Goal: Task Accomplishment & Management: Complete application form

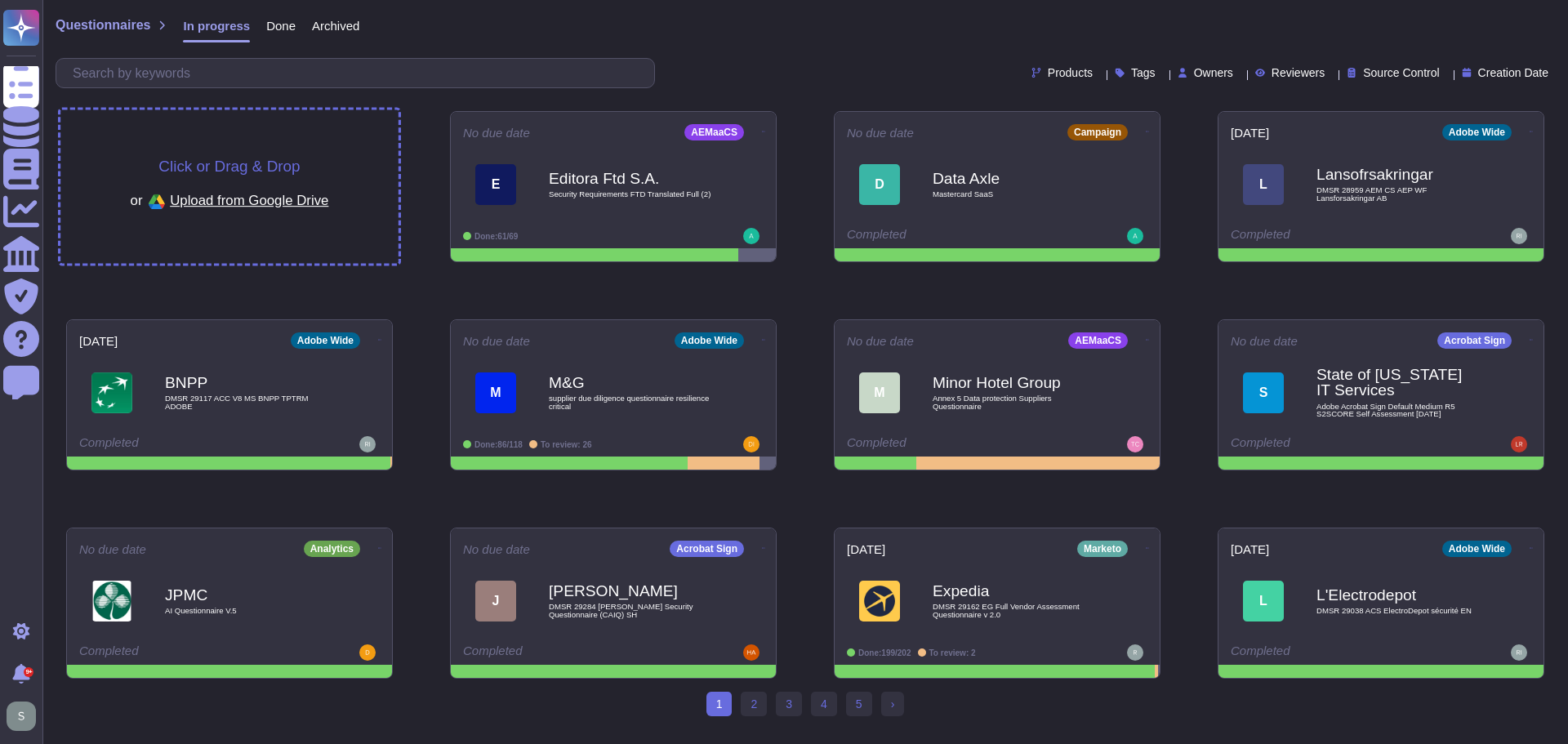
click at [348, 160] on div "Click or Drag & Drop or Upload from Google Drive" at bounding box center [229, 186] width 338 height 153
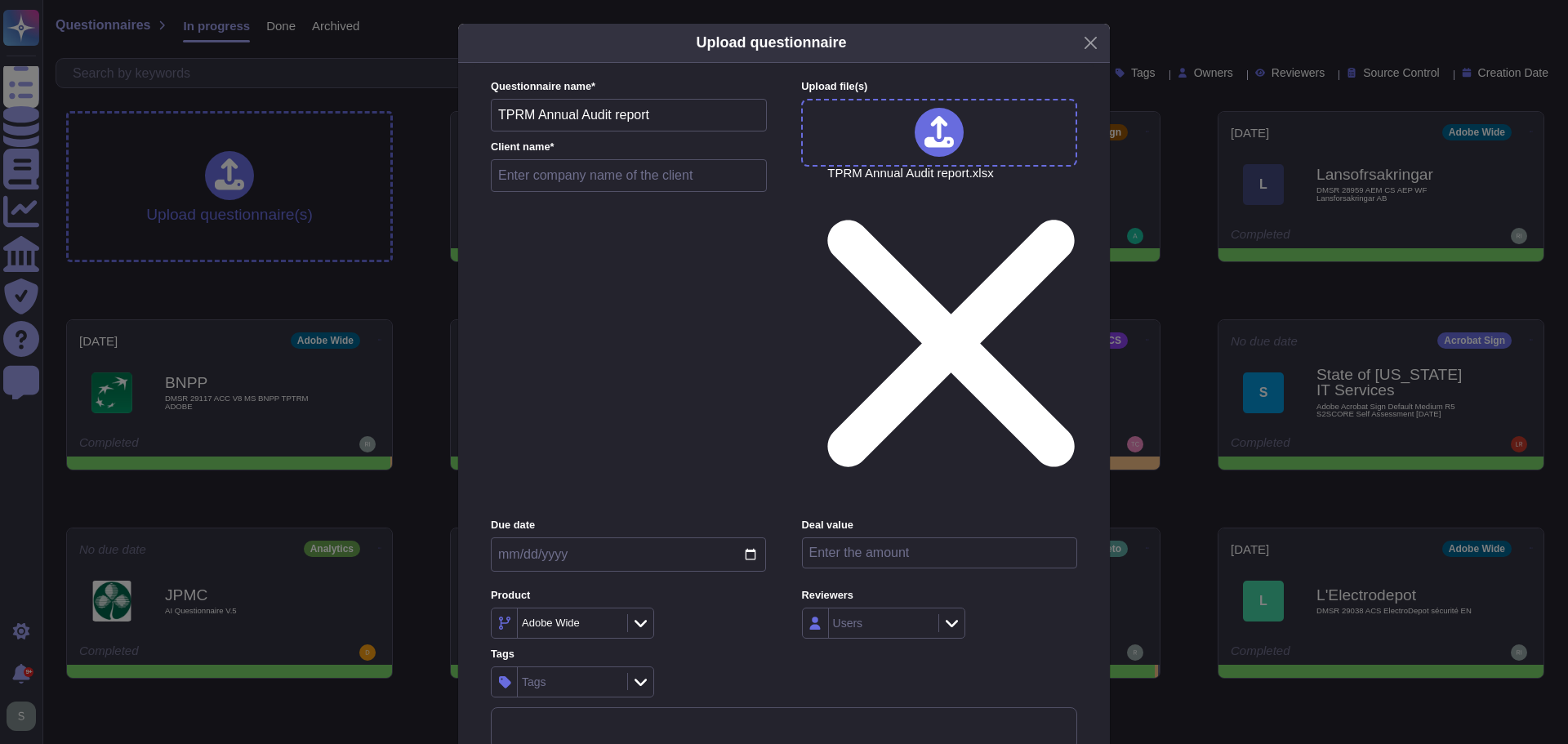
click at [571, 192] on input "text" at bounding box center [629, 175] width 276 height 32
paste input "HDFC Life Insurance Company Limited"
type input "HDFC Life Insurance Company Limited"
click at [497, 132] on input "TPRM Annual Audit report" at bounding box center [629, 115] width 276 height 32
drag, startPoint x: 596, startPoint y: 221, endPoint x: 755, endPoint y: 214, distance: 159.2
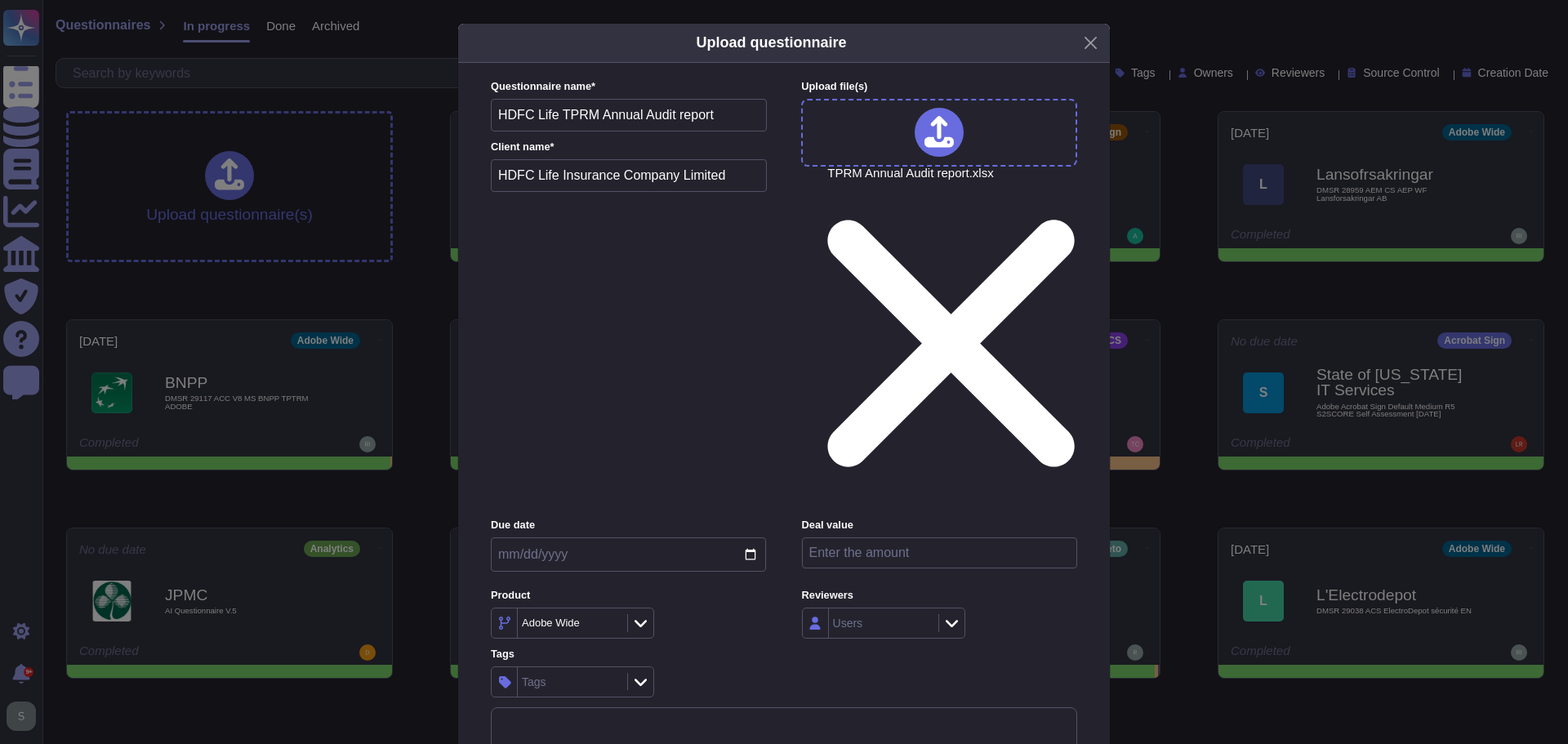
click at [754, 132] on input "HDFC Life TPRM Annual Audit report" at bounding box center [629, 115] width 276 height 32
type input "HDFC Life TPRM Annual Audit"
click at [746, 537] on input "date" at bounding box center [628, 554] width 276 height 34
type input "[DATE]"
click at [843, 537] on input "number" at bounding box center [939, 552] width 276 height 31
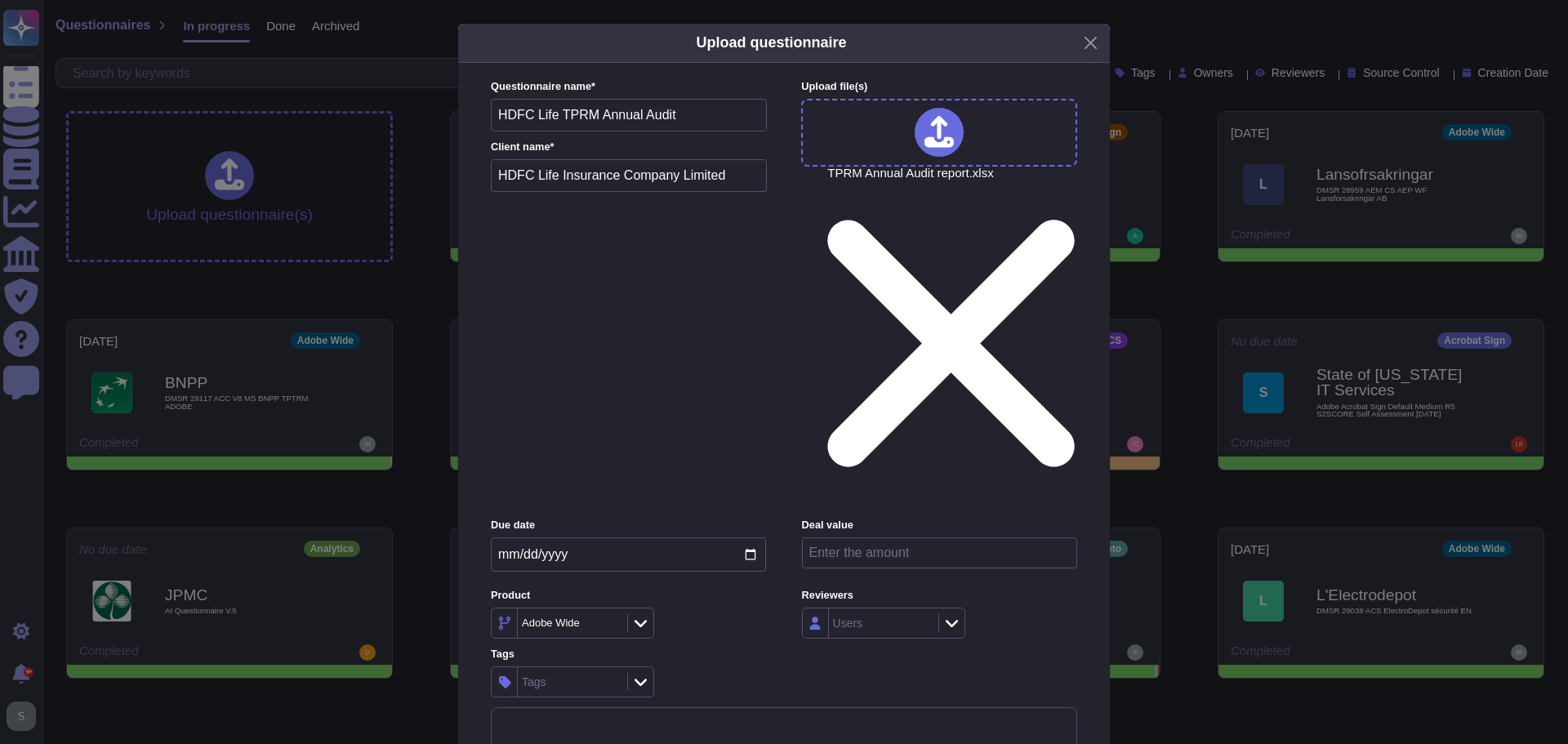
paste input "573000"
type input "573000"
click at [549, 609] on div "Adobe Wide" at bounding box center [571, 623] width 106 height 30
type input "cam"
click at [567, 508] on span "Campaign" at bounding box center [541, 511] width 56 height 15
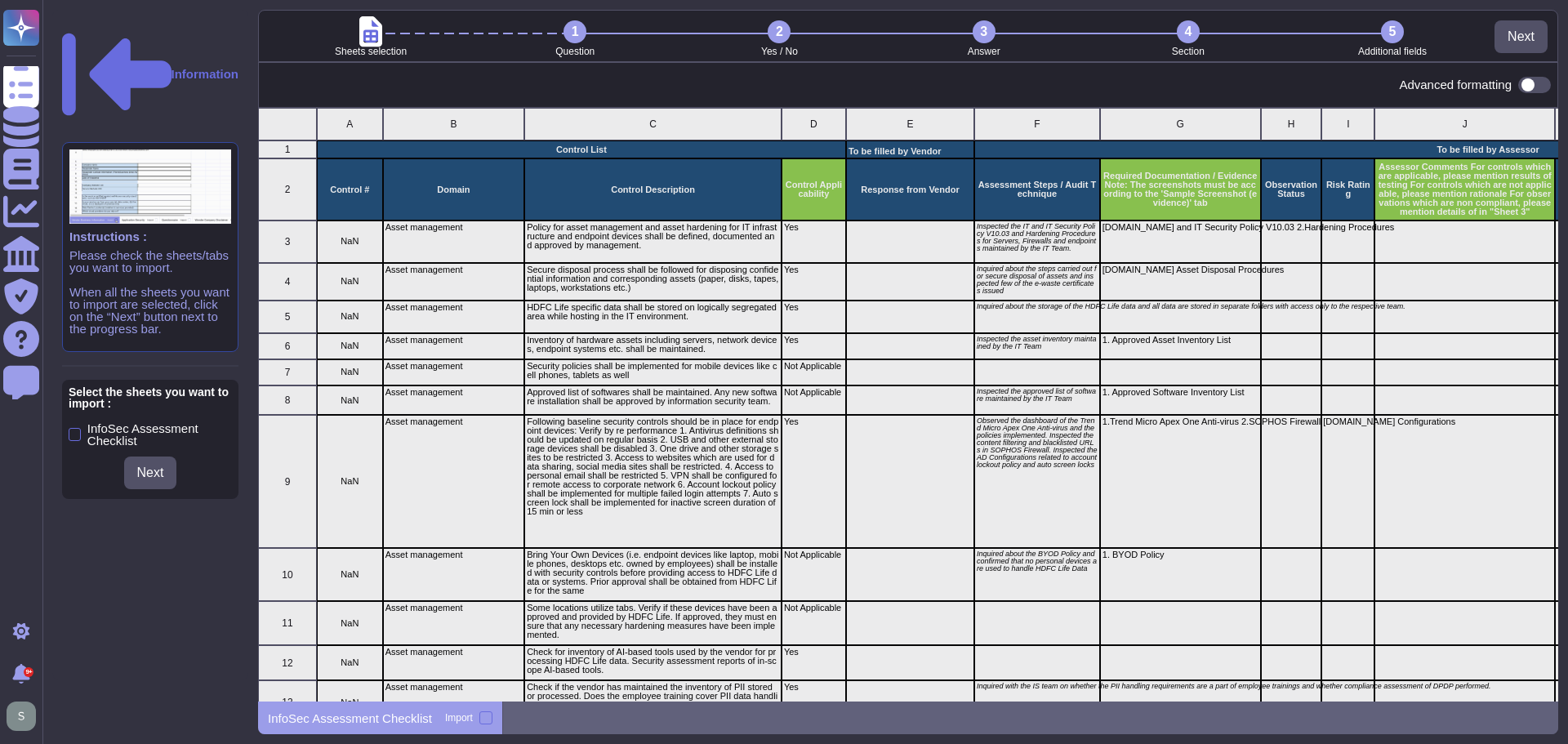
scroll to position [583, 1288]
click at [79, 428] on div at bounding box center [74, 434] width 12 height 13
click at [0, 0] on input "InfoSec Assessment Checklist" at bounding box center [0, 0] width 0 height 0
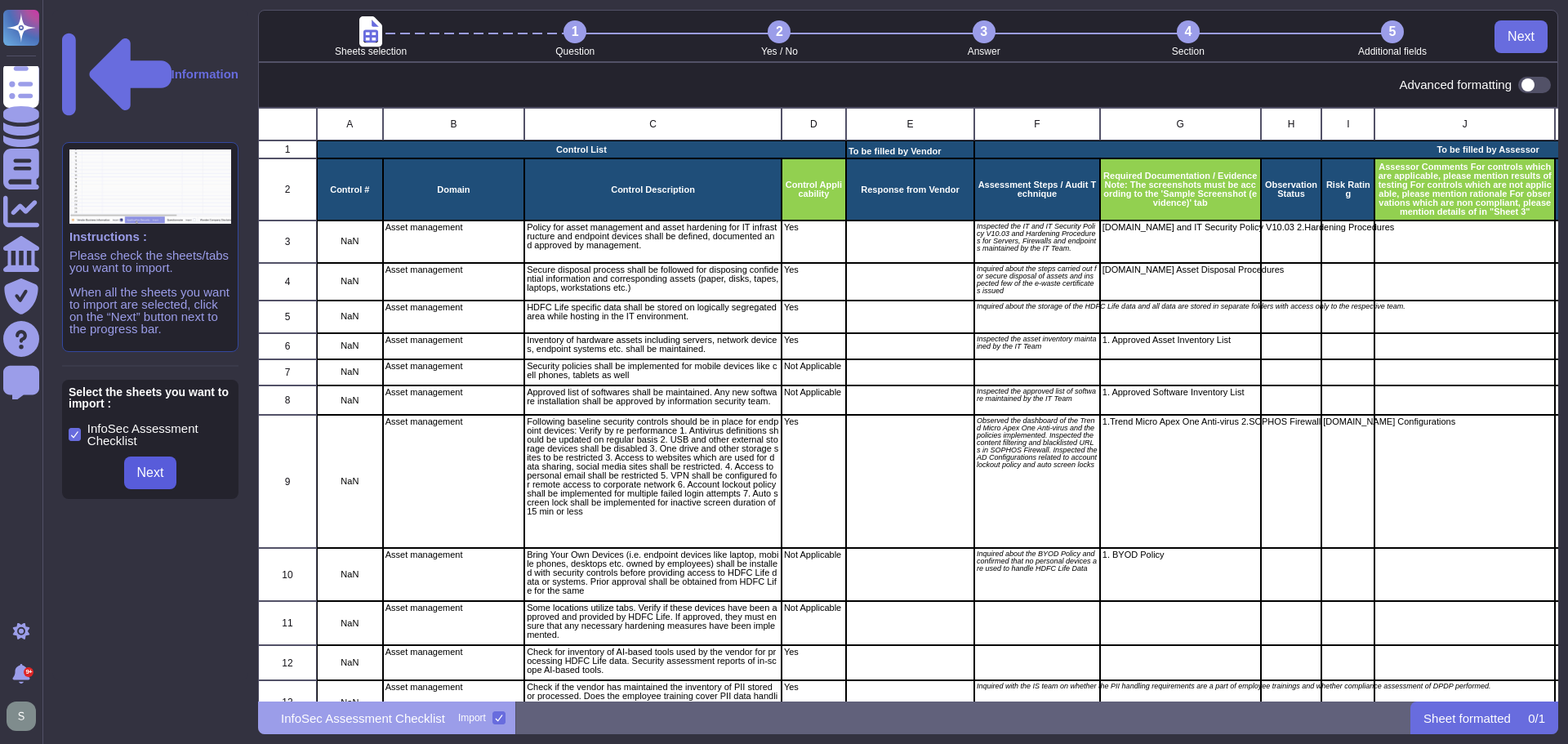
click at [144, 467] on span "Next" at bounding box center [150, 473] width 27 height 13
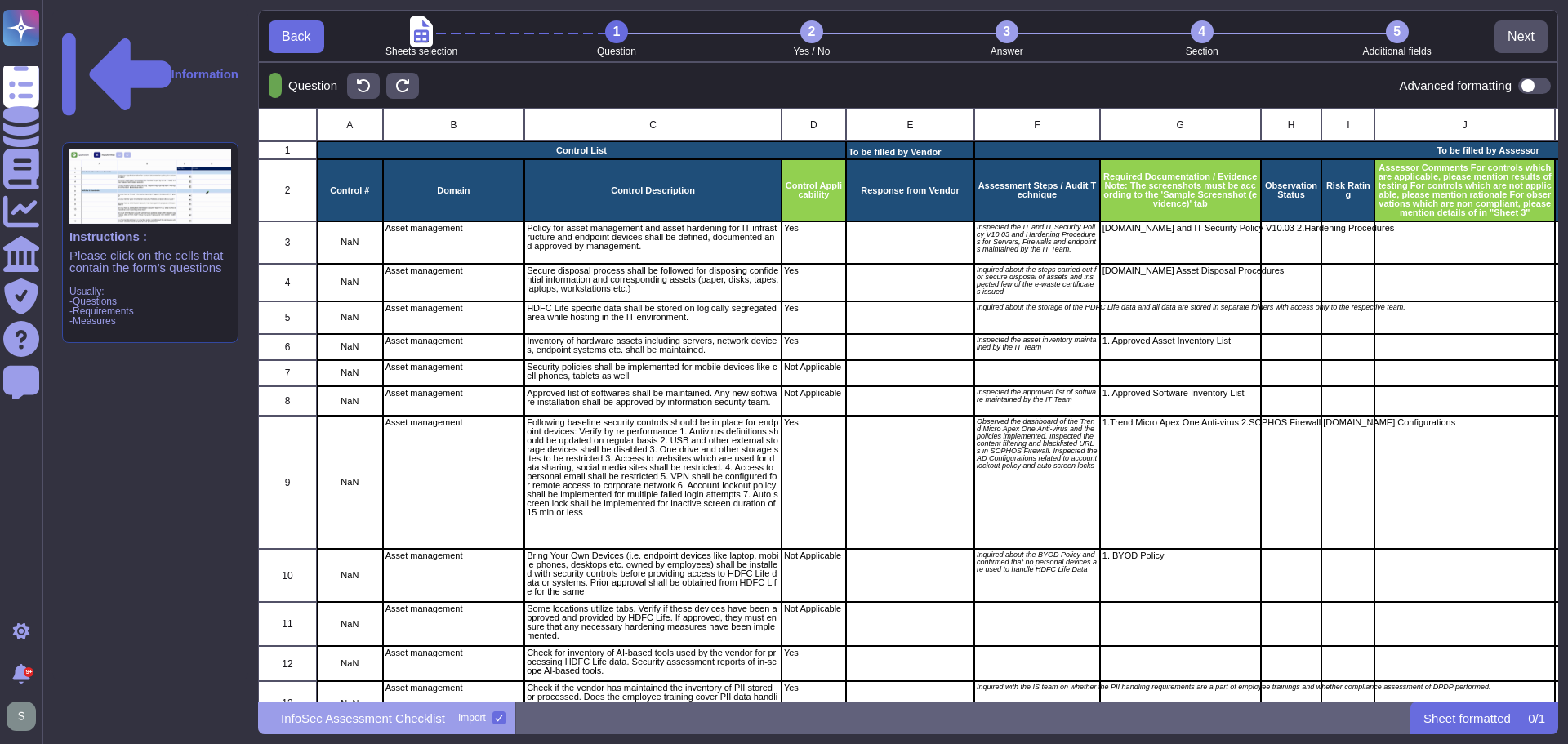
scroll to position [581, 1288]
click at [672, 130] on div "C" at bounding box center [652, 124] width 257 height 32
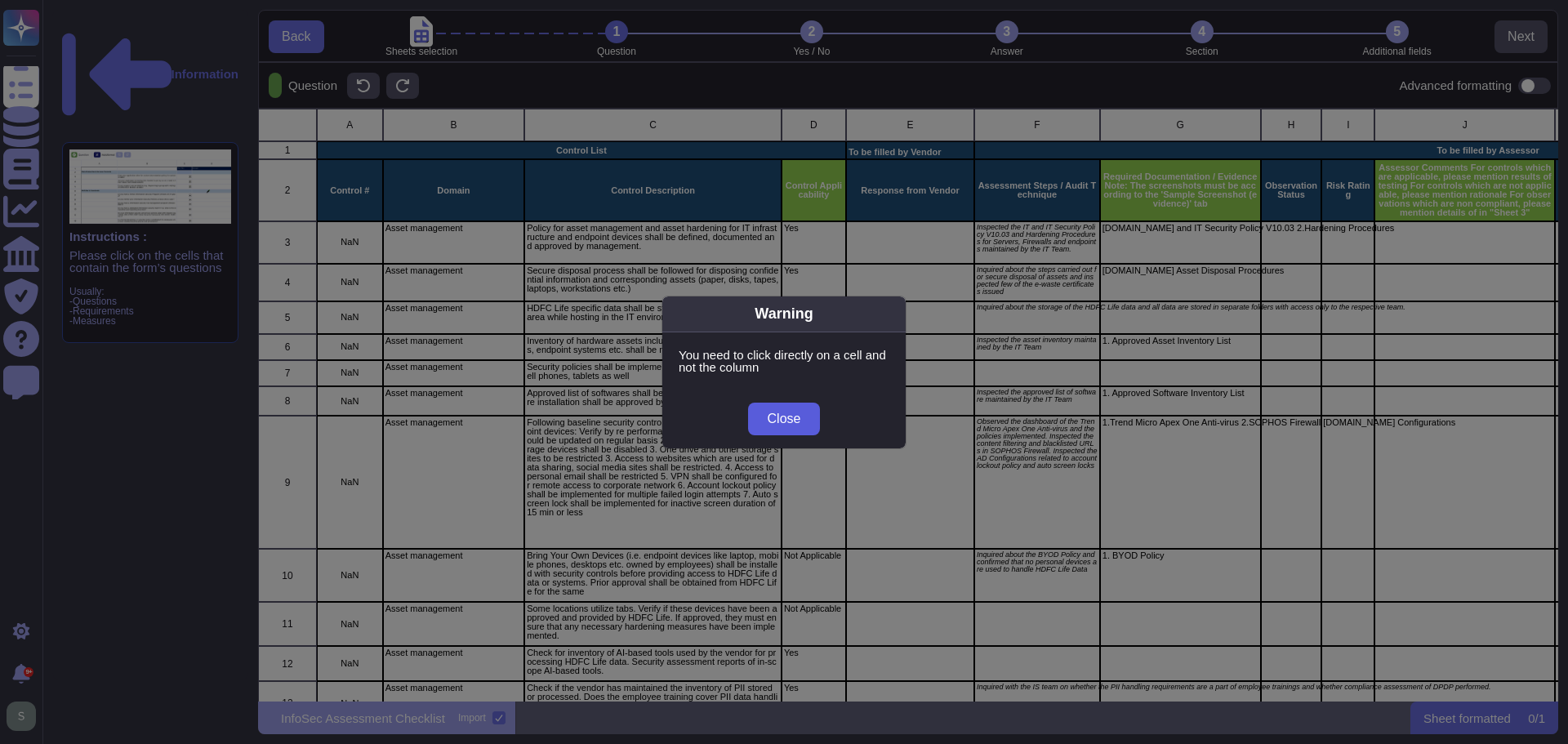
click at [780, 419] on span "Close" at bounding box center [784, 419] width 33 height 13
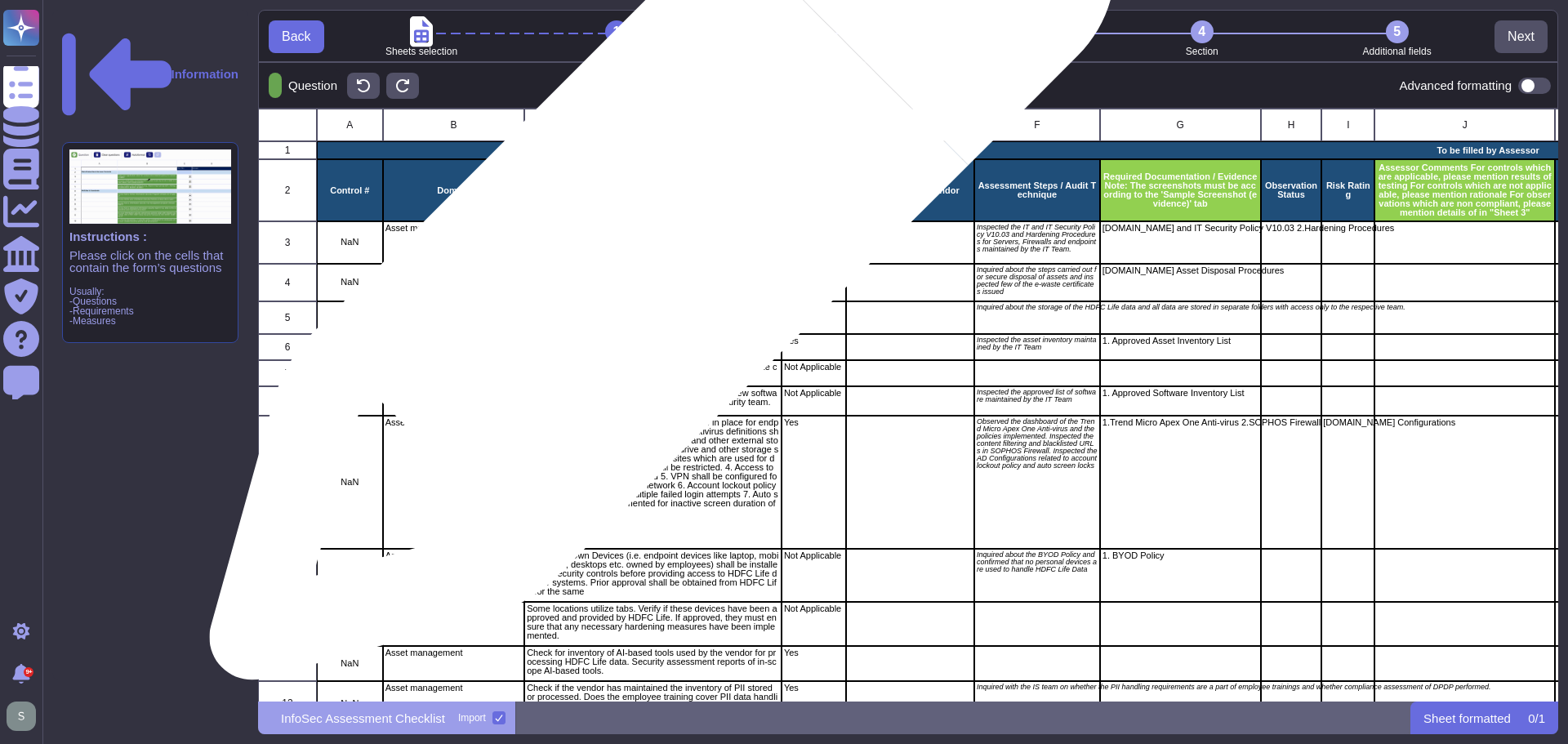
click at [656, 236] on p "Policy for asset management and asset hardening for IT infrastructure and endpo…" at bounding box center [653, 237] width 252 height 27
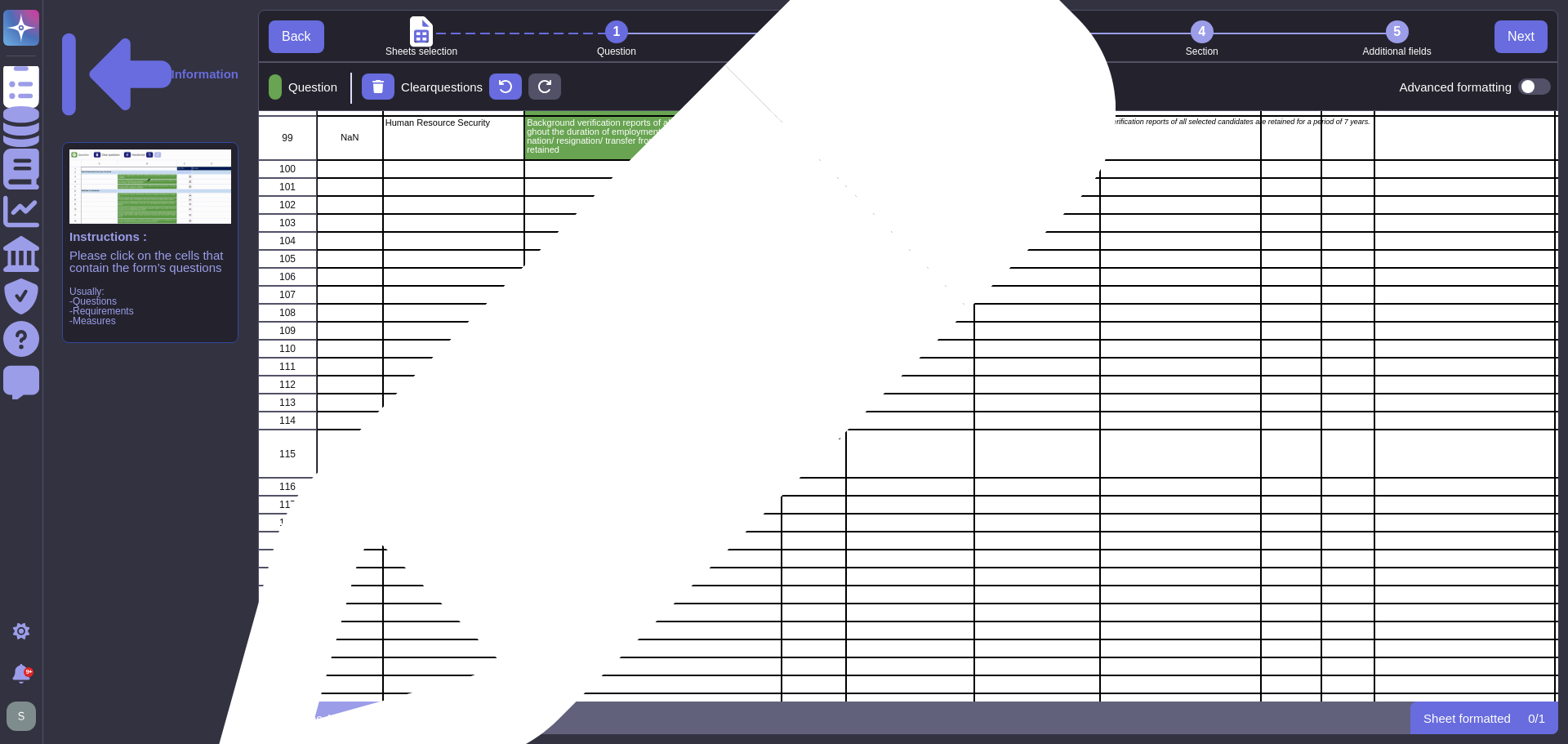
scroll to position [4936, 0]
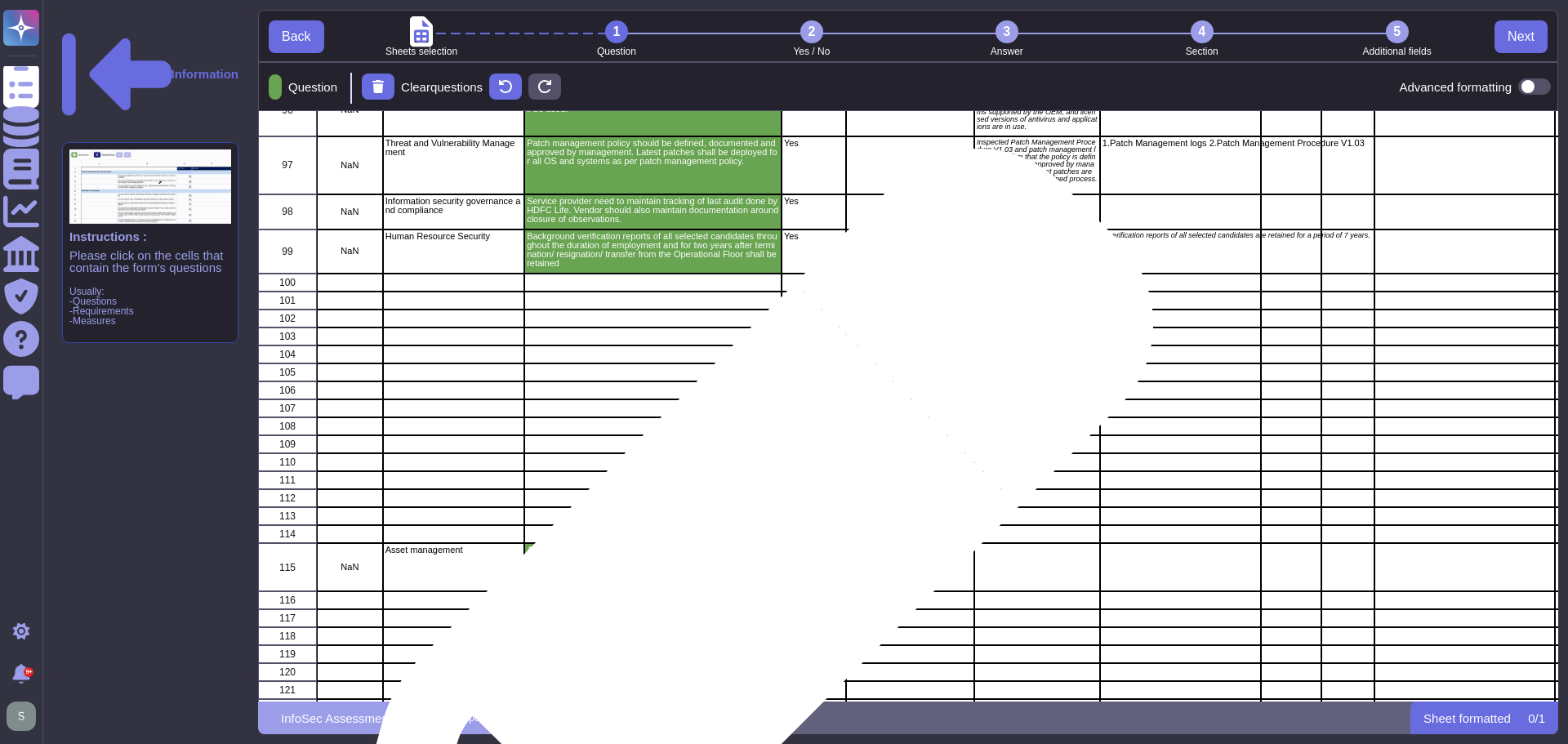
click at [732, 571] on p "All HDFC Life Assets must be stored only in designated restricted areas. For Ex…" at bounding box center [653, 558] width 252 height 27
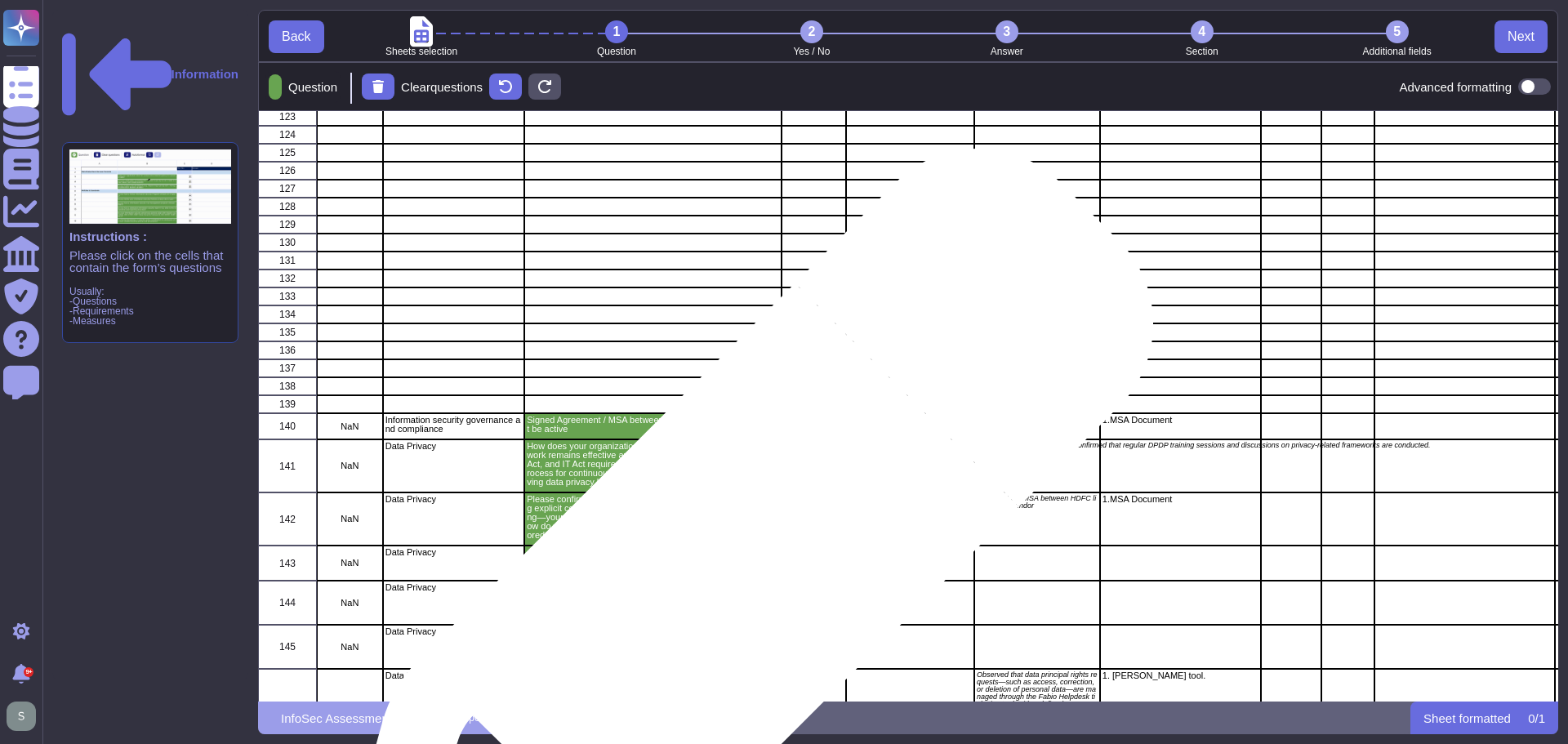
scroll to position [5753, 0]
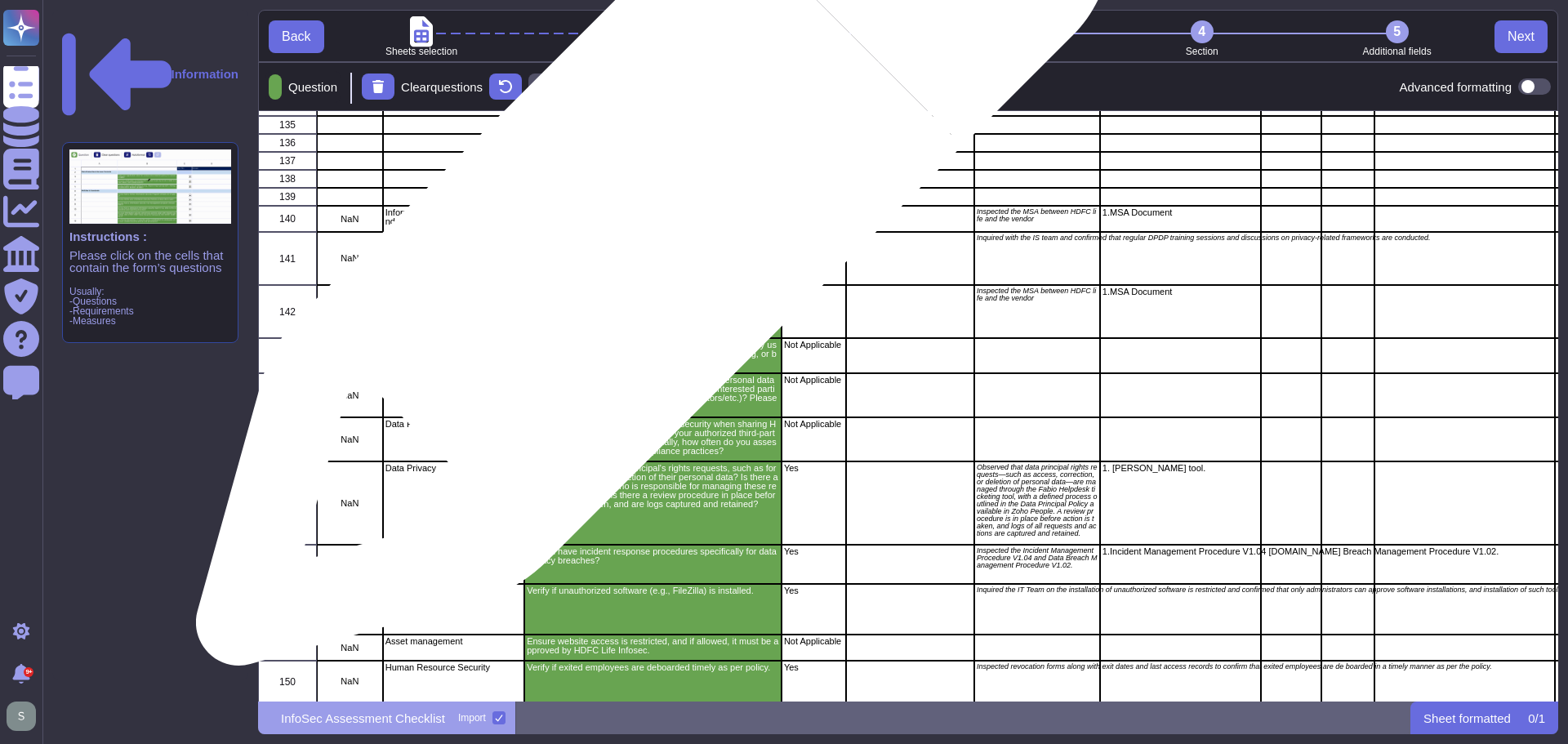
click at [647, 216] on p "Signed Agreement / MSA between HDFC Life and Partner must be active" at bounding box center [653, 216] width 252 height 18
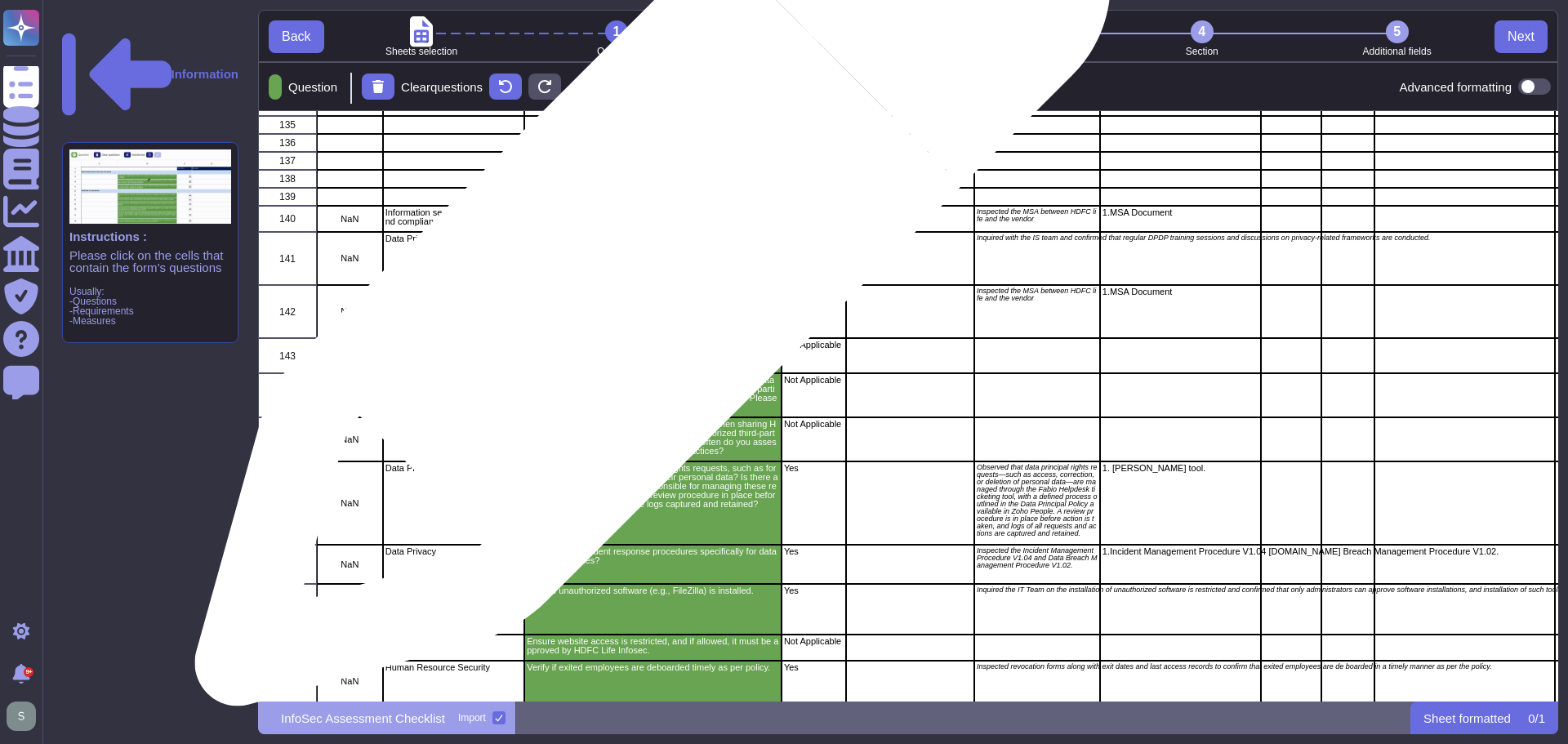
click at [646, 257] on p "How does your organization ensure that its data privacy framework remains effec…" at bounding box center [653, 257] width 252 height 45
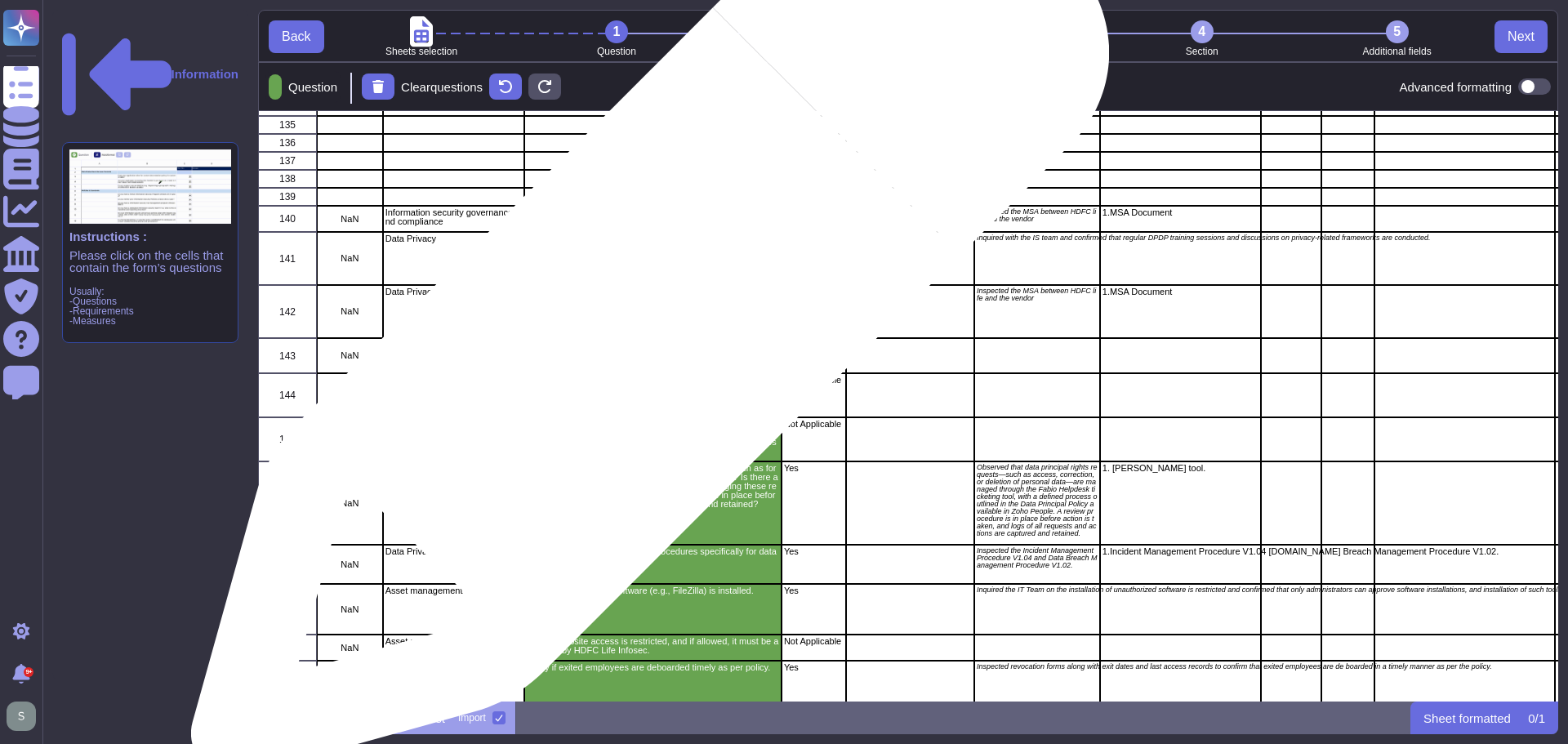
drag, startPoint x: 644, startPoint y: 326, endPoint x: 643, endPoint y: 344, distance: 18.0
click at [643, 327] on p "Please confirm, as per the MSA, who is responsible for obtaining explicit conse…" at bounding box center [653, 310] width 252 height 45
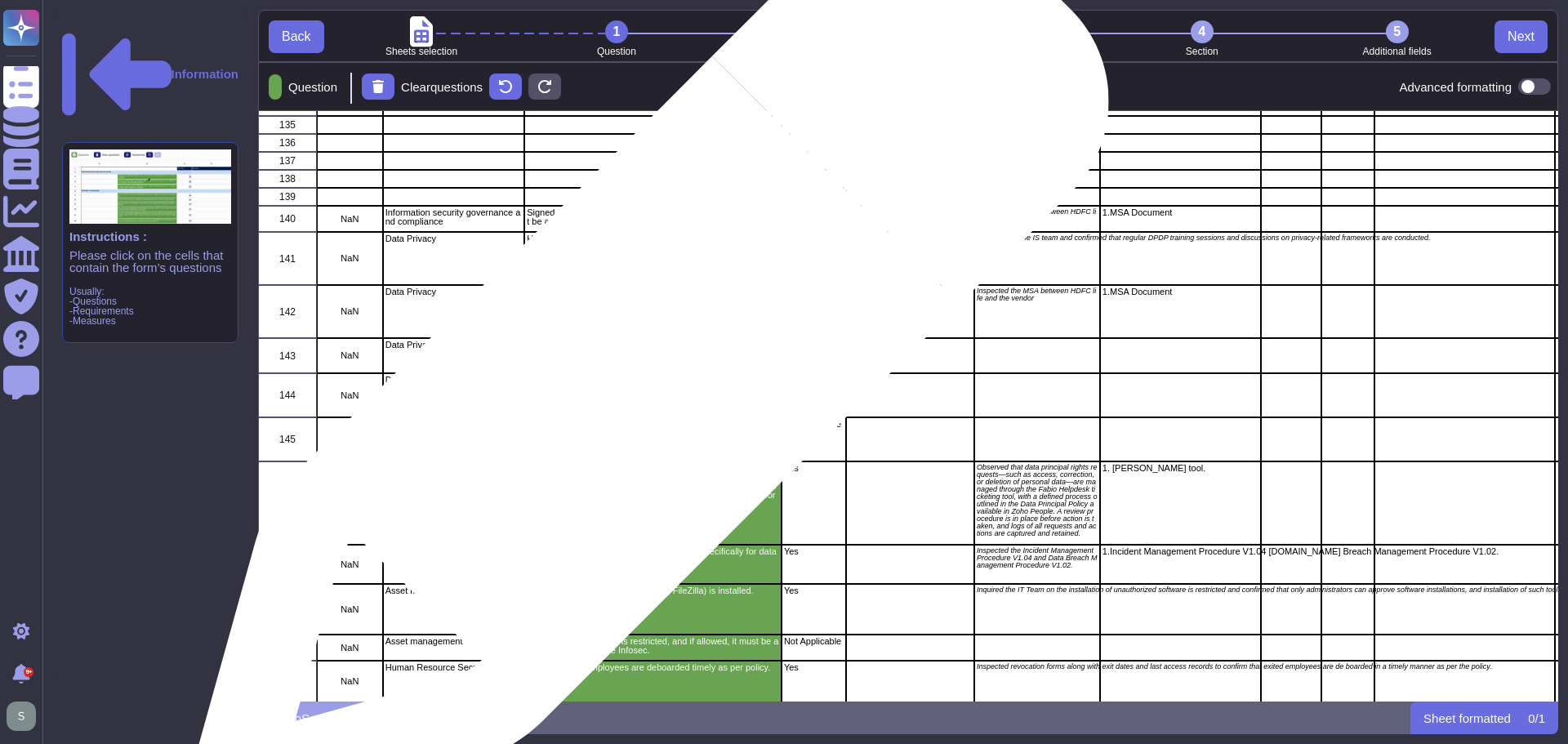
click at [643, 376] on p "Does your company transfer our data principal's personal data within & outside …" at bounding box center [653, 393] width 252 height 36
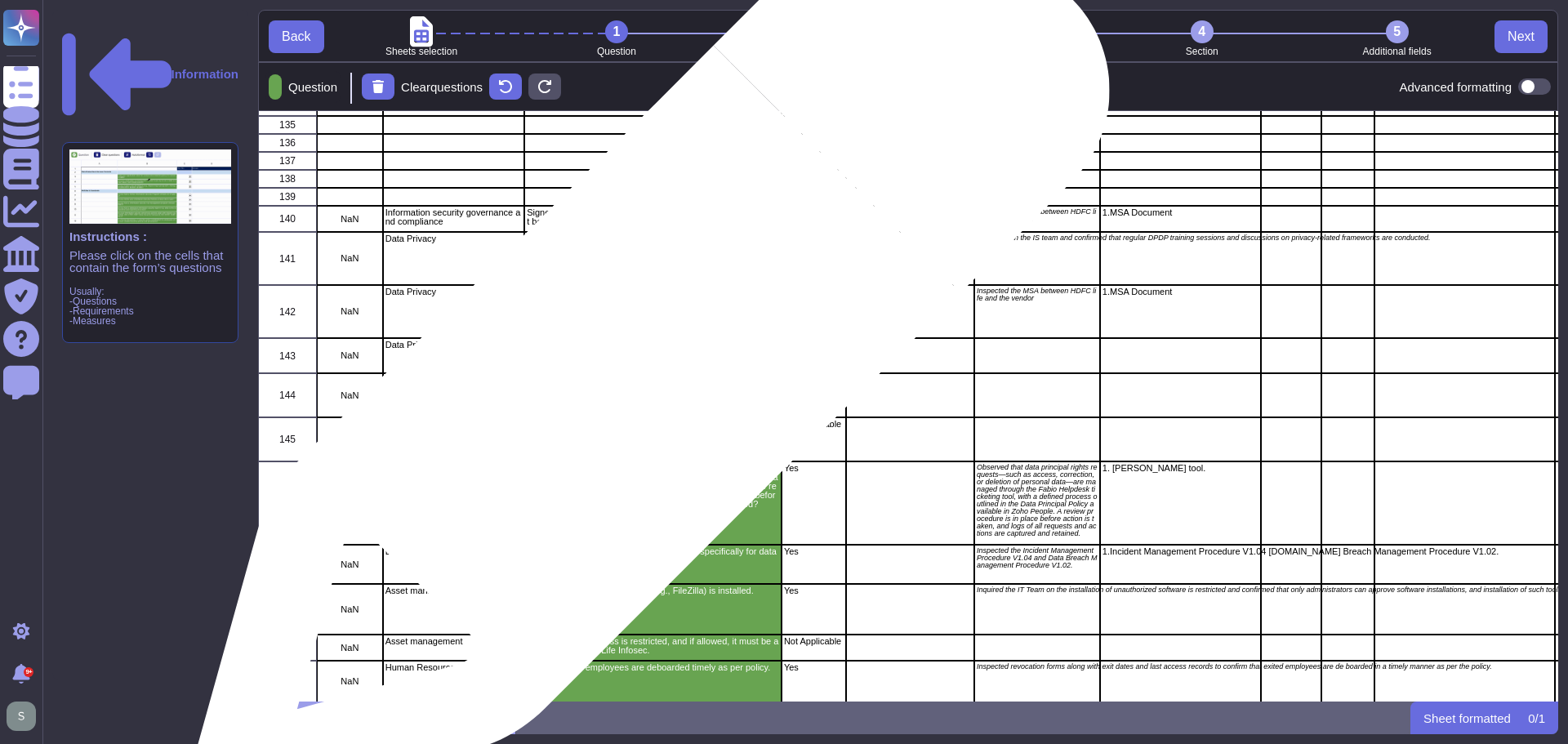
click at [645, 359] on p "Are you using the personal data collected from or shared by us for any secondar…" at bounding box center [653, 353] width 252 height 27
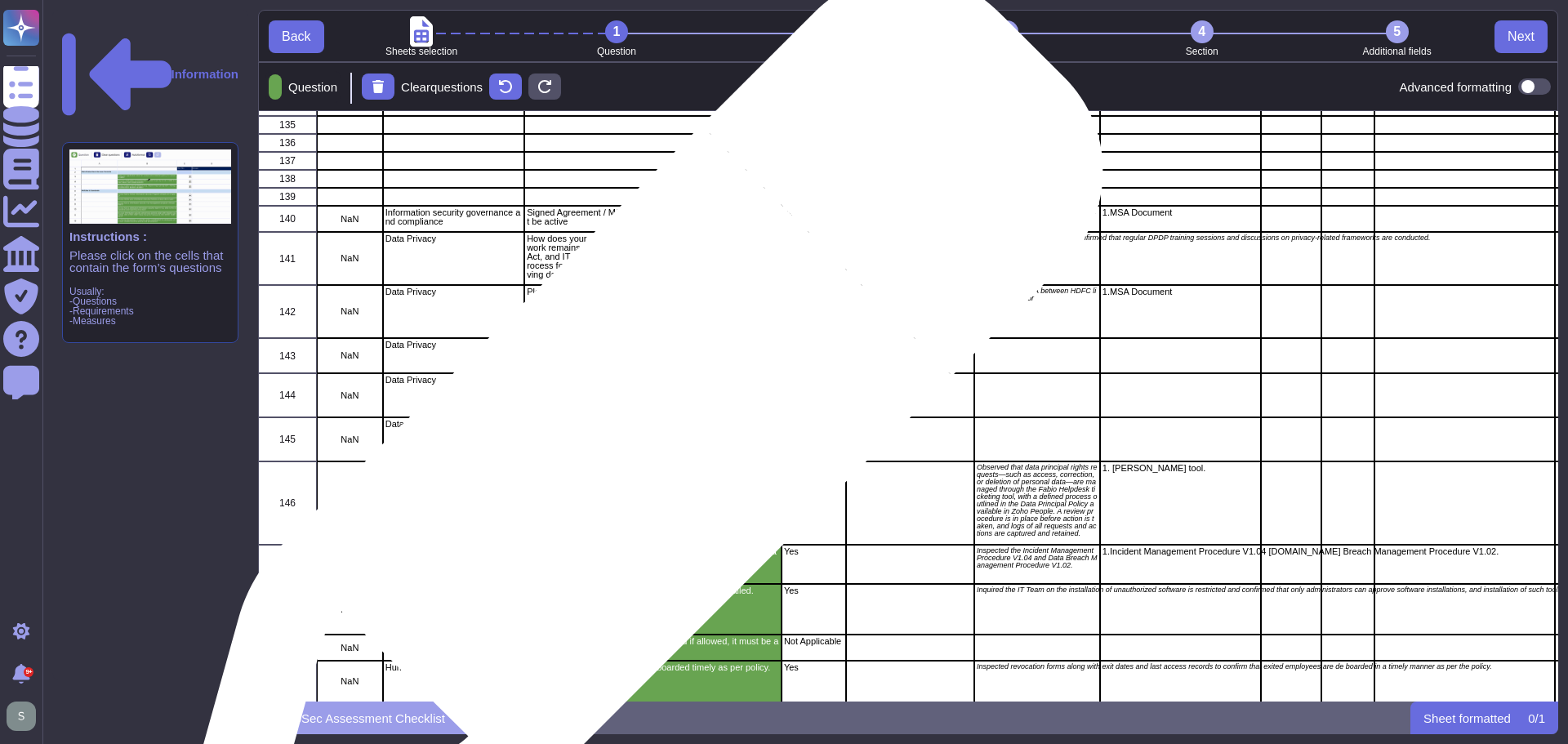
click at [631, 447] on p "How do you manage data privacy and security when sharing HLI data principal's p…" at bounding box center [653, 437] width 252 height 36
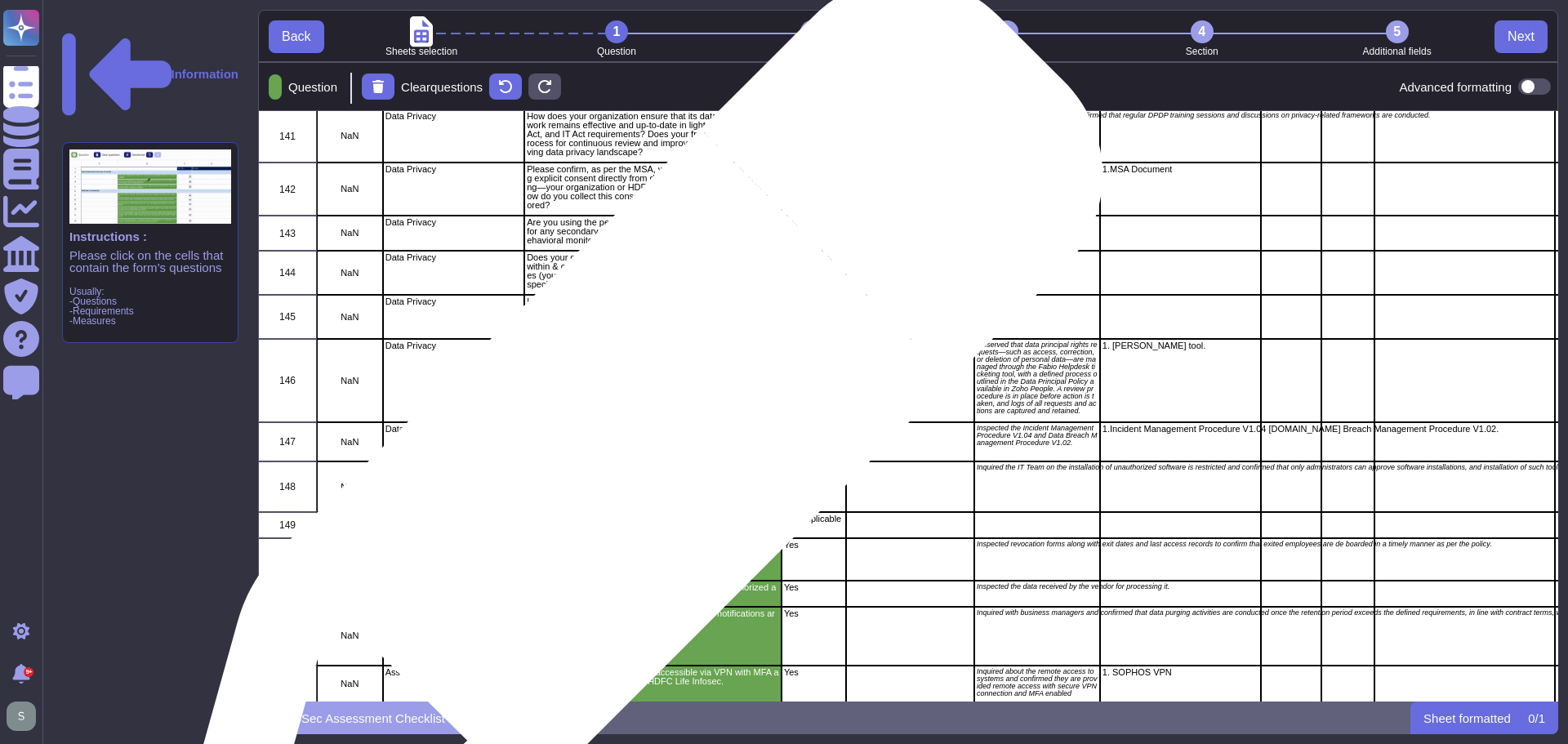
scroll to position [5998, 0]
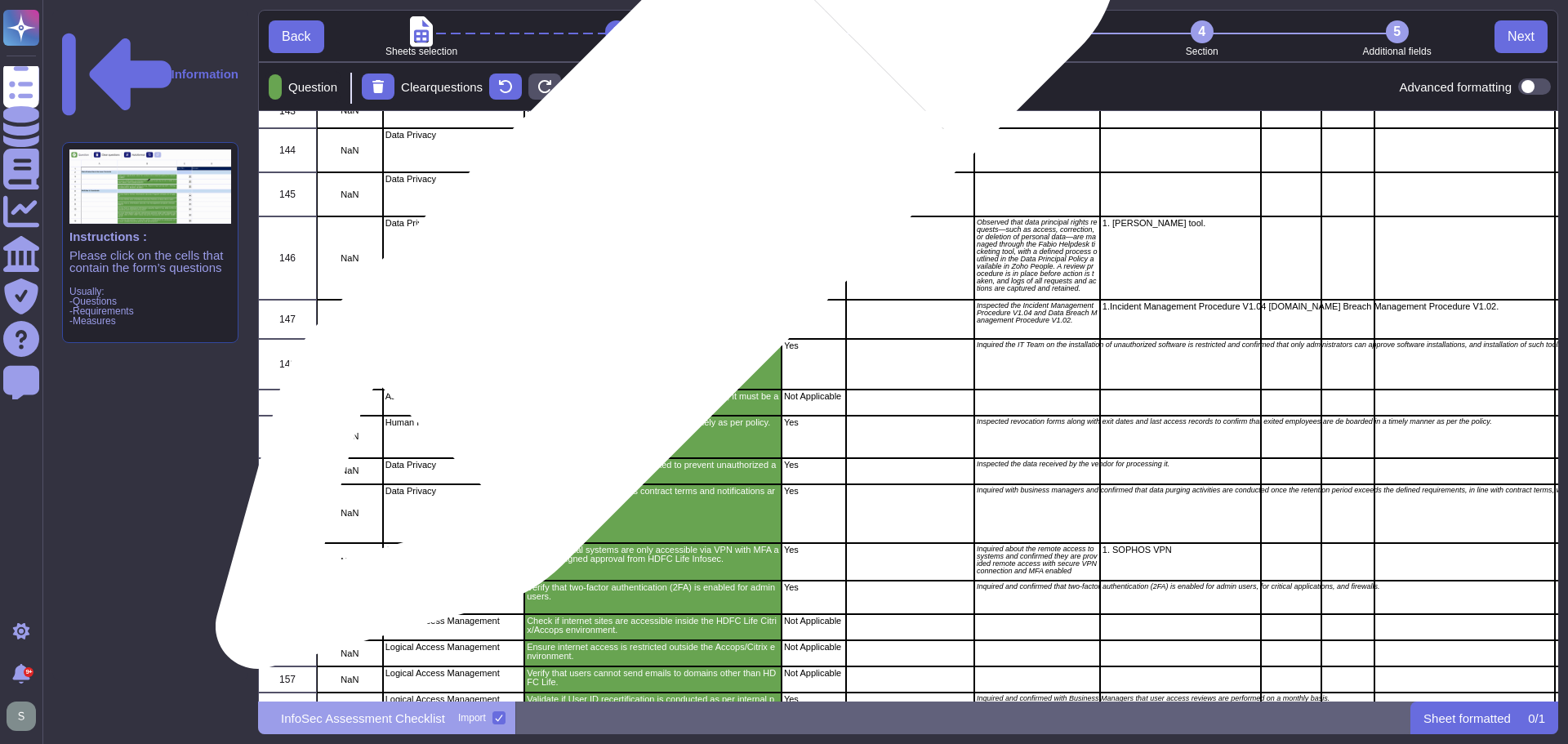
click at [660, 226] on p "How do you handle data principal's rights requests, such as for access, correct…" at bounding box center [653, 241] width 252 height 45
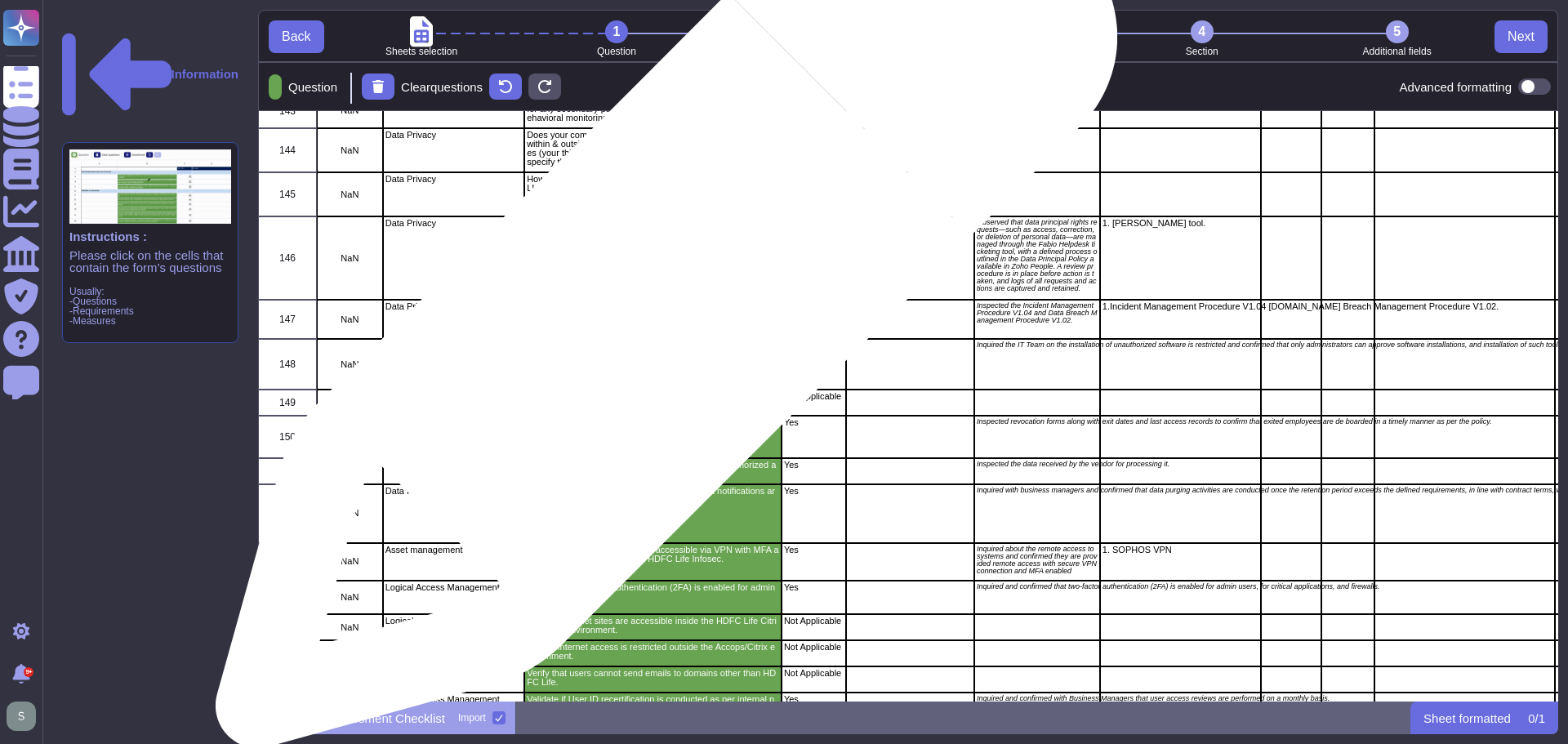
click at [660, 316] on p "Do you have incident response procedures specifically for data privacy breaches?" at bounding box center [653, 311] width 252 height 18
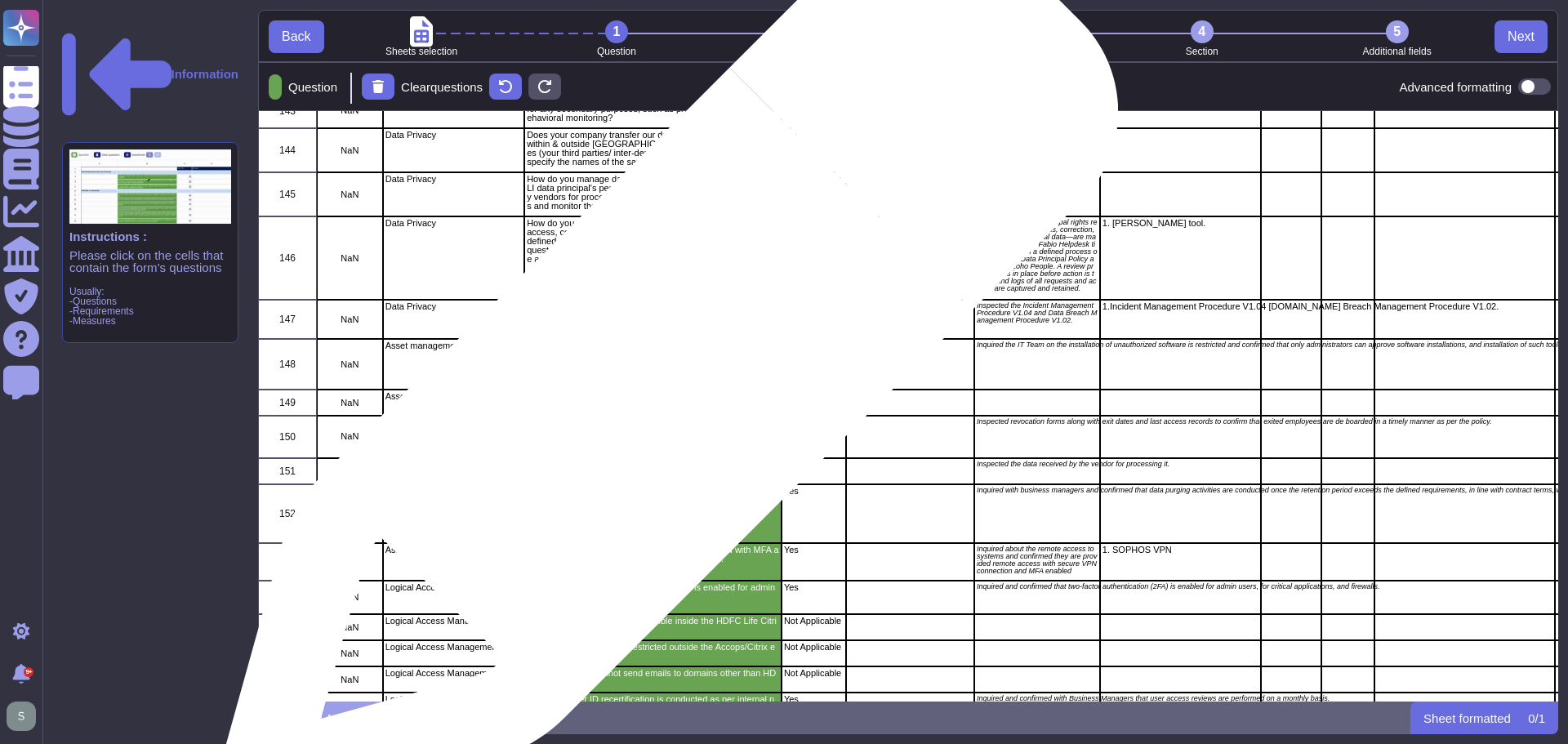
click at [662, 379] on div "Verify if unauthorized software (e.g., FileZilla) is installed." at bounding box center [652, 364] width 257 height 51
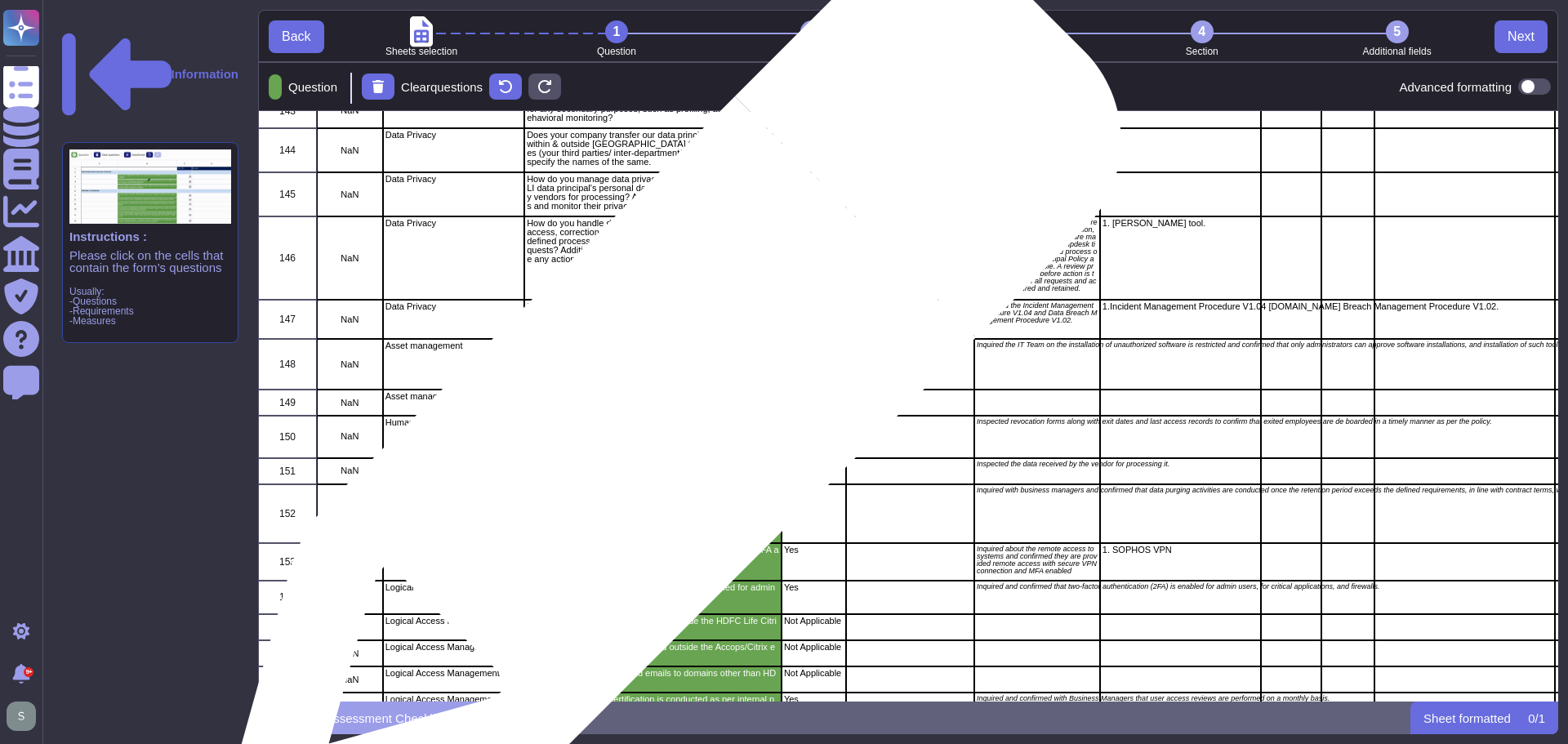
click at [667, 406] on p "Ensure website access is restricted, and if allowed, it must be approved by HDF…" at bounding box center [653, 401] width 252 height 18
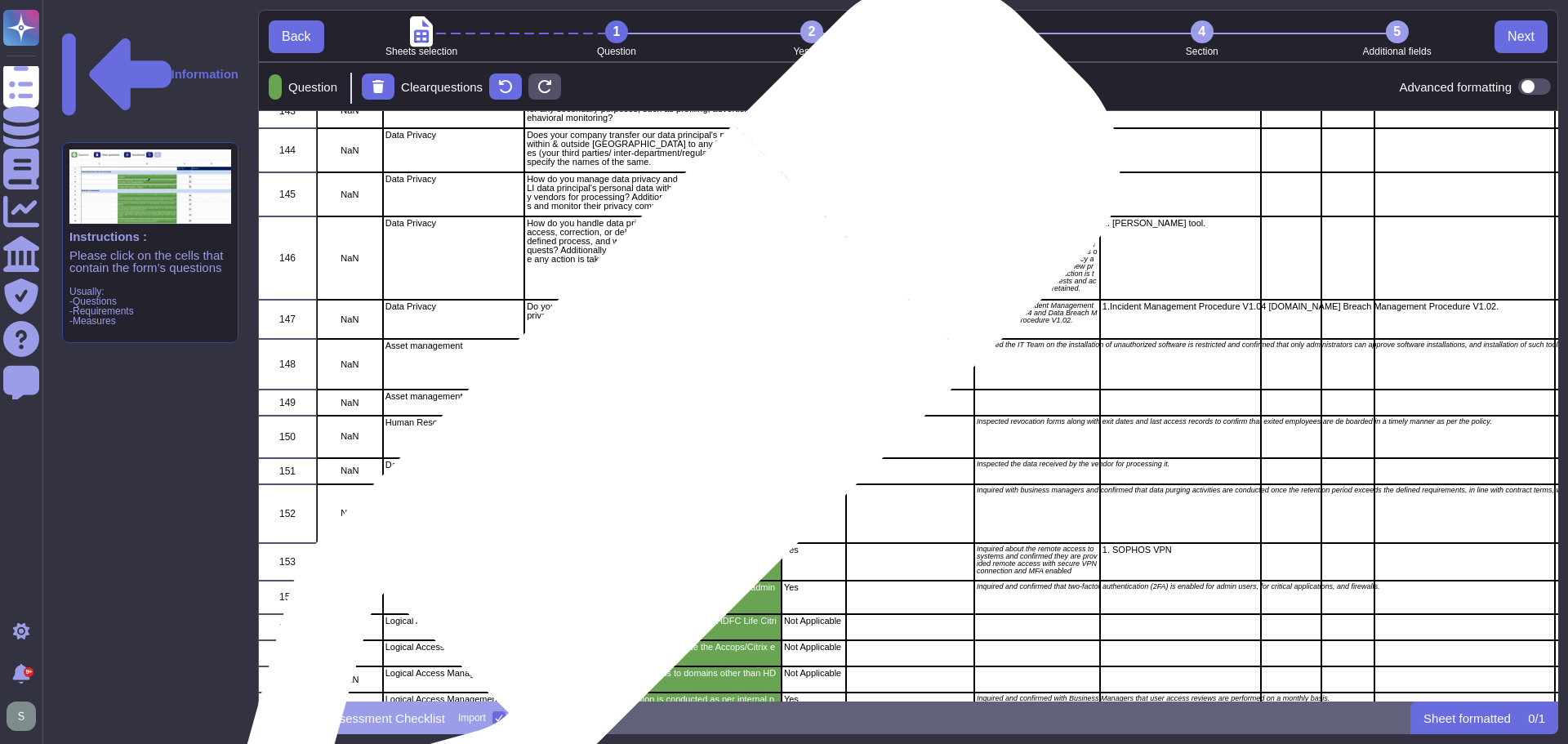
click at [665, 436] on div "Verify if exited employees are deboarded timely as per policy." at bounding box center [652, 437] width 257 height 43
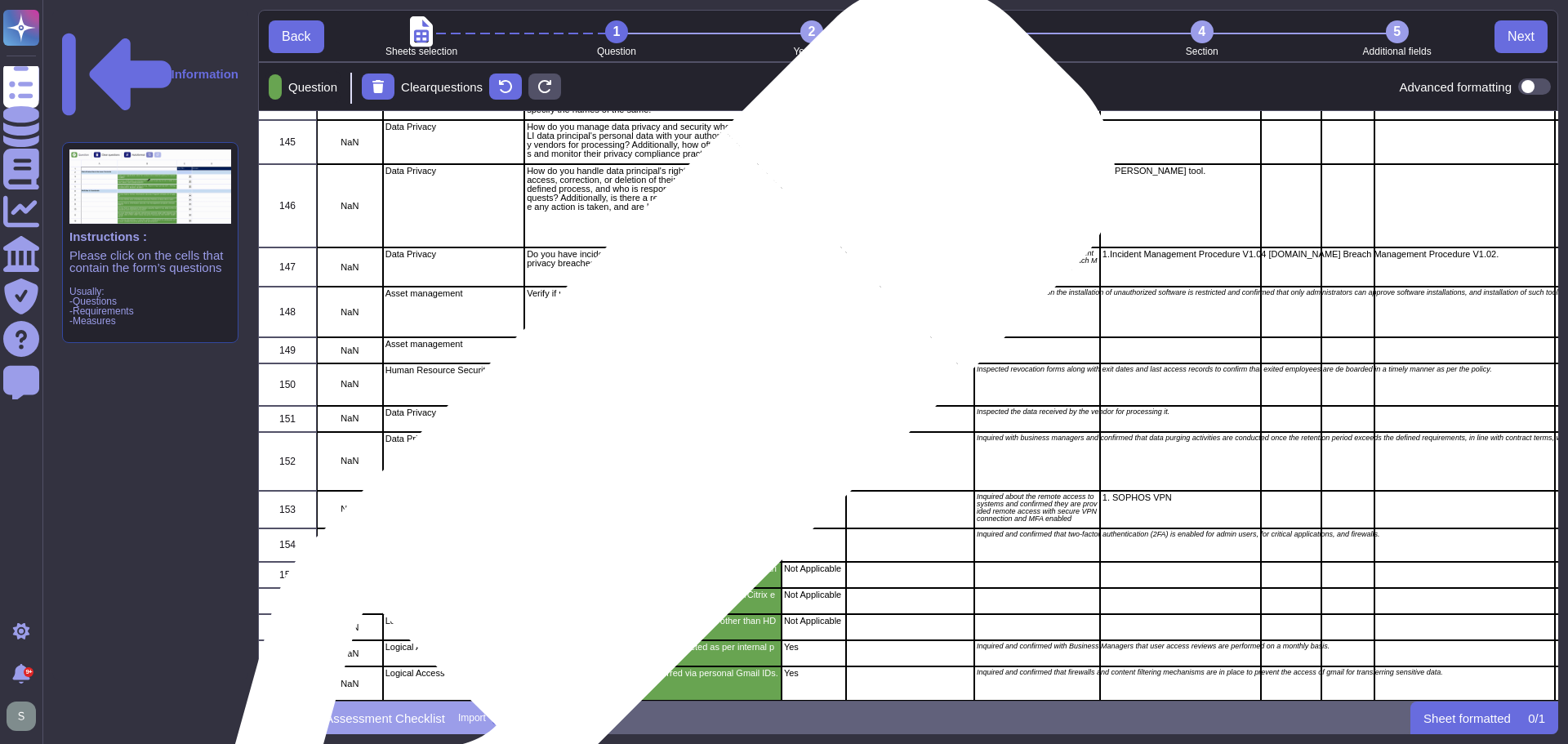
scroll to position [6080, 0]
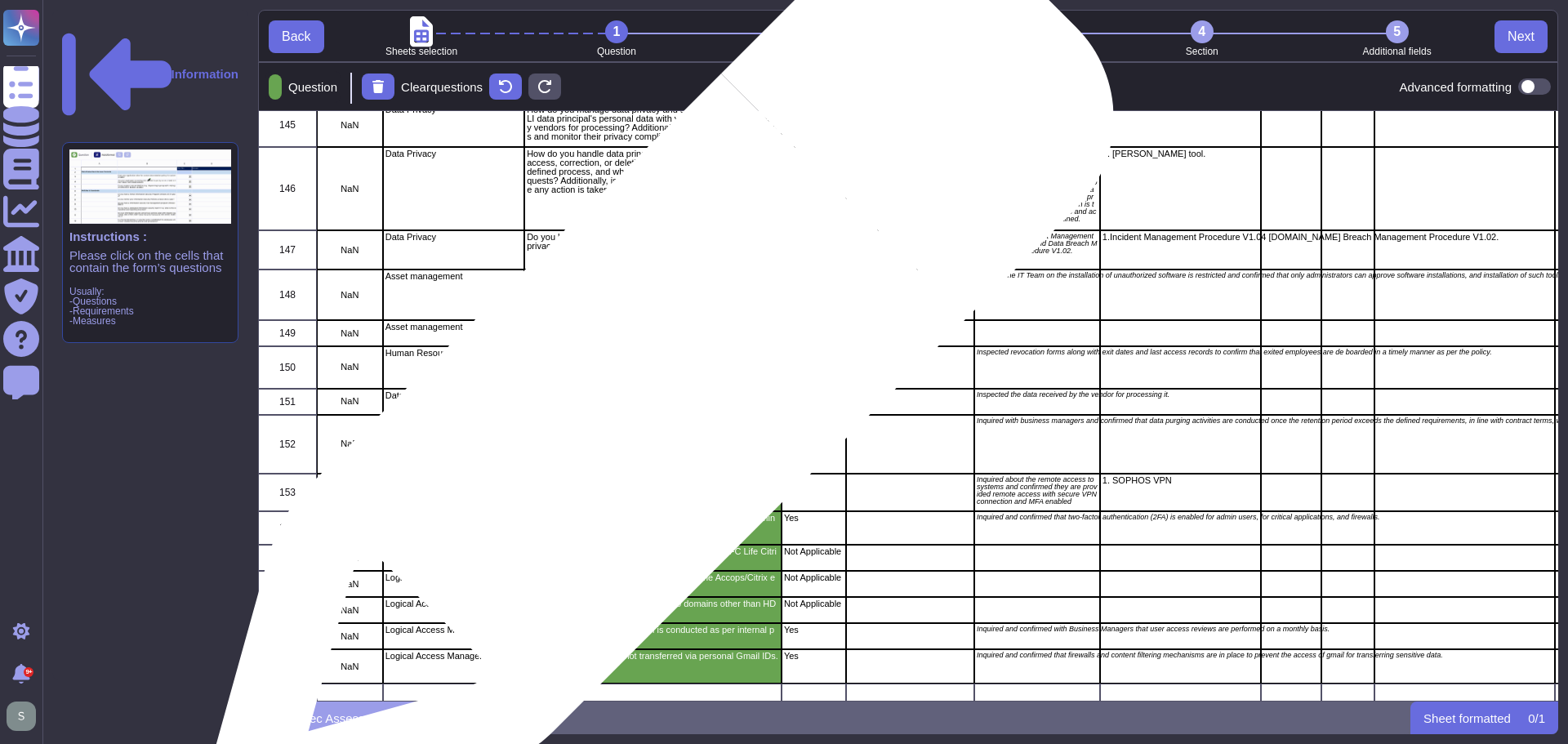
click at [652, 391] on p "Confirm that customer PII is masked to prevent unauthorized access." at bounding box center [653, 400] width 252 height 18
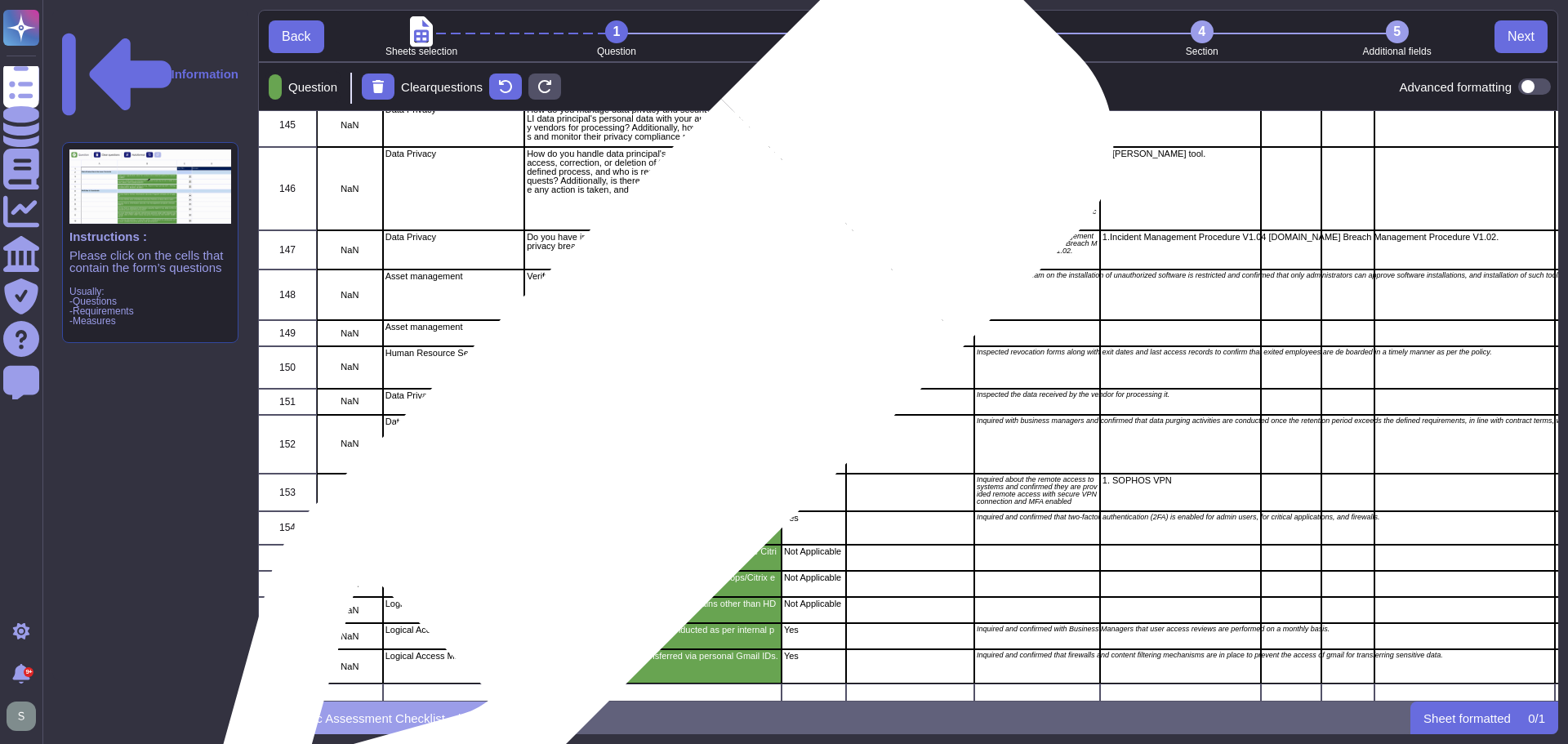
click at [652, 417] on p "Ensure data purging follows contract terms and notifications are sent as agreed." at bounding box center [653, 426] width 252 height 18
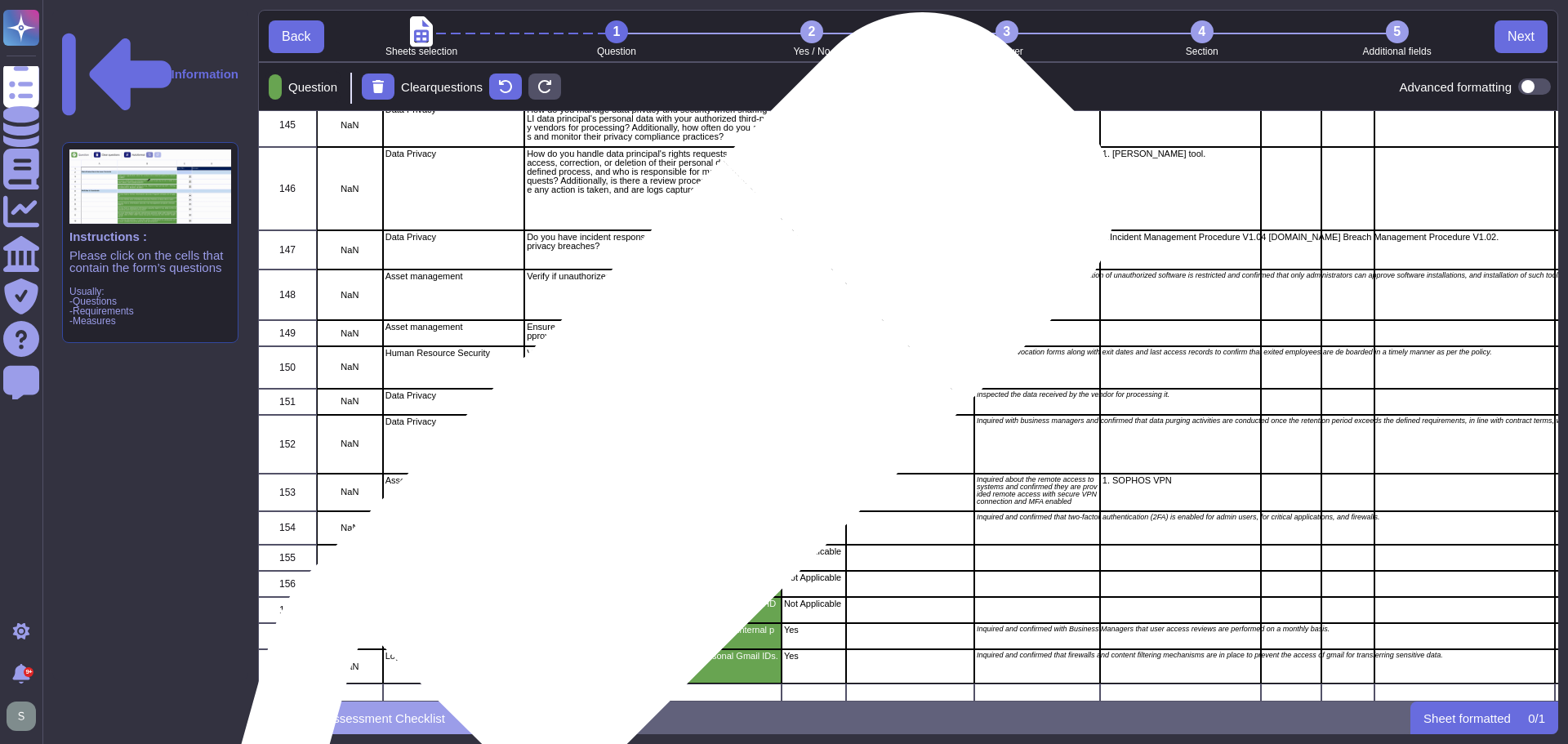
click at [653, 476] on p "Ensure official systems are only accessible via VPN with MFA and have signed ap…" at bounding box center [653, 484] width 252 height 18
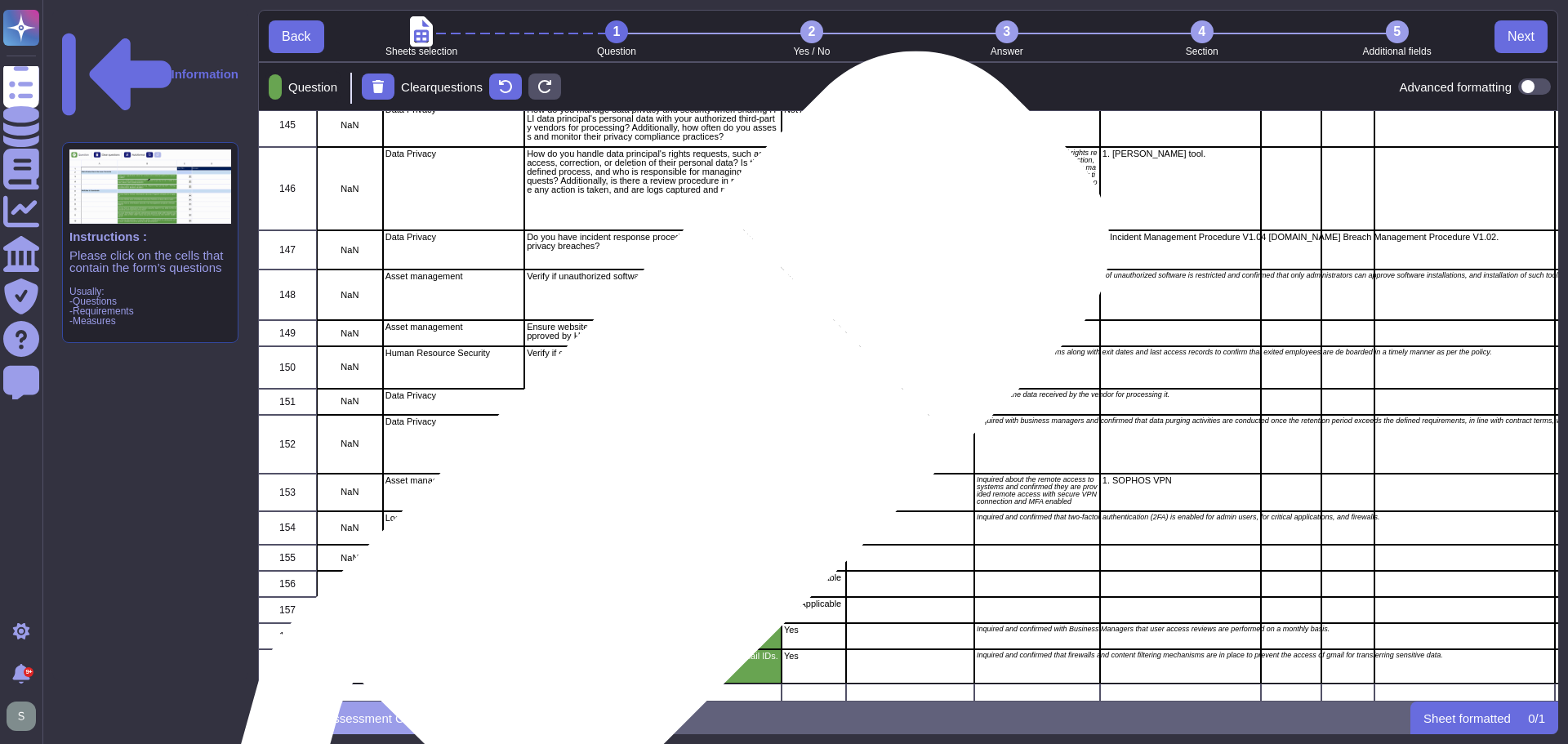
click at [645, 518] on p "Verify that two-factor authentication (2FA) is enabled for admin users." at bounding box center [653, 522] width 252 height 18
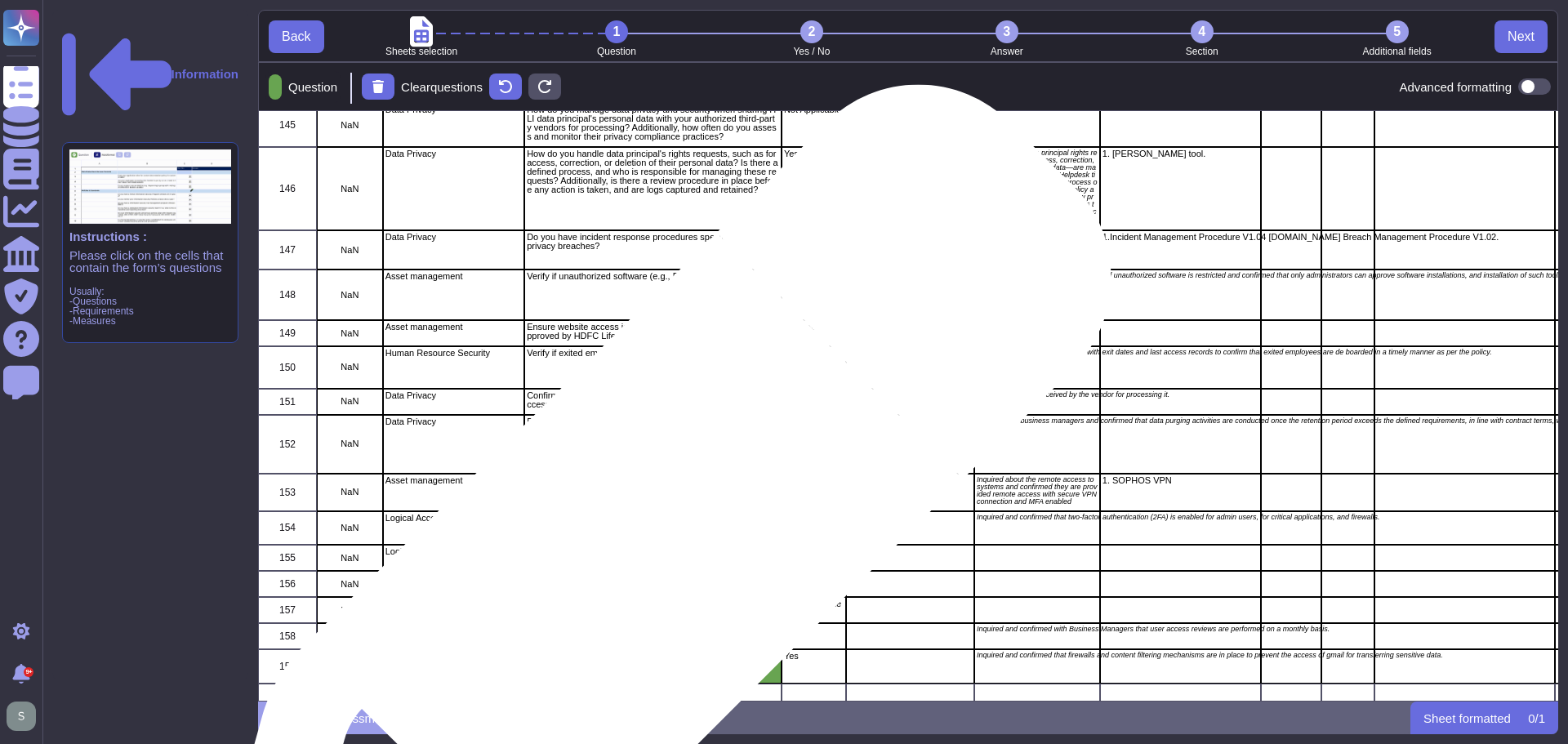
click at [648, 549] on p "Check if internet sites are accessible inside the HDFC Life Citrix/Accops envir…" at bounding box center [653, 556] width 252 height 18
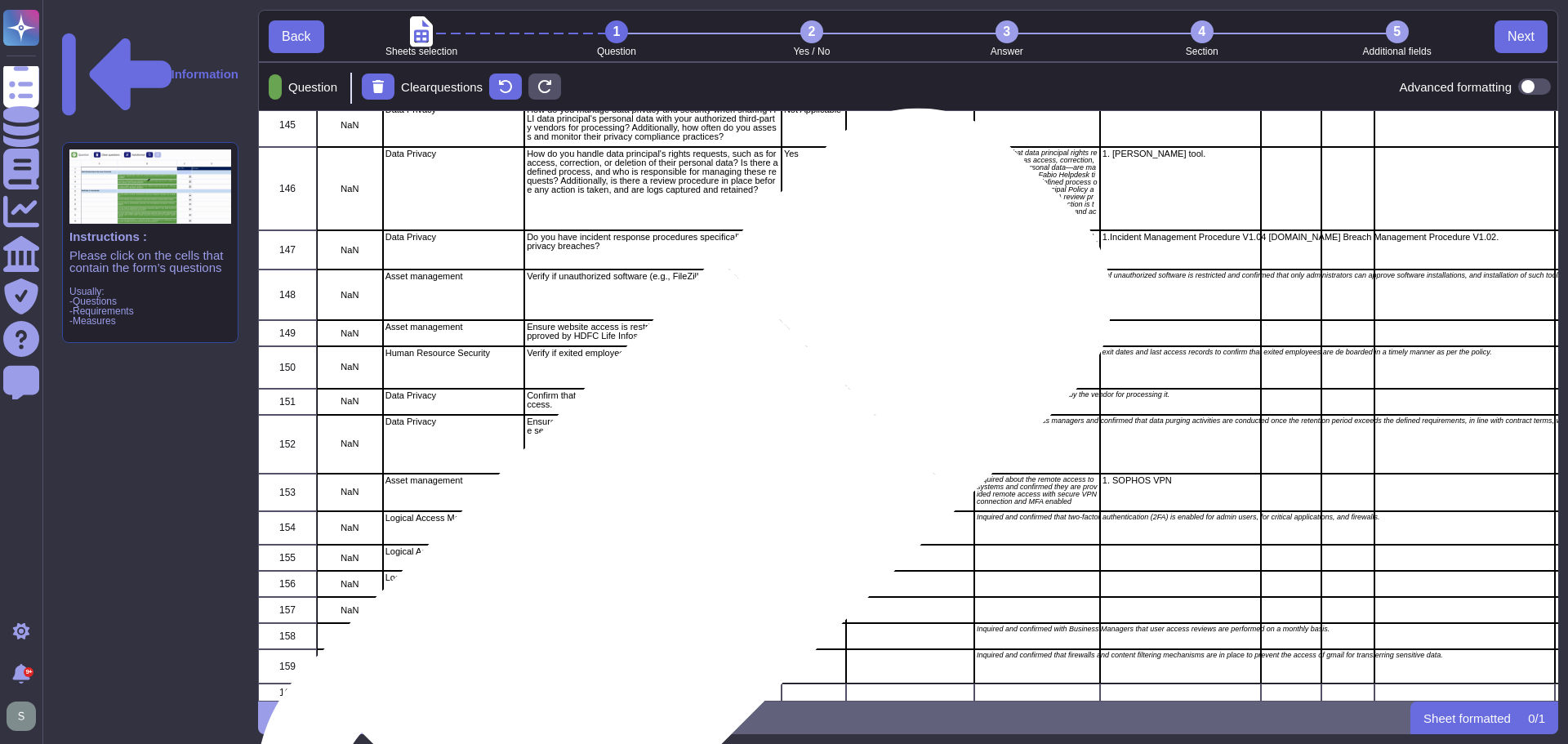
click at [648, 573] on p "Ensure internet access is restricted outside the Accops/Citrix environment." at bounding box center [653, 582] width 252 height 18
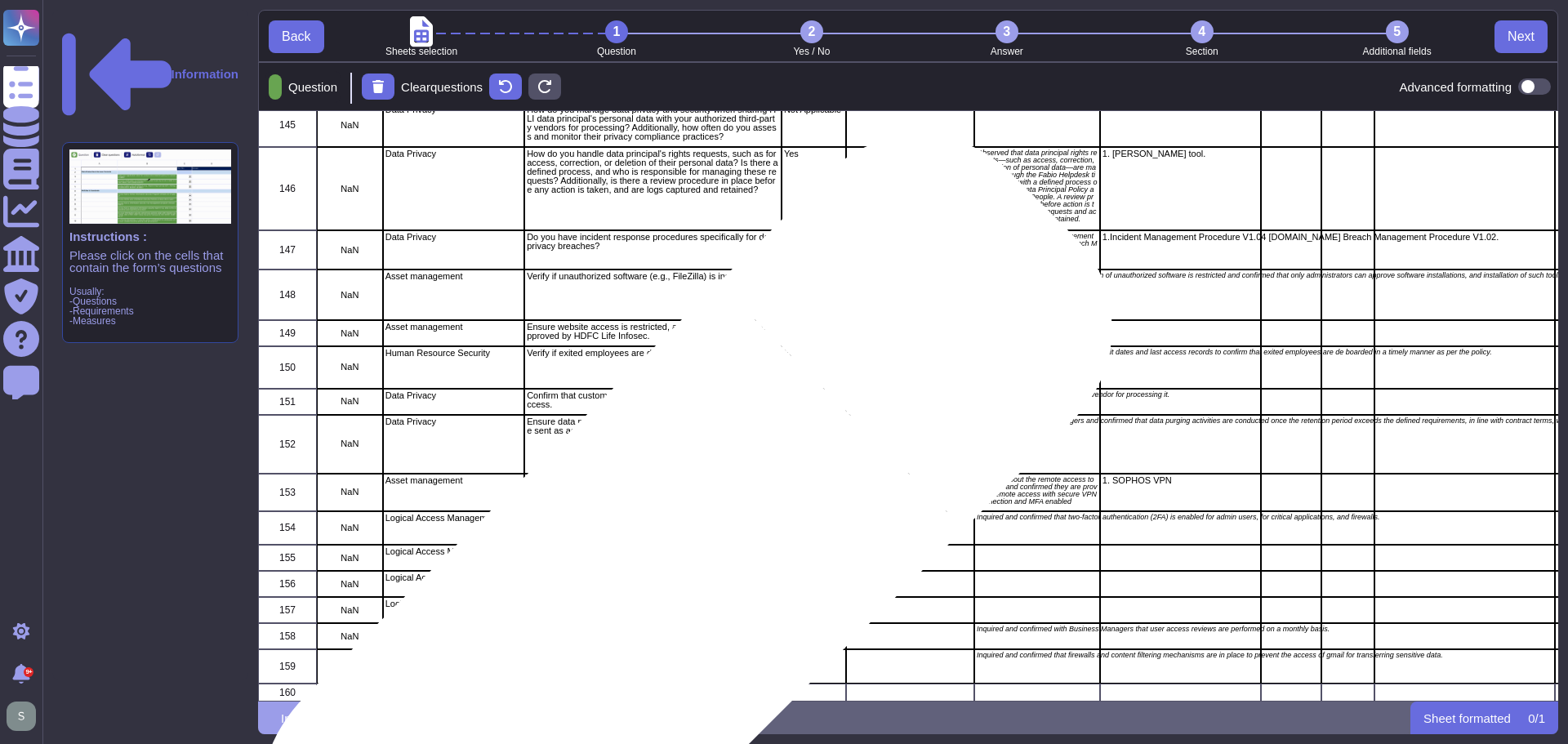
click at [649, 599] on p "Verify that users cannot send emails to domains other than HDFC Life." at bounding box center [653, 608] width 252 height 18
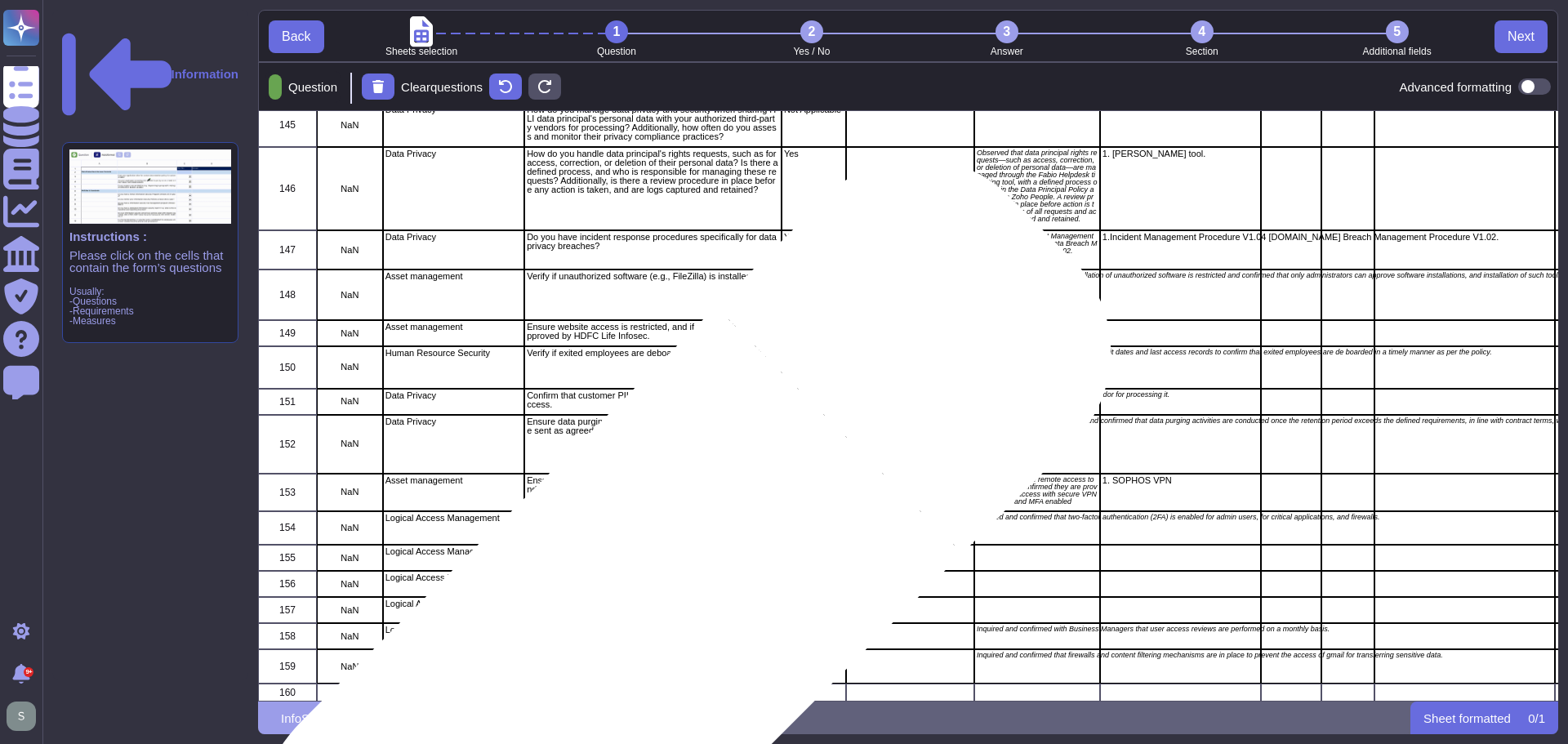
click at [647, 625] on p "Validate if User ID recertification is conducted as per internal policy." at bounding box center [653, 634] width 252 height 18
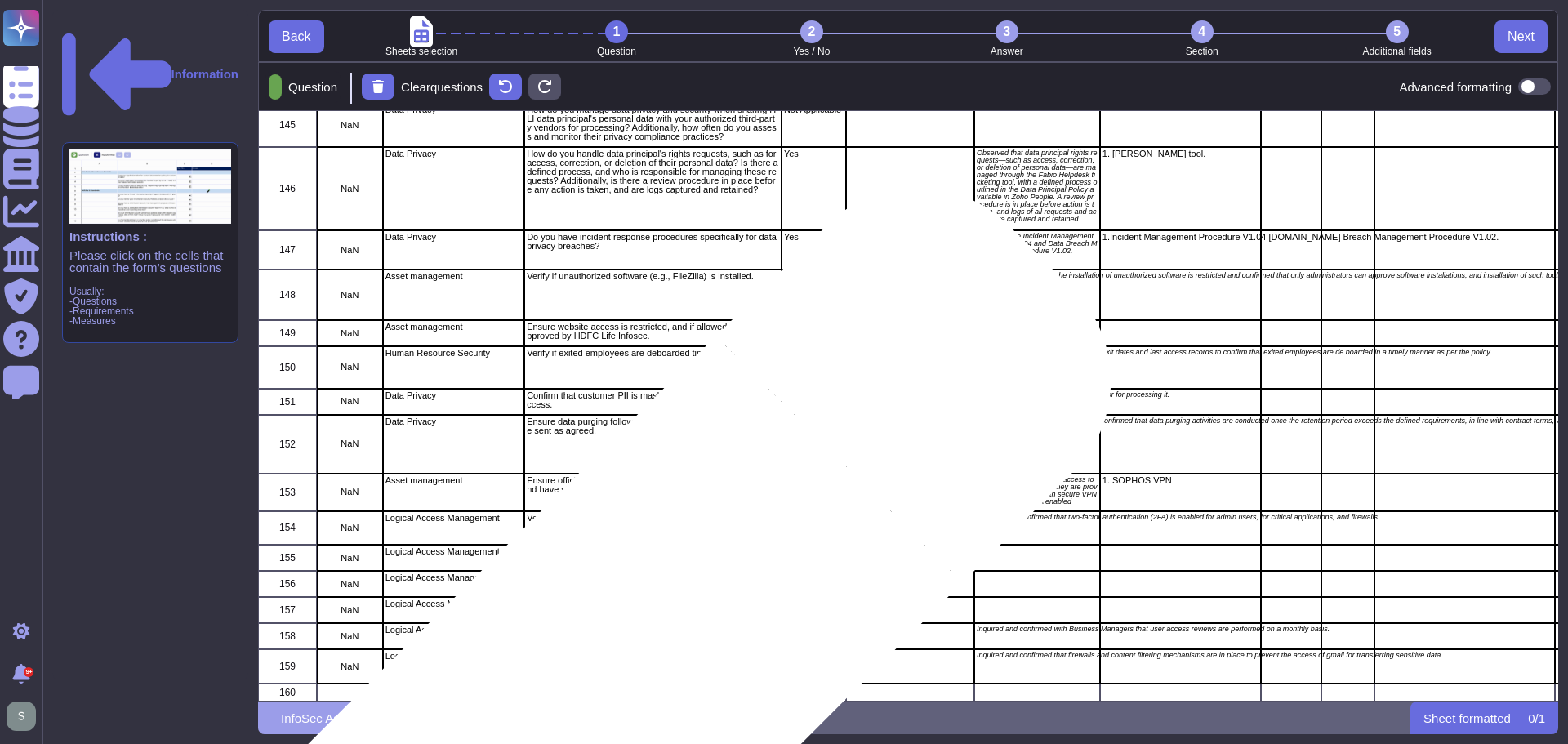
click at [647, 654] on div "Ensure sensitive data is not transferred via personal Gmail IDs." at bounding box center [652, 666] width 257 height 34
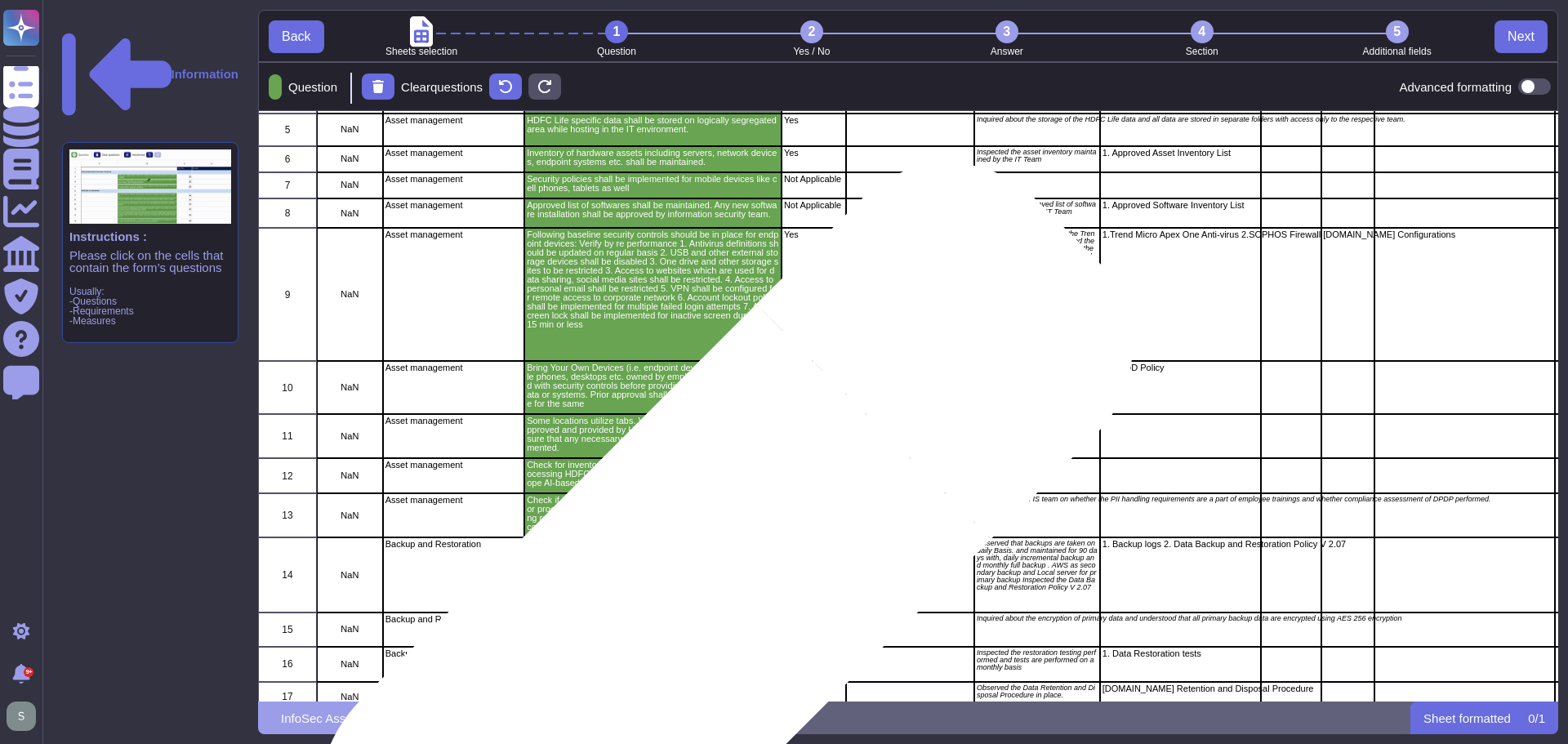
scroll to position [0, 0]
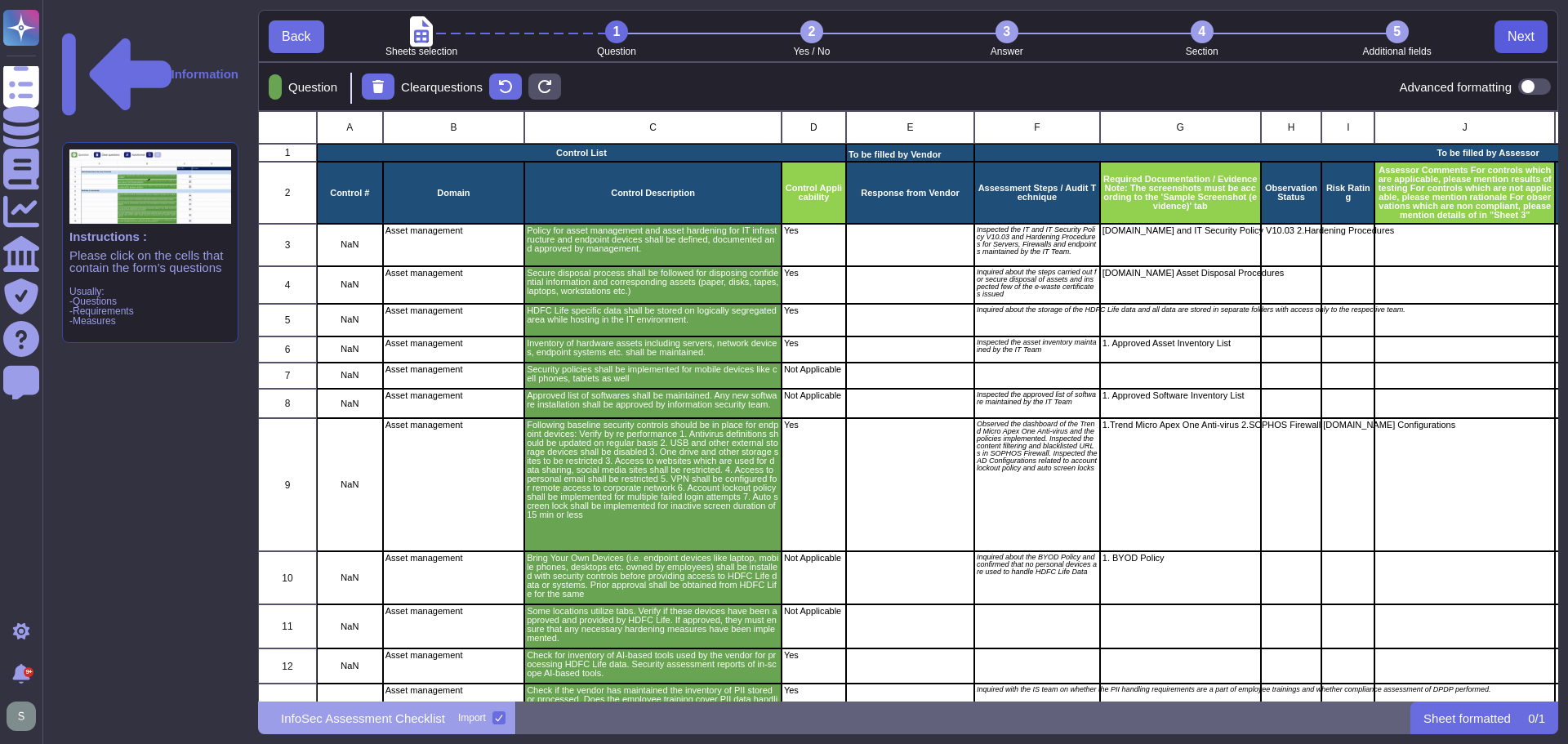
click at [1516, 31] on span "Next" at bounding box center [1521, 37] width 27 height 13
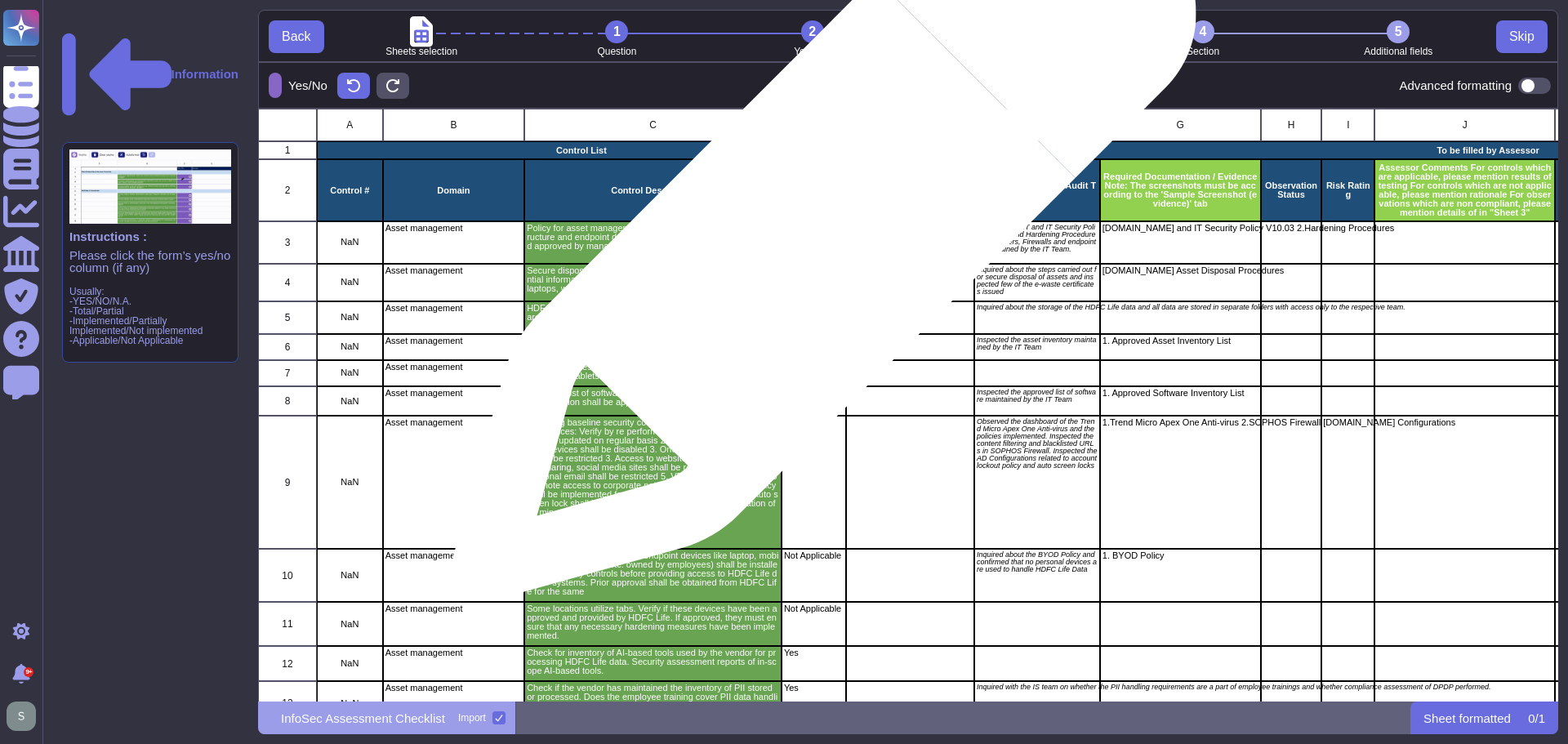
click at [817, 237] on div "Yes" at bounding box center [814, 243] width 65 height 43
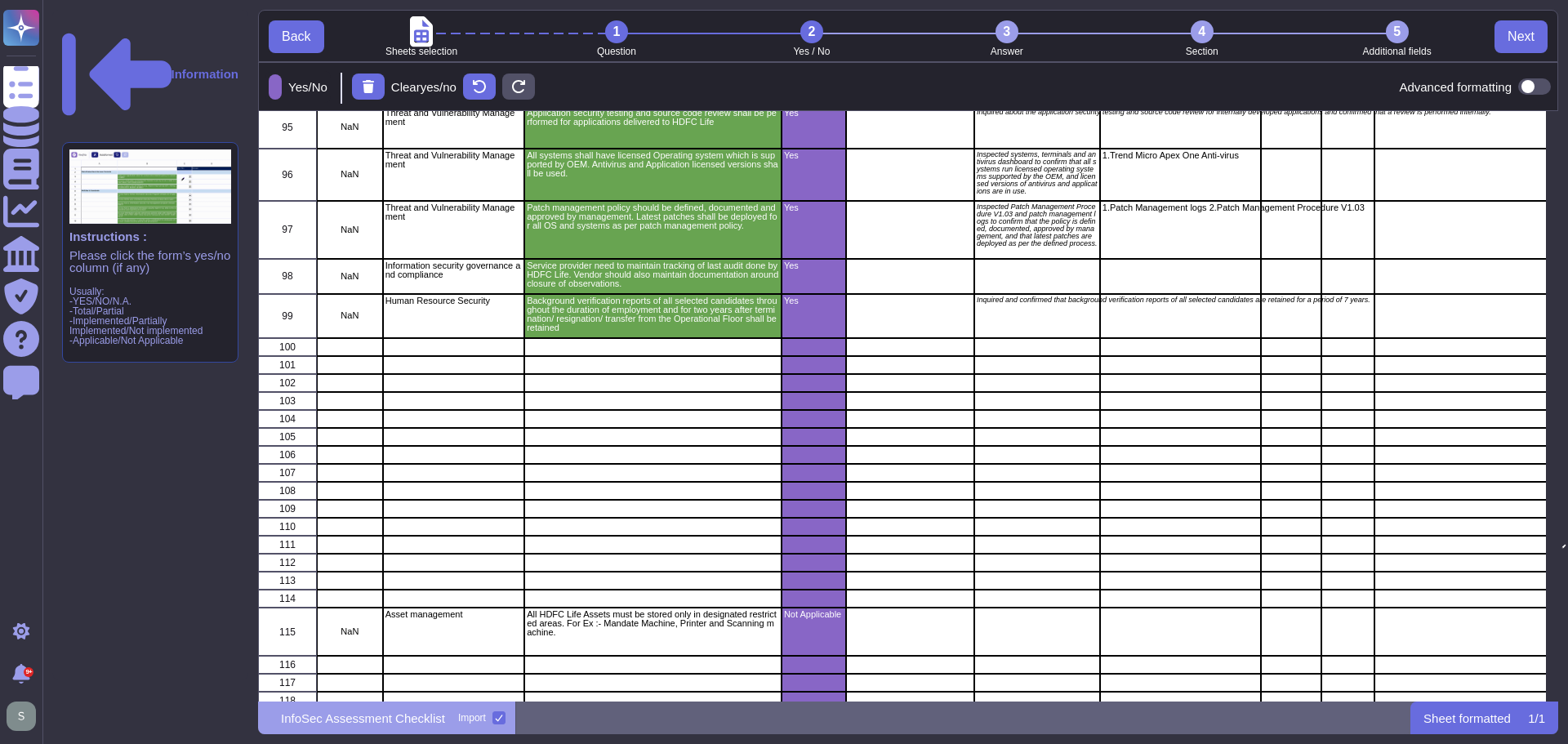
scroll to position [13, 13]
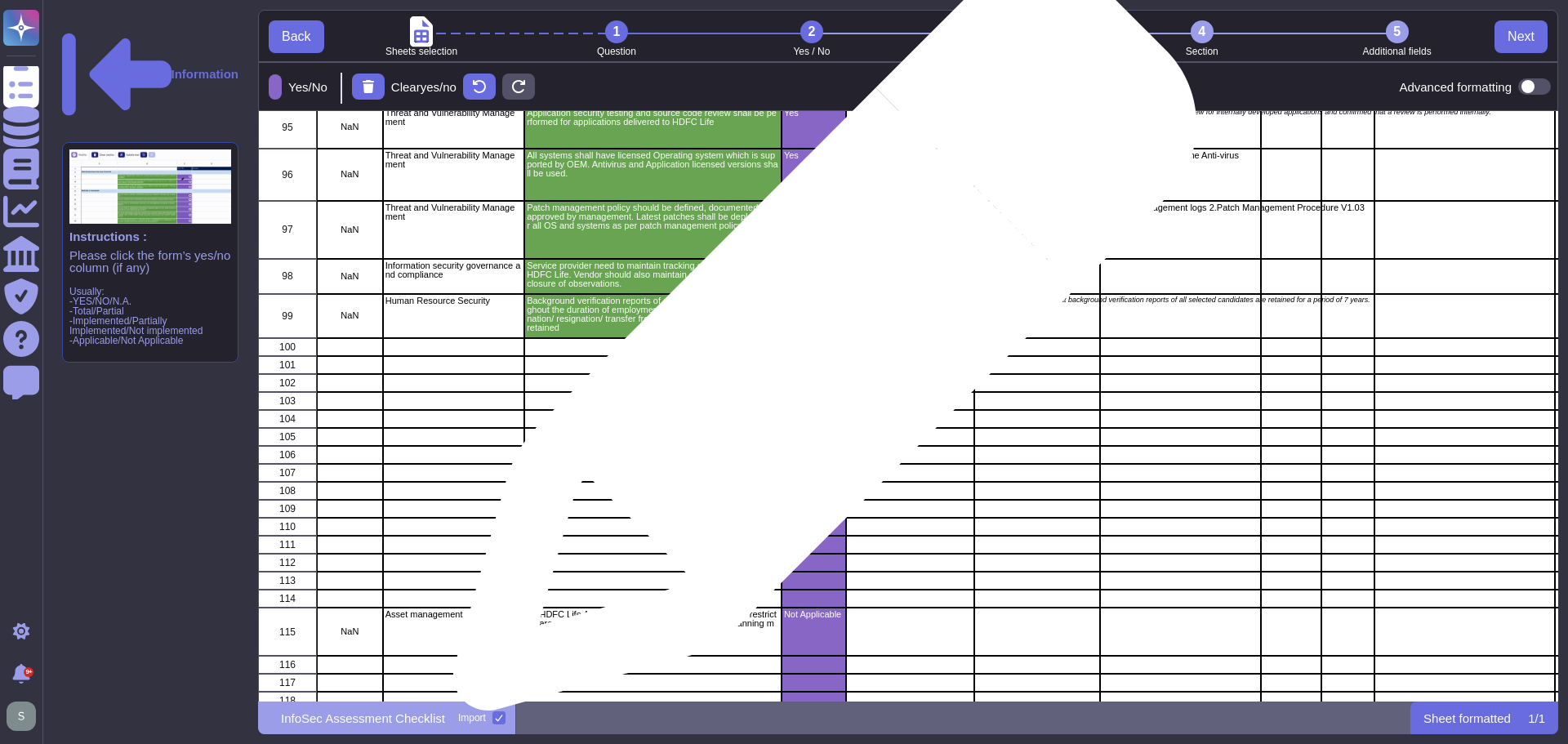
click at [818, 347] on div "grid" at bounding box center [814, 346] width 65 height 18
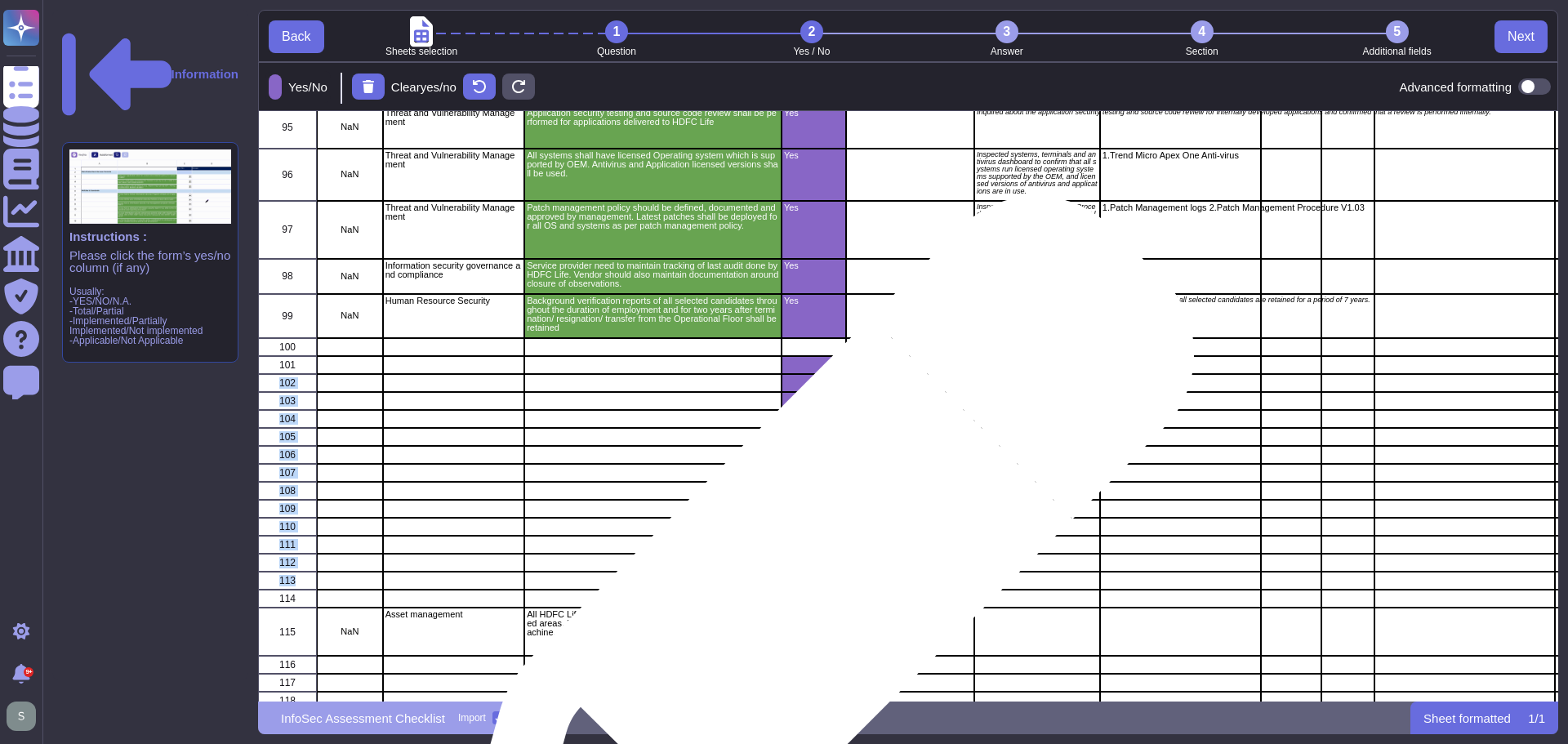
drag, startPoint x: 809, startPoint y: 365, endPoint x: 814, endPoint y: 581, distance: 216.1
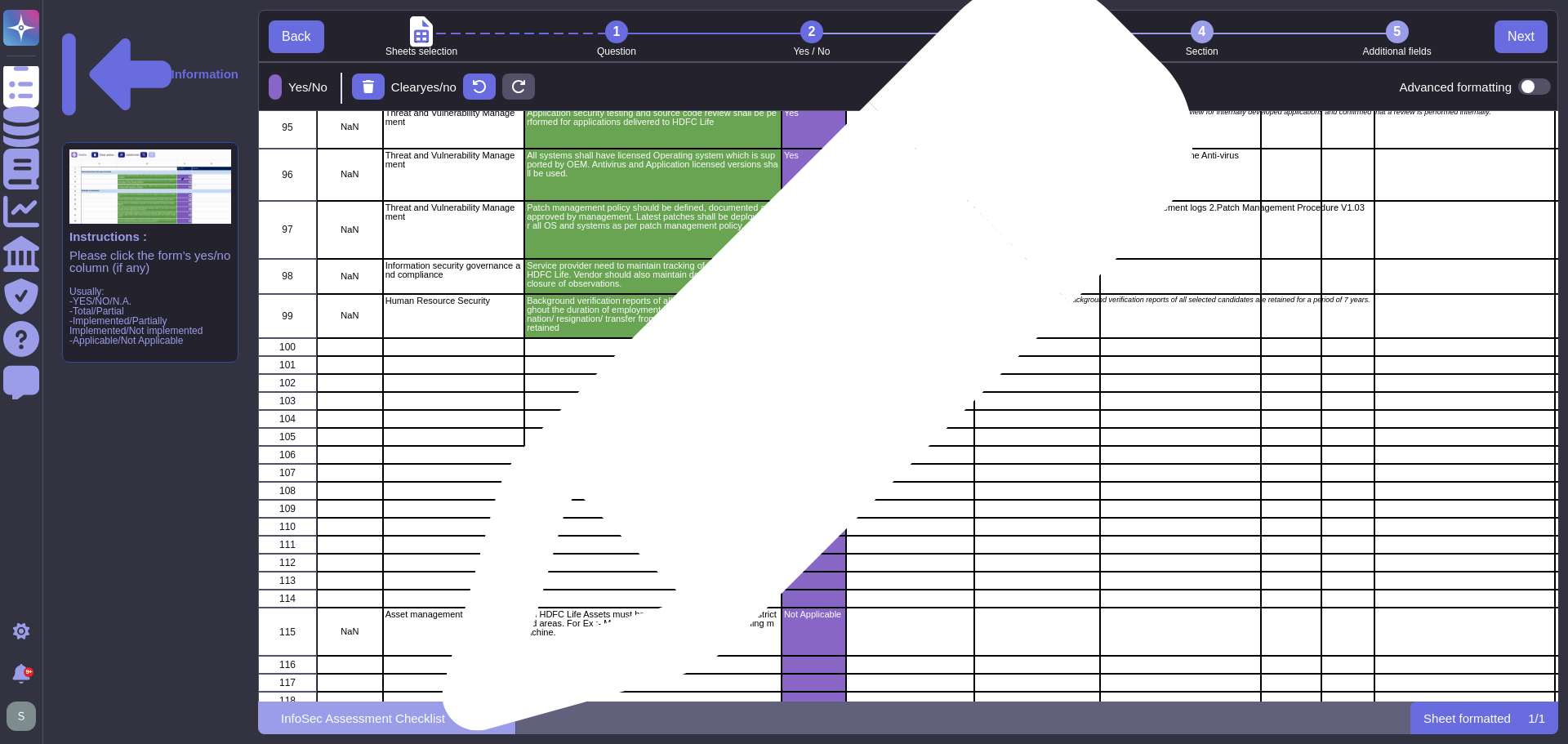
click at [808, 364] on div "grid" at bounding box center [814, 365] width 65 height 18
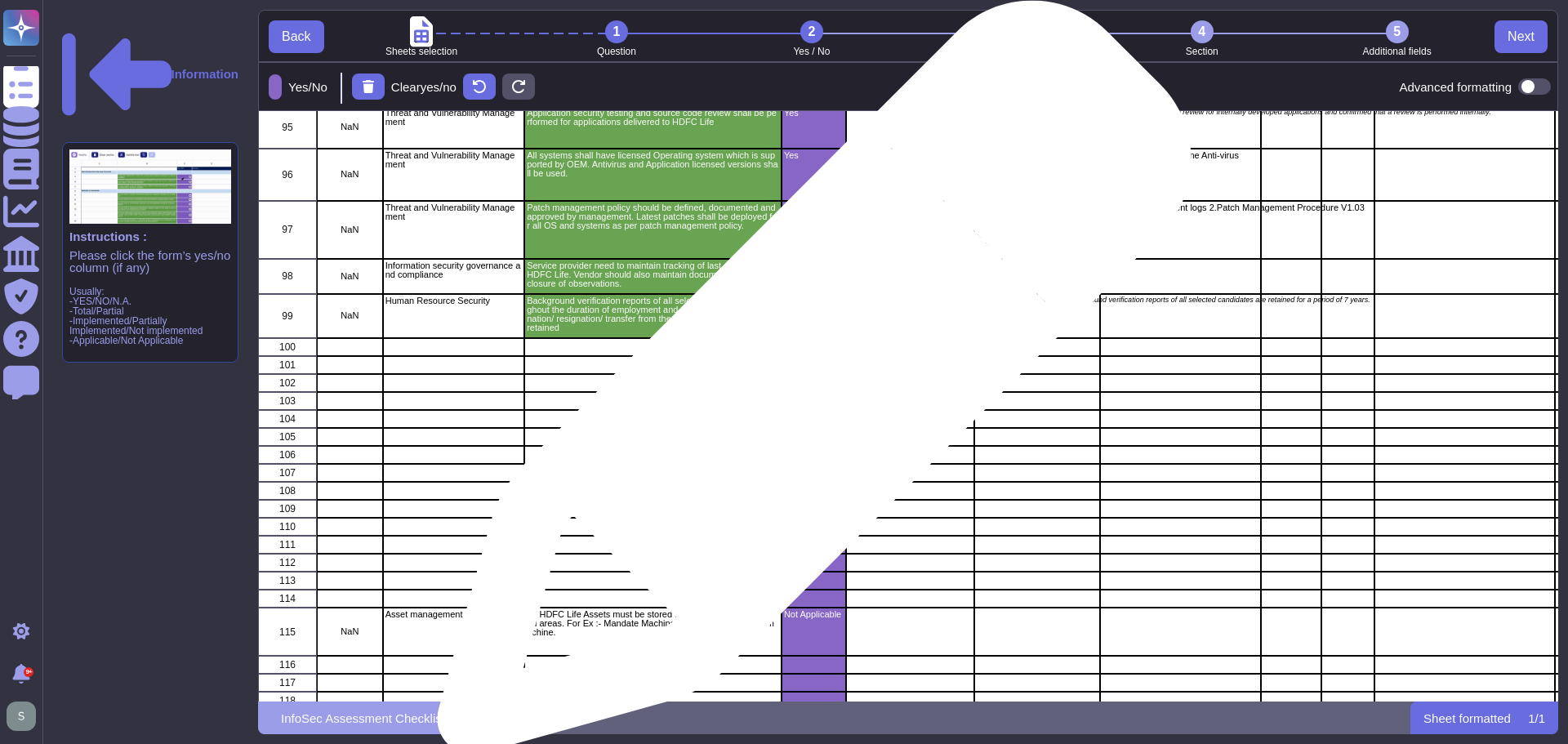
click at [808, 387] on div "grid" at bounding box center [814, 382] width 65 height 18
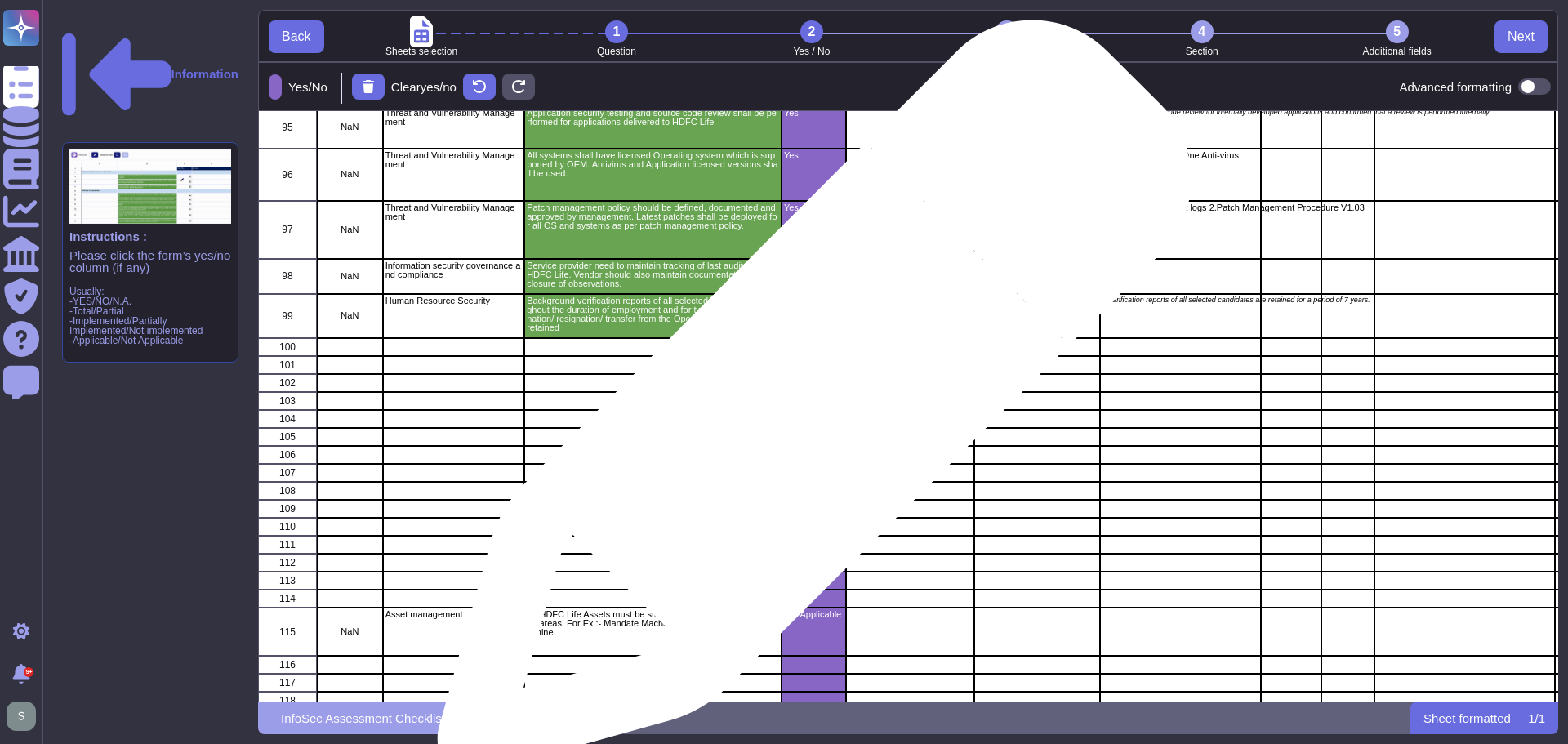
click at [808, 405] on div "grid" at bounding box center [814, 401] width 65 height 18
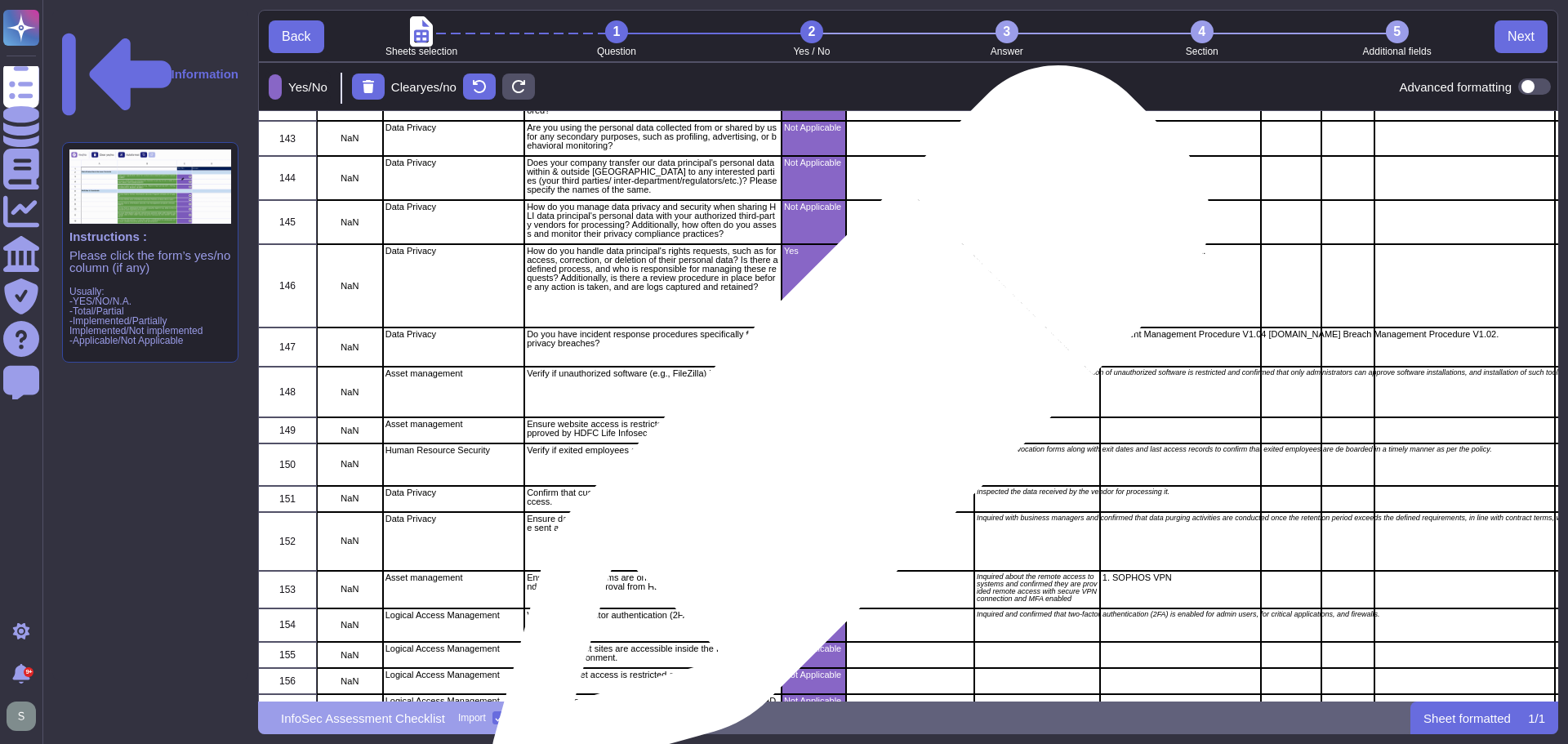
scroll to position [6080, 0]
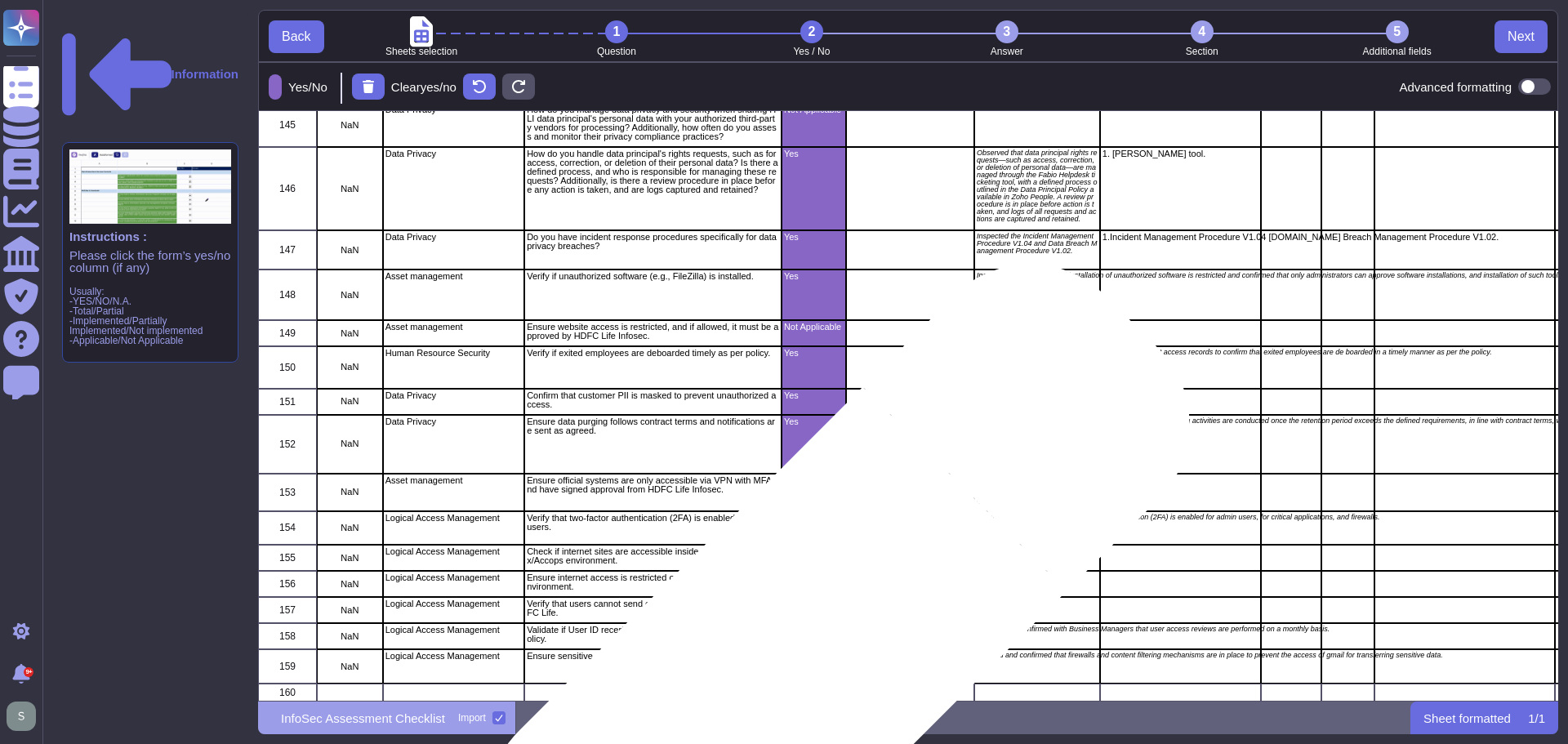
click at [803, 651] on div "Yes" at bounding box center [814, 666] width 65 height 34
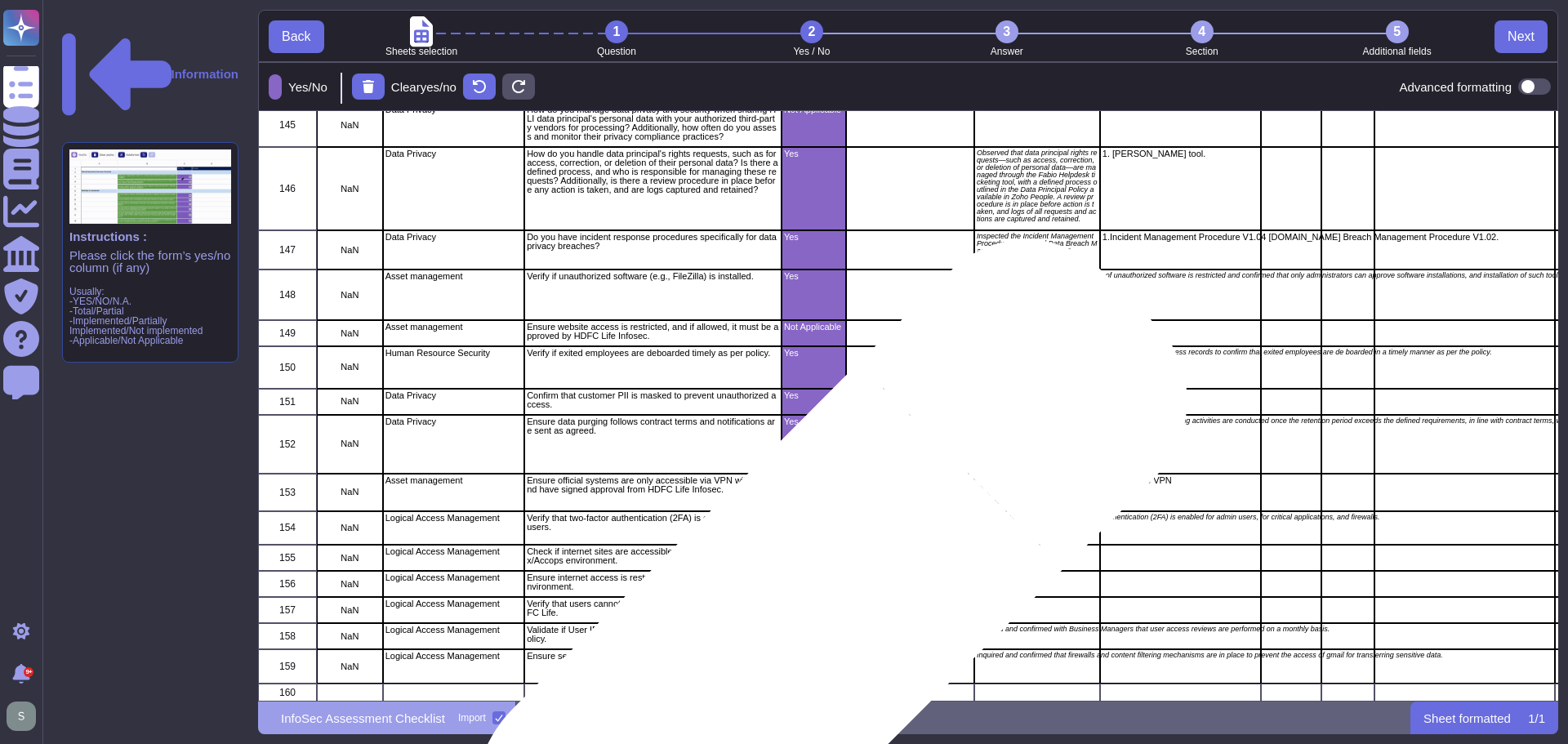
click at [800, 629] on div "Yes" at bounding box center [814, 636] width 65 height 26
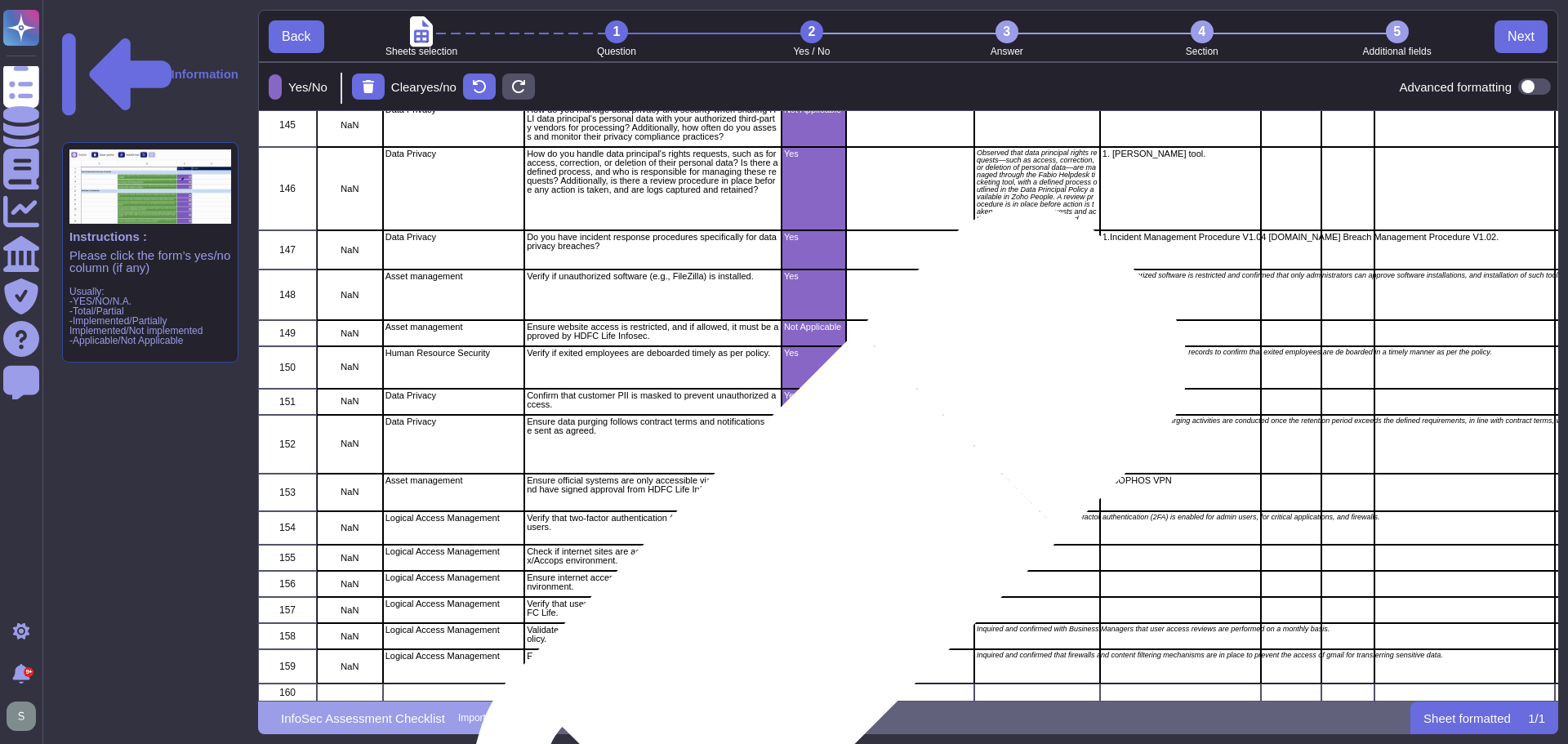
click at [800, 599] on p "Not Applicable" at bounding box center [814, 604] width 59 height 9
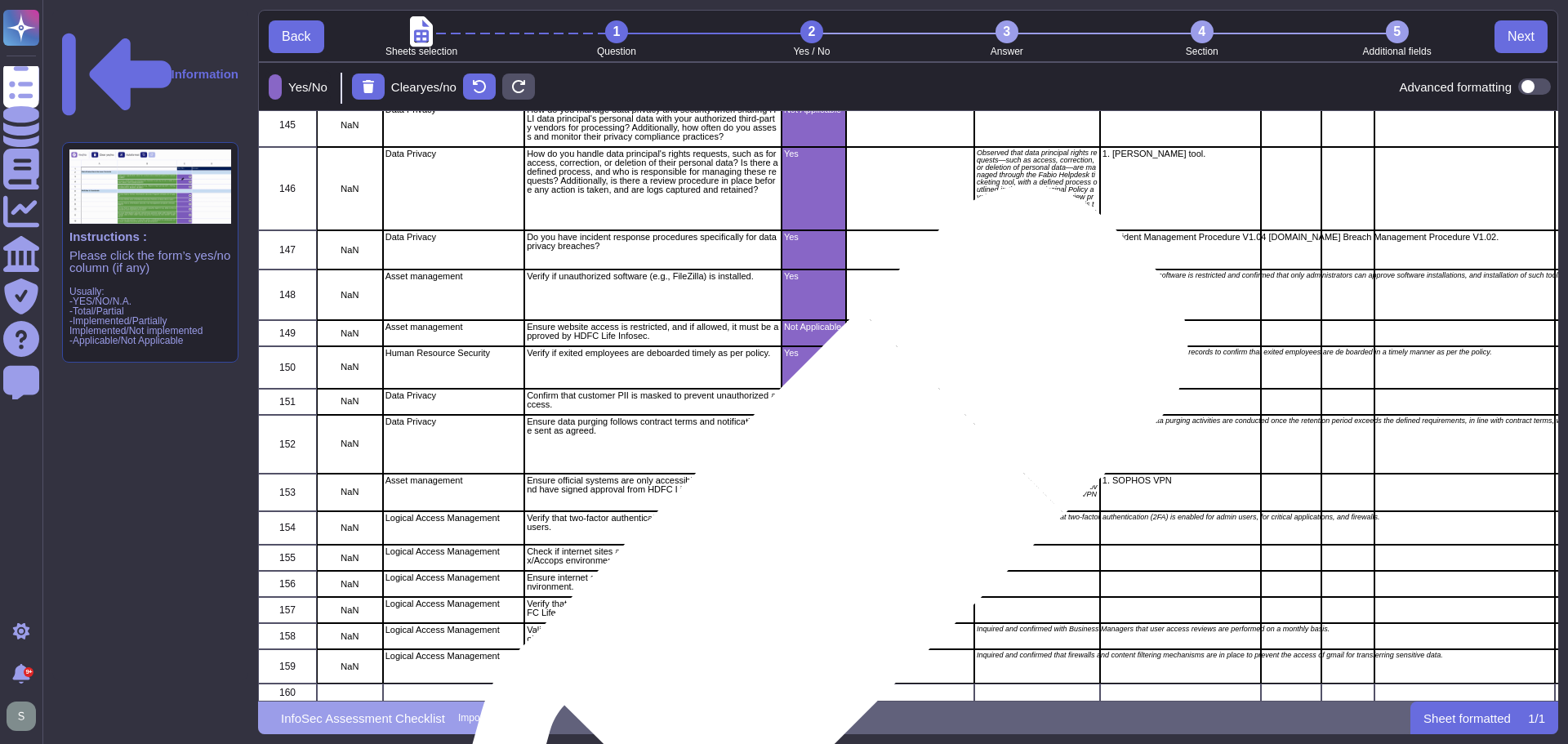
click at [802, 574] on div "Not Applicable" at bounding box center [814, 584] width 65 height 26
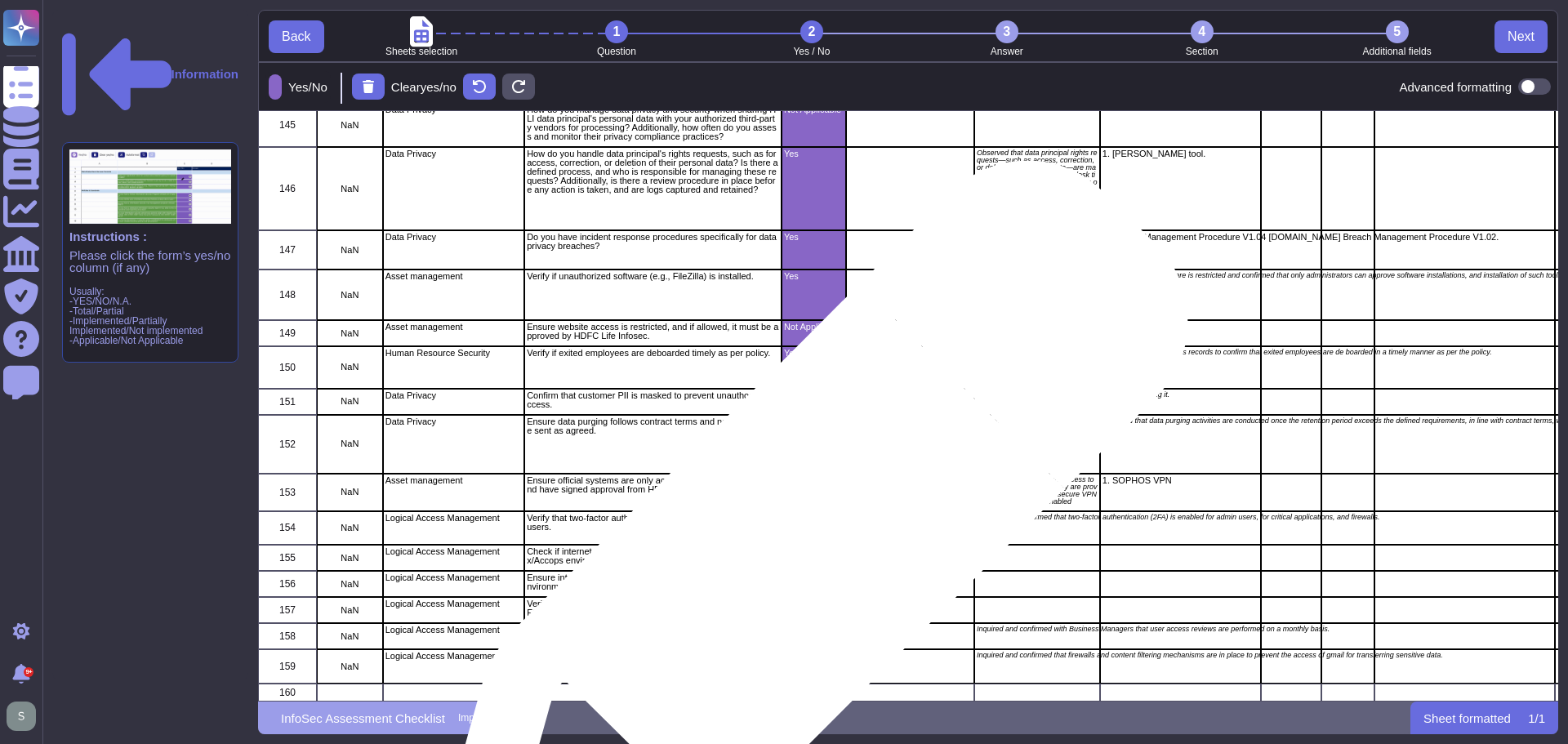
click at [802, 549] on div "Not Applicable" at bounding box center [814, 558] width 65 height 26
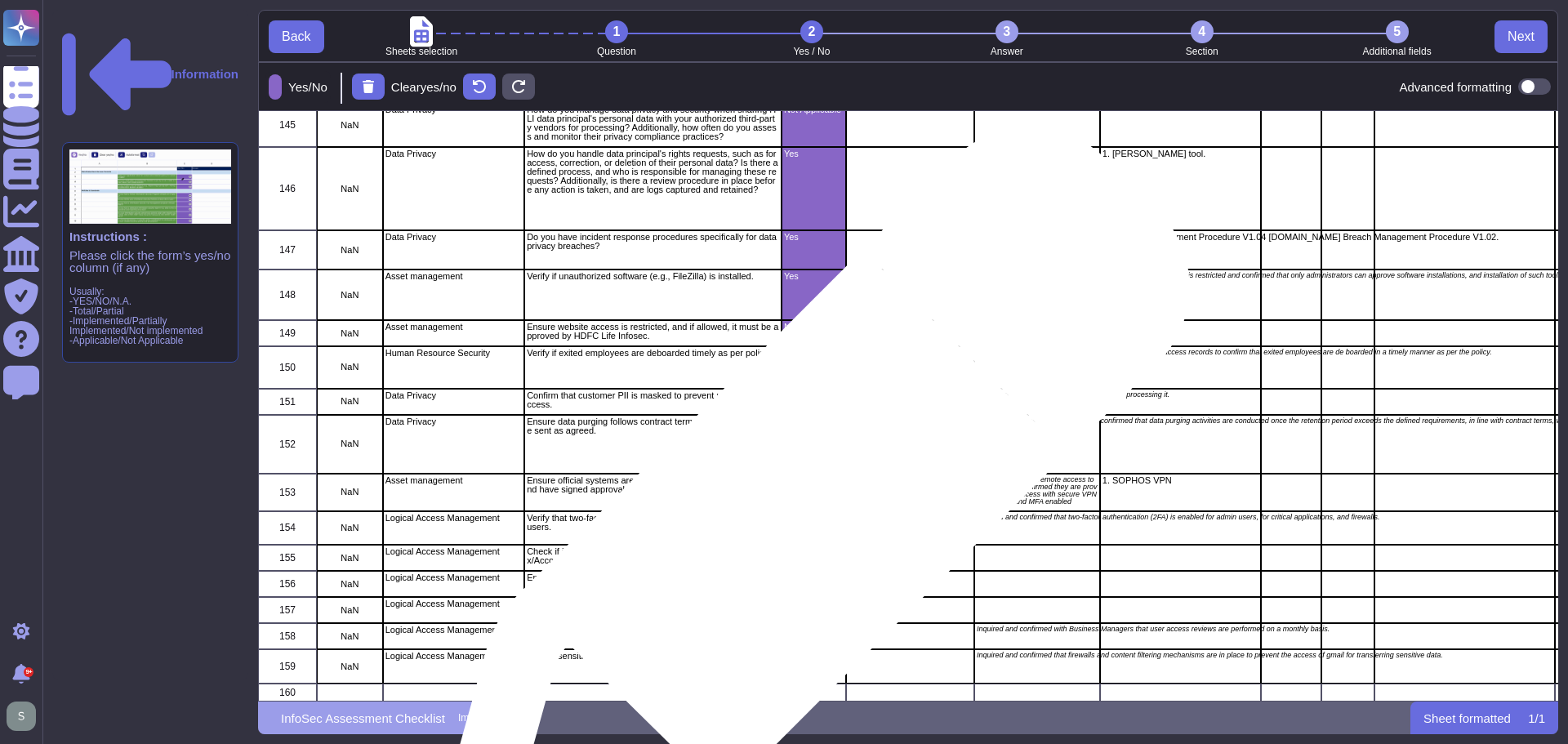
click at [804, 514] on div "Yes" at bounding box center [814, 528] width 65 height 34
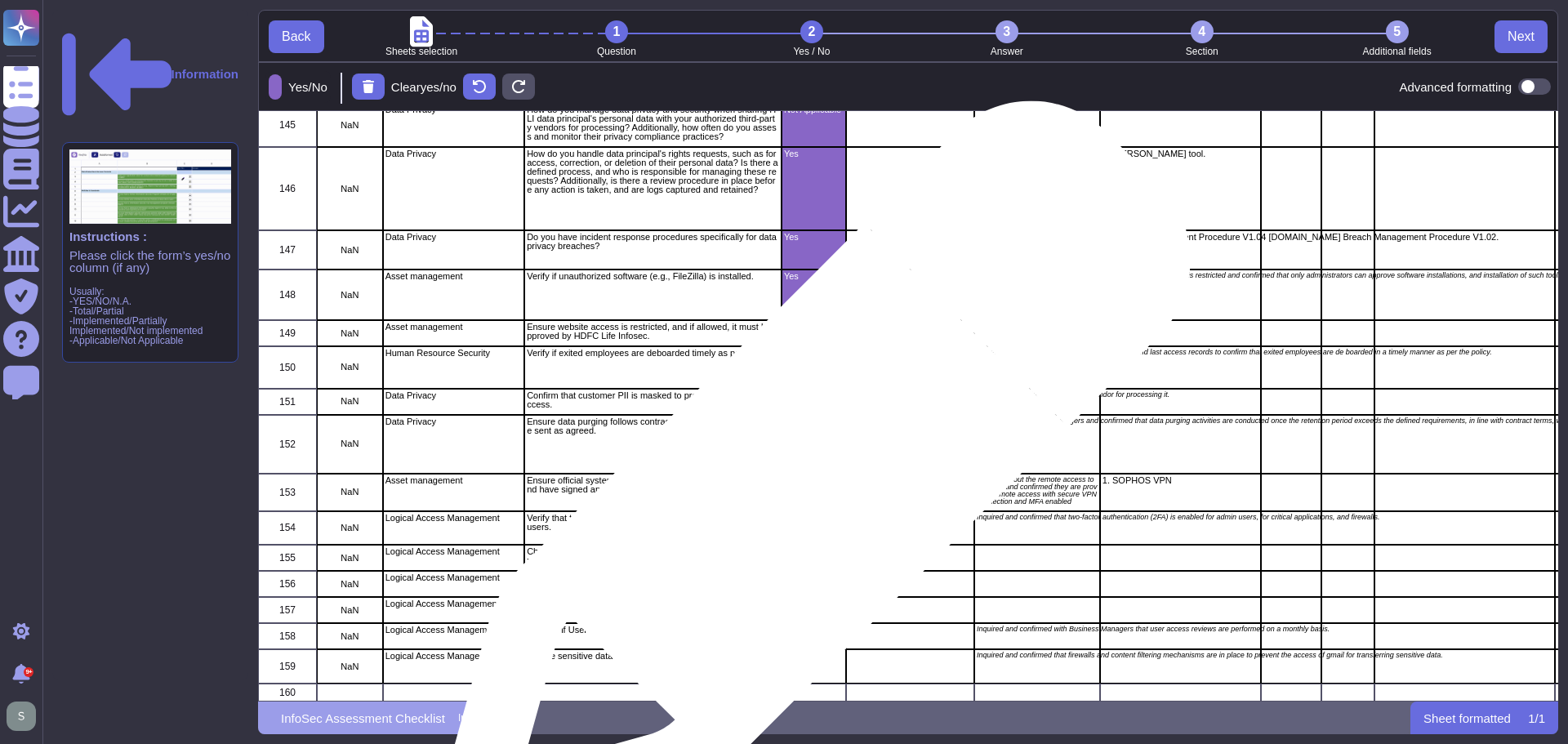
click at [806, 482] on div "Yes" at bounding box center [814, 493] width 65 height 37
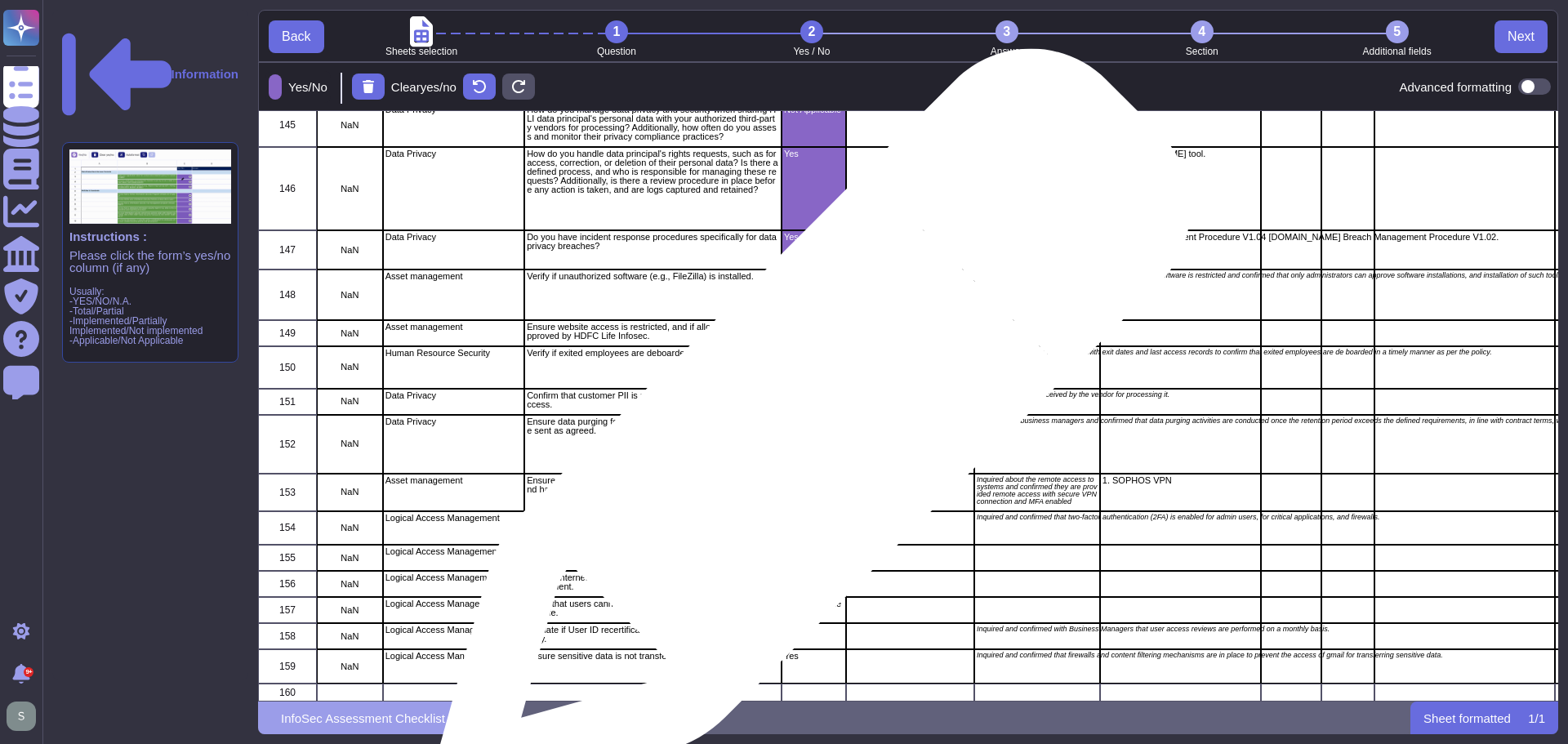
click at [806, 430] on div "Yes" at bounding box center [814, 443] width 65 height 58
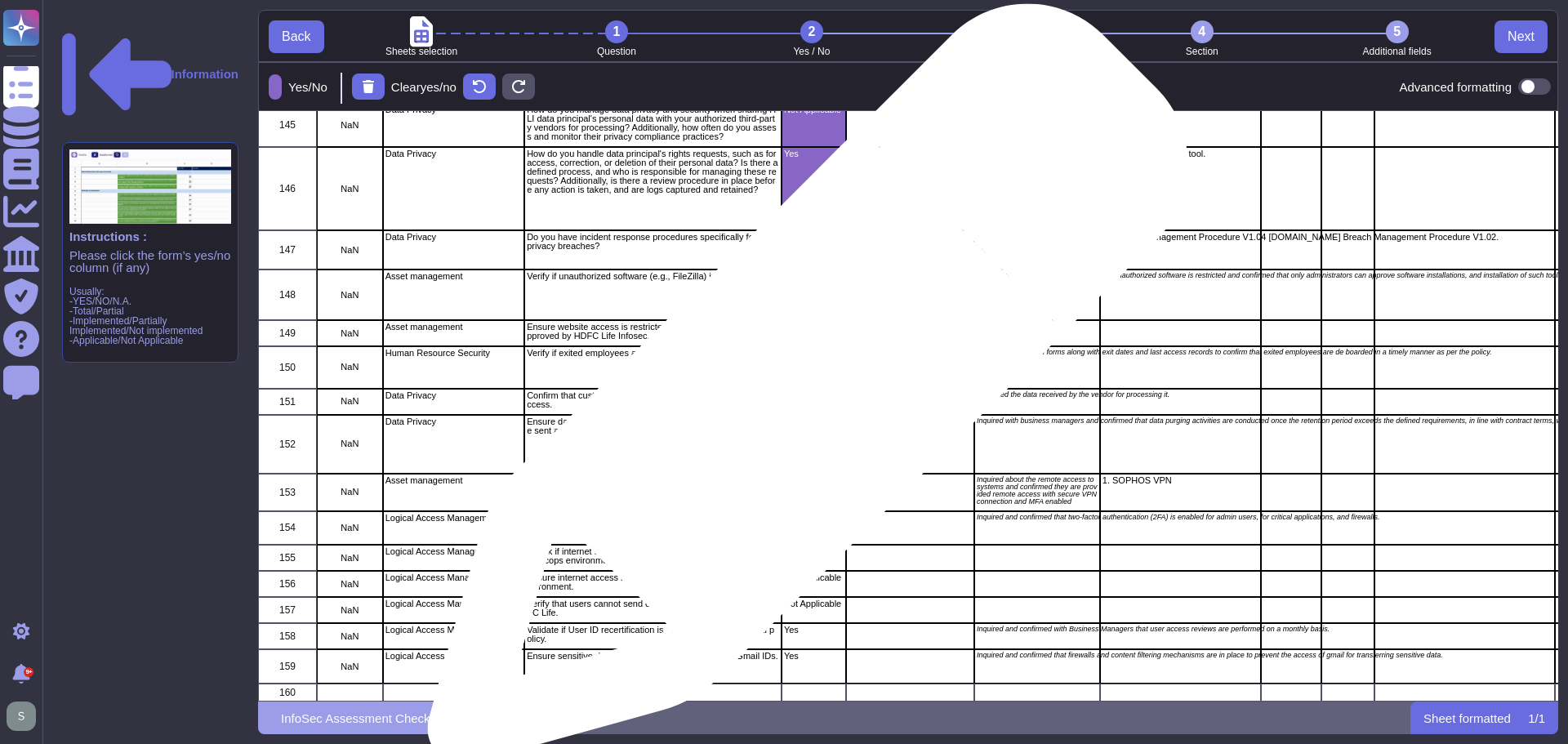
click at [800, 391] on p "Yes" at bounding box center [814, 396] width 59 height 9
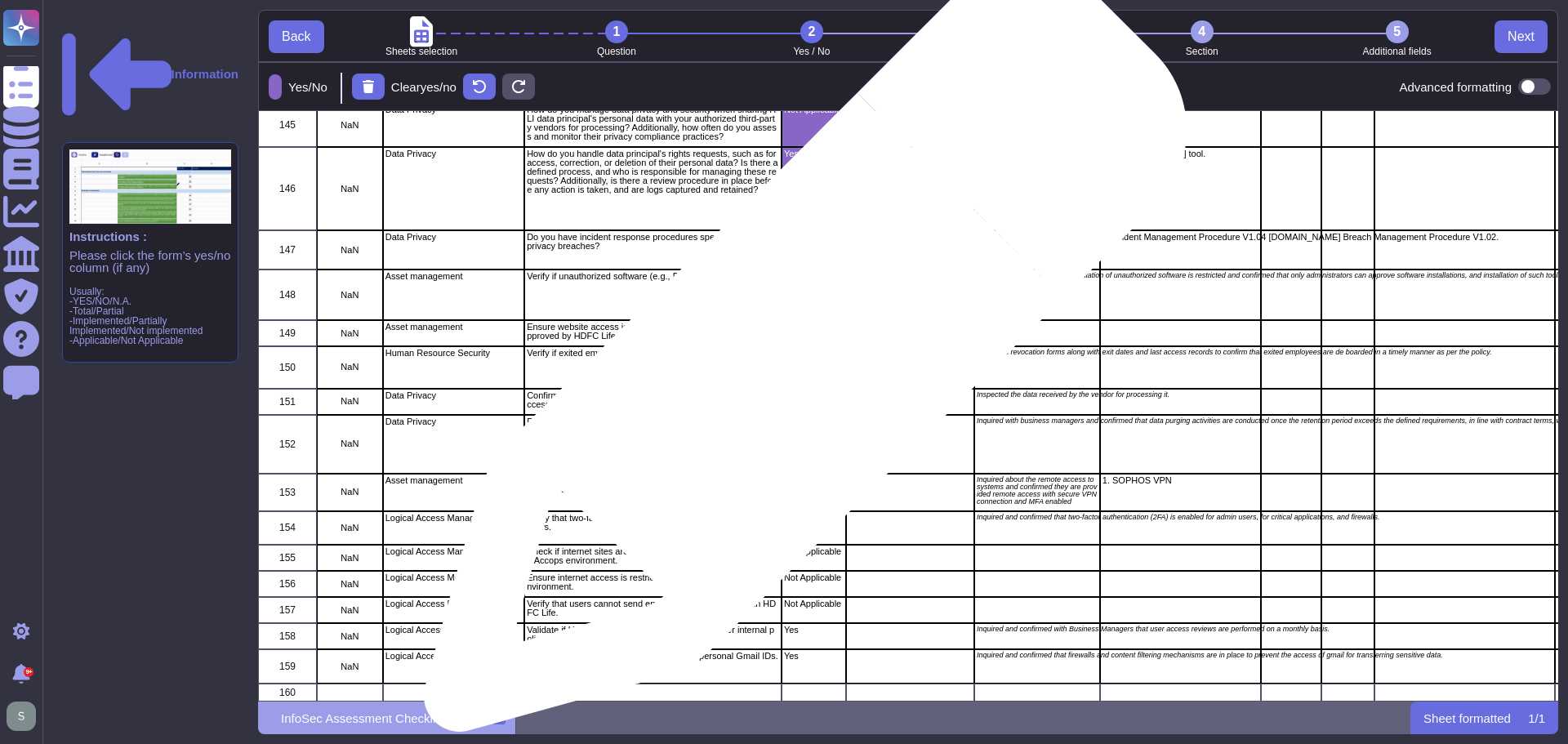
click at [798, 351] on div "Yes" at bounding box center [814, 367] width 65 height 43
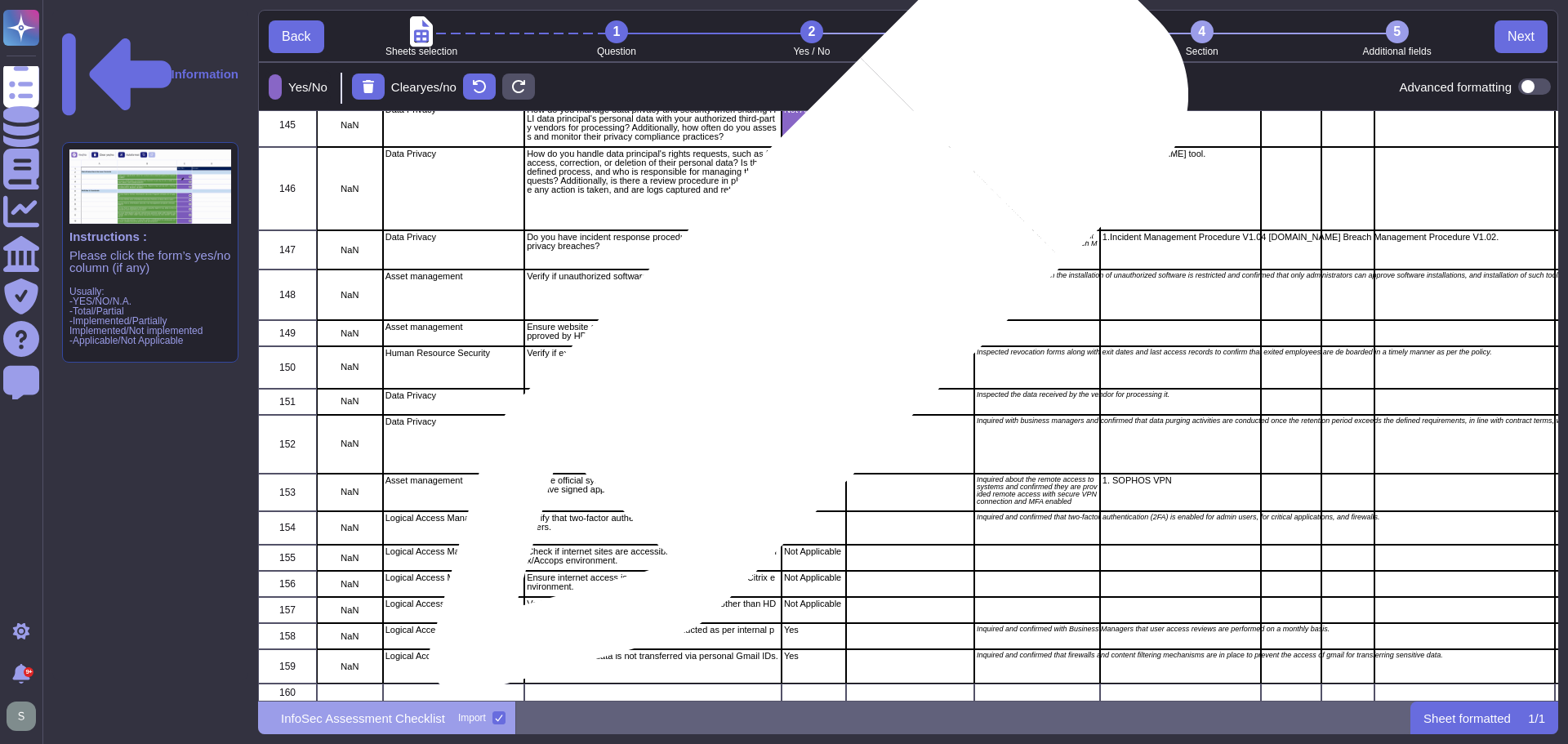
click at [802, 323] on div "Not Applicable" at bounding box center [814, 333] width 65 height 26
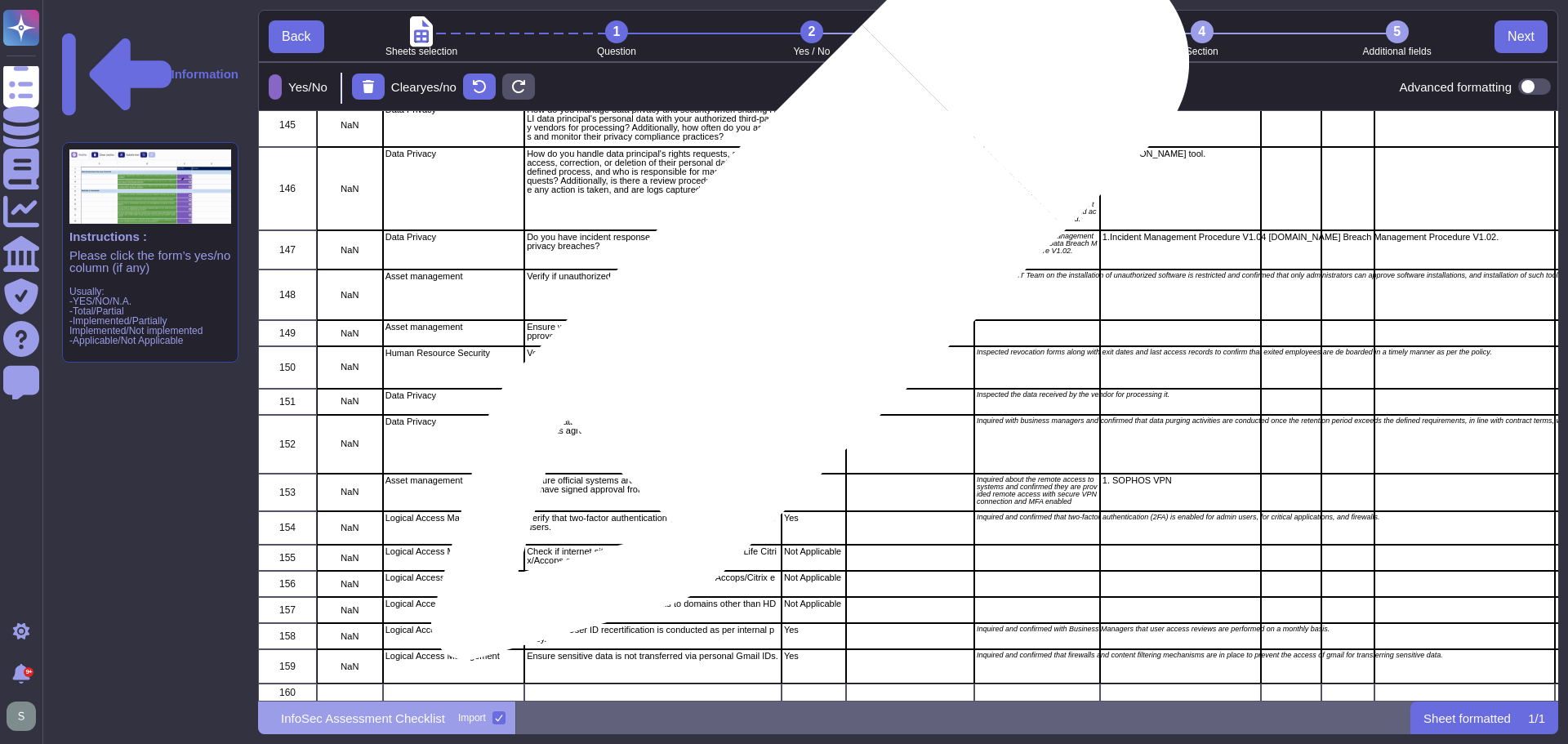
click at [804, 289] on div "Yes" at bounding box center [814, 294] width 65 height 51
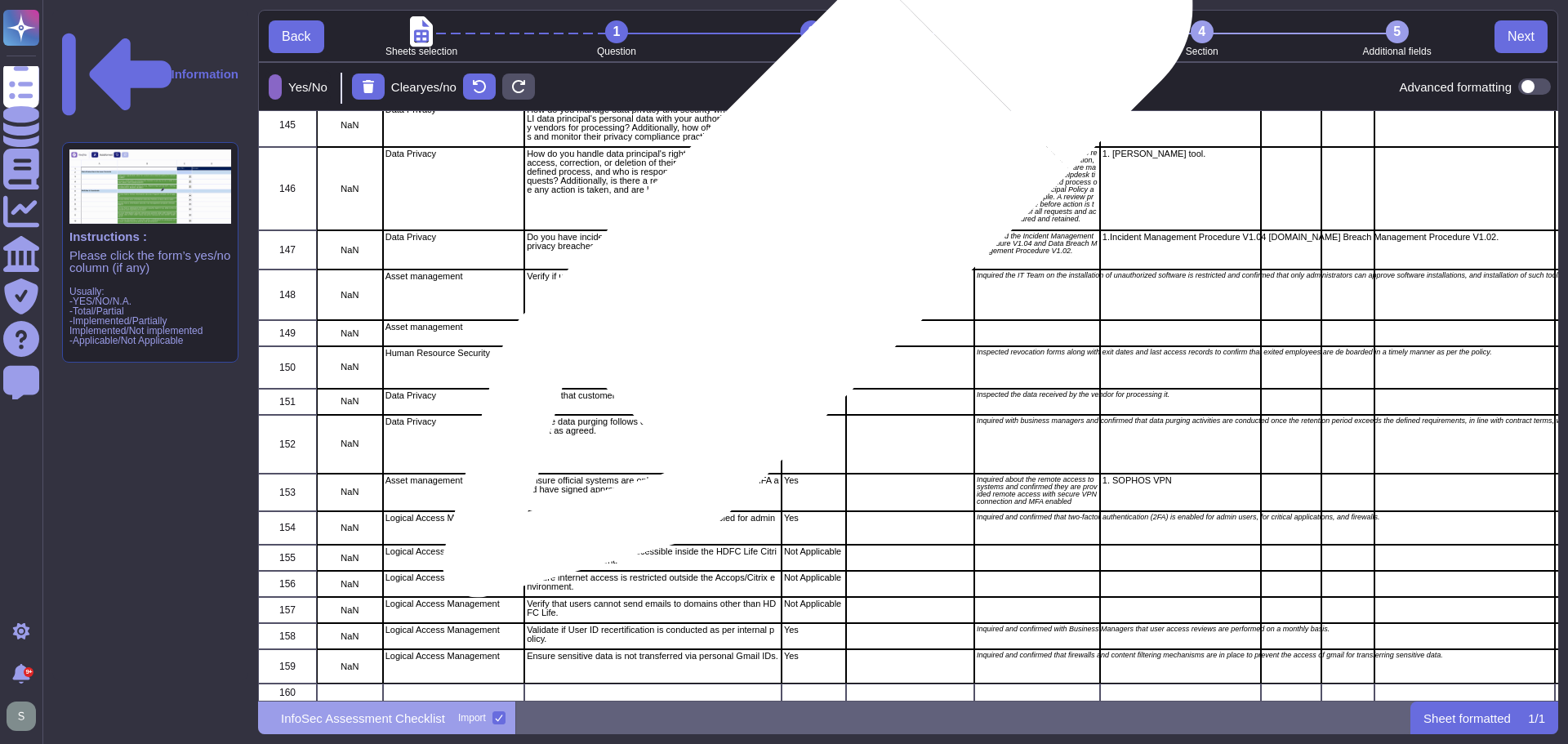
click at [811, 230] on div "Yes" at bounding box center [814, 250] width 65 height 39
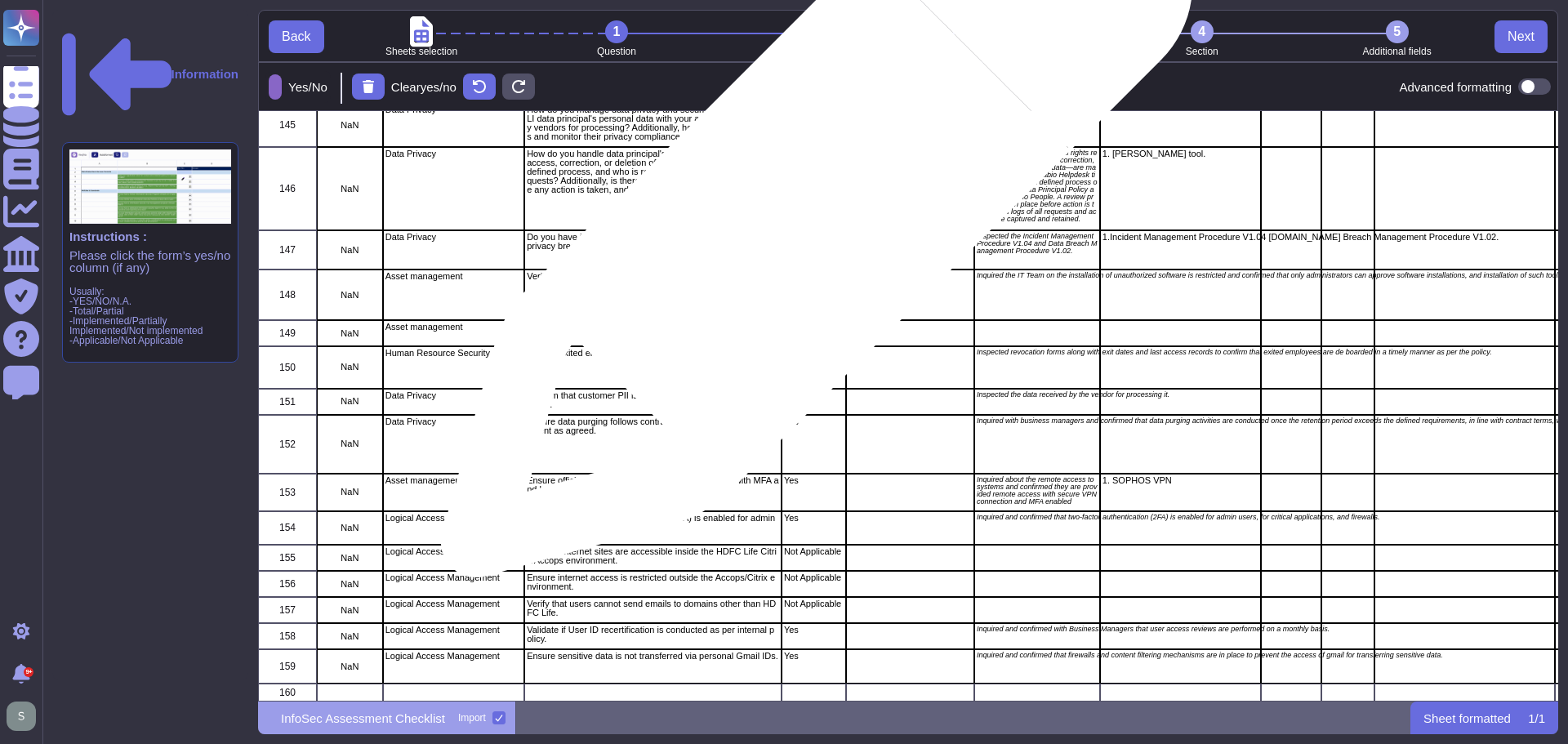
click at [807, 189] on div "Yes" at bounding box center [814, 188] width 65 height 83
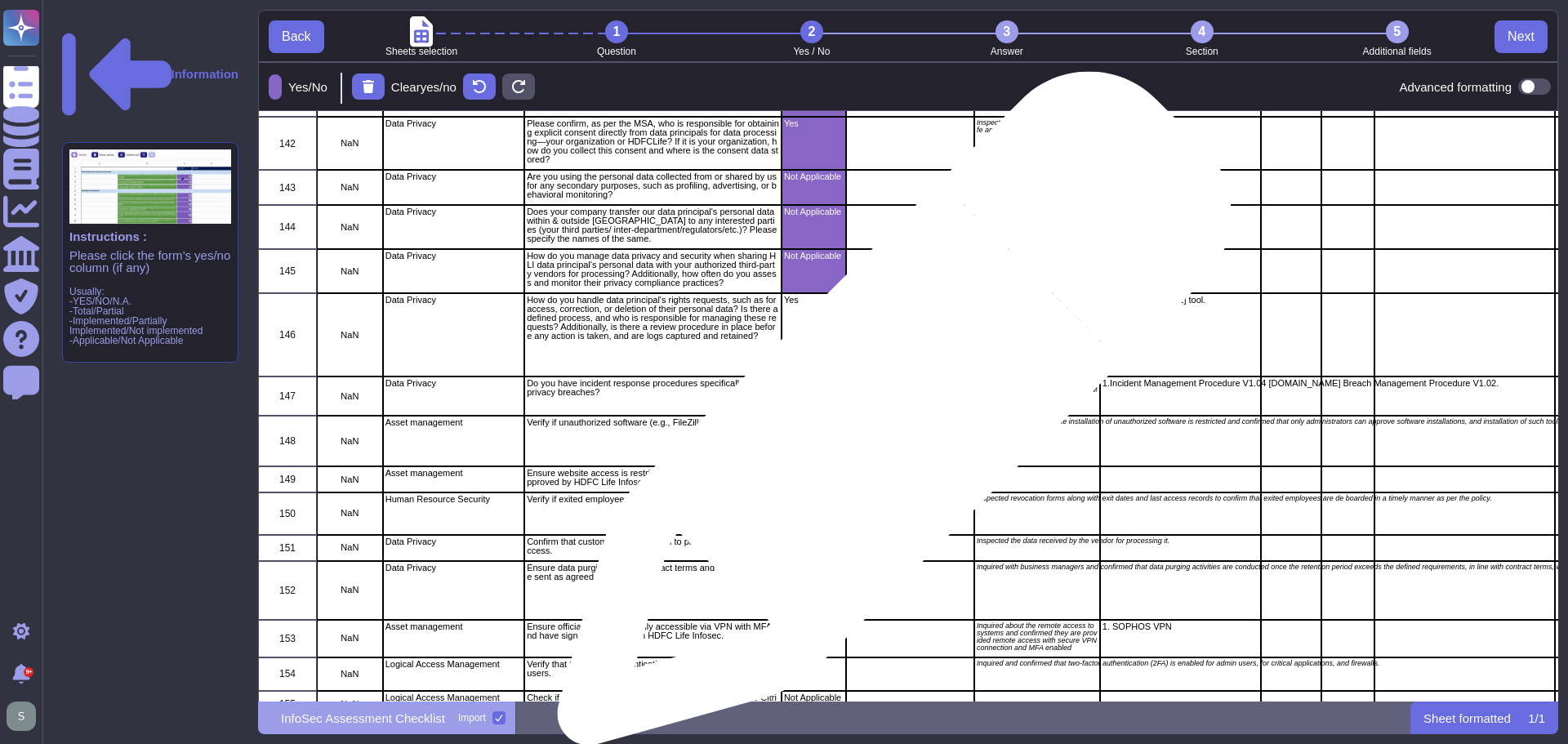
scroll to position [5753, 0]
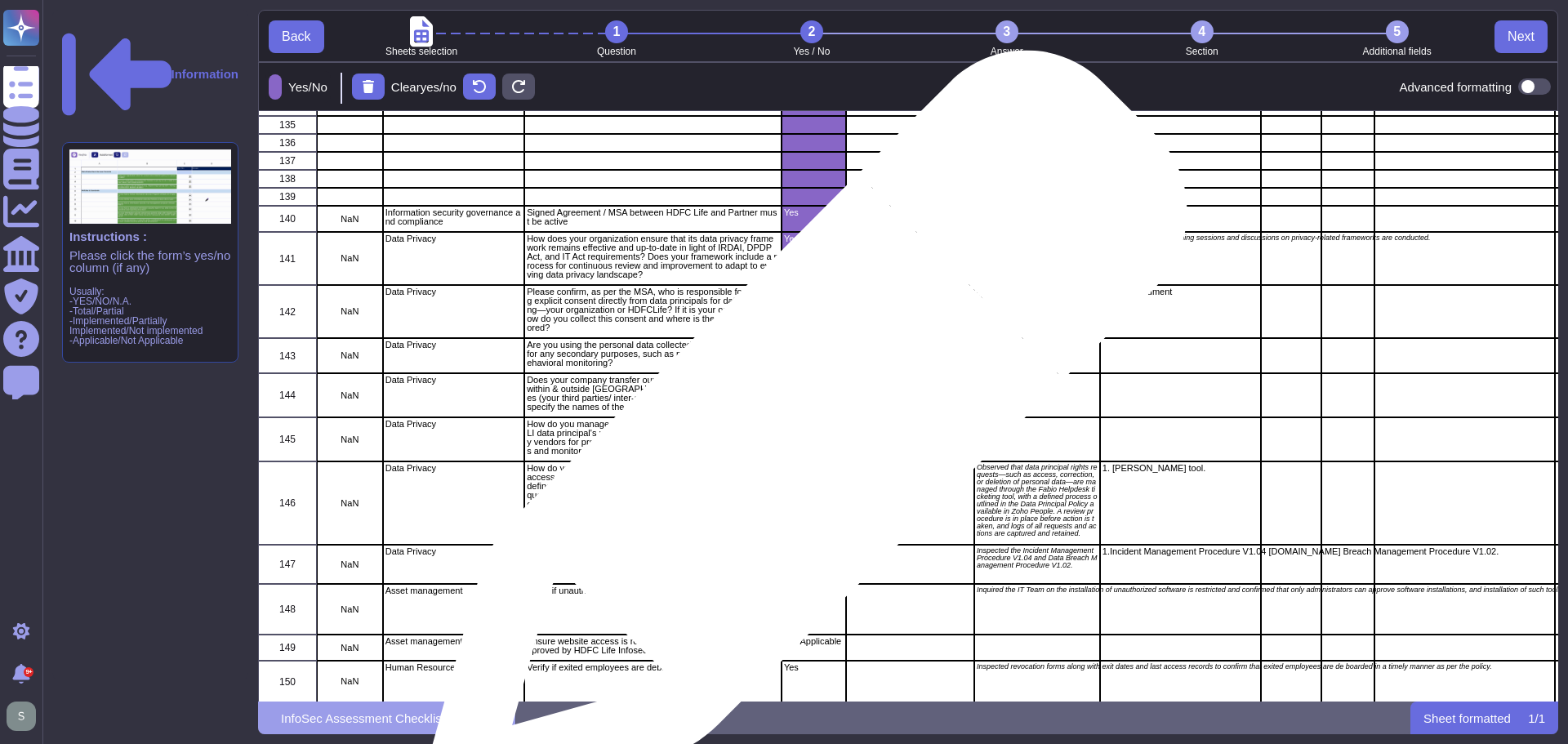
drag, startPoint x: 800, startPoint y: 440, endPoint x: 793, endPoint y: 419, distance: 22.1
click at [799, 440] on div "Not Applicable" at bounding box center [814, 440] width 65 height 45
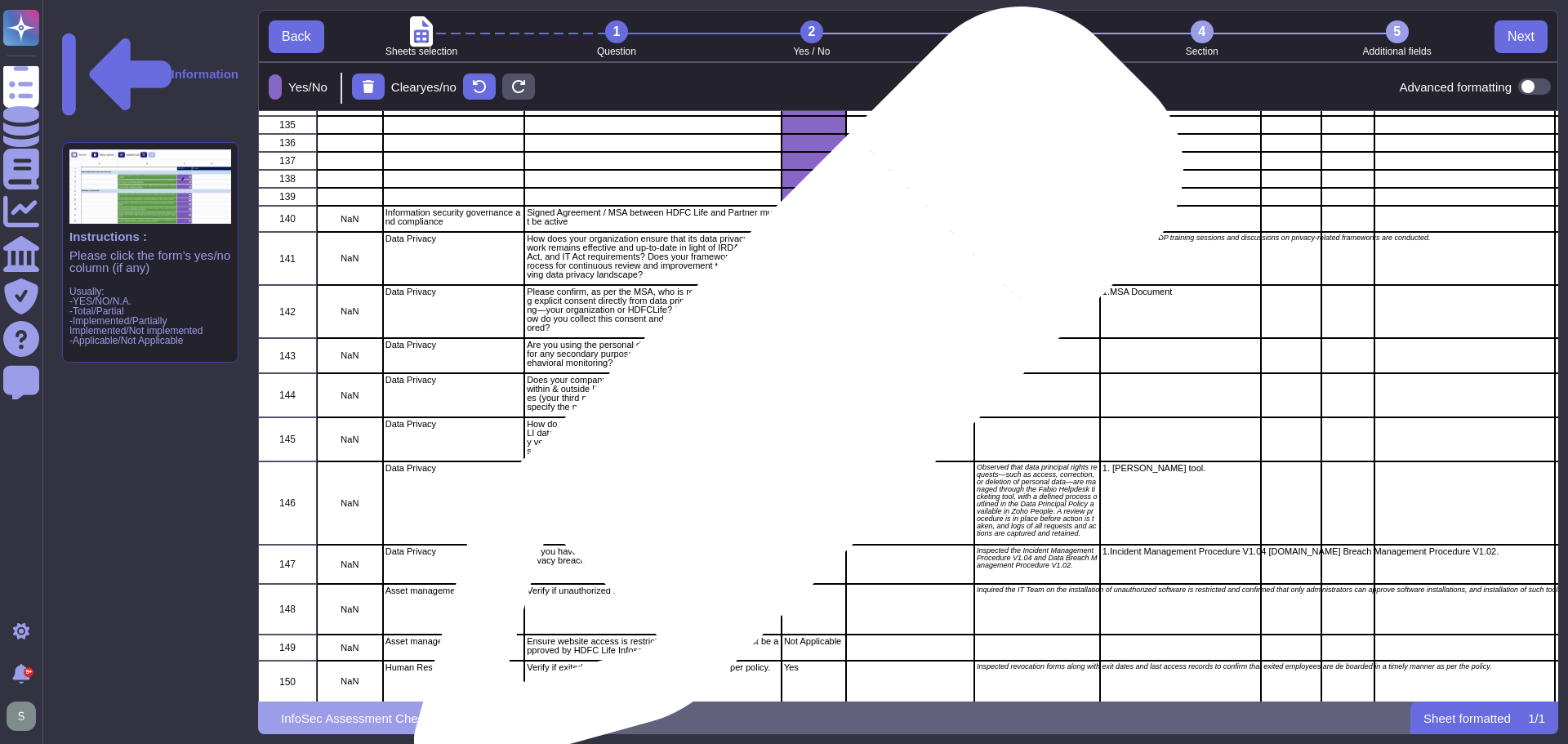
drag, startPoint x: 792, startPoint y: 399, endPoint x: 794, endPoint y: 391, distance: 8.2
click at [792, 398] on div "Not Applicable" at bounding box center [814, 395] width 65 height 45
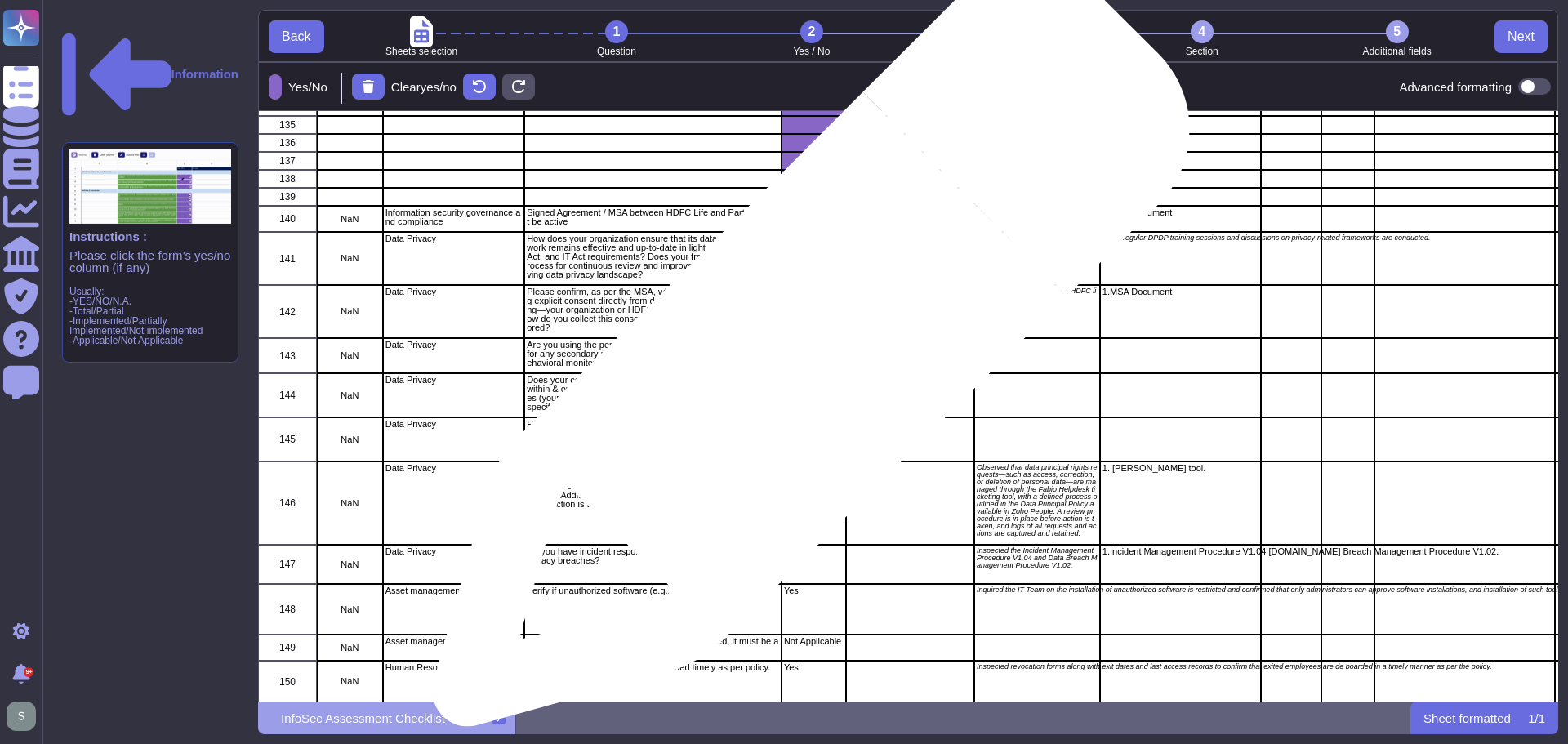
click at [806, 347] on p "Not Applicable" at bounding box center [814, 345] width 59 height 9
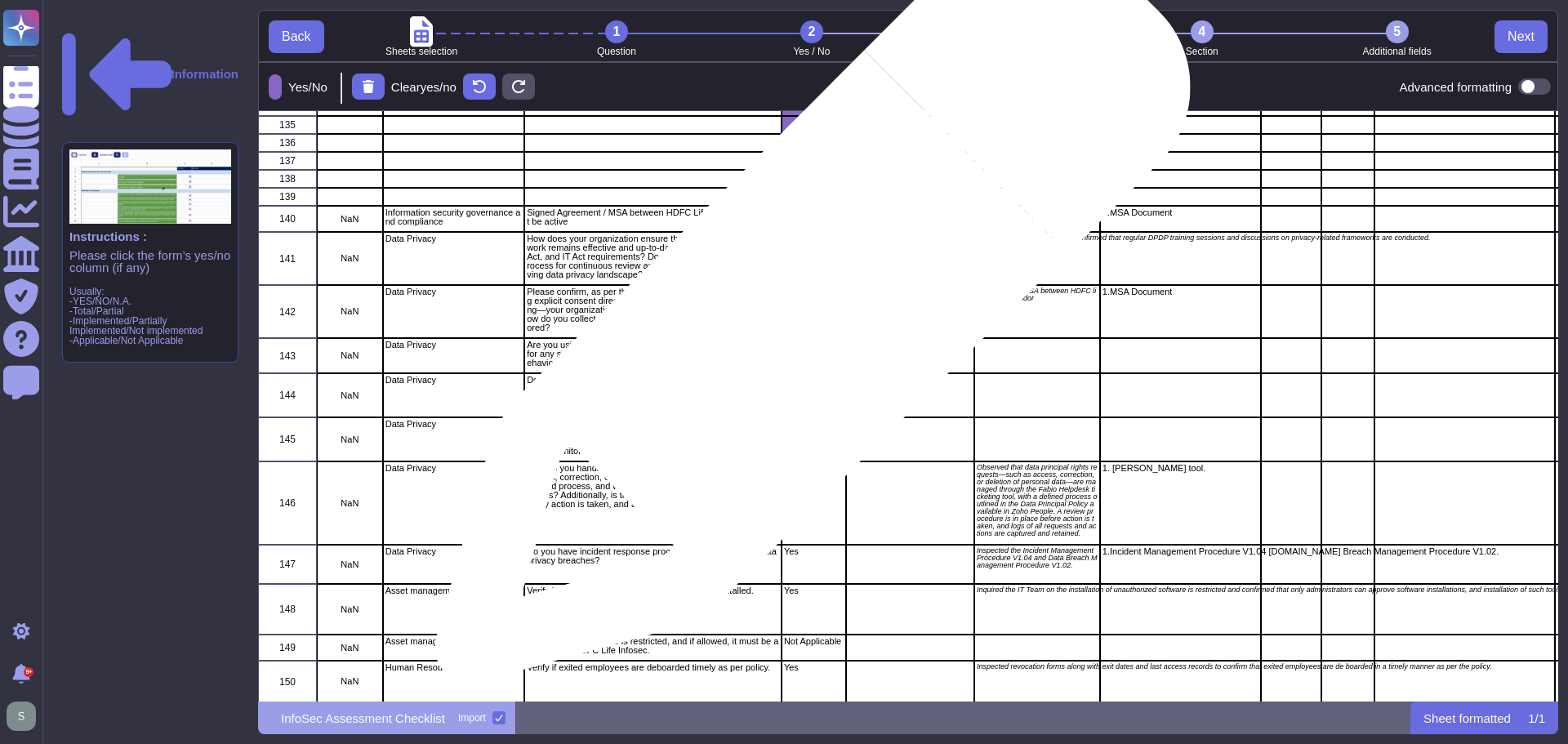
click at [806, 314] on div "Yes" at bounding box center [814, 311] width 65 height 53
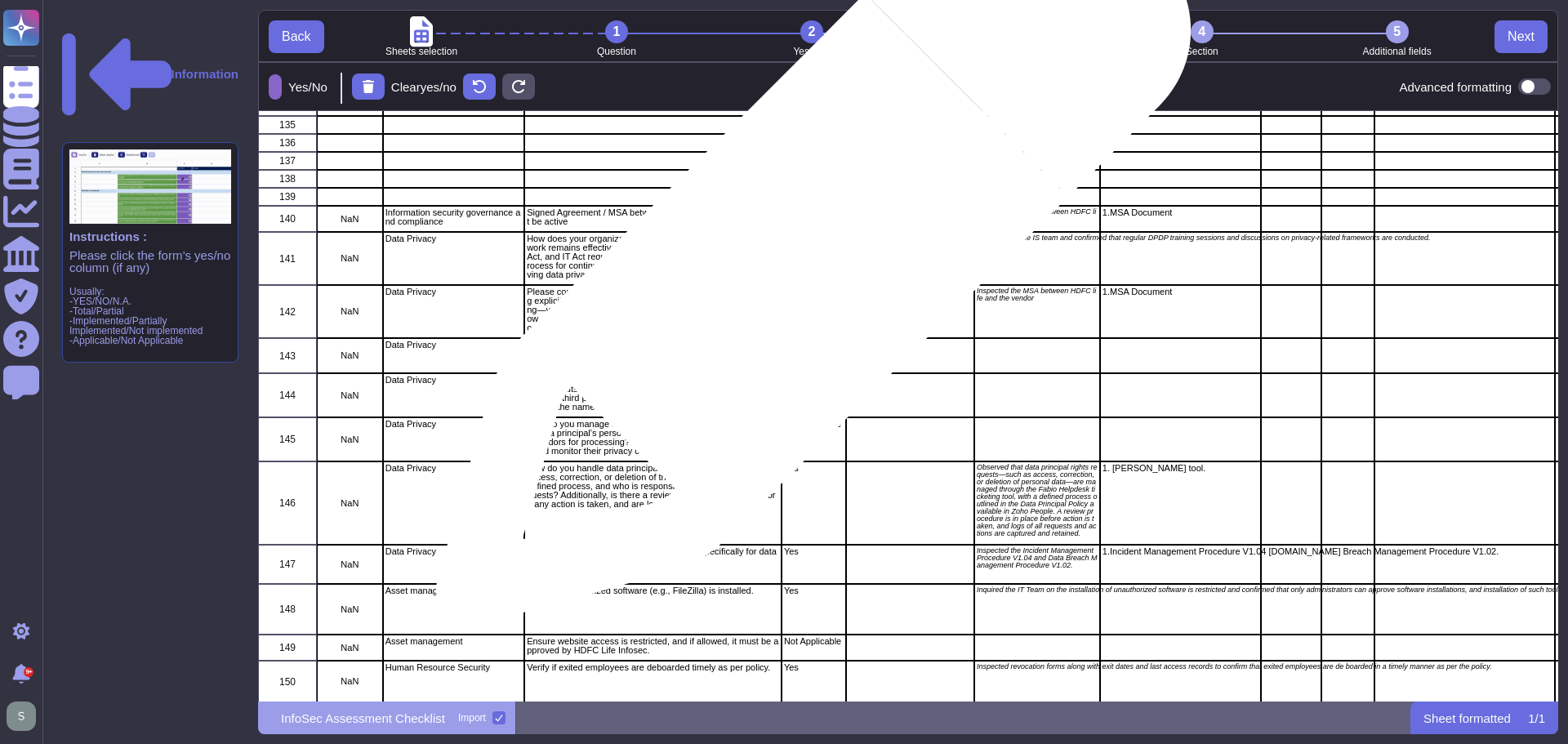
click at [807, 250] on div "Yes" at bounding box center [814, 258] width 65 height 53
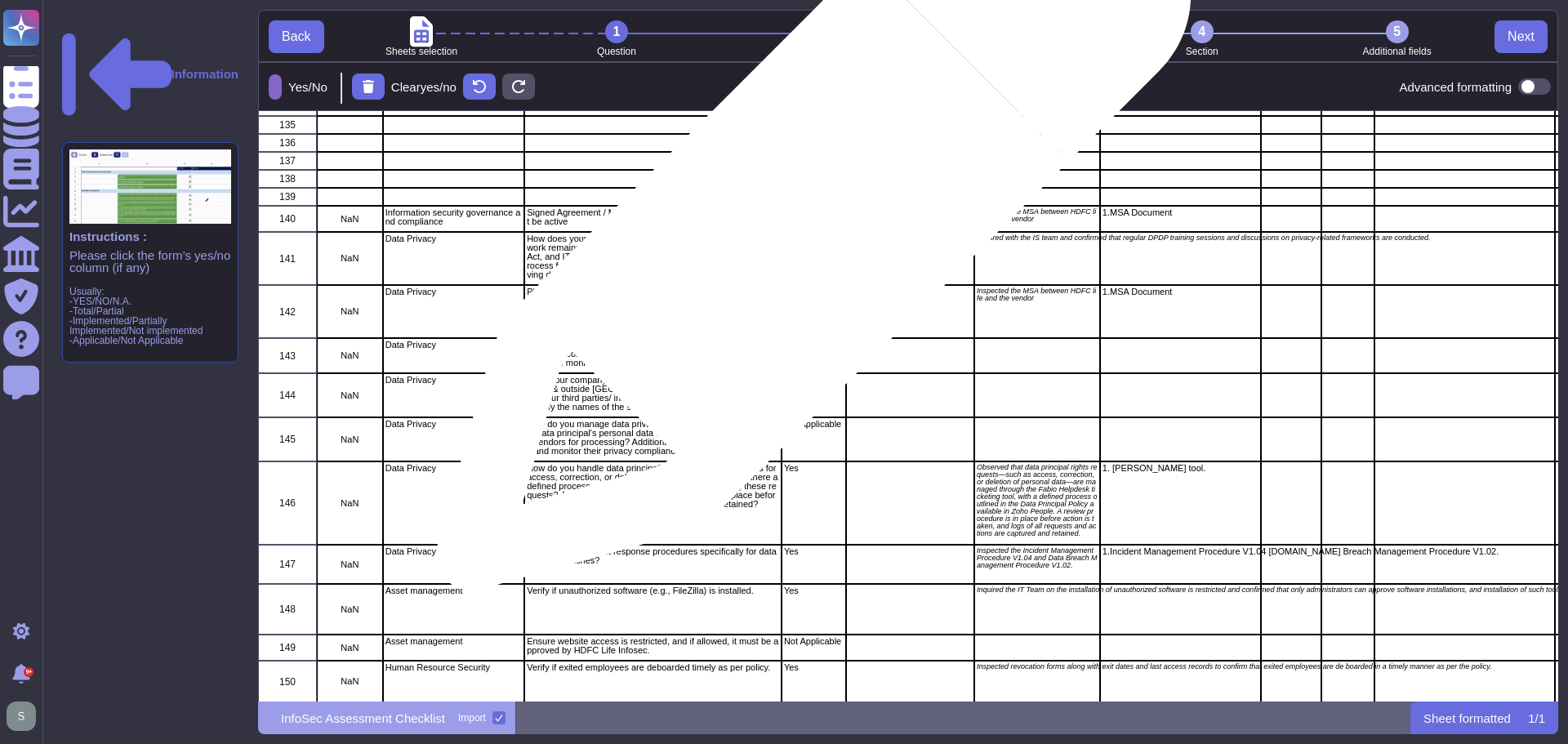
click at [807, 222] on div "Yes" at bounding box center [814, 219] width 65 height 26
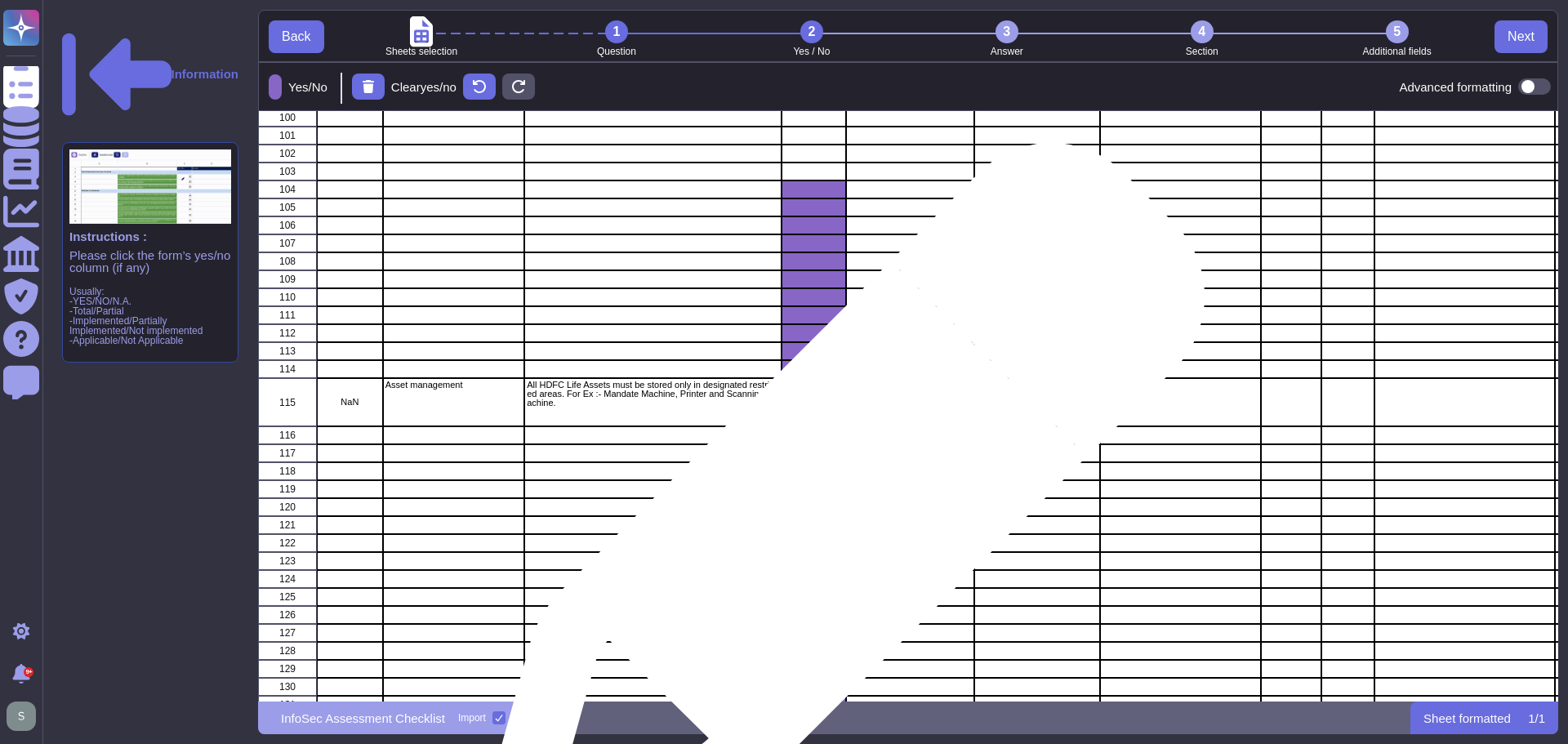
scroll to position [5099, 0]
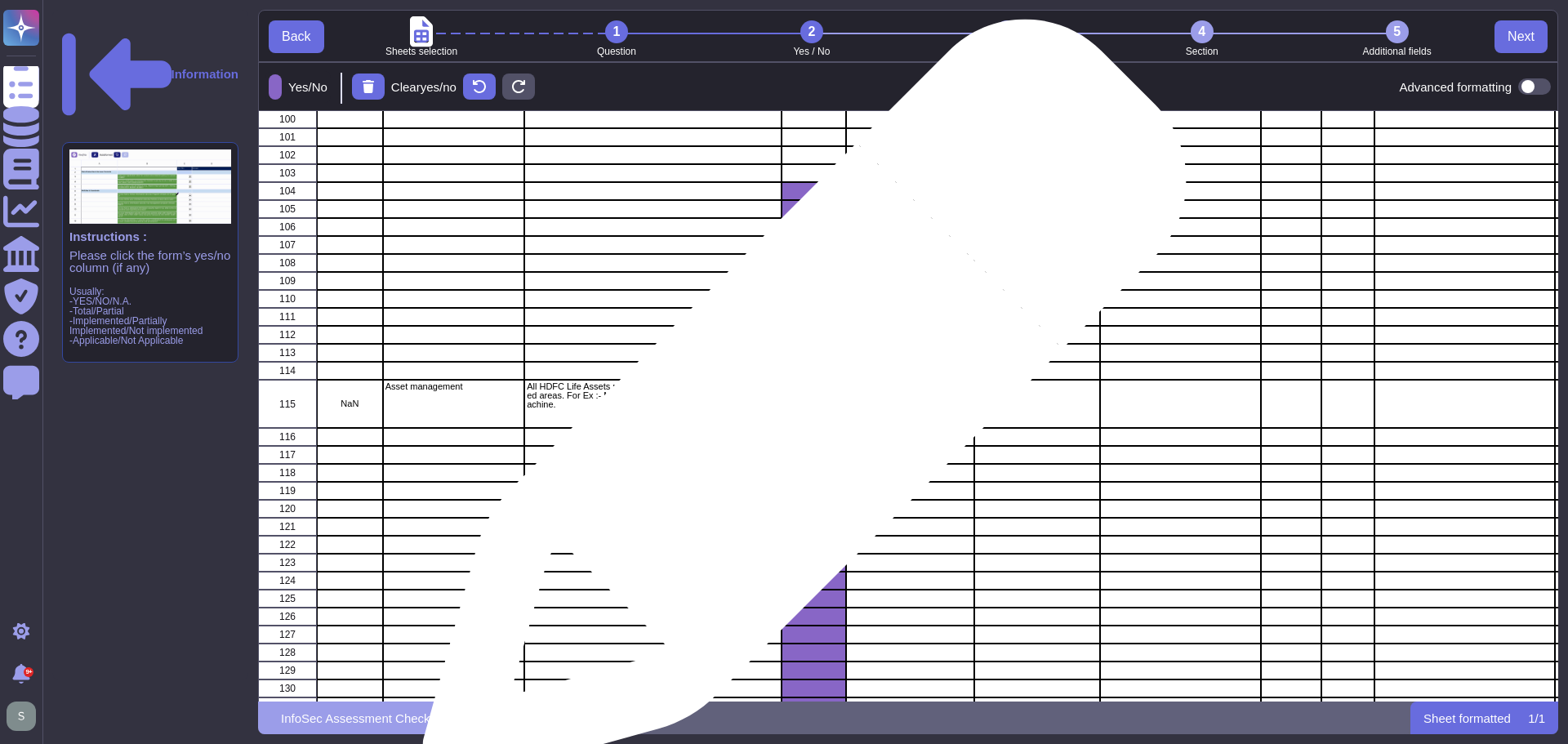
click at [806, 412] on div "Not Applicable" at bounding box center [814, 404] width 65 height 49
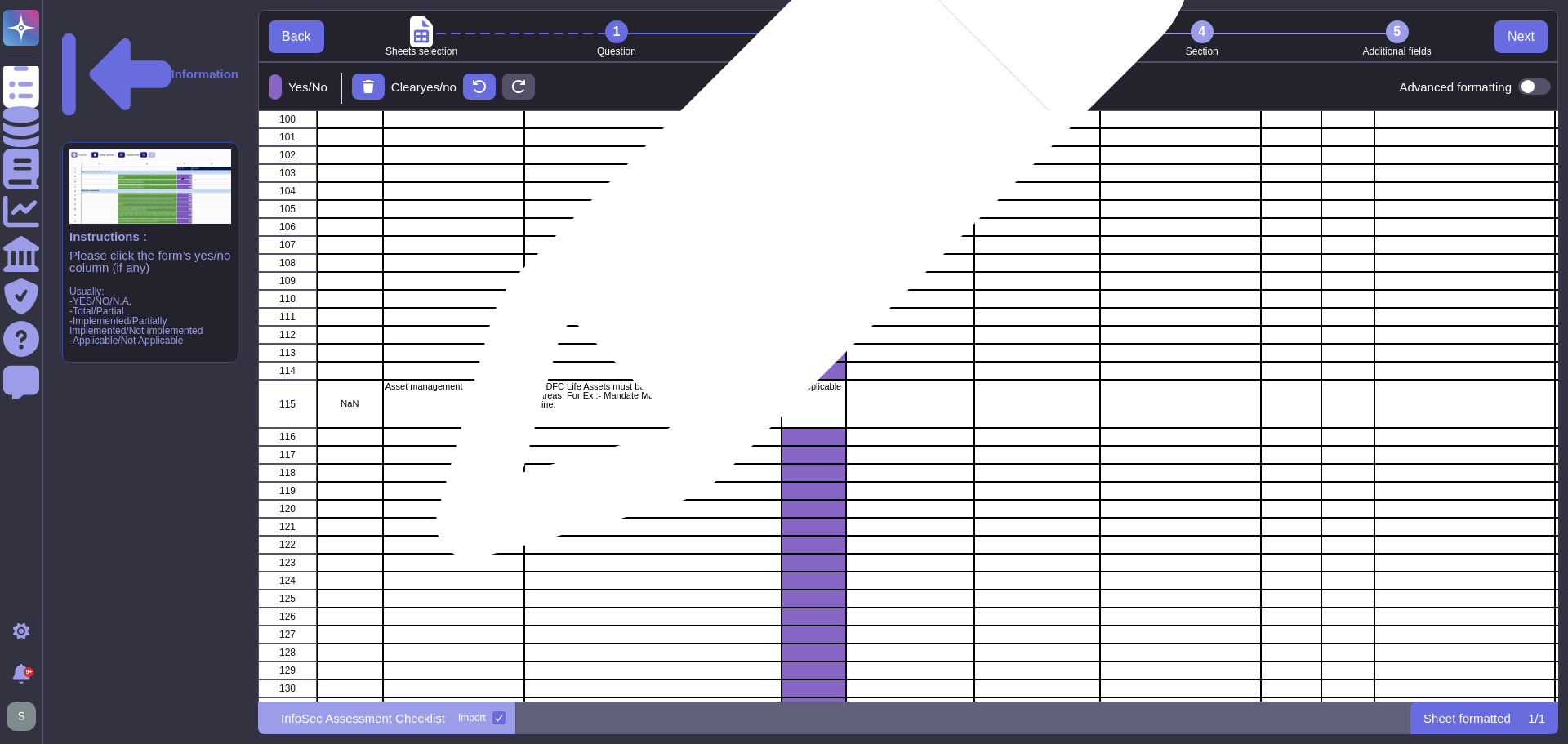
click at [806, 188] on div "grid" at bounding box center [814, 190] width 65 height 18
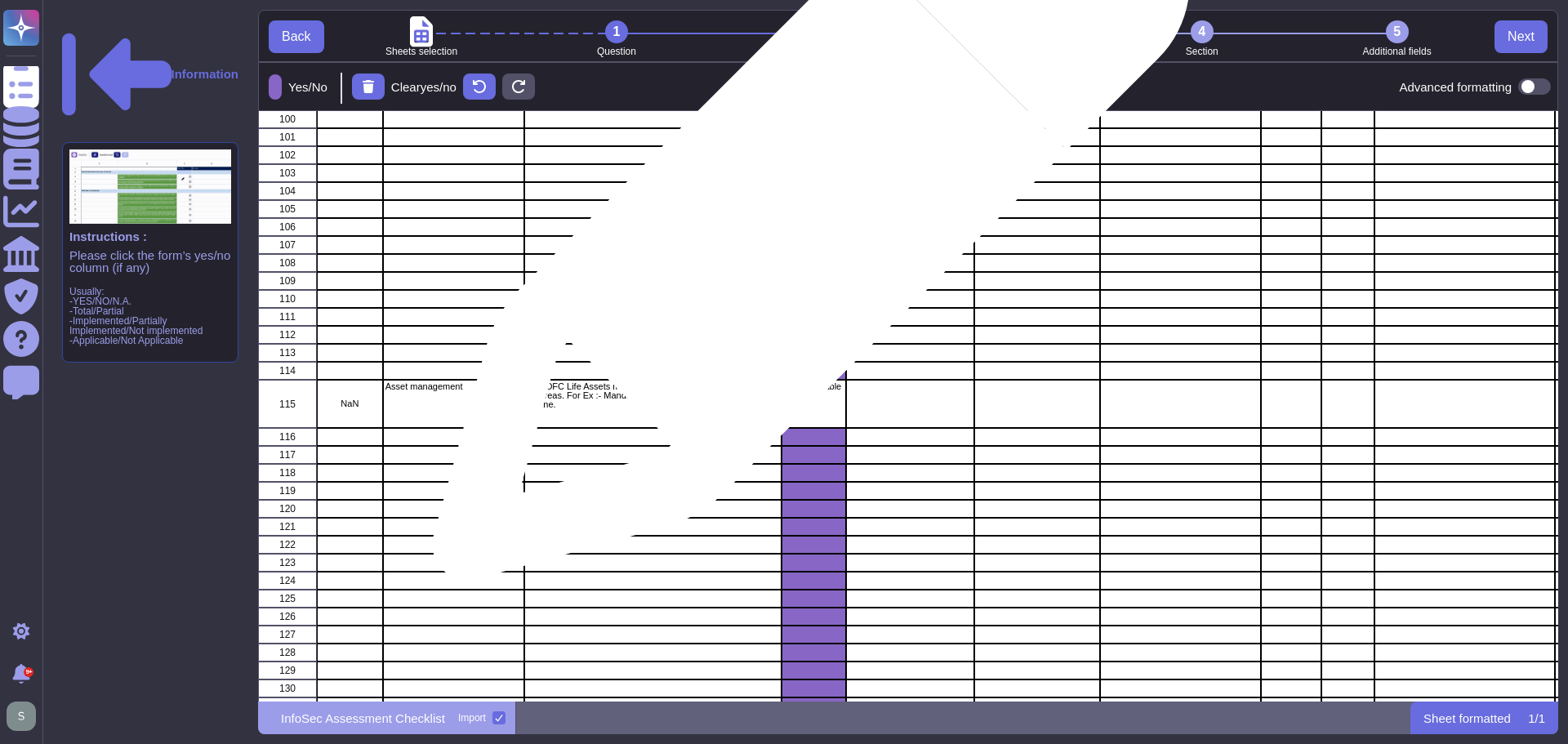
click at [804, 210] on div "grid" at bounding box center [814, 209] width 65 height 18
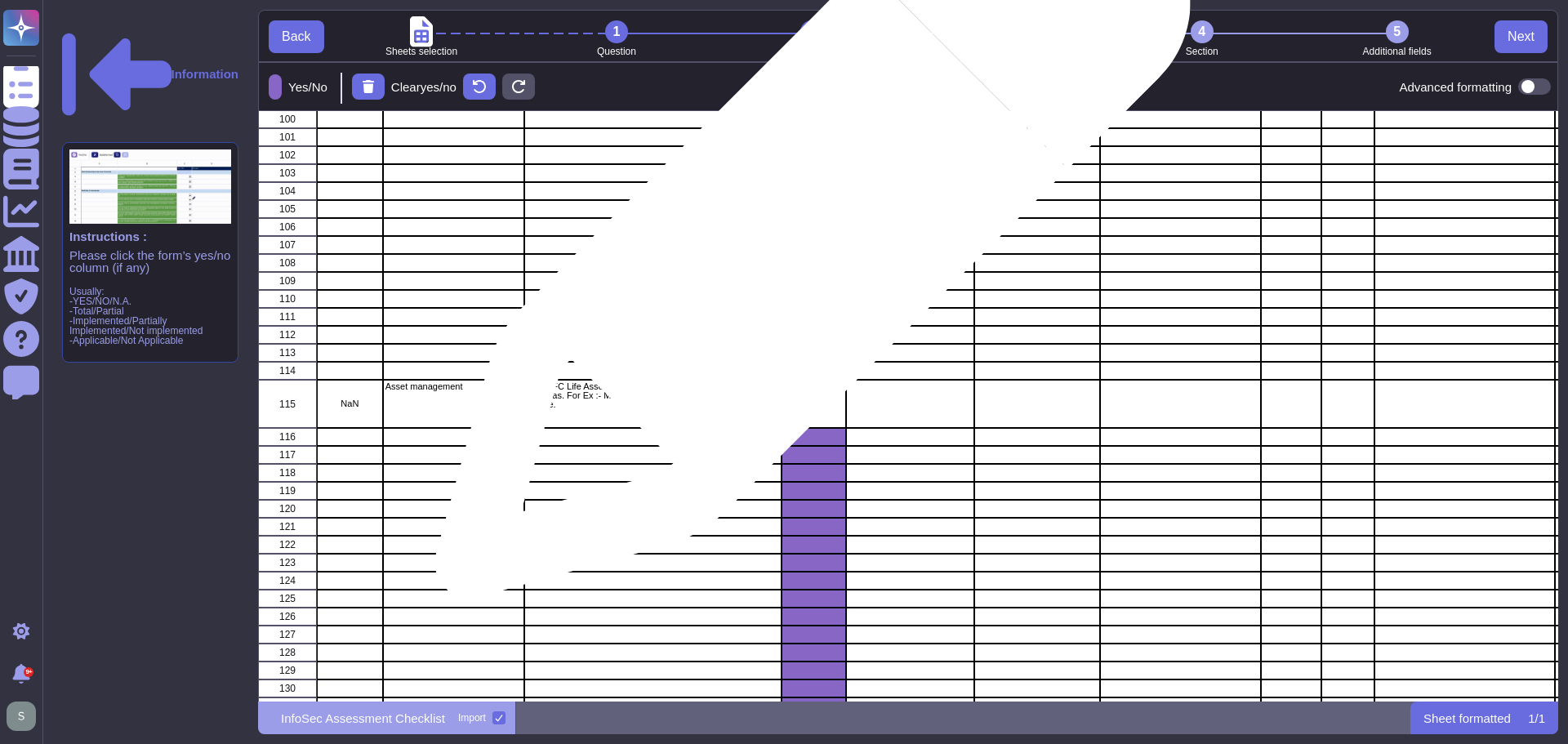
click at [806, 230] on div "grid" at bounding box center [814, 226] width 65 height 18
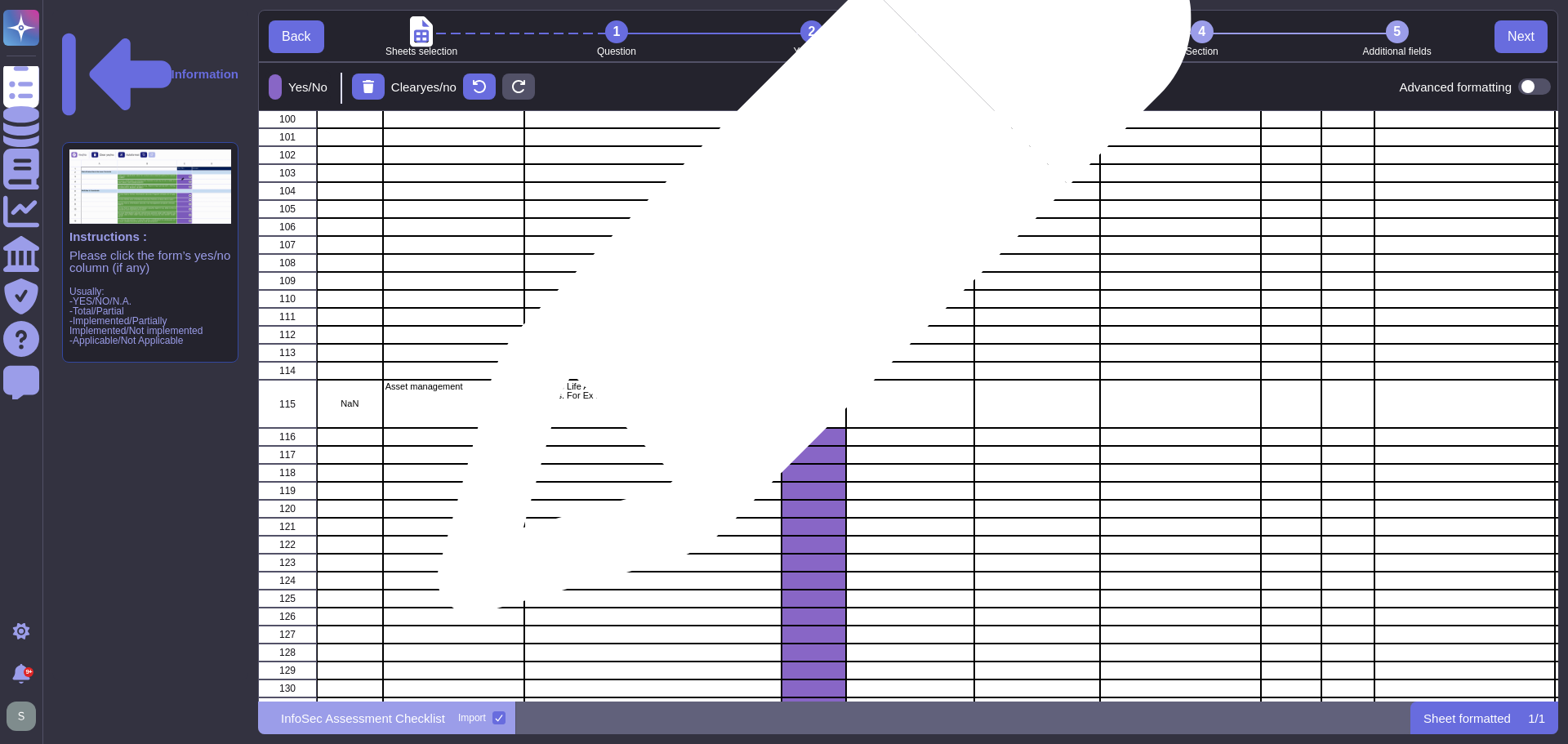
click at [808, 247] on div "grid" at bounding box center [814, 244] width 65 height 18
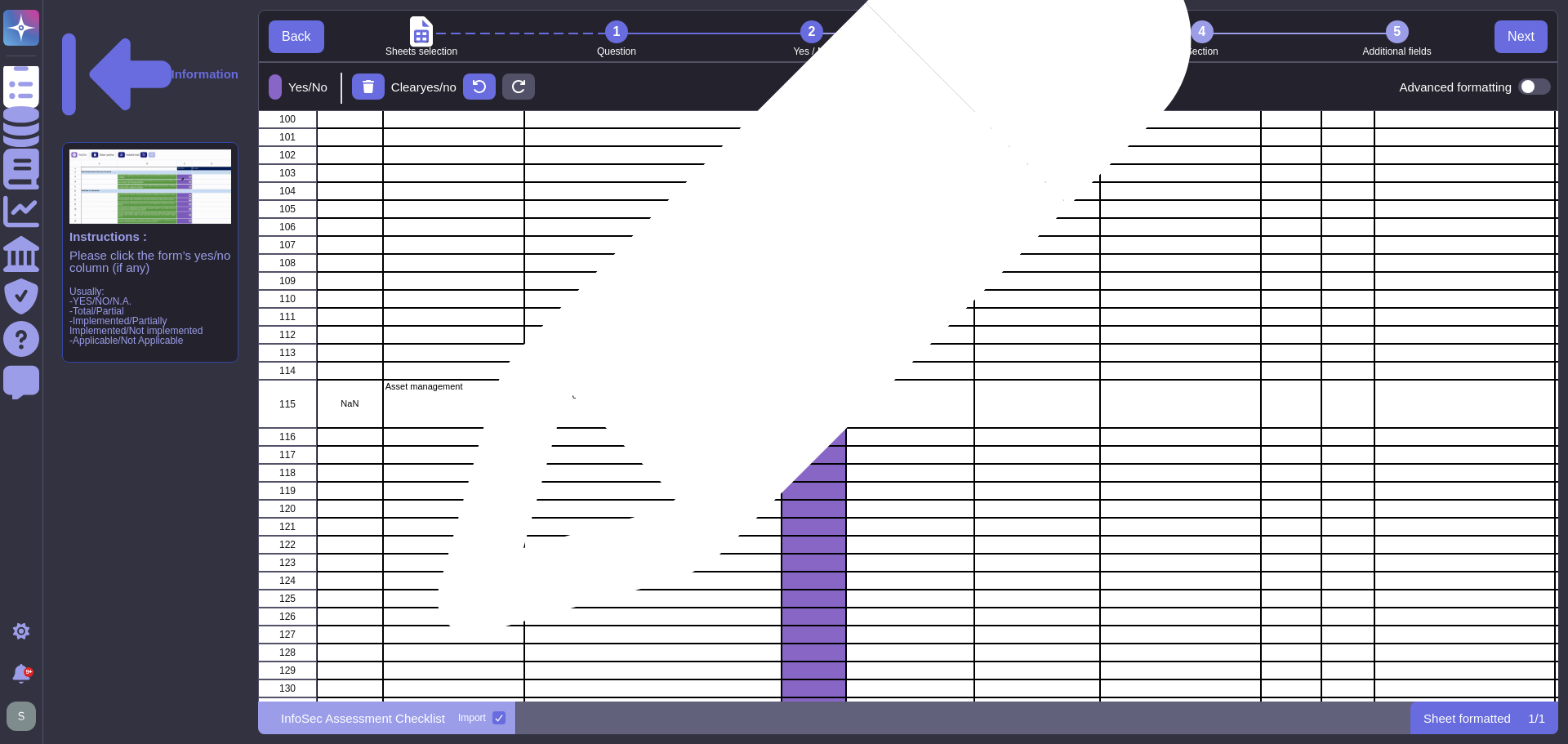
click at [808, 265] on div "grid" at bounding box center [814, 263] width 65 height 18
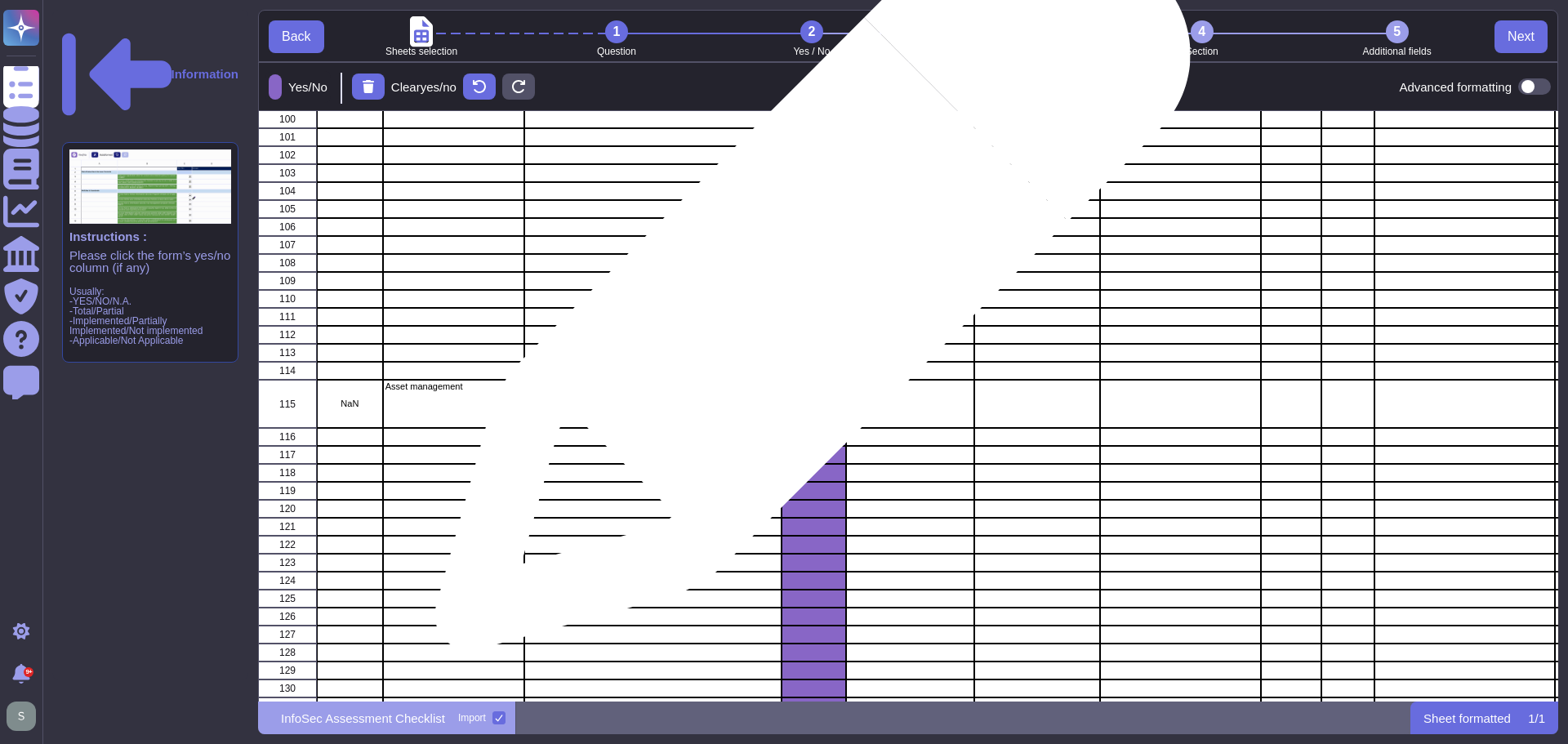
click at [805, 282] on div "grid" at bounding box center [814, 280] width 65 height 18
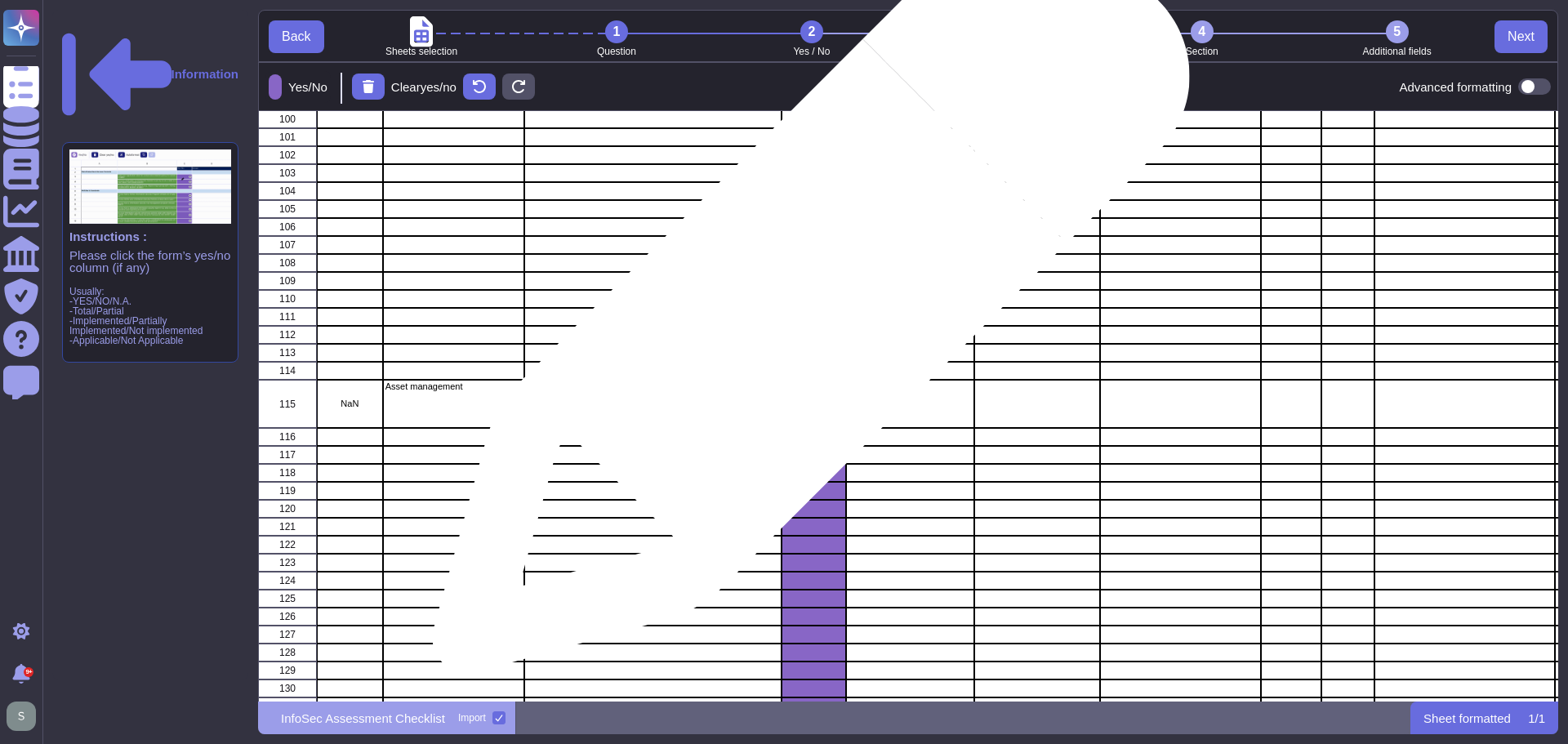
click at [804, 303] on div "grid" at bounding box center [814, 299] width 65 height 18
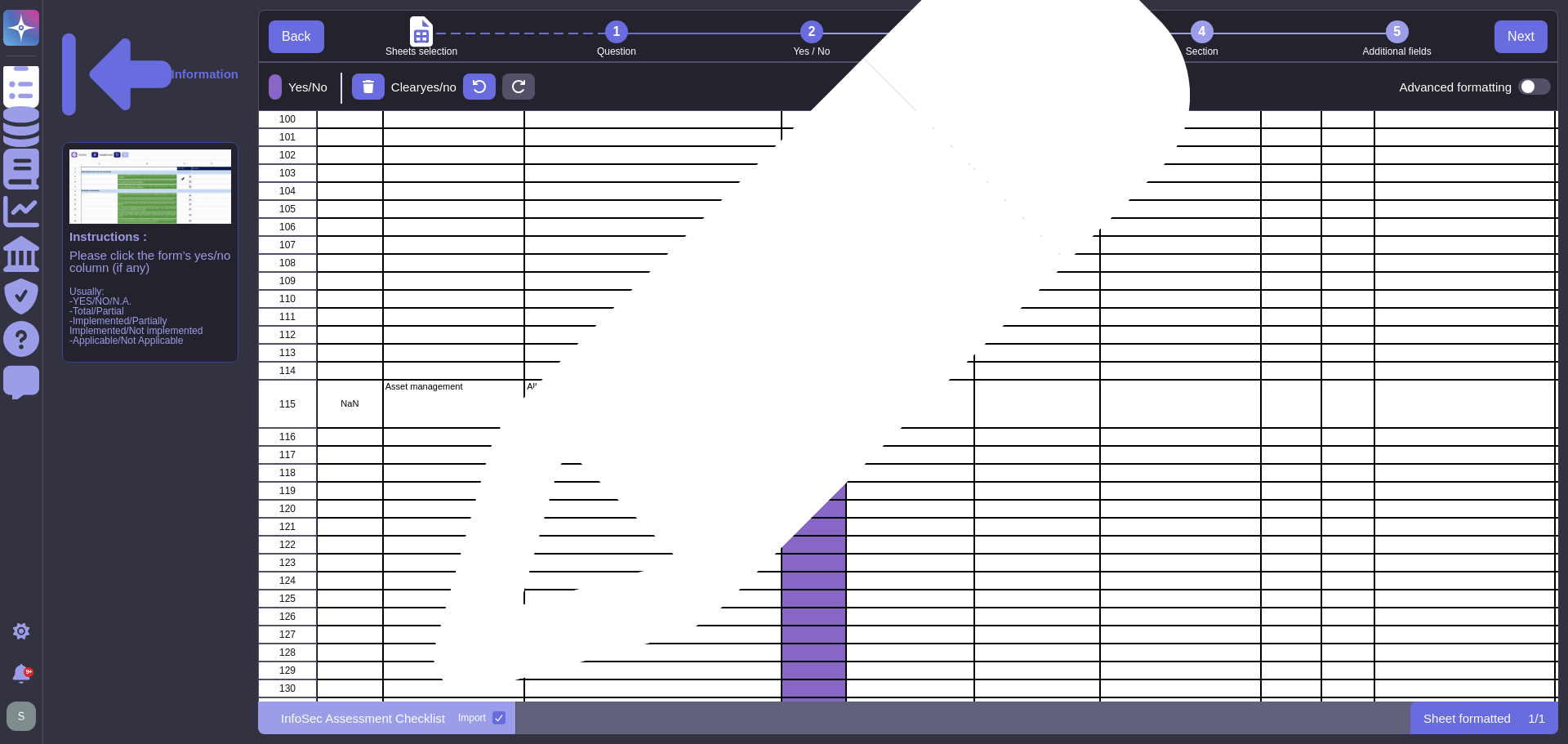
click at [805, 322] on div "grid" at bounding box center [814, 316] width 65 height 18
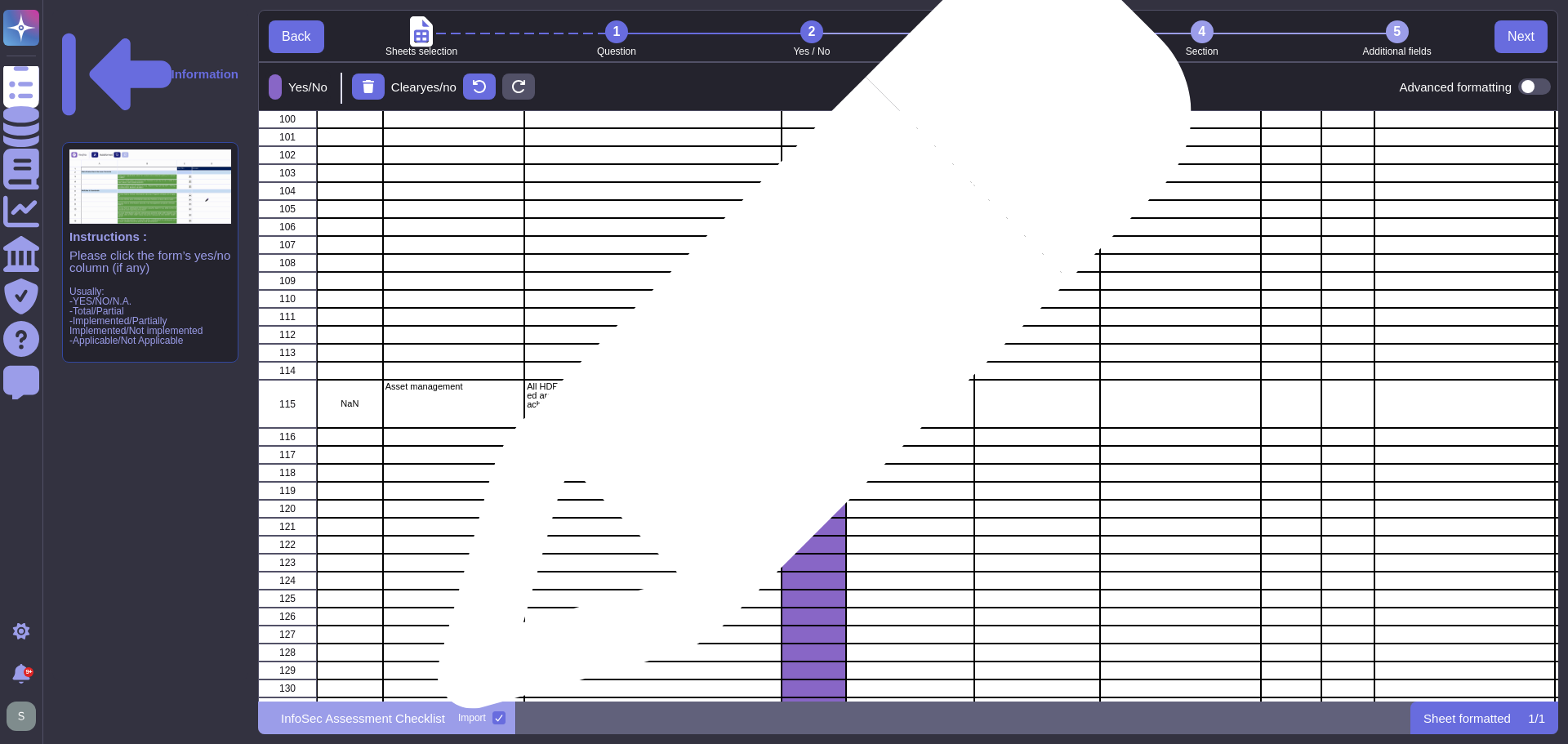
click at [808, 340] on div "grid" at bounding box center [814, 334] width 65 height 18
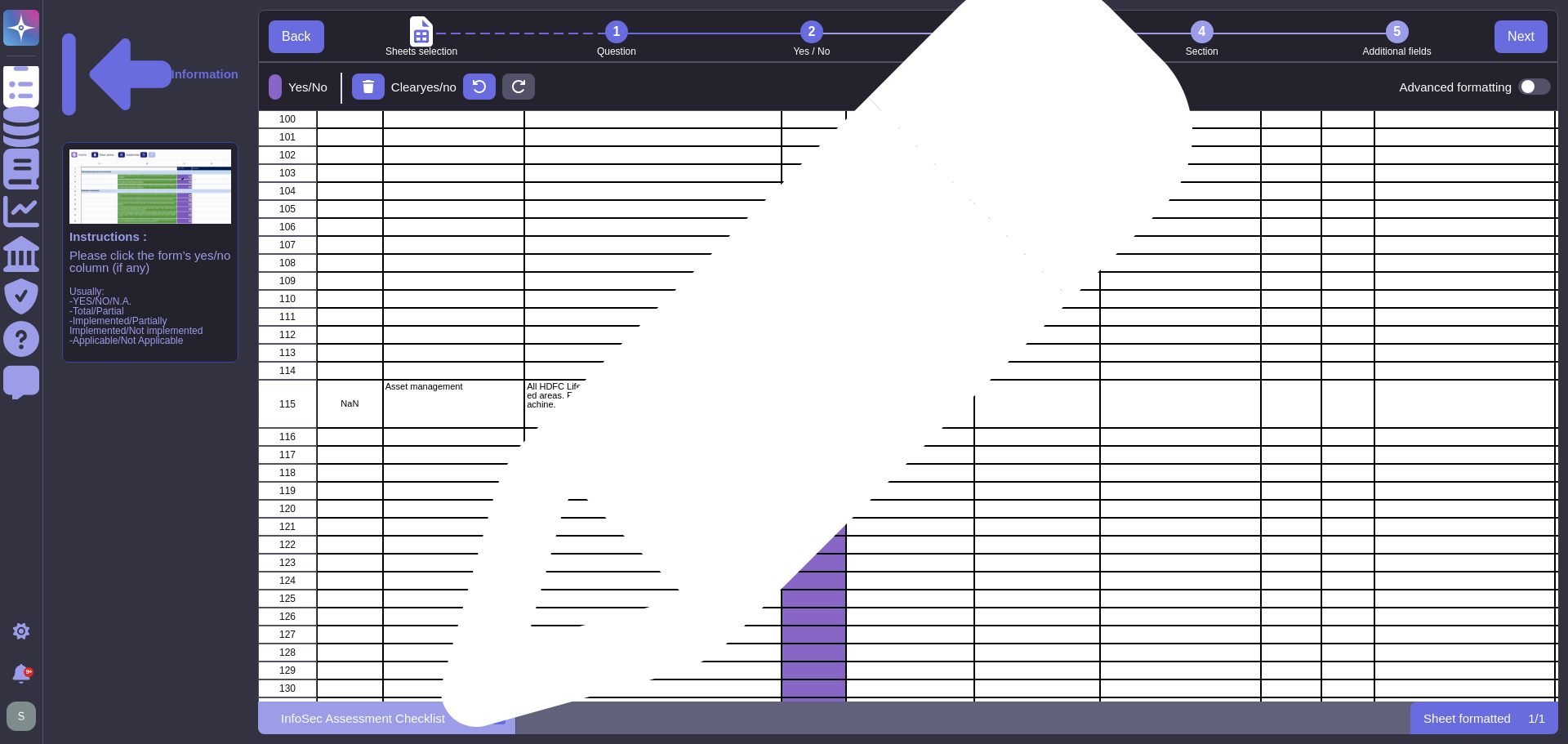
click at [810, 359] on div "grid" at bounding box center [814, 353] width 65 height 18
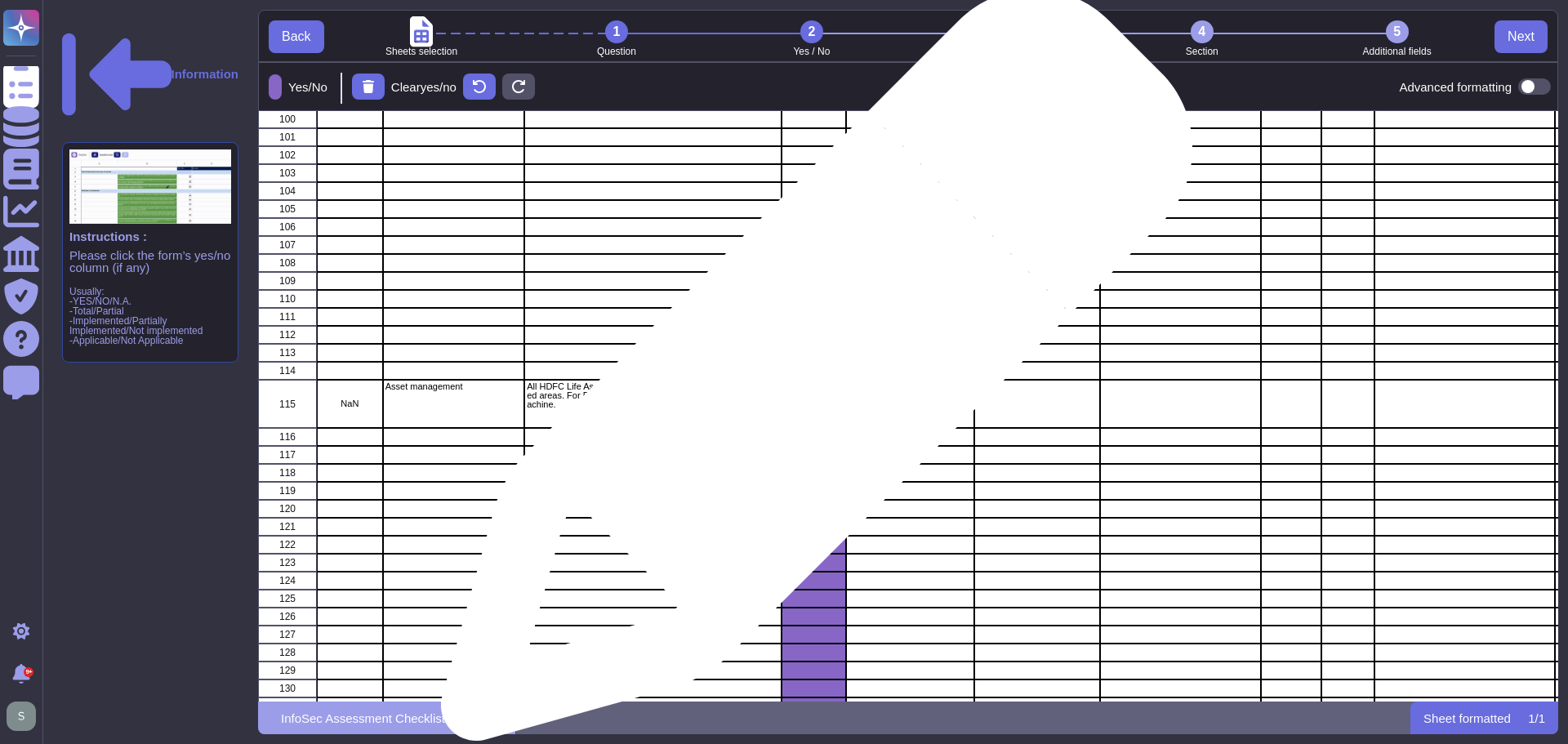
click at [810, 373] on div "grid" at bounding box center [814, 370] width 65 height 18
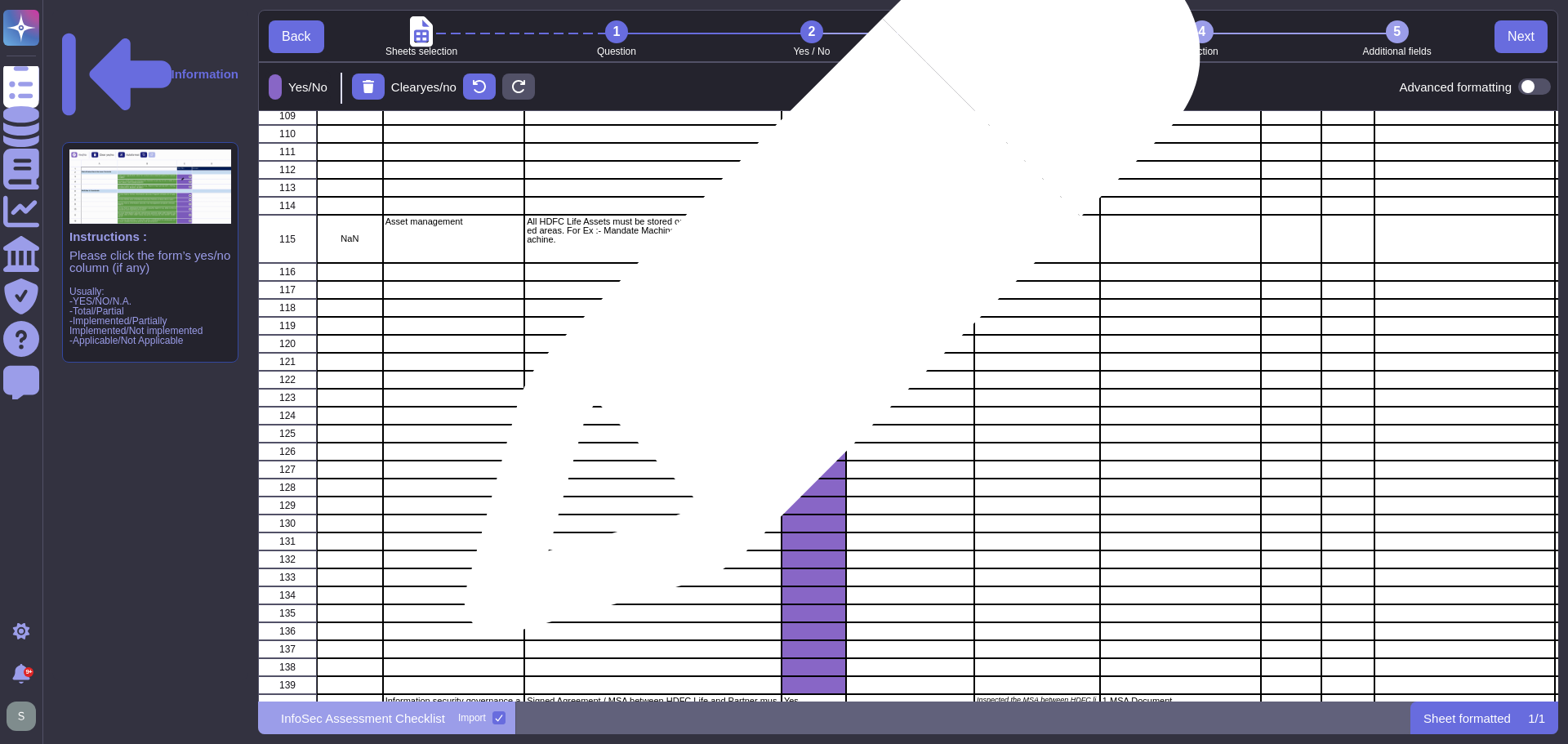
scroll to position [5264, 0]
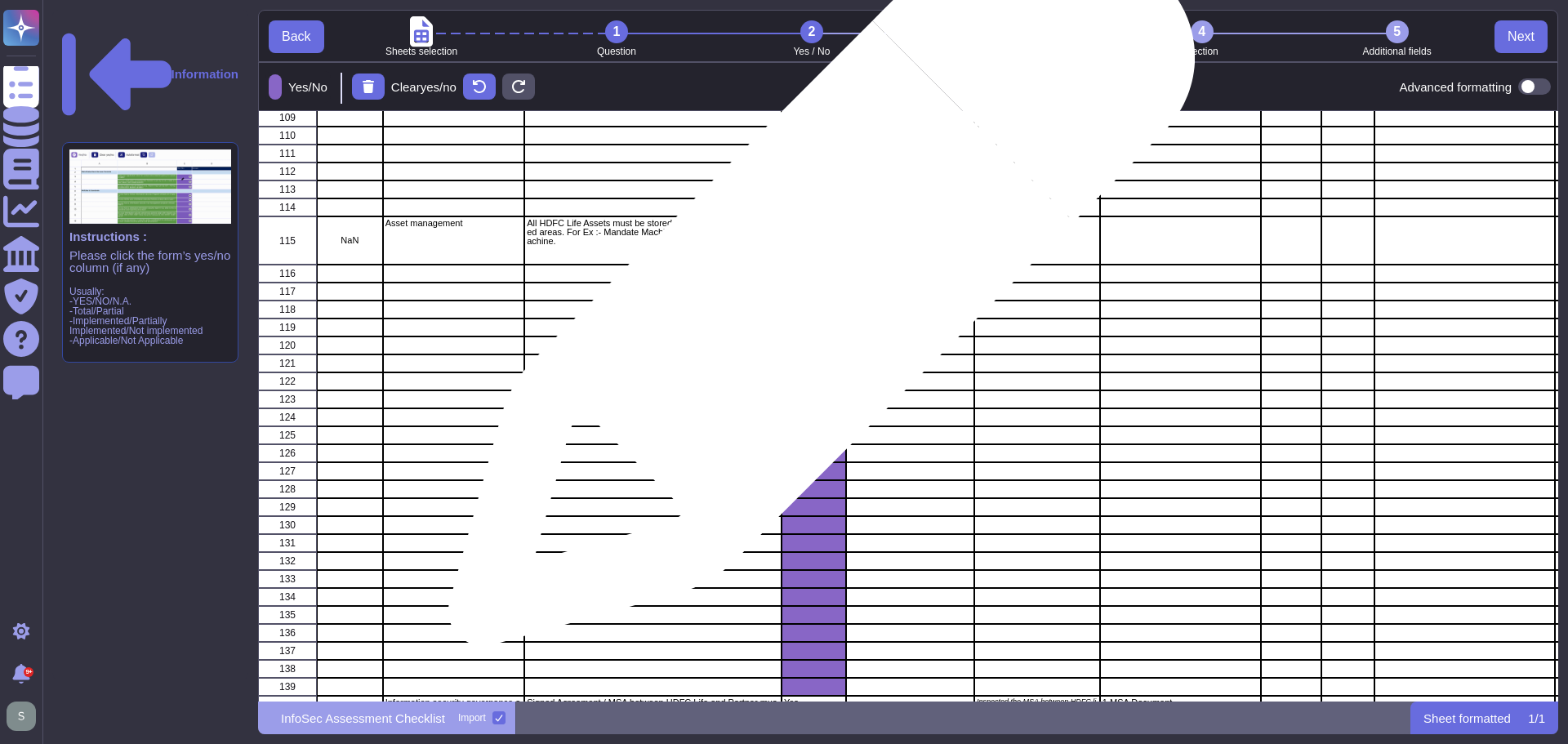
click at [814, 282] on div "grid" at bounding box center [814, 273] width 65 height 18
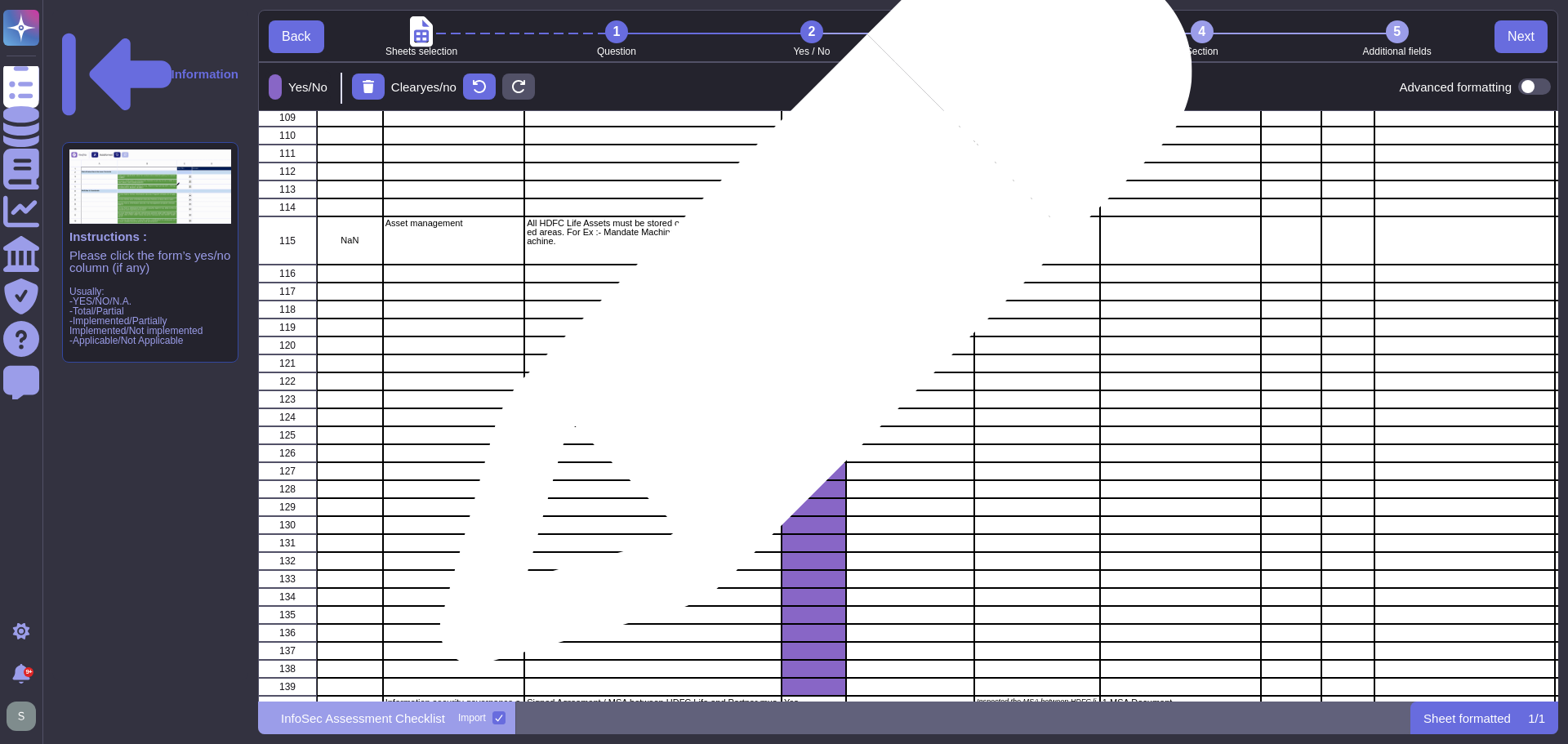
click at [809, 297] on div "grid" at bounding box center [814, 291] width 65 height 18
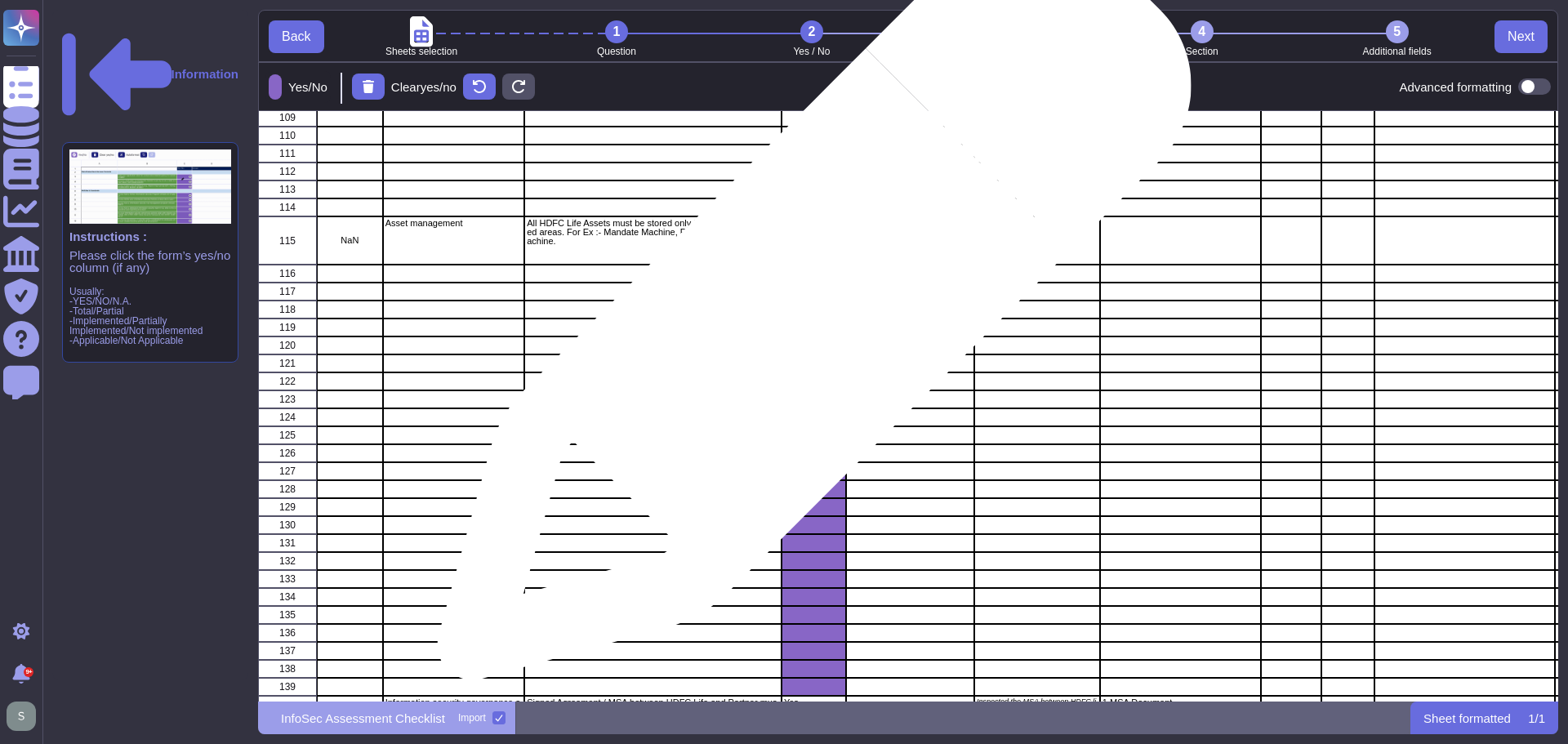
click at [808, 311] on div "grid" at bounding box center [814, 309] width 65 height 18
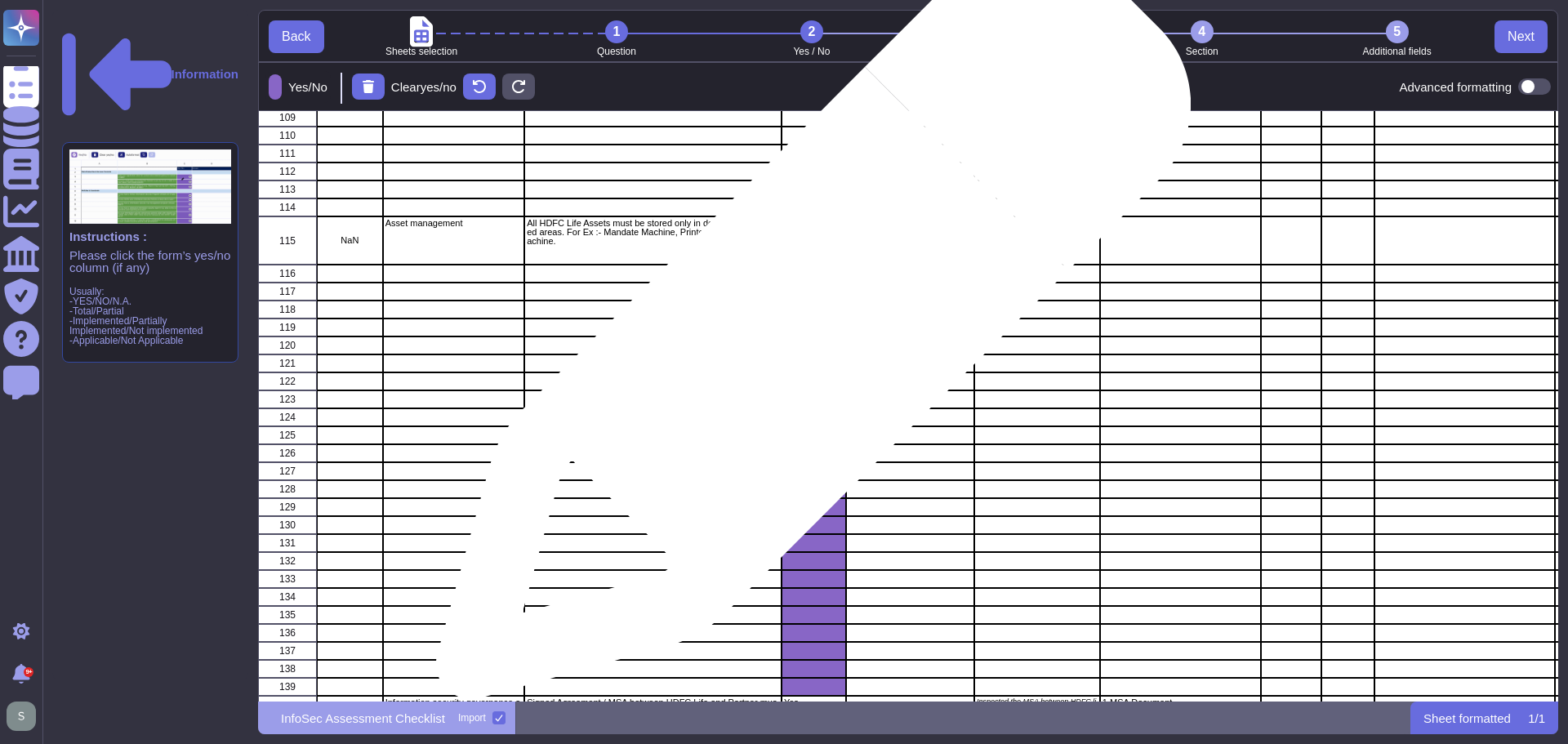
click at [807, 331] on div "grid" at bounding box center [814, 327] width 65 height 18
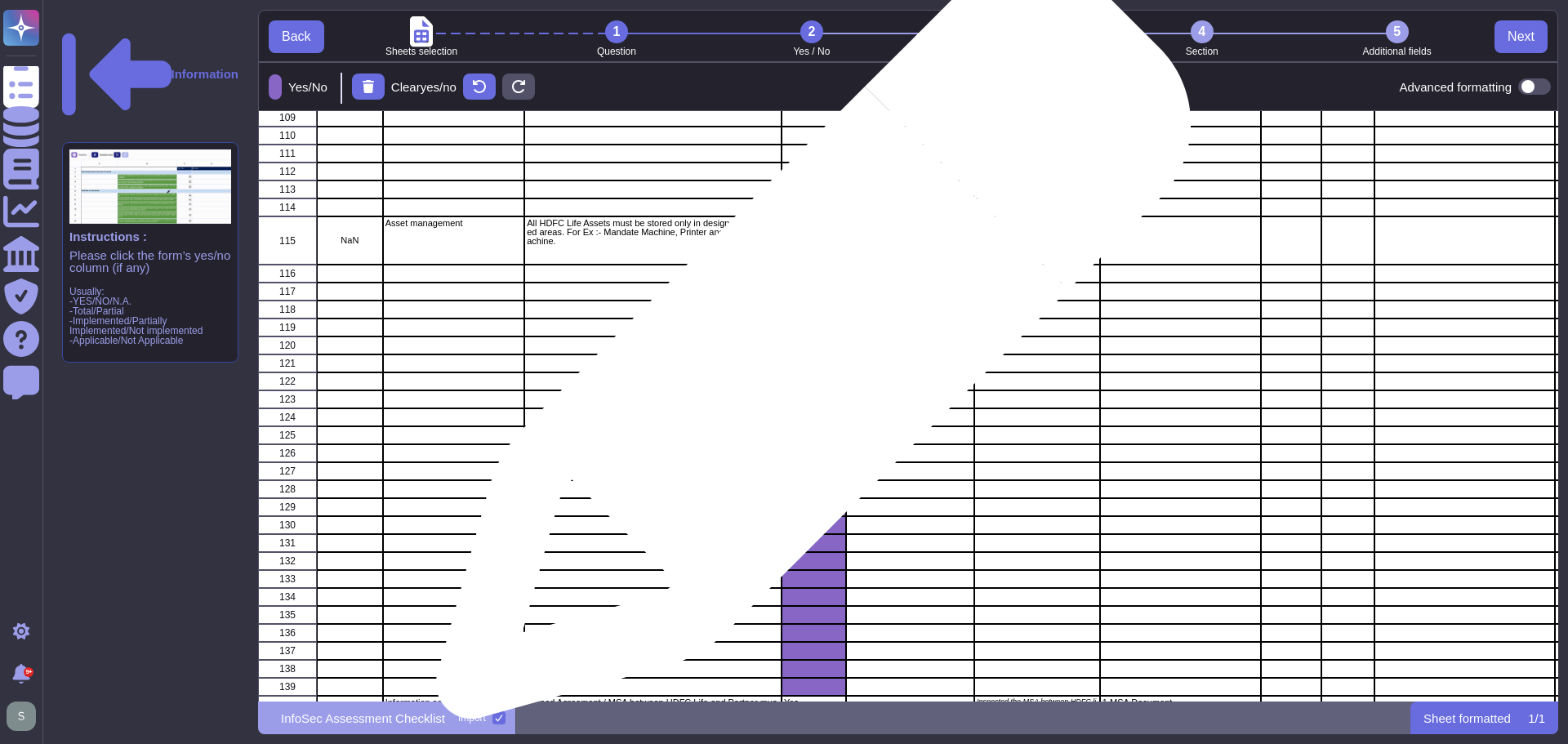
click at [807, 350] on div "grid" at bounding box center [814, 345] width 65 height 18
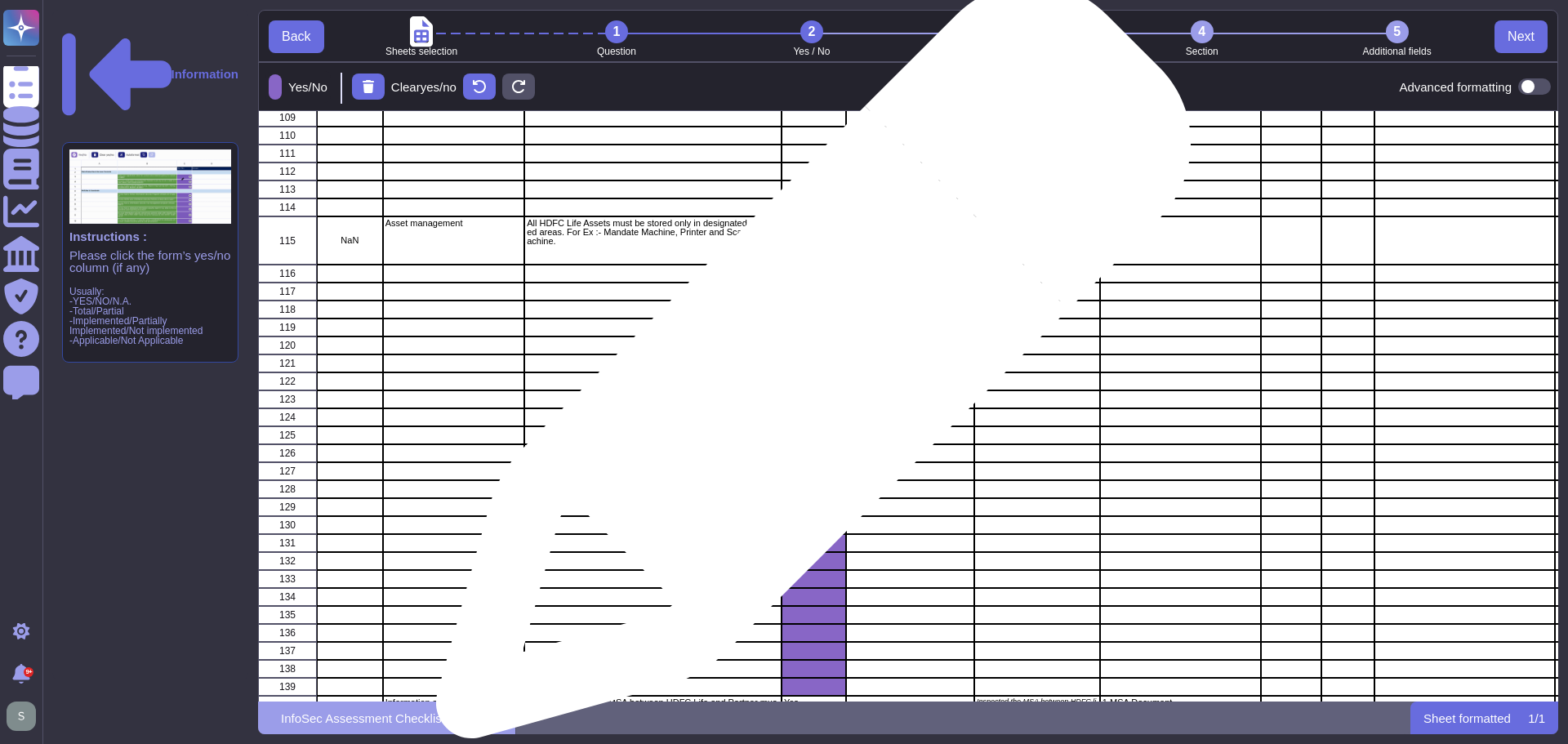
click at [807, 369] on div "grid" at bounding box center [814, 363] width 65 height 18
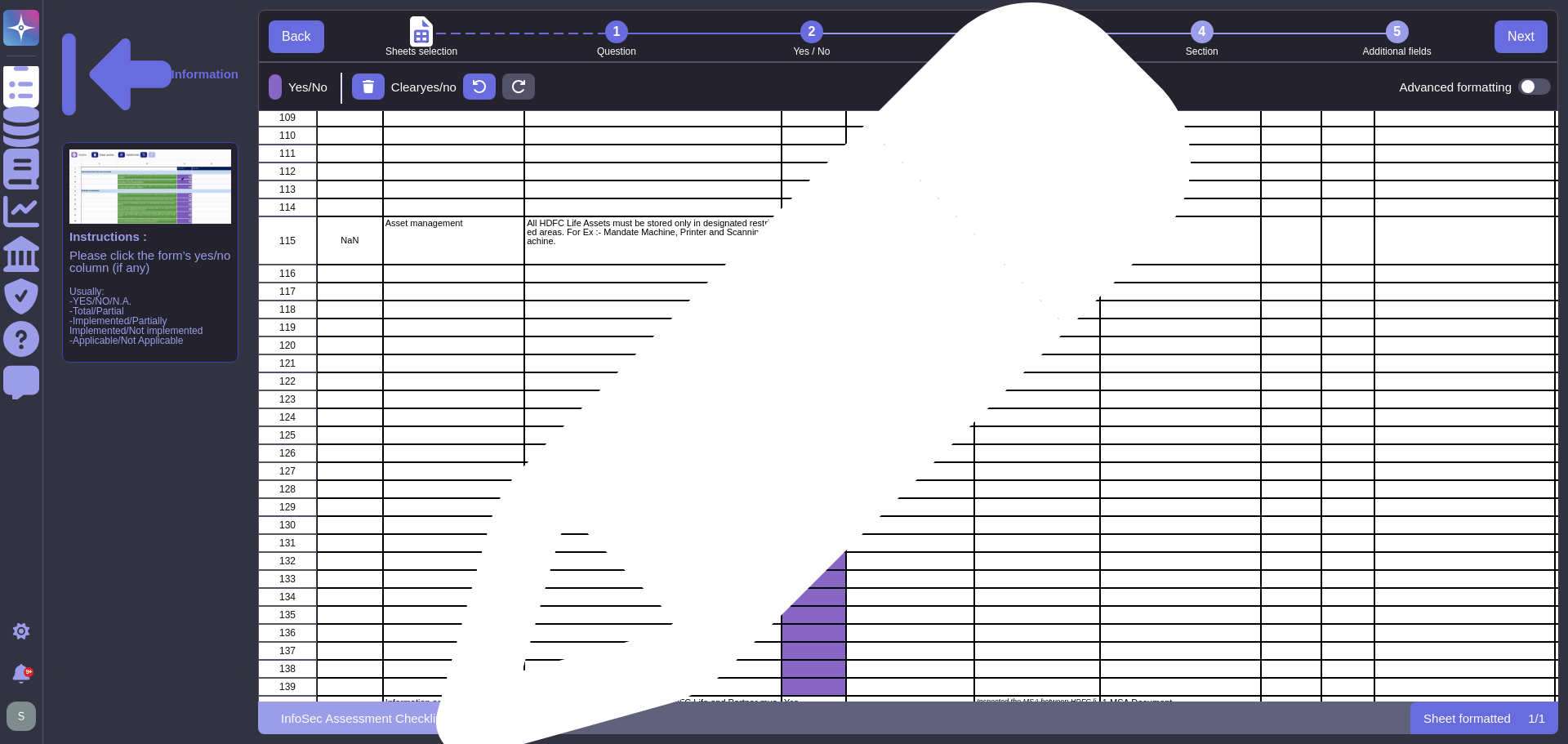
click at [807, 388] on div "grid" at bounding box center [814, 380] width 65 height 18
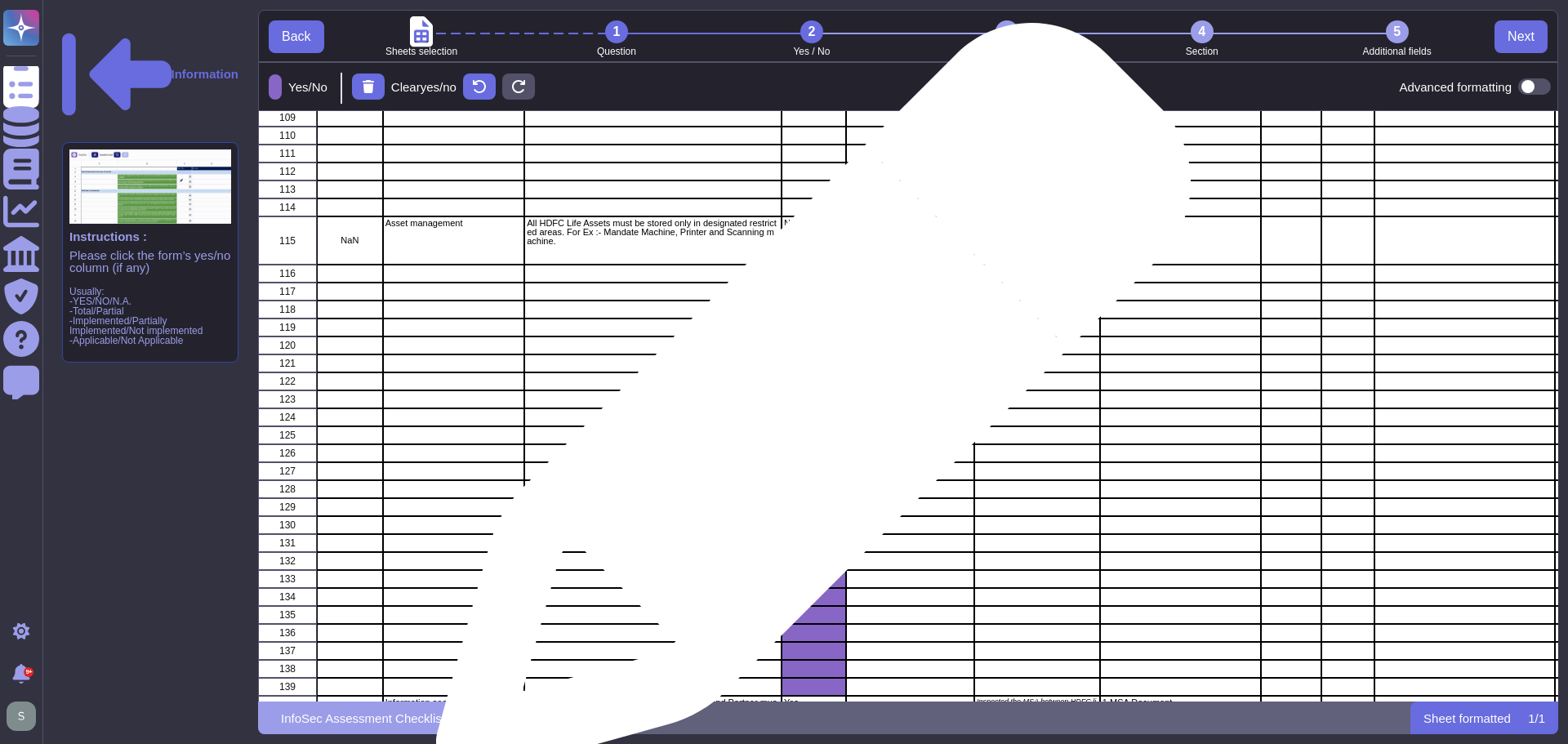
click at [807, 408] on div "grid" at bounding box center [814, 417] width 65 height 18
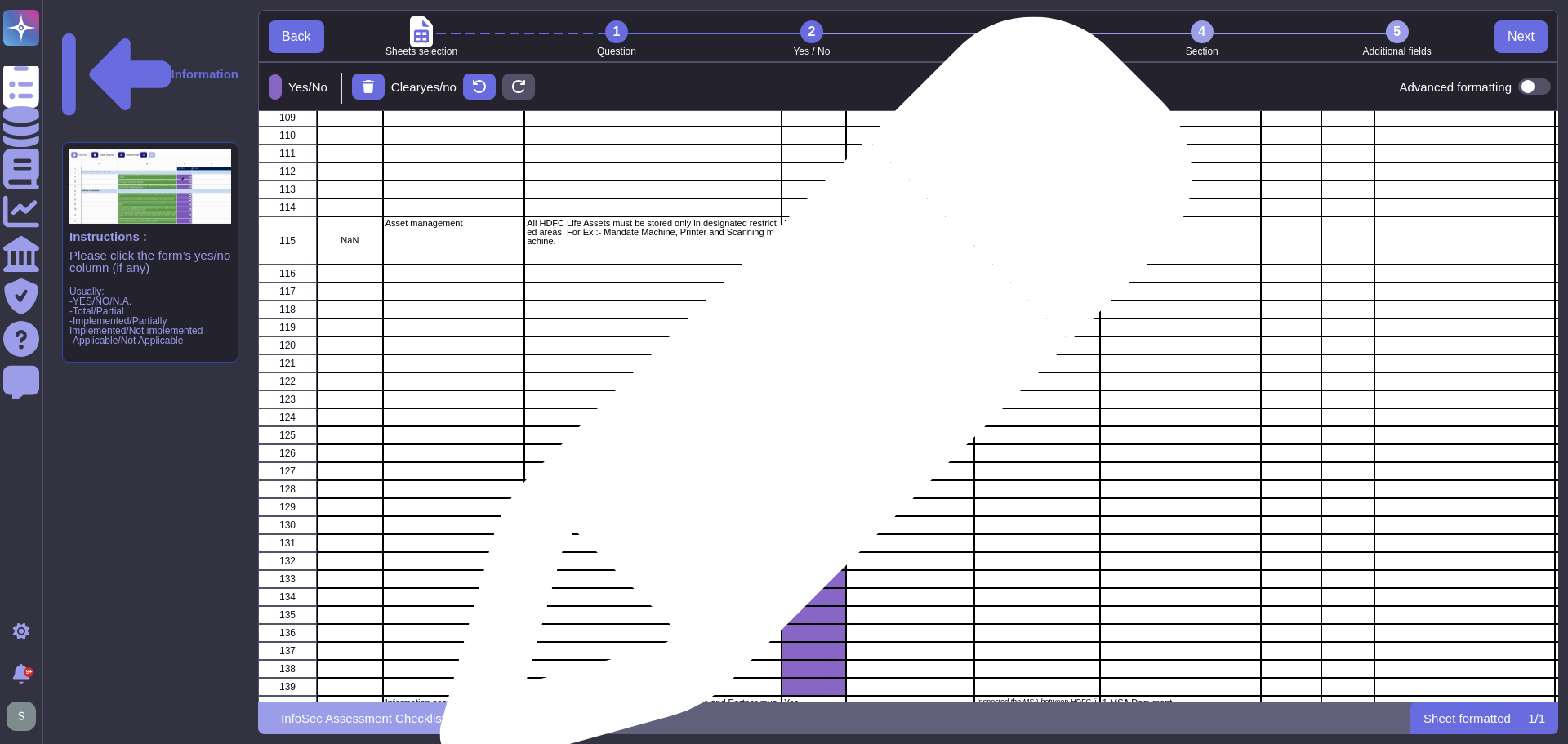
click at [809, 401] on div "grid" at bounding box center [814, 399] width 65 height 18
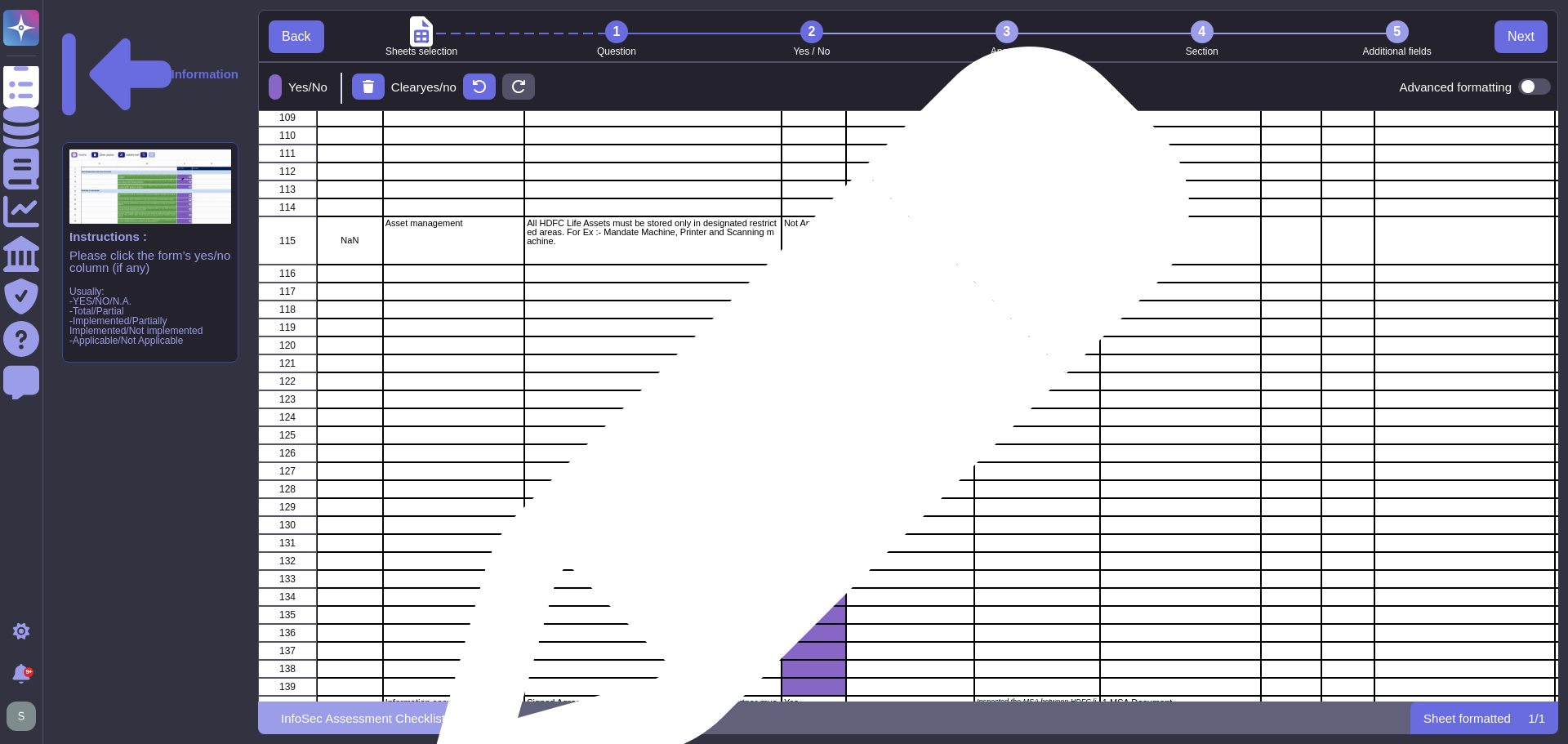
click at [803, 435] on div "grid" at bounding box center [814, 435] width 65 height 18
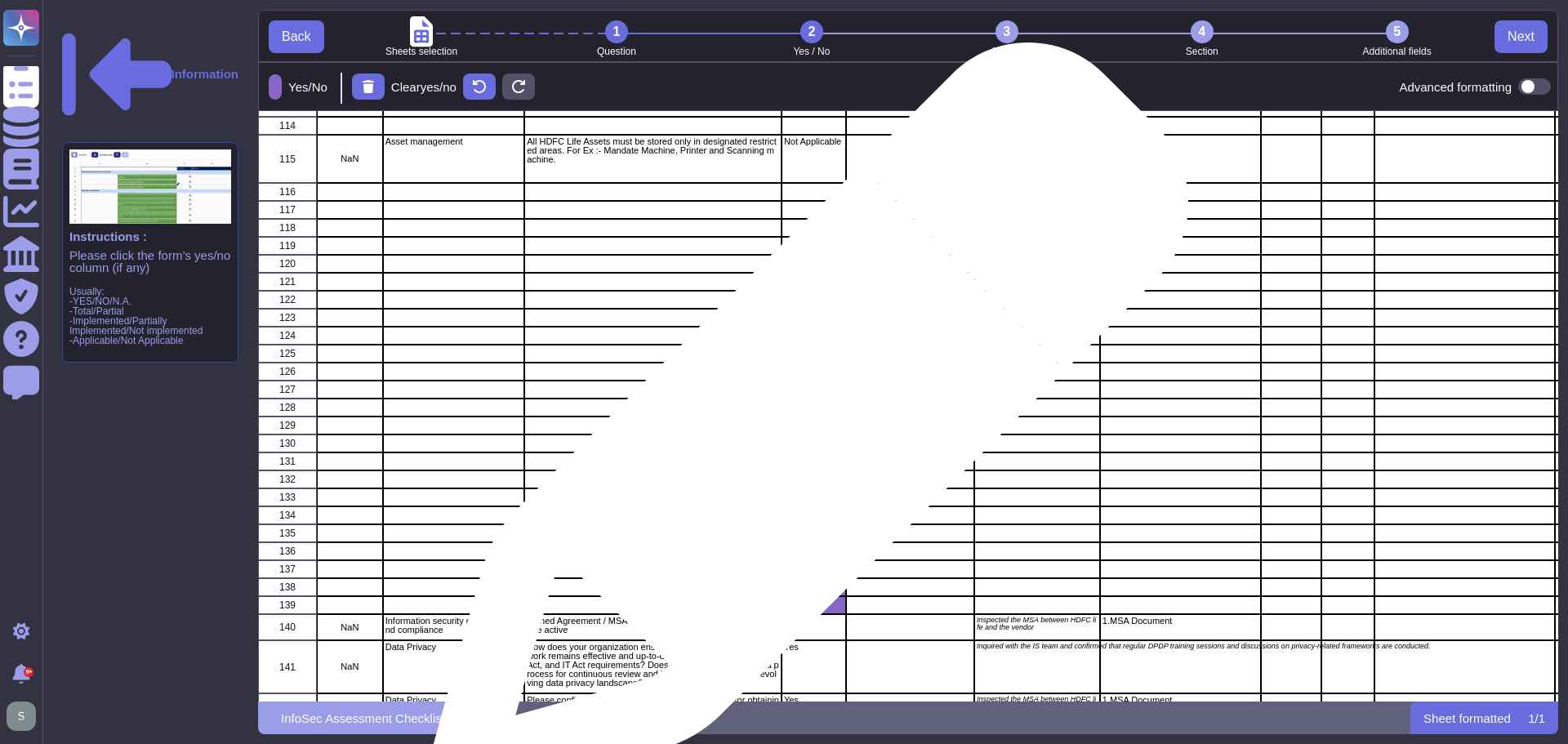
scroll to position [5509, 0]
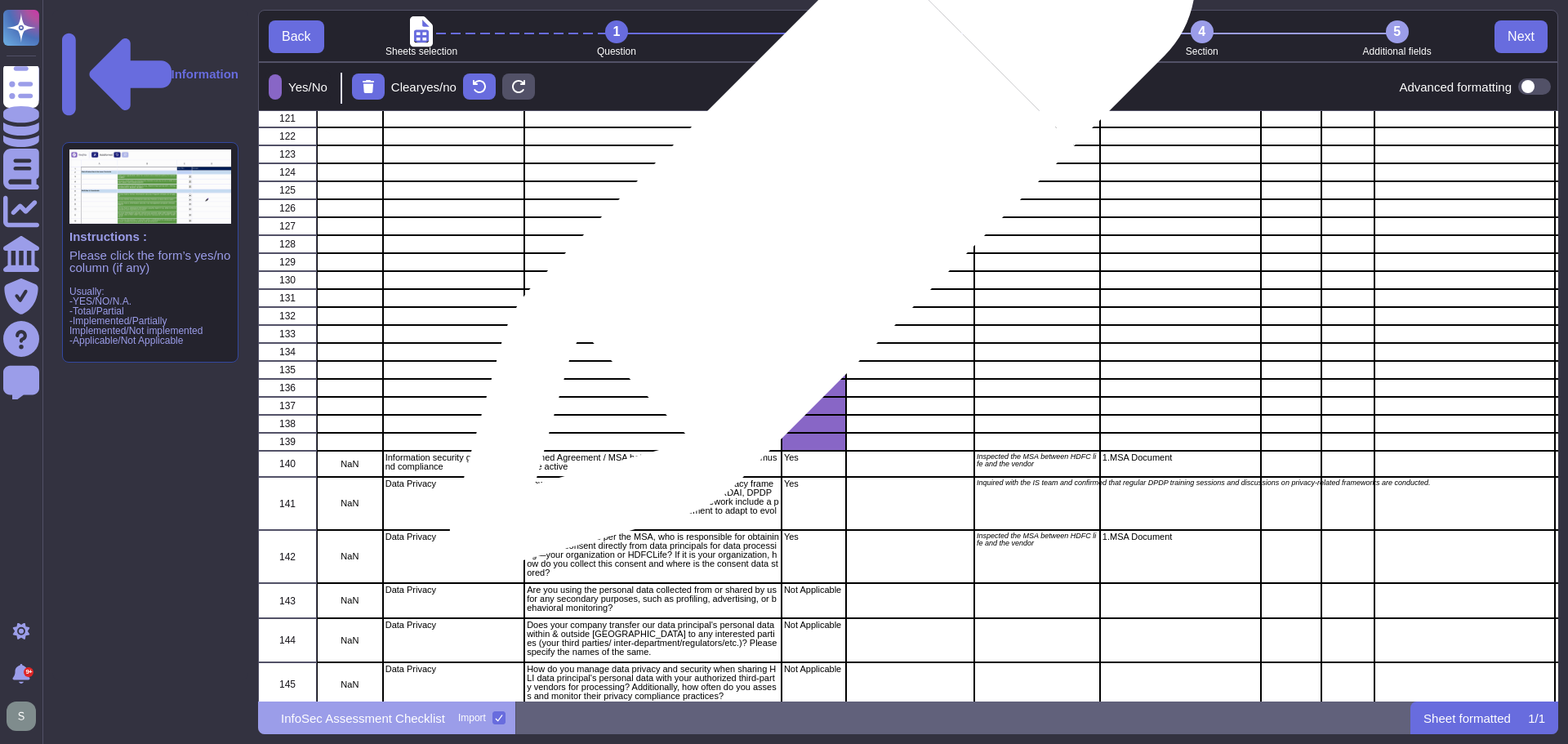
click at [816, 205] on div "grid" at bounding box center [814, 208] width 65 height 18
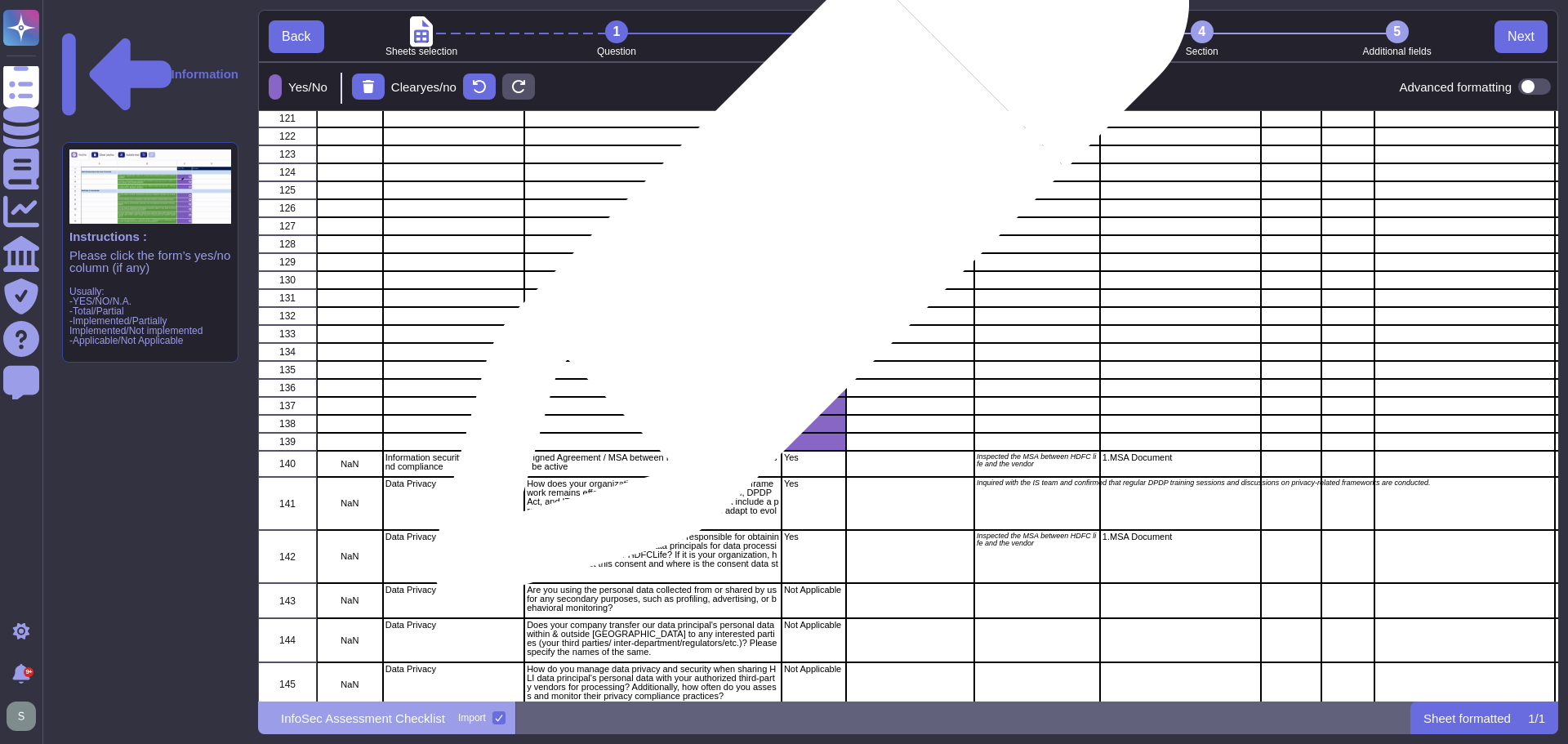
click at [803, 228] on div "grid" at bounding box center [814, 225] width 65 height 18
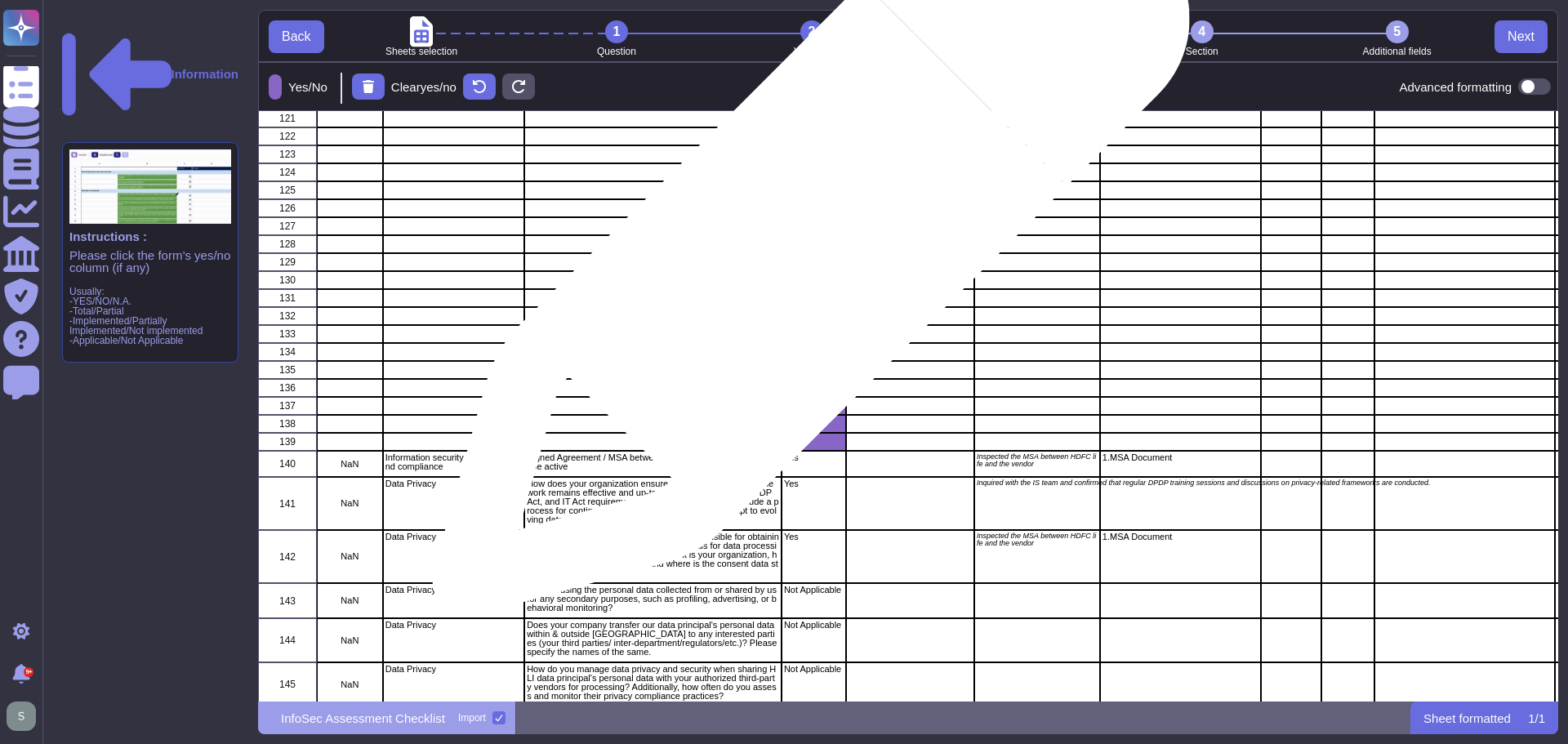
click at [804, 246] on div "grid" at bounding box center [814, 244] width 65 height 18
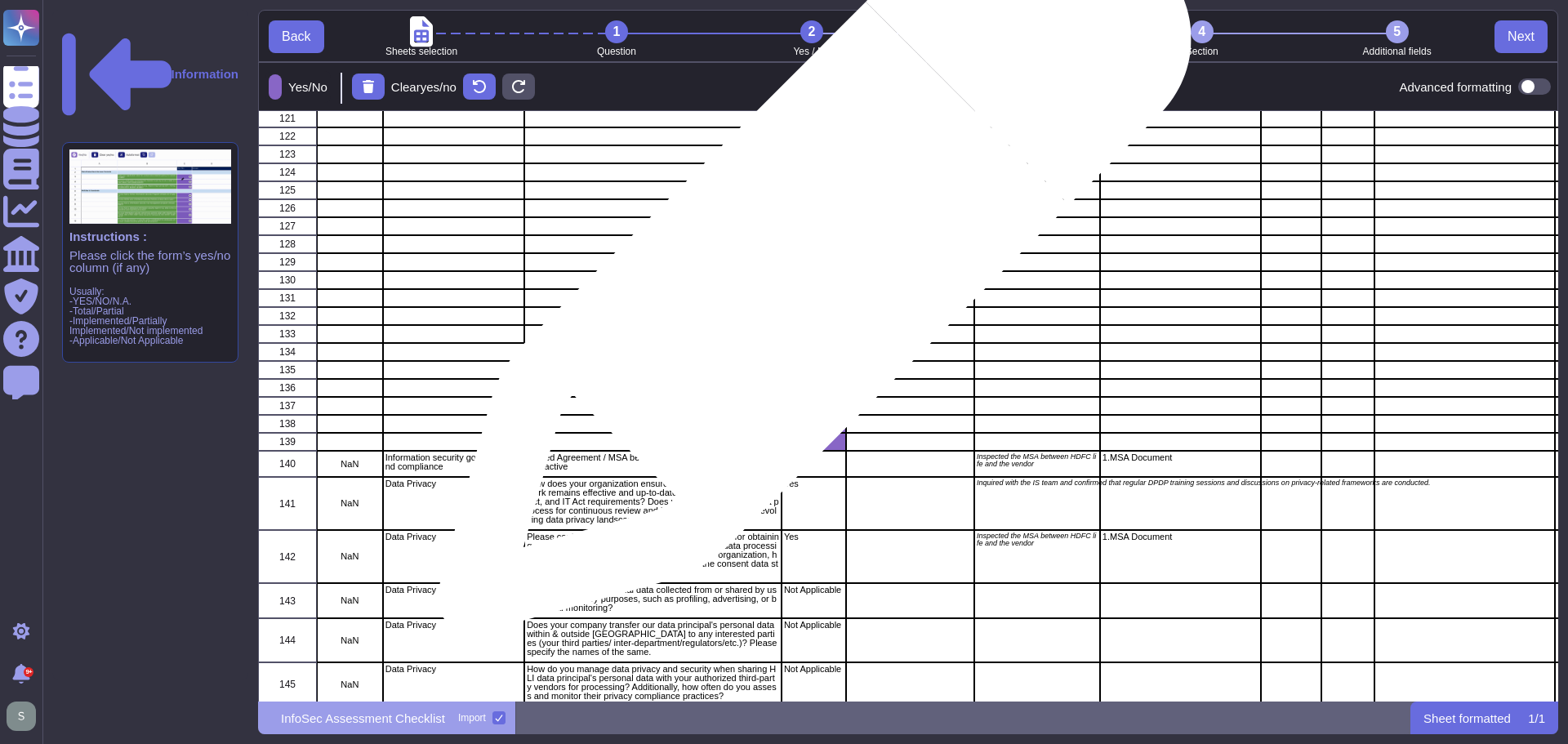
click at [808, 264] on div "grid" at bounding box center [814, 262] width 65 height 18
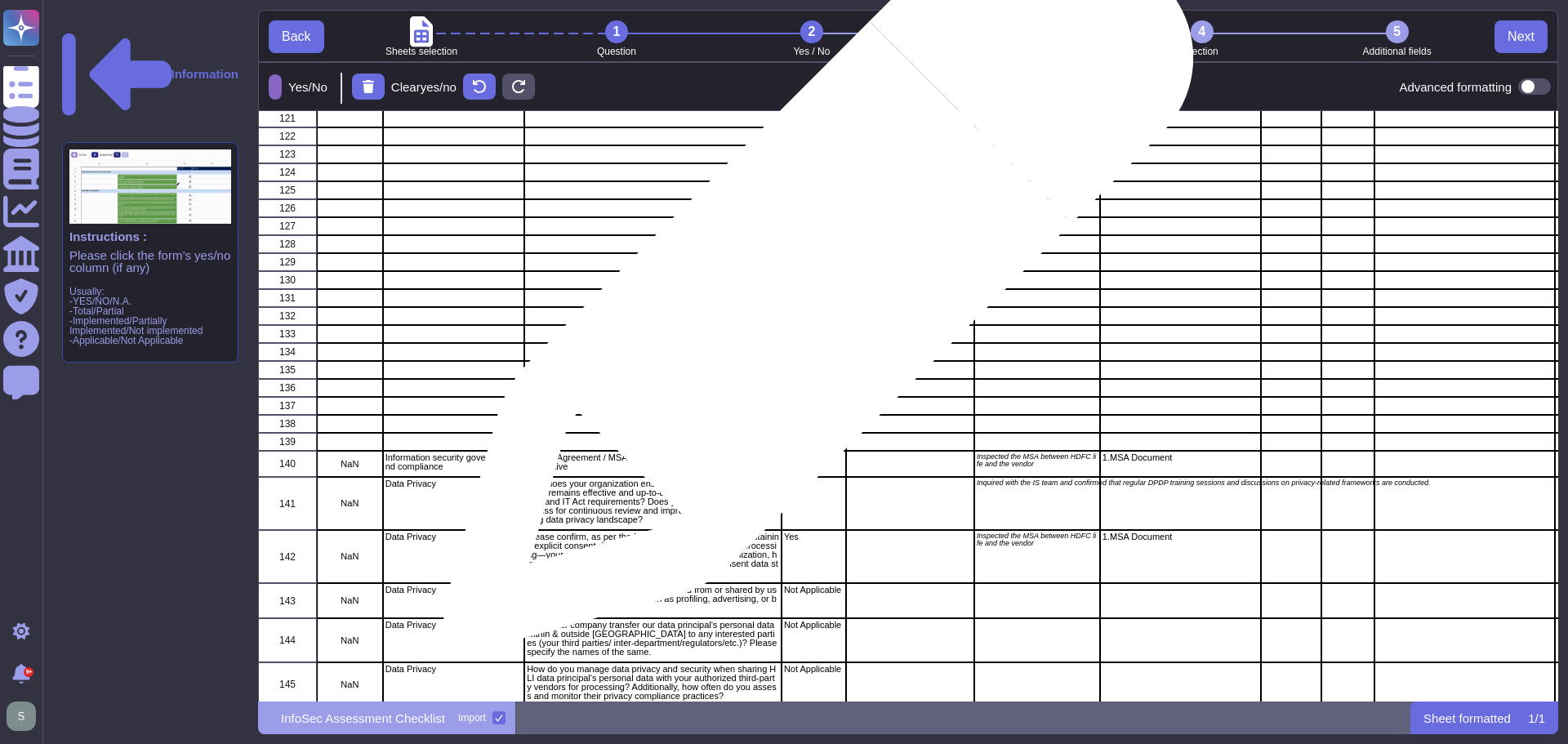
click at [812, 283] on div "grid" at bounding box center [814, 279] width 65 height 18
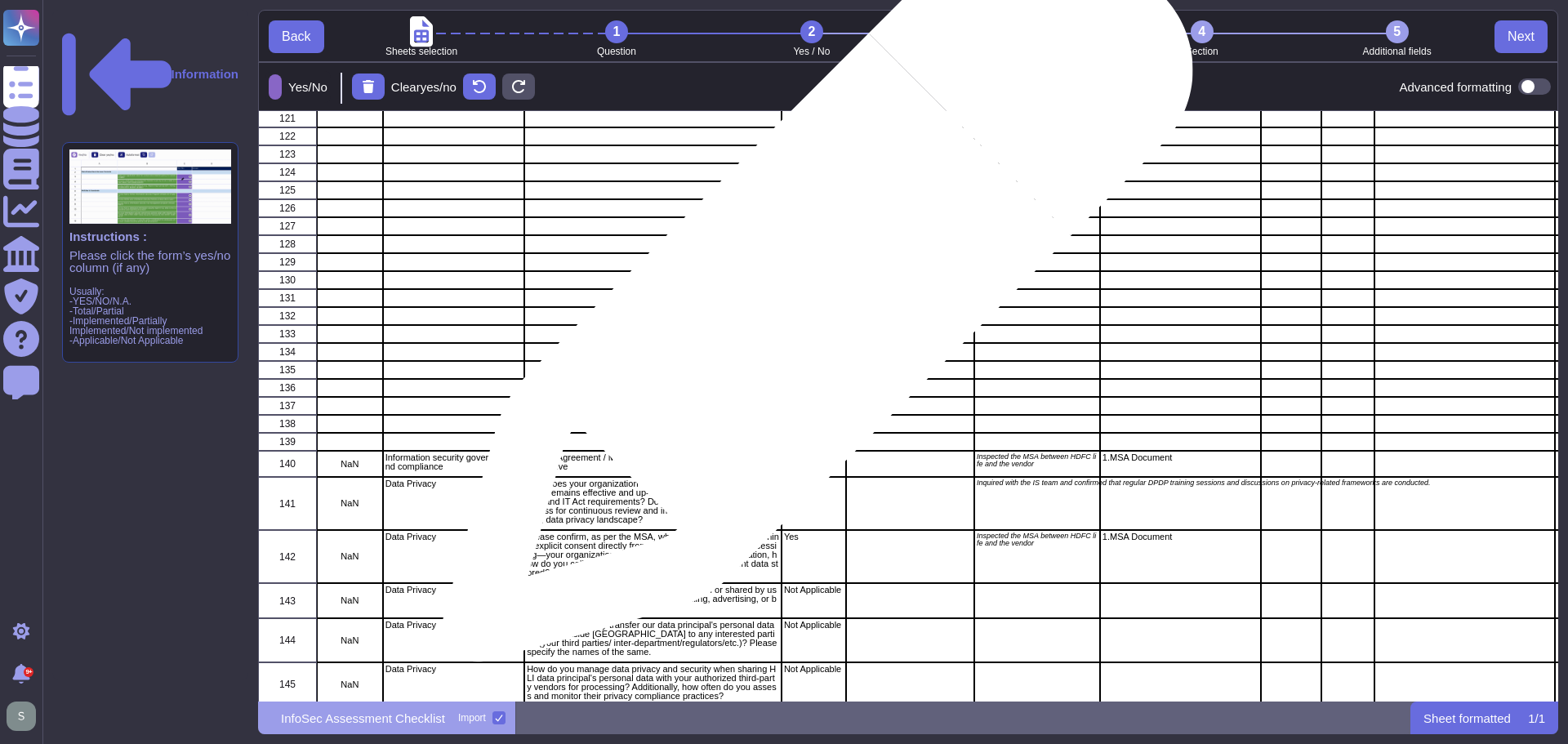
click at [811, 297] on div "grid" at bounding box center [814, 298] width 65 height 18
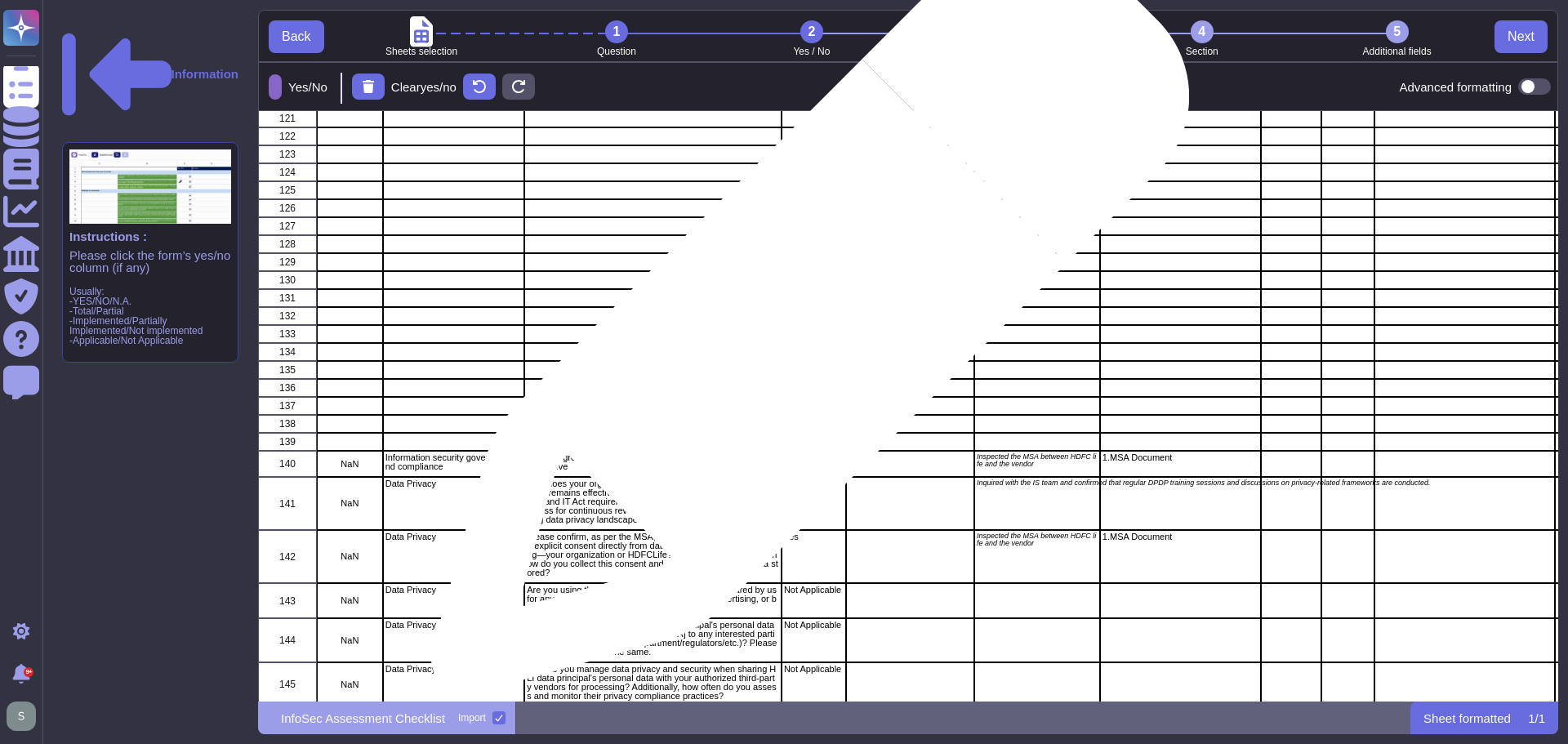
click at [803, 324] on div "grid" at bounding box center [814, 315] width 65 height 18
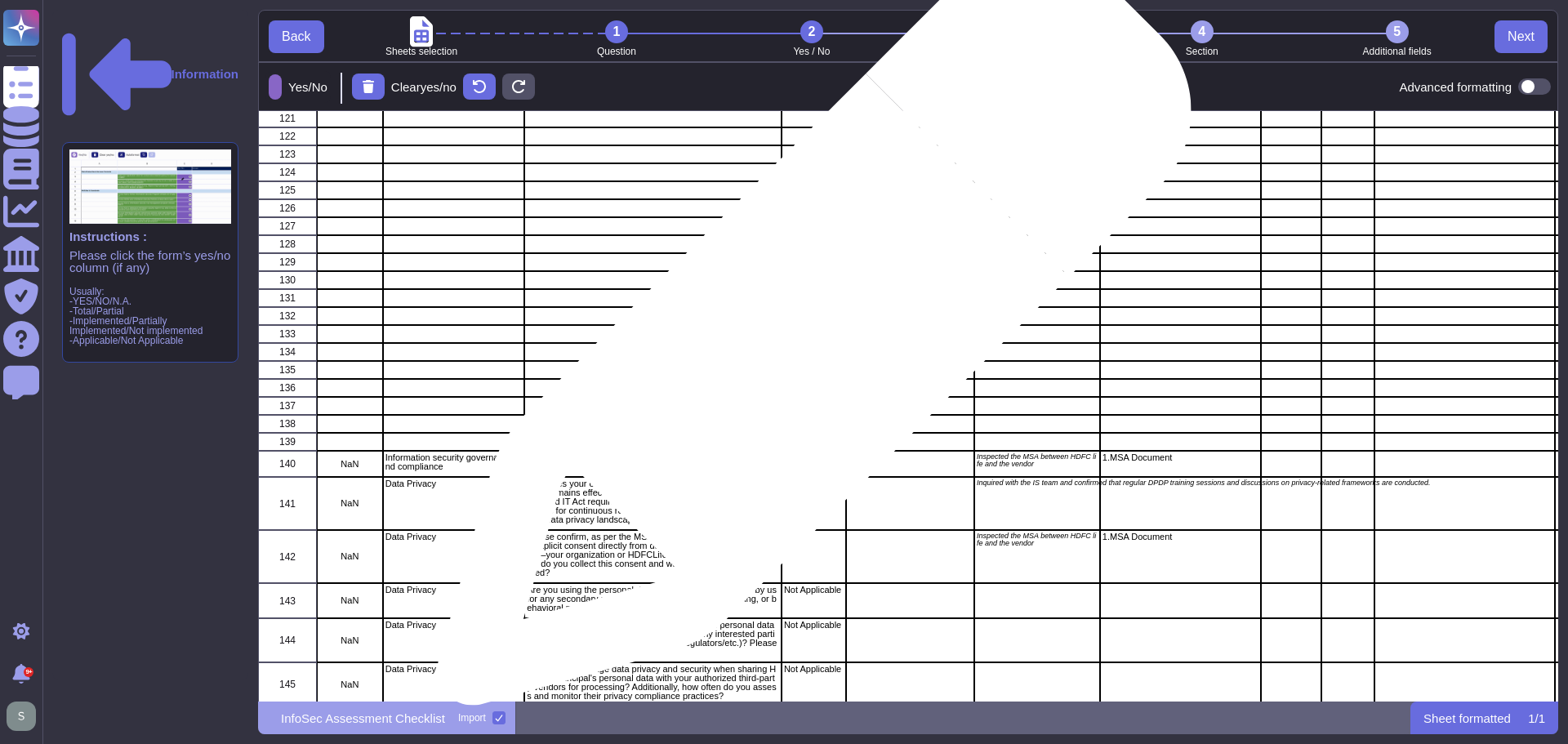
click at [808, 337] on div "grid" at bounding box center [814, 333] width 65 height 18
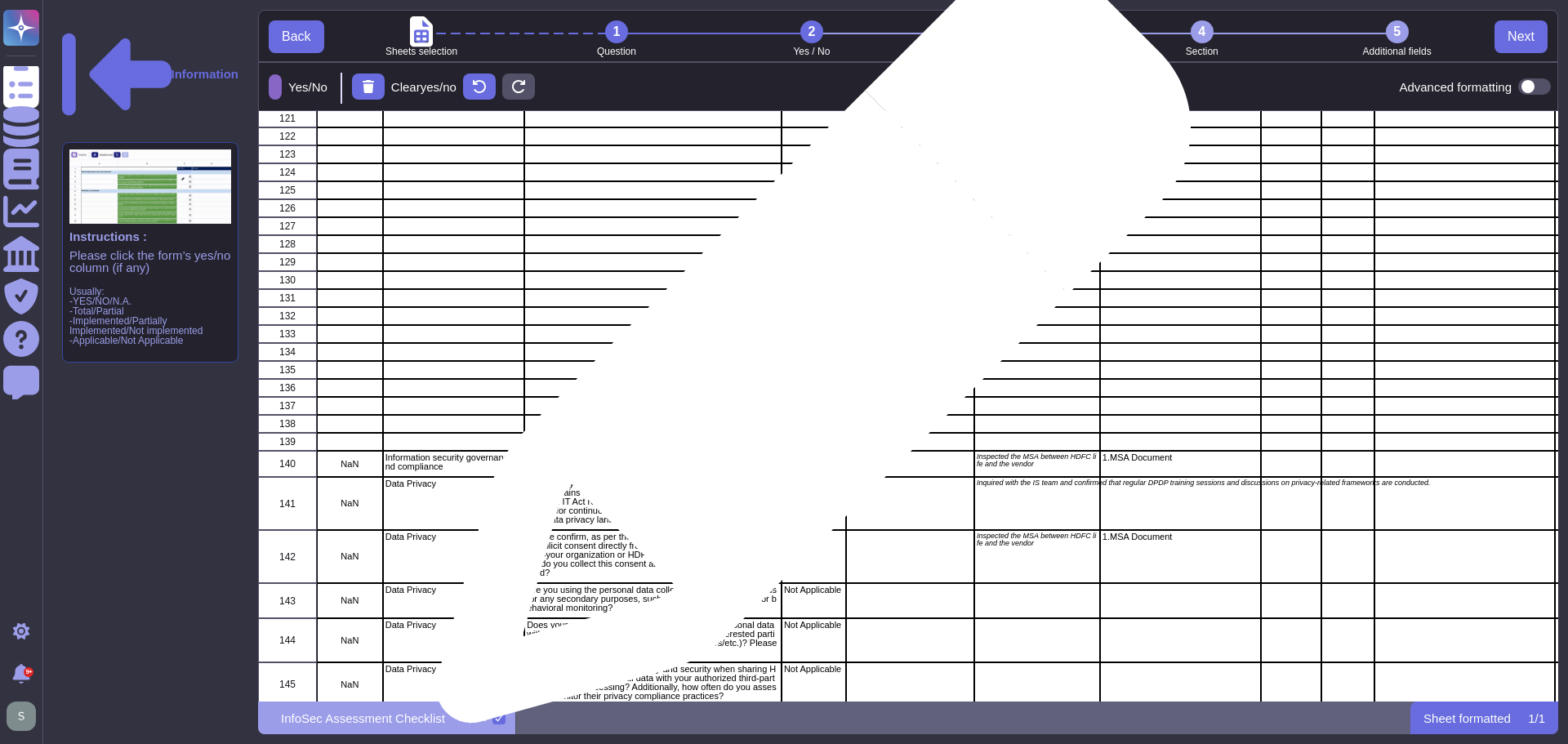
click at [807, 353] on div "grid" at bounding box center [814, 352] width 65 height 18
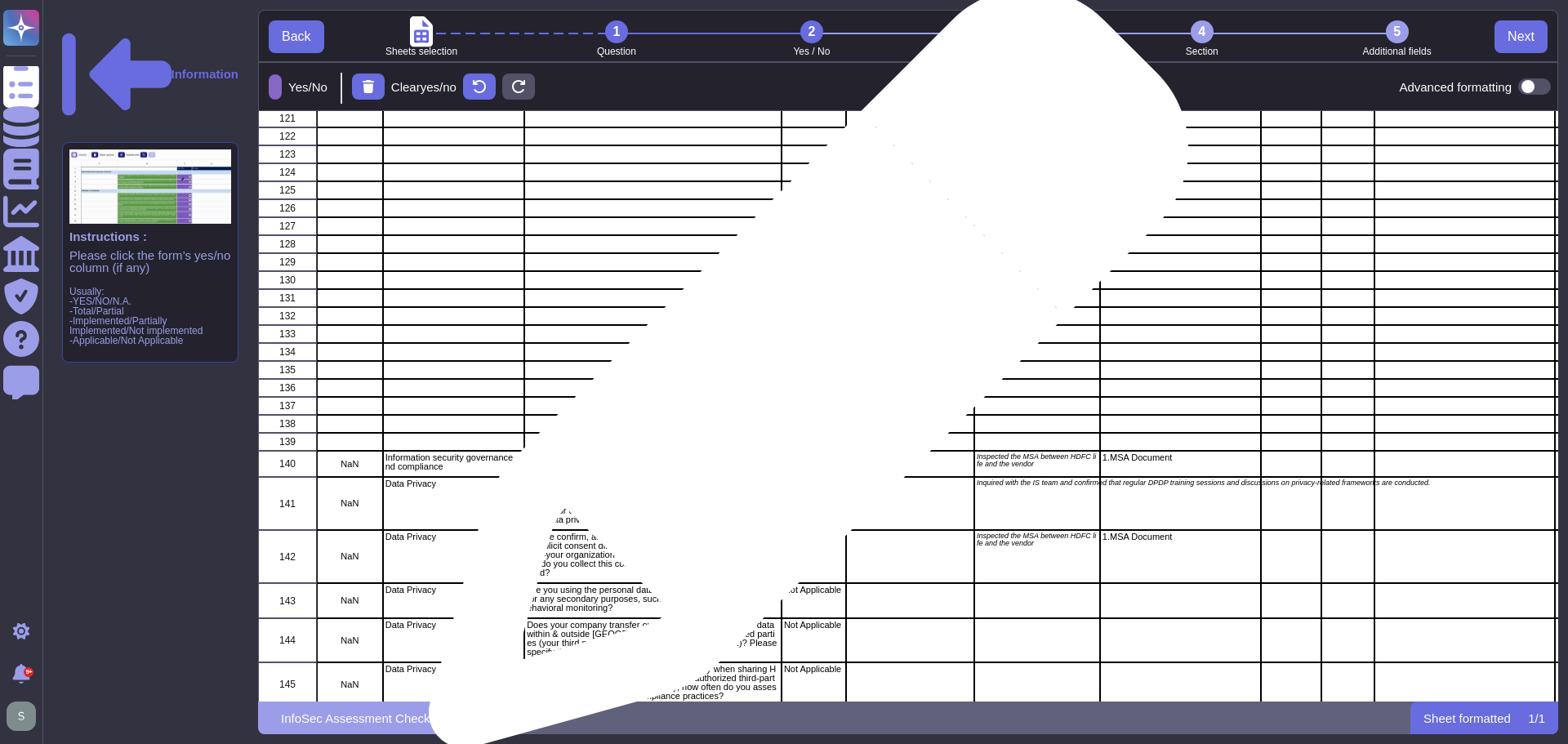
click at [802, 377] on div "grid" at bounding box center [814, 369] width 65 height 18
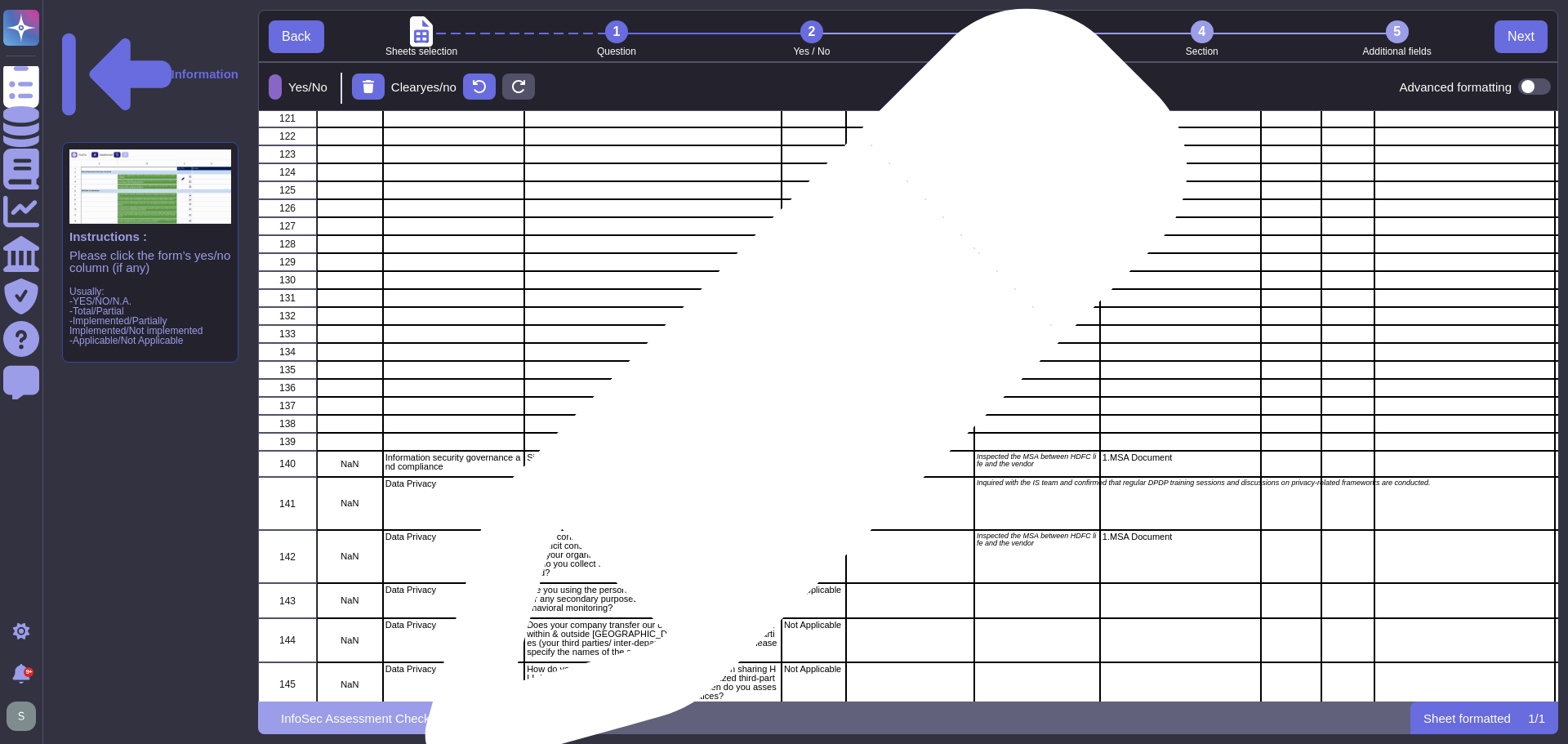
click at [800, 398] on div "grid" at bounding box center [814, 405] width 65 height 18
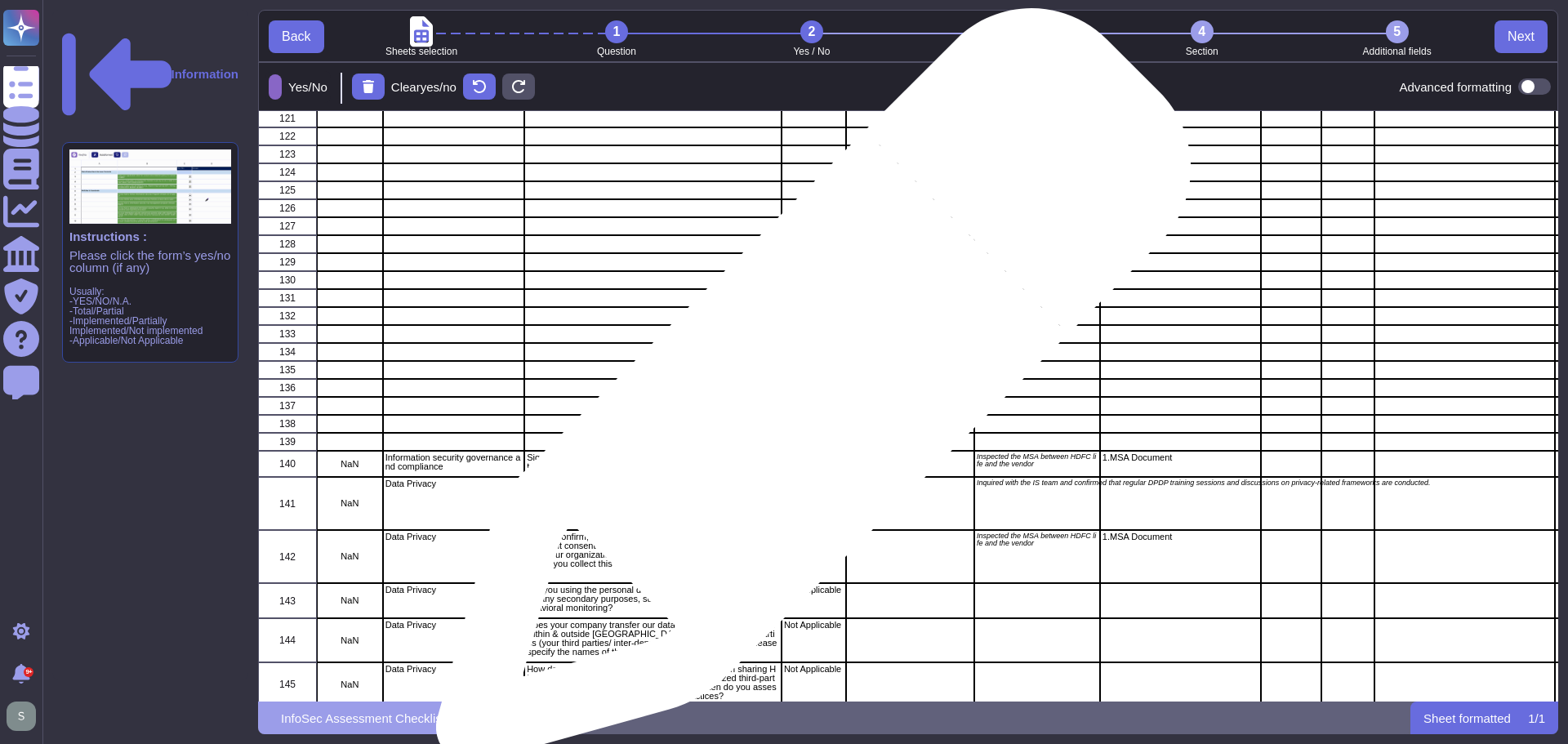
click at [807, 392] on div "grid" at bounding box center [814, 387] width 65 height 18
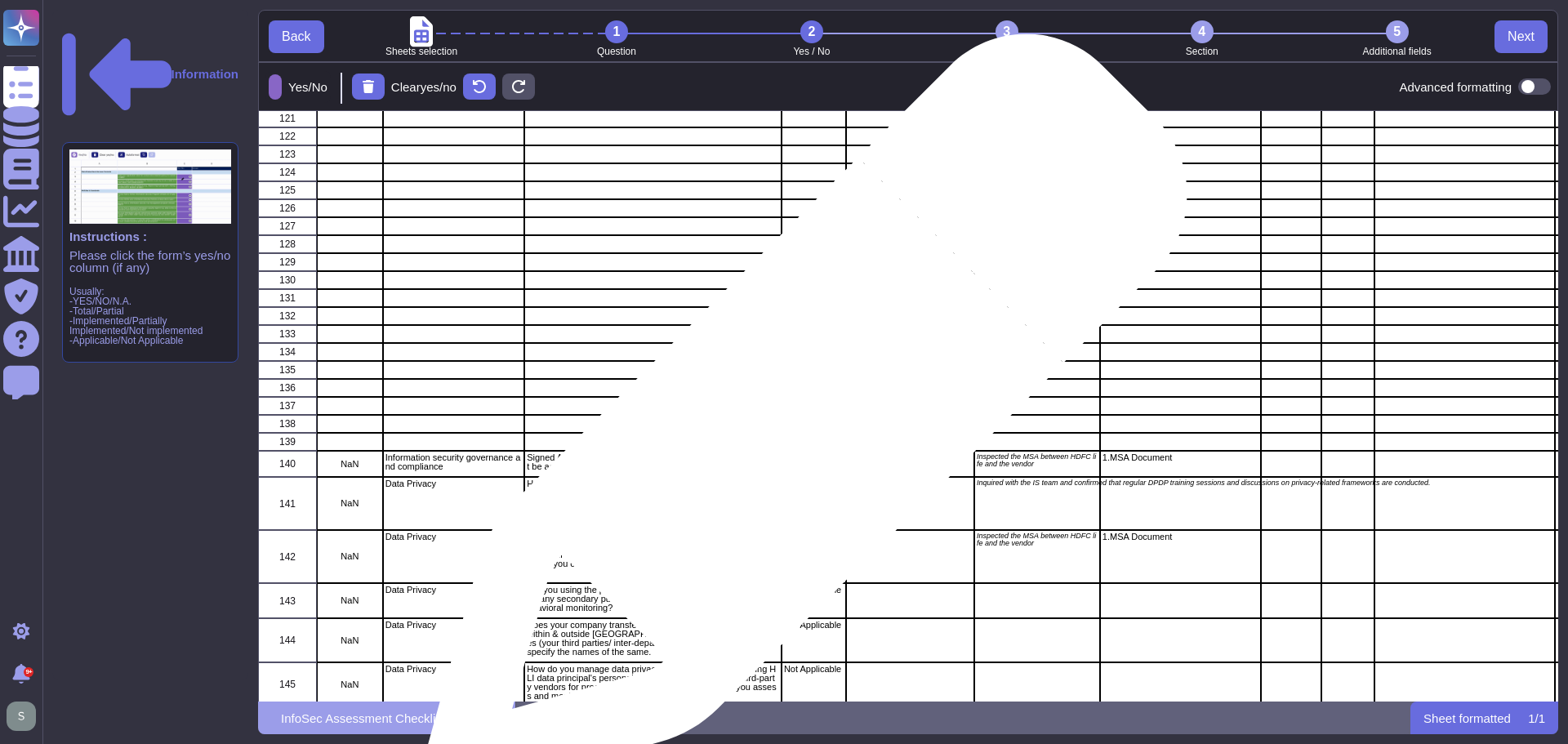
click at [800, 423] on div "grid" at bounding box center [814, 423] width 65 height 18
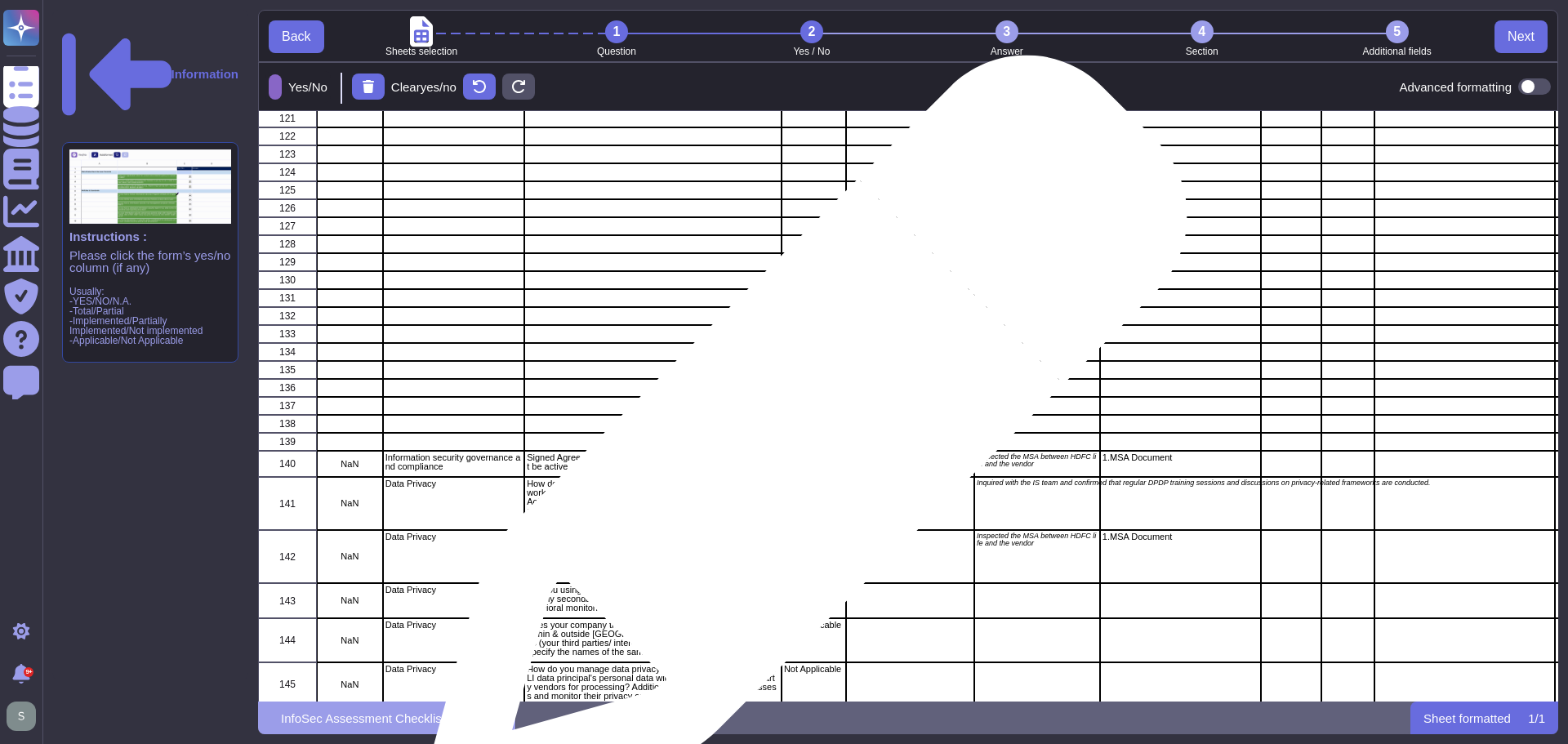
click at [801, 447] on div "grid" at bounding box center [814, 442] width 65 height 18
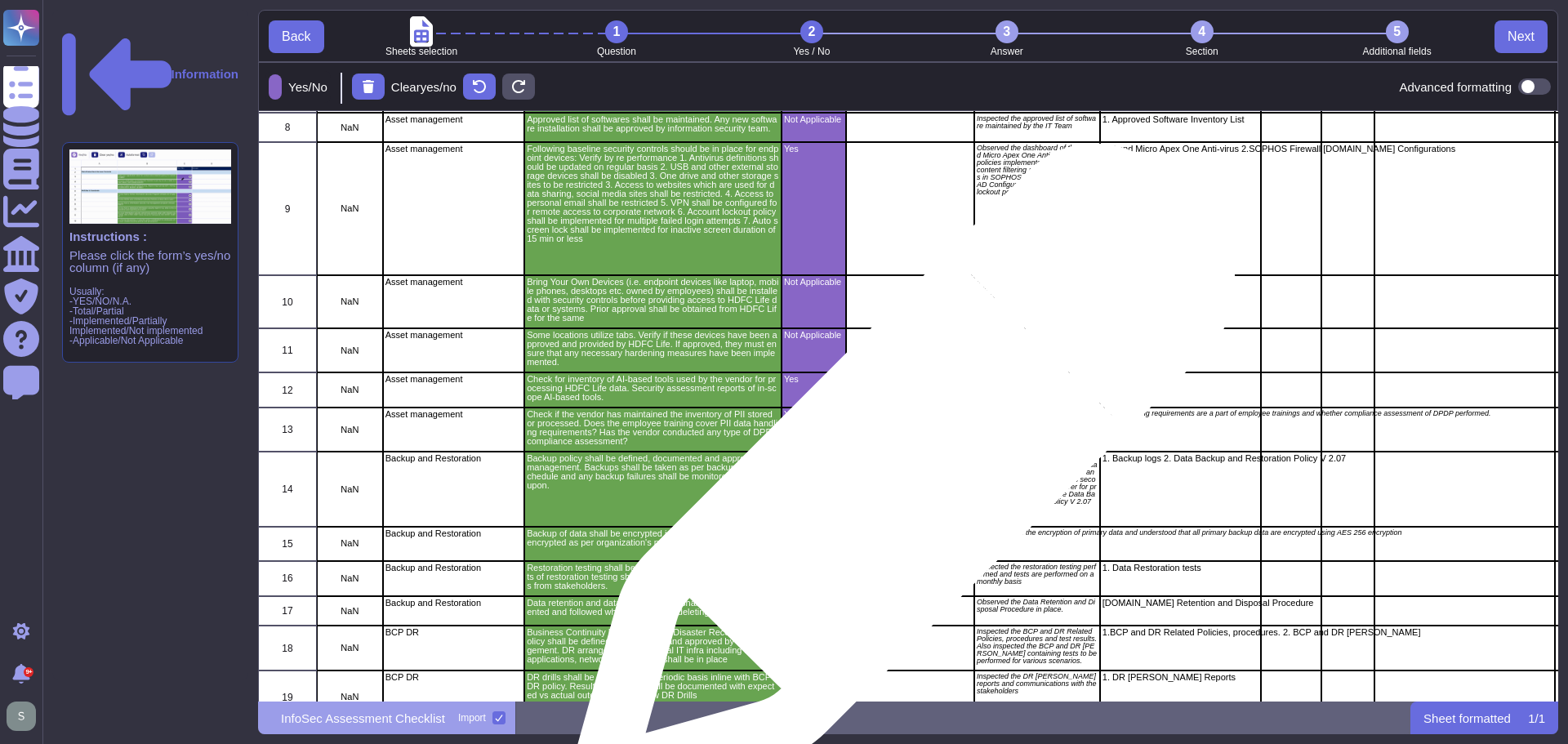
scroll to position [0, 0]
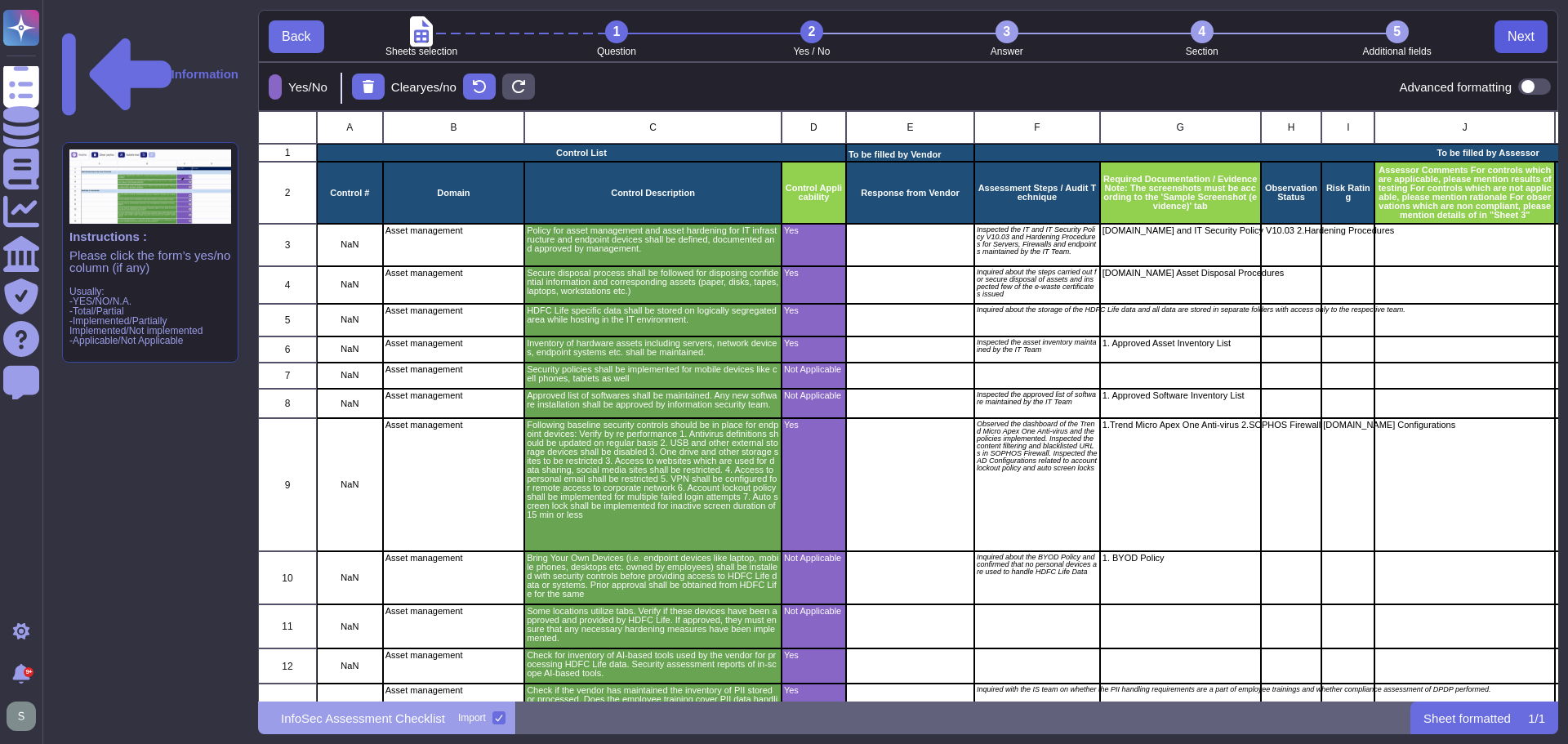
click at [1532, 31] on span "Next" at bounding box center [1521, 37] width 27 height 13
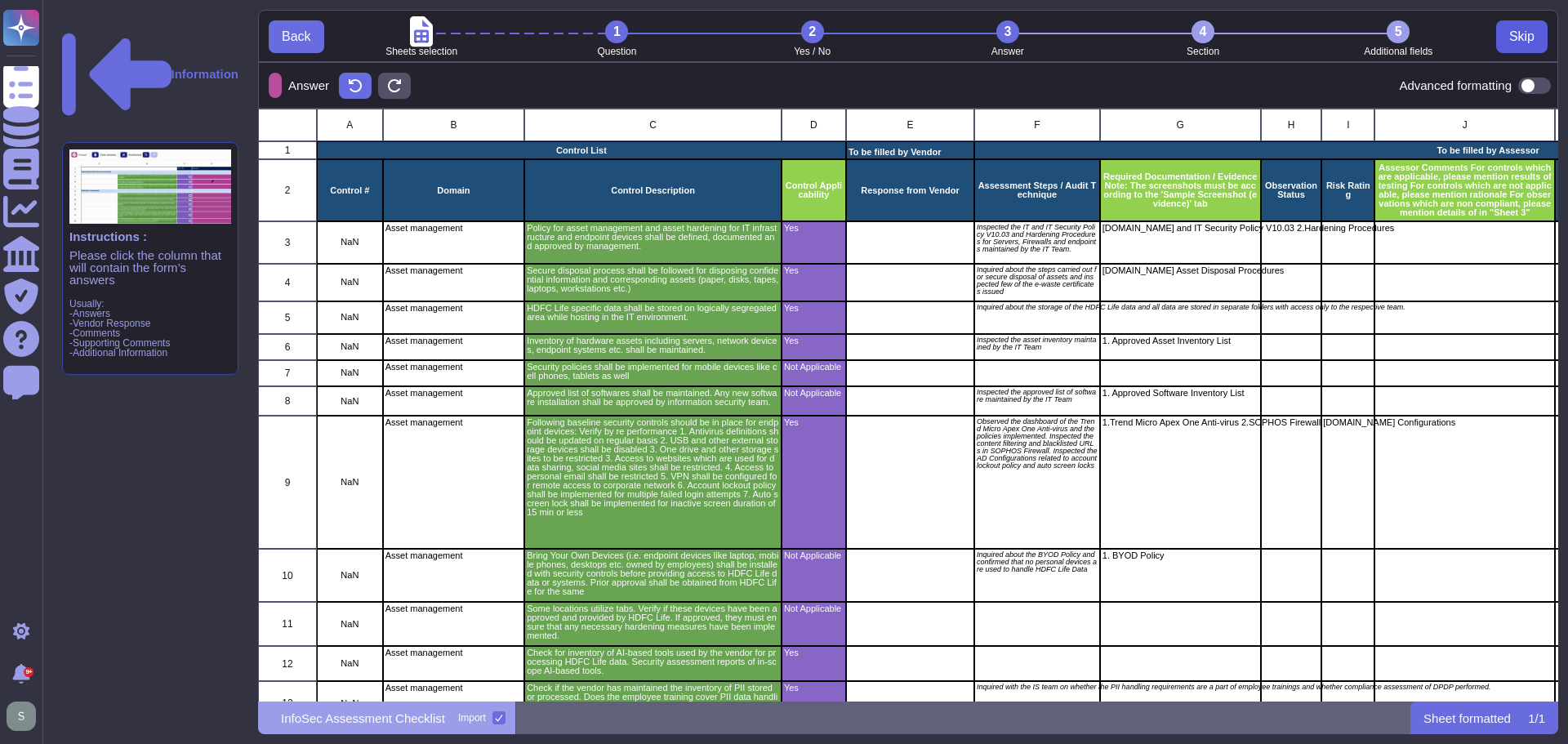
scroll to position [581, 1288]
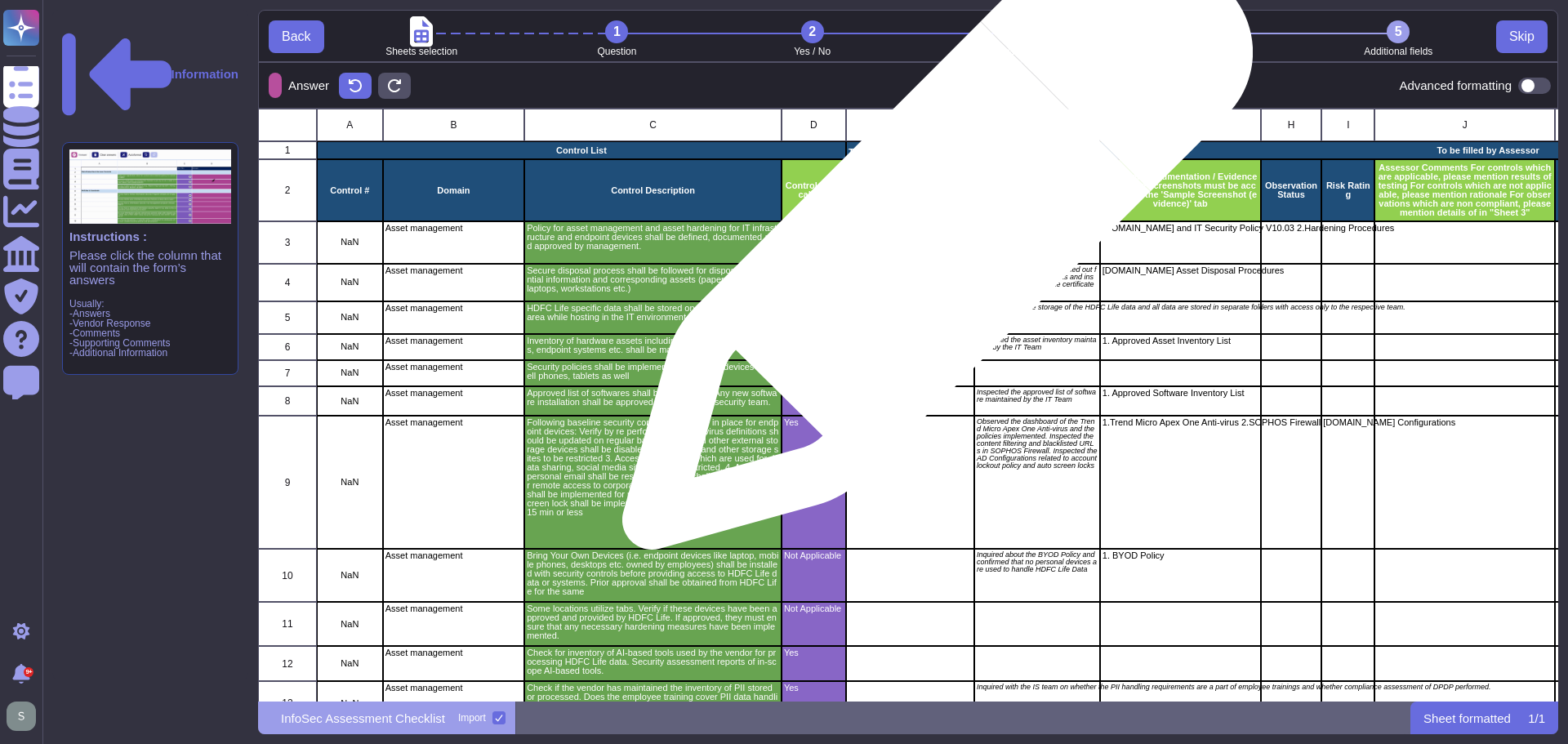
click at [932, 242] on div "grid" at bounding box center [910, 243] width 128 height 43
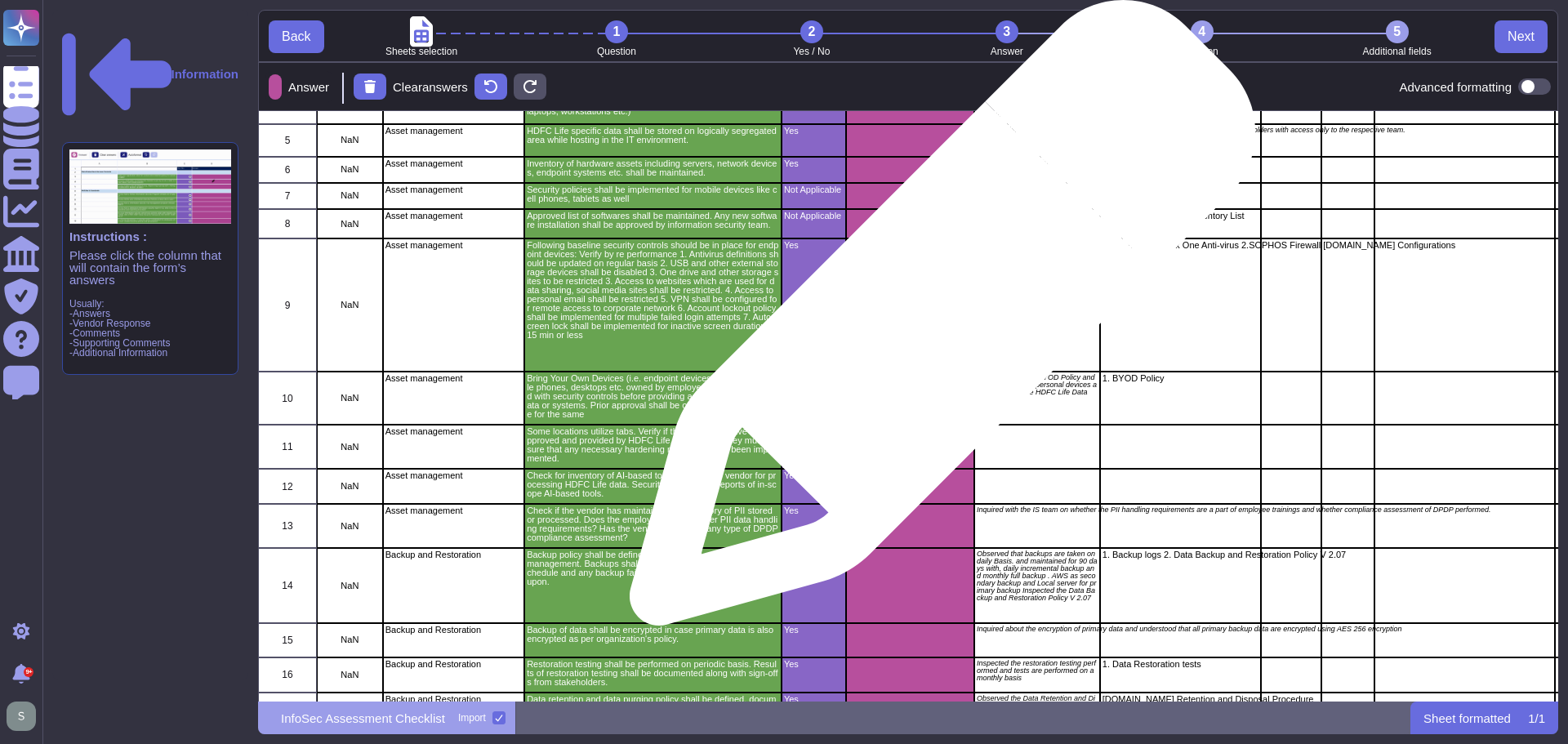
scroll to position [0, 0]
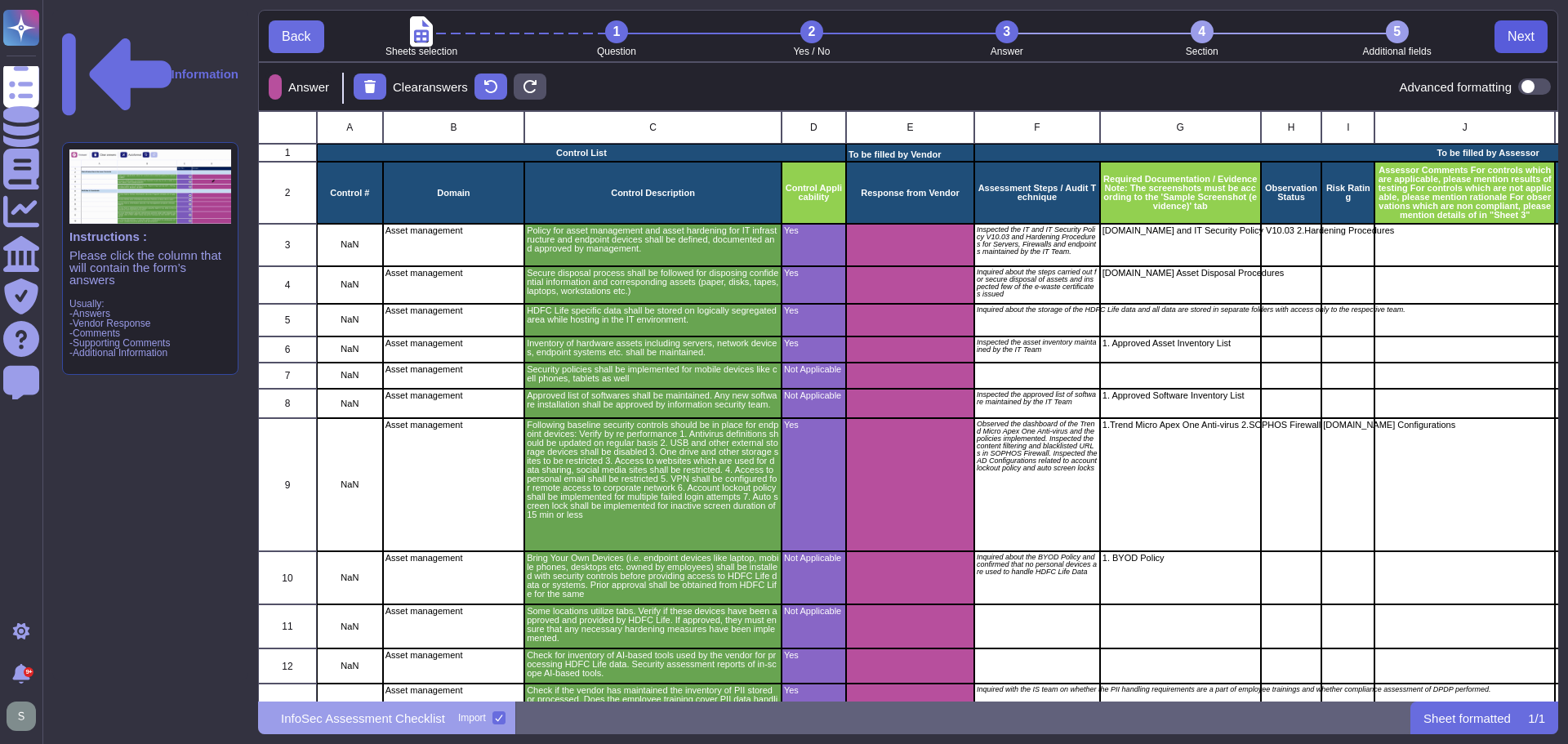
click at [1532, 31] on span "Next" at bounding box center [1521, 37] width 27 height 13
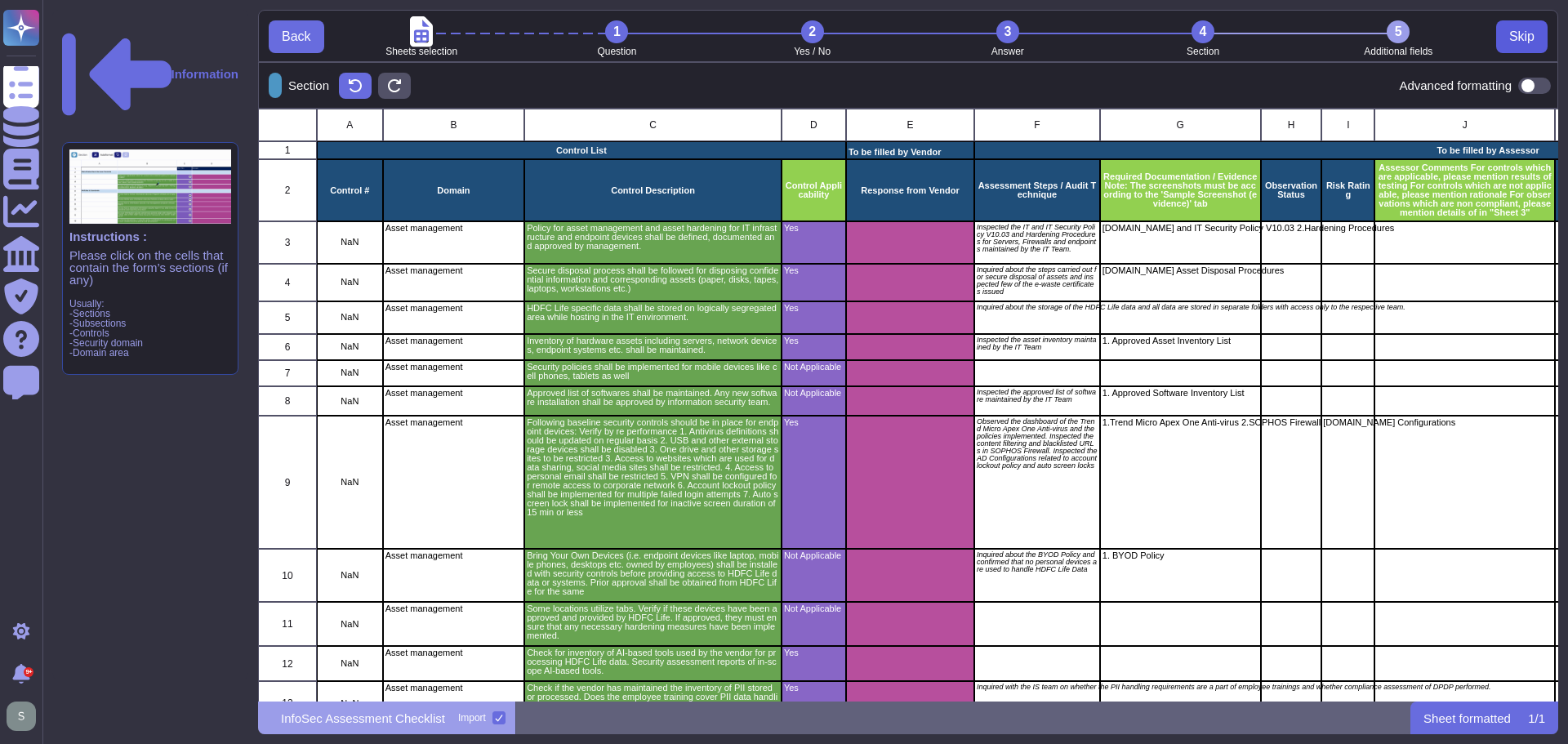
click at [1532, 31] on span "Skip" at bounding box center [1522, 37] width 25 height 13
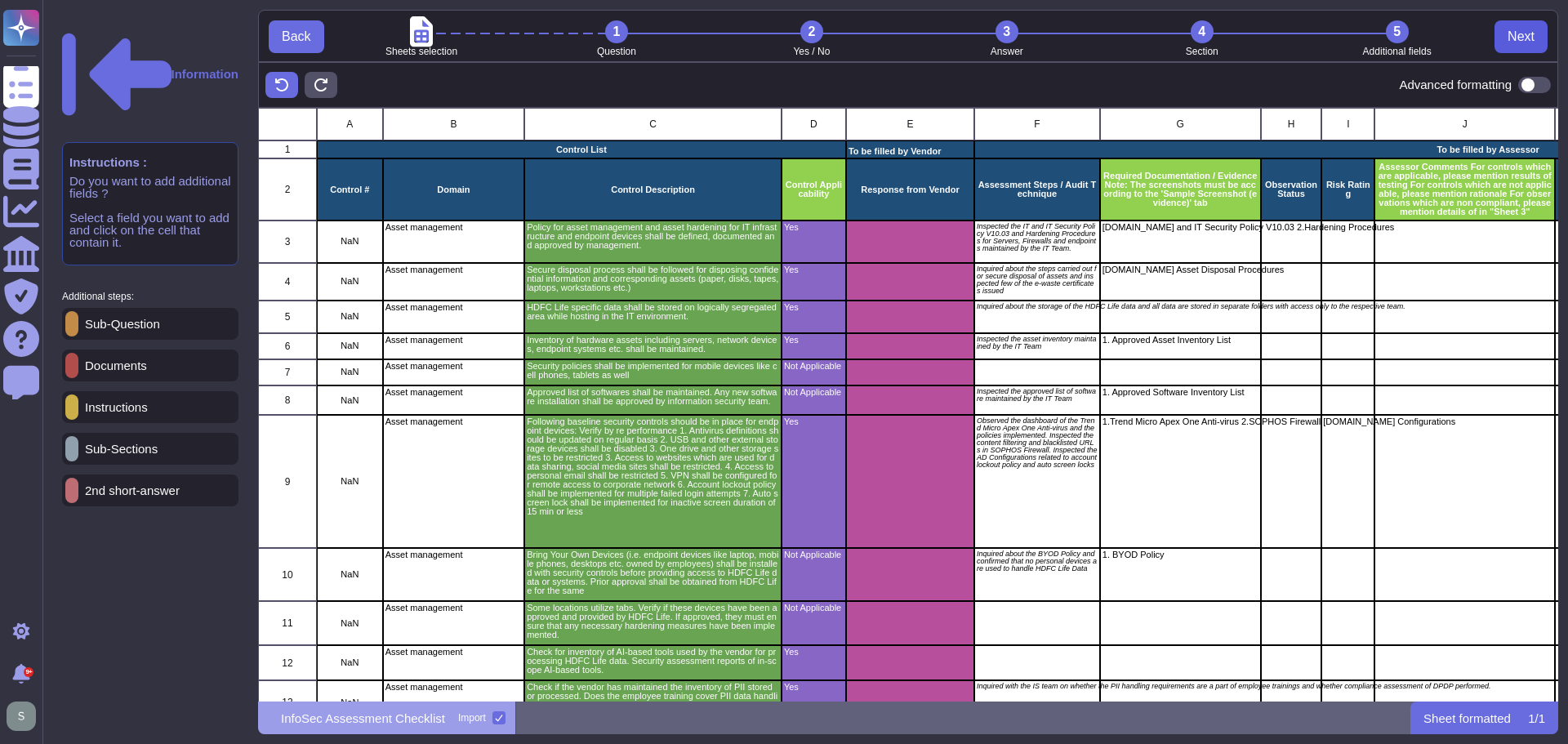
click at [1524, 33] on span "Next" at bounding box center [1521, 37] width 27 height 13
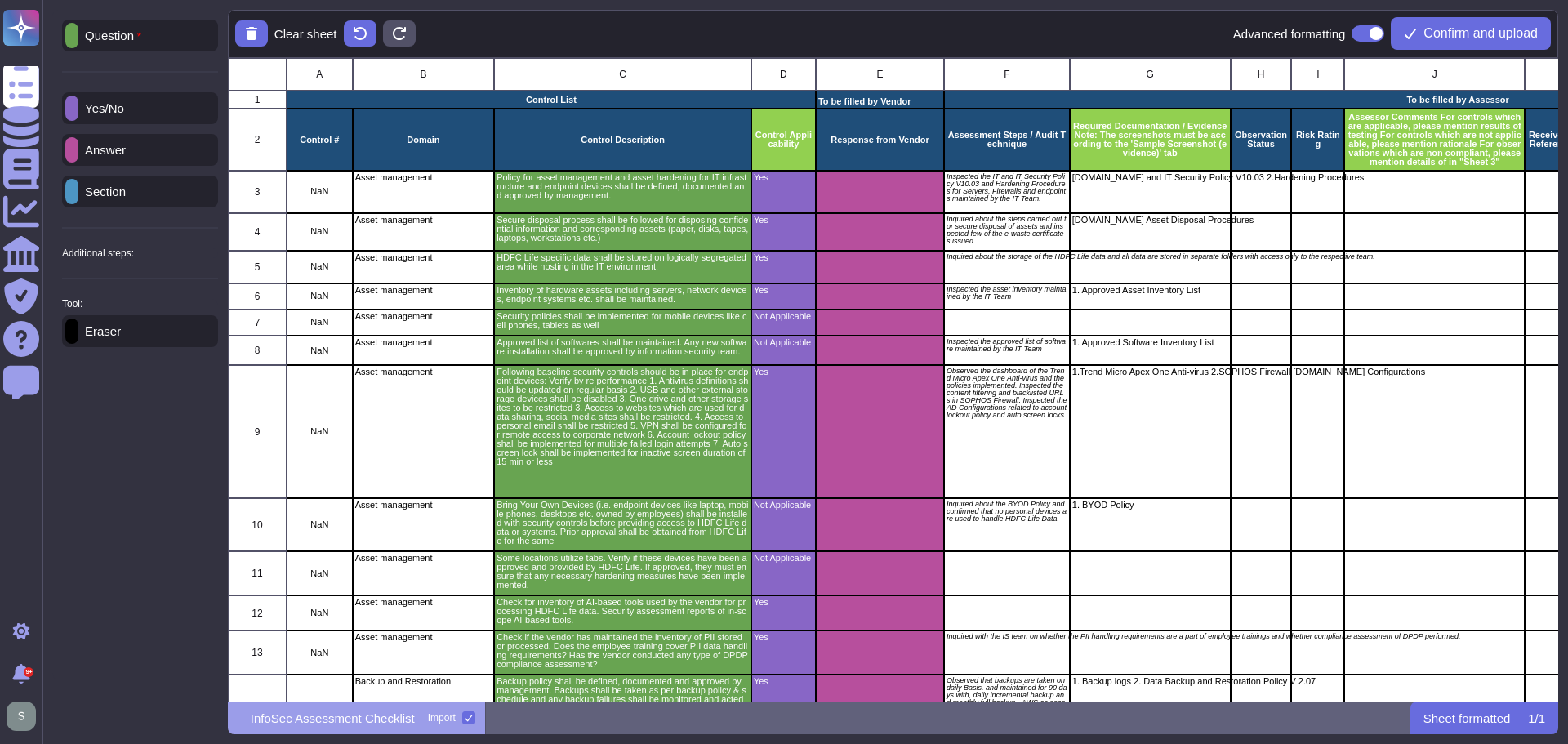
scroll to position [631, 1318]
click at [1498, 27] on span "Confirm and upload" at bounding box center [1480, 33] width 114 height 13
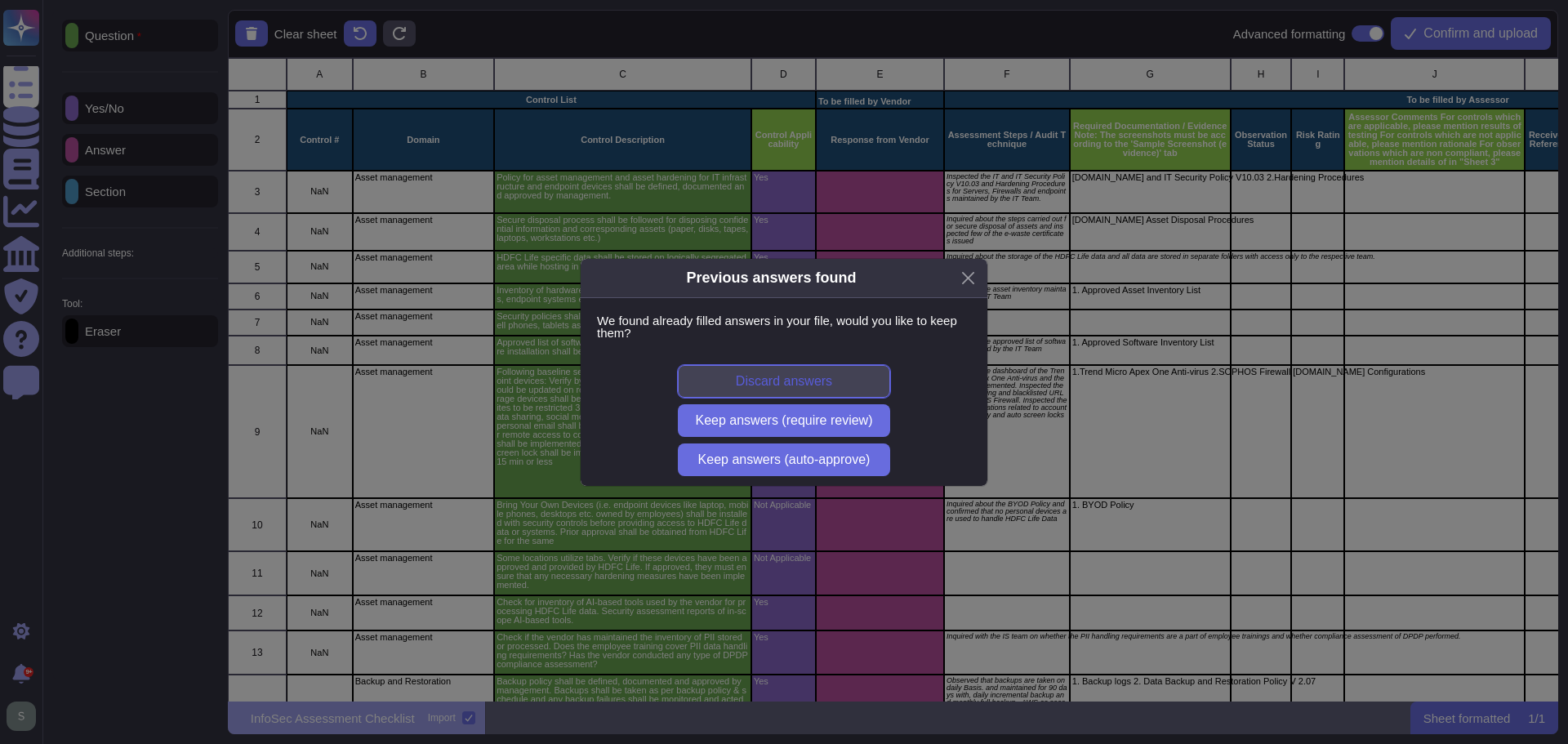
click at [816, 382] on span "Discard answers" at bounding box center [784, 381] width 96 height 13
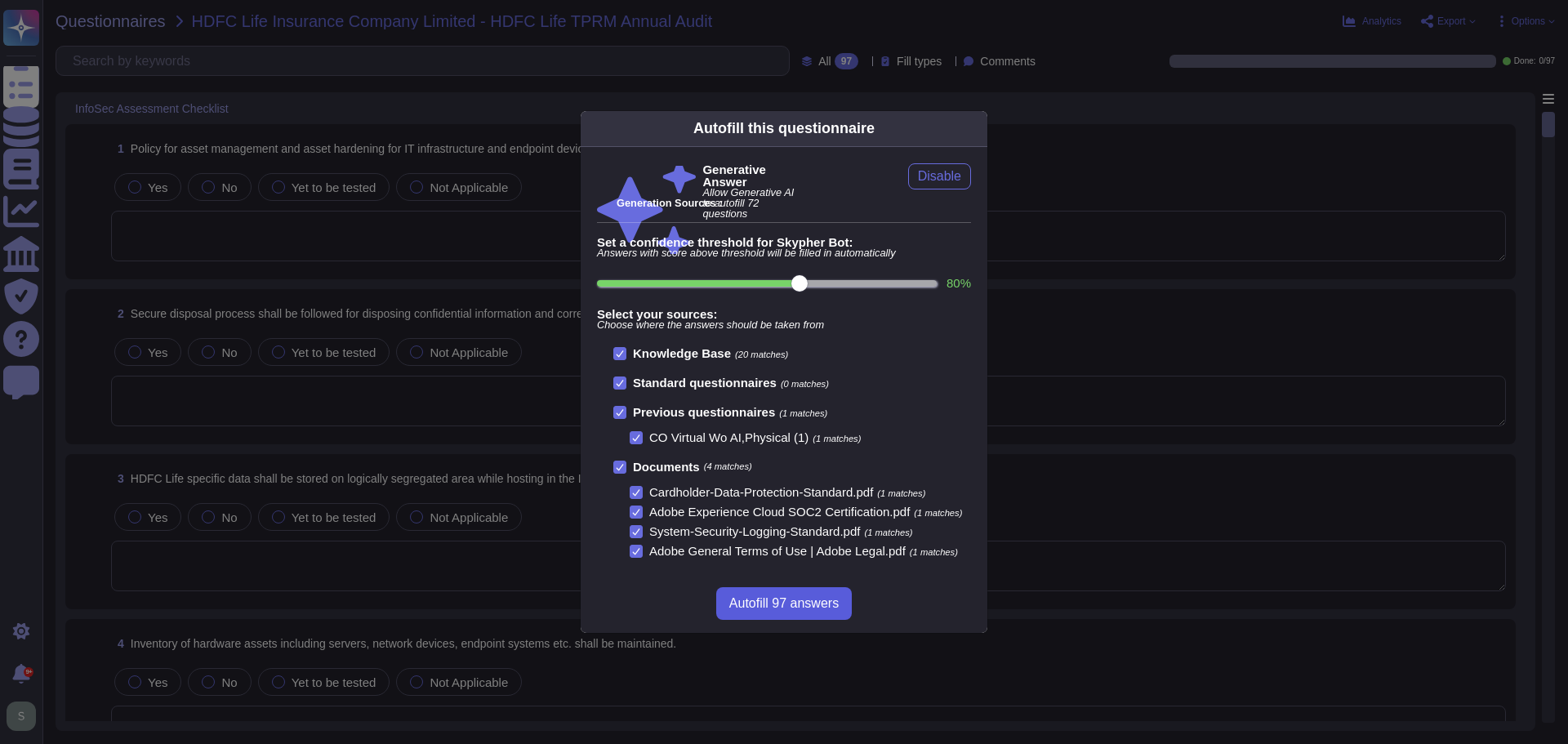
click at [783, 600] on span "Autofill 97 answers" at bounding box center [784, 603] width 109 height 13
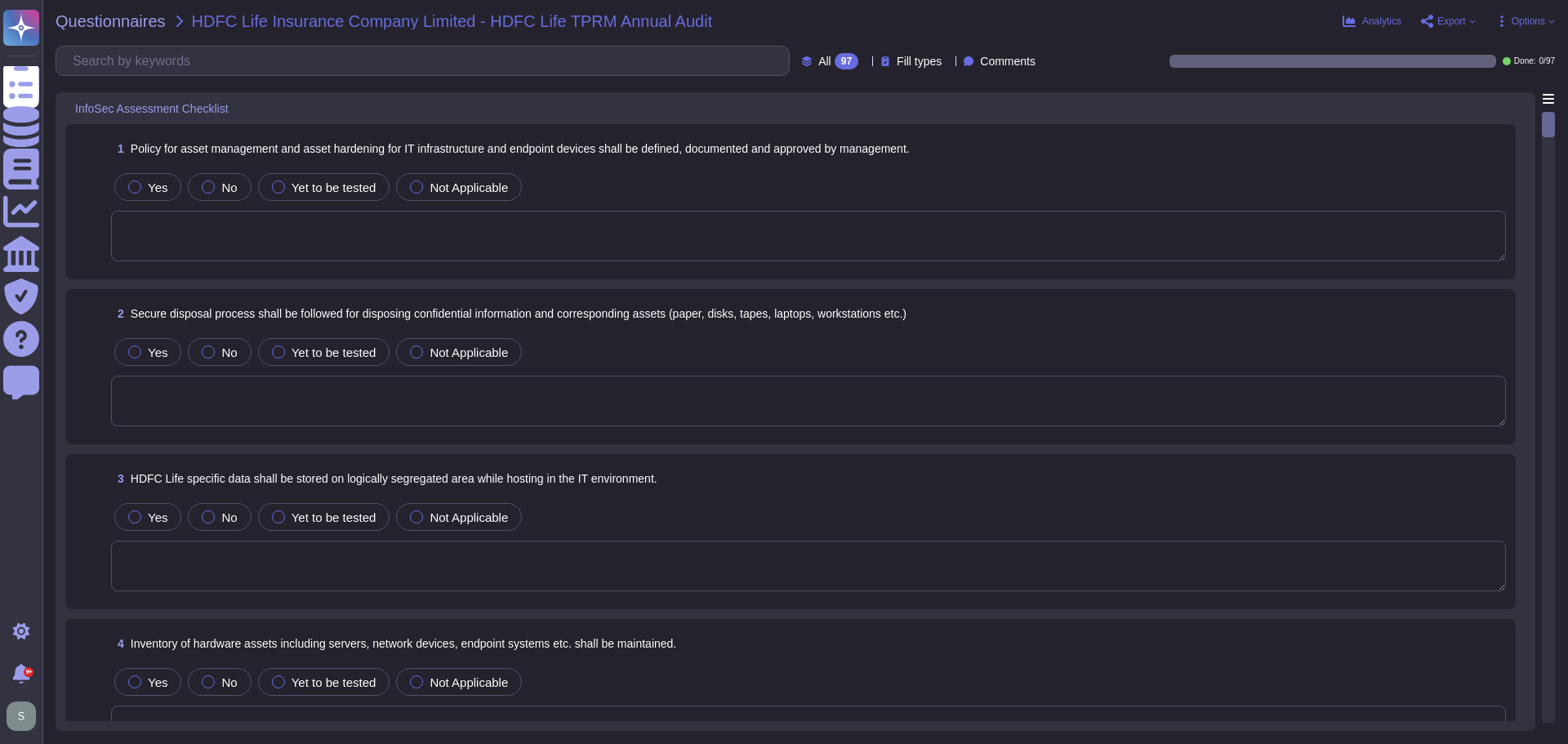
type textarea "Adobe has a System Asset Management Policy that outlines the management of hard…"
type textarea "The secure disposal process for confidential information and corresponding asse…"
type textarea "Amazon Web Services uses strong tenant isolation security and control capabilit…"
type textarea "Adobe maintains an inventory of system assets using its internal Configuration …"
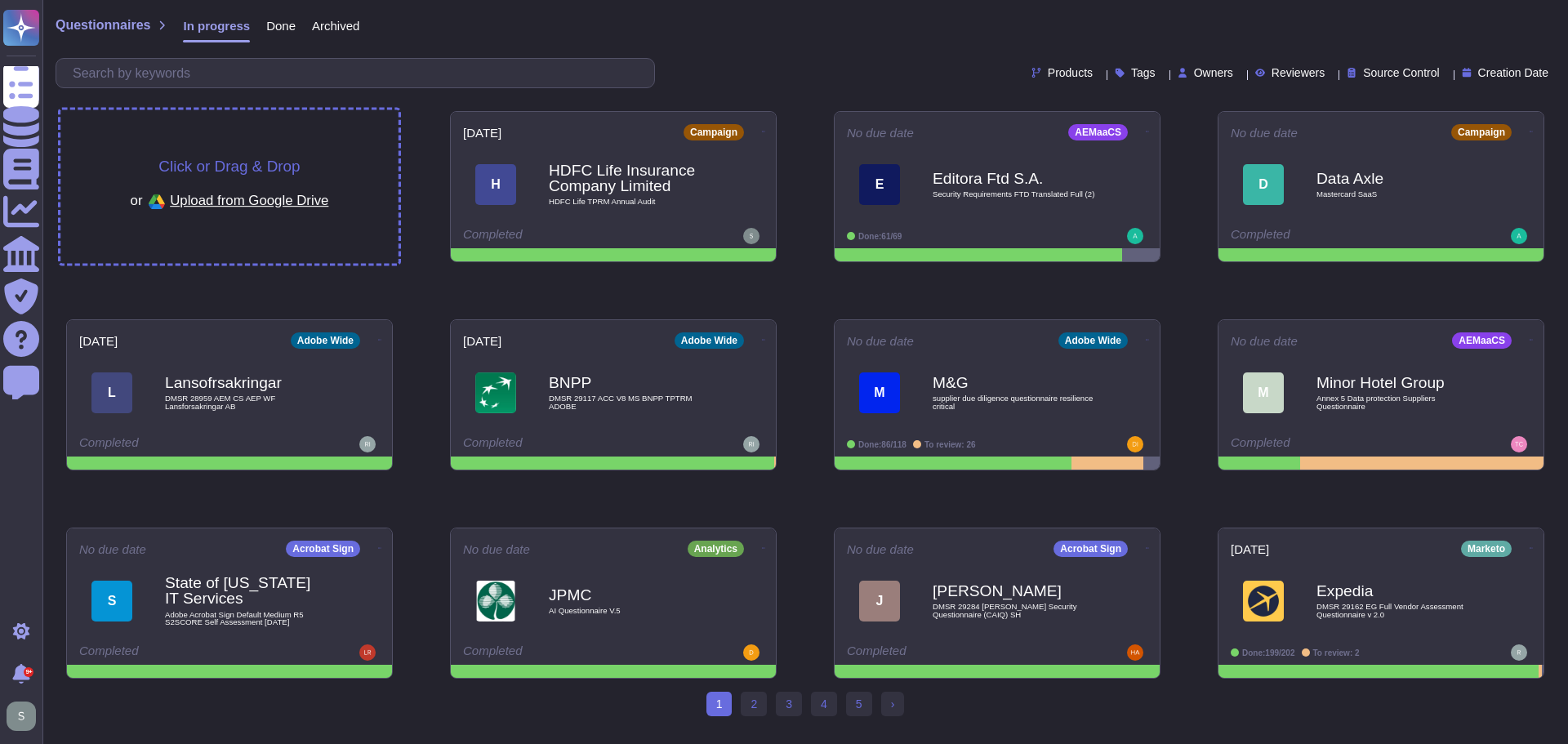
click at [247, 164] on span "Click or Drag & Drop" at bounding box center [229, 166] width 141 height 16
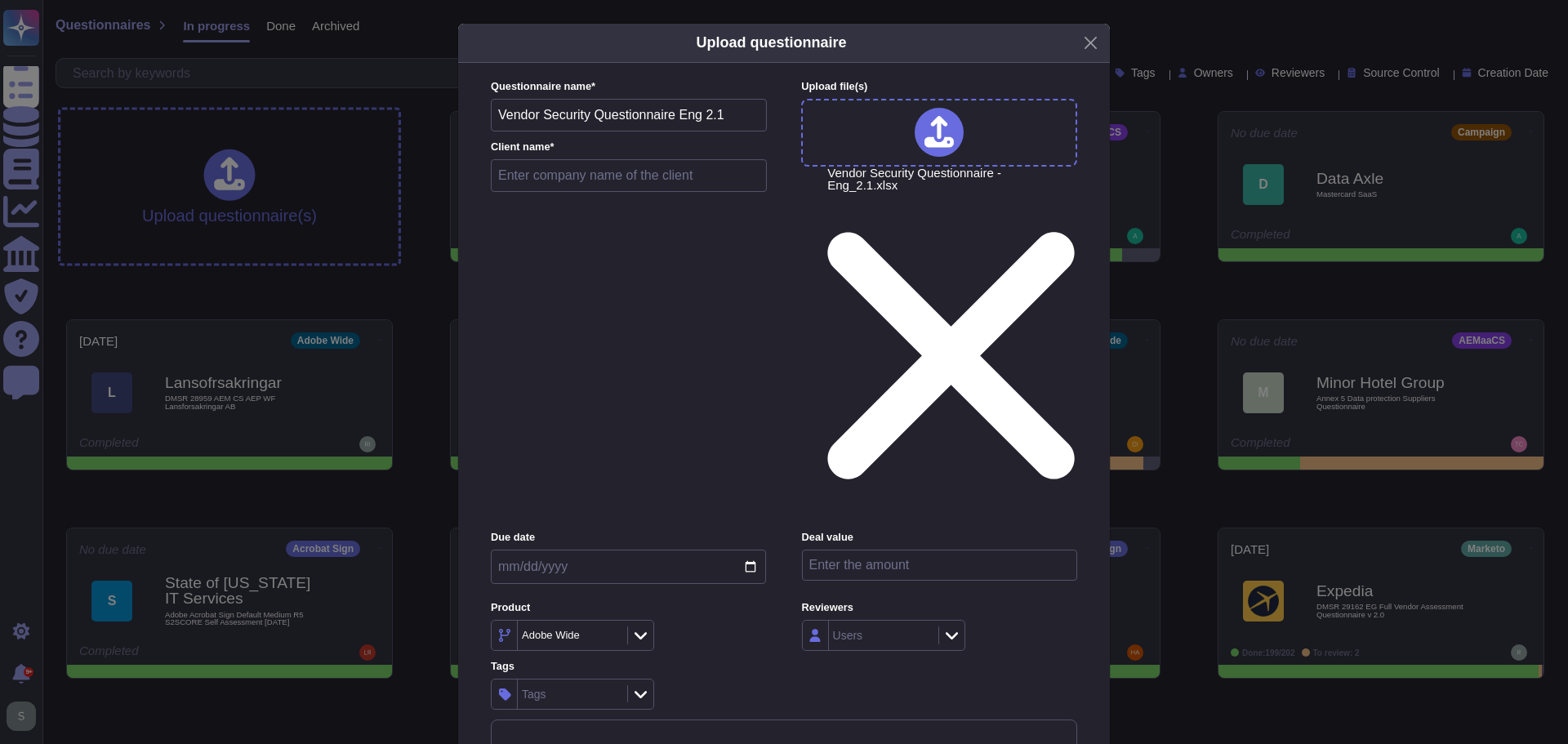
click at [546, 192] on input "text" at bounding box center [629, 175] width 276 height 32
paste input "Coupang"
type input "Coupang"
click at [543, 549] on input "date" at bounding box center [628, 566] width 276 height 34
click at [743, 549] on input "date" at bounding box center [628, 566] width 276 height 34
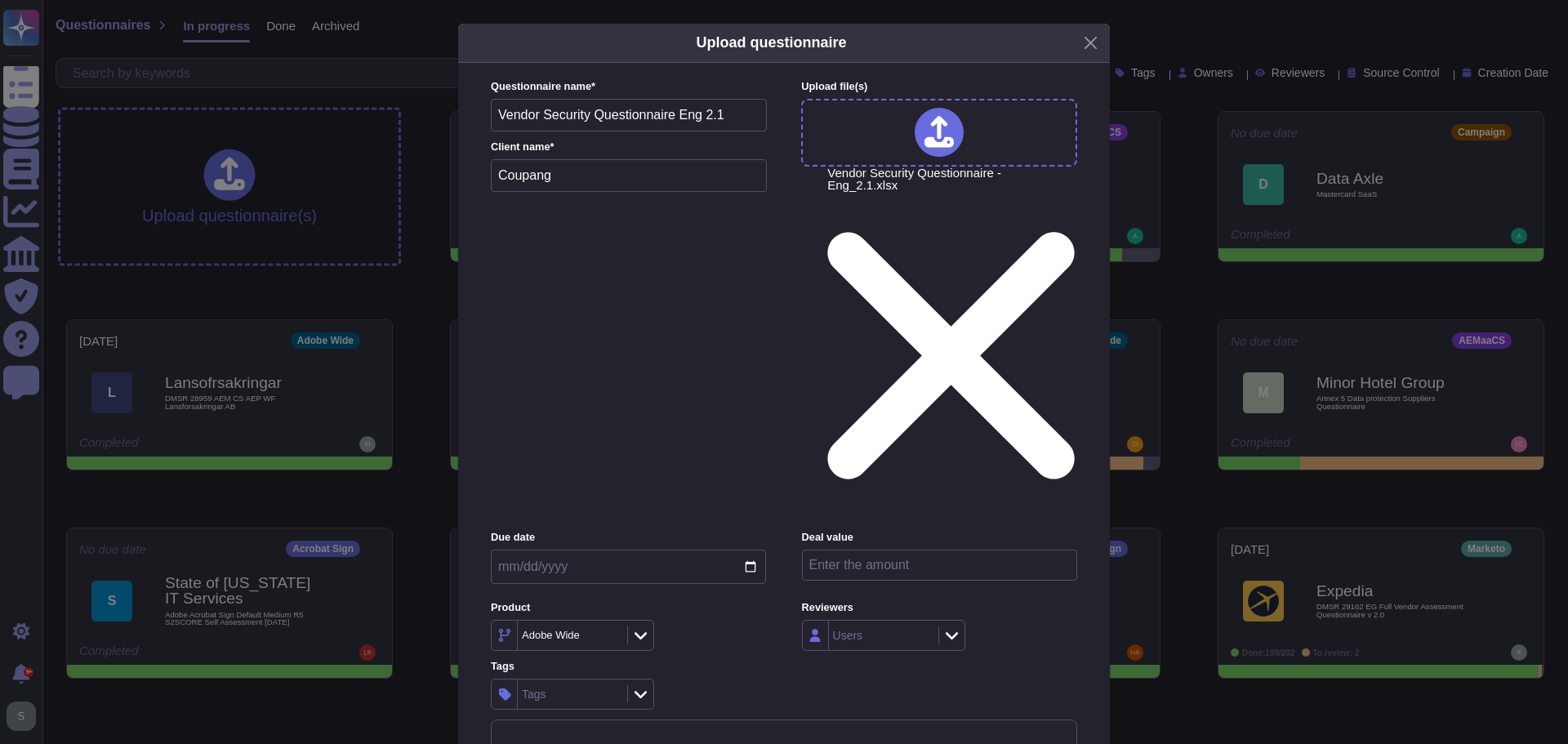
type input "[DATE]"
click at [610, 636] on icon at bounding box center [610, 636] width 0 height 0
click at [570, 630] on div "Adobe Wide" at bounding box center [553, 635] width 62 height 11
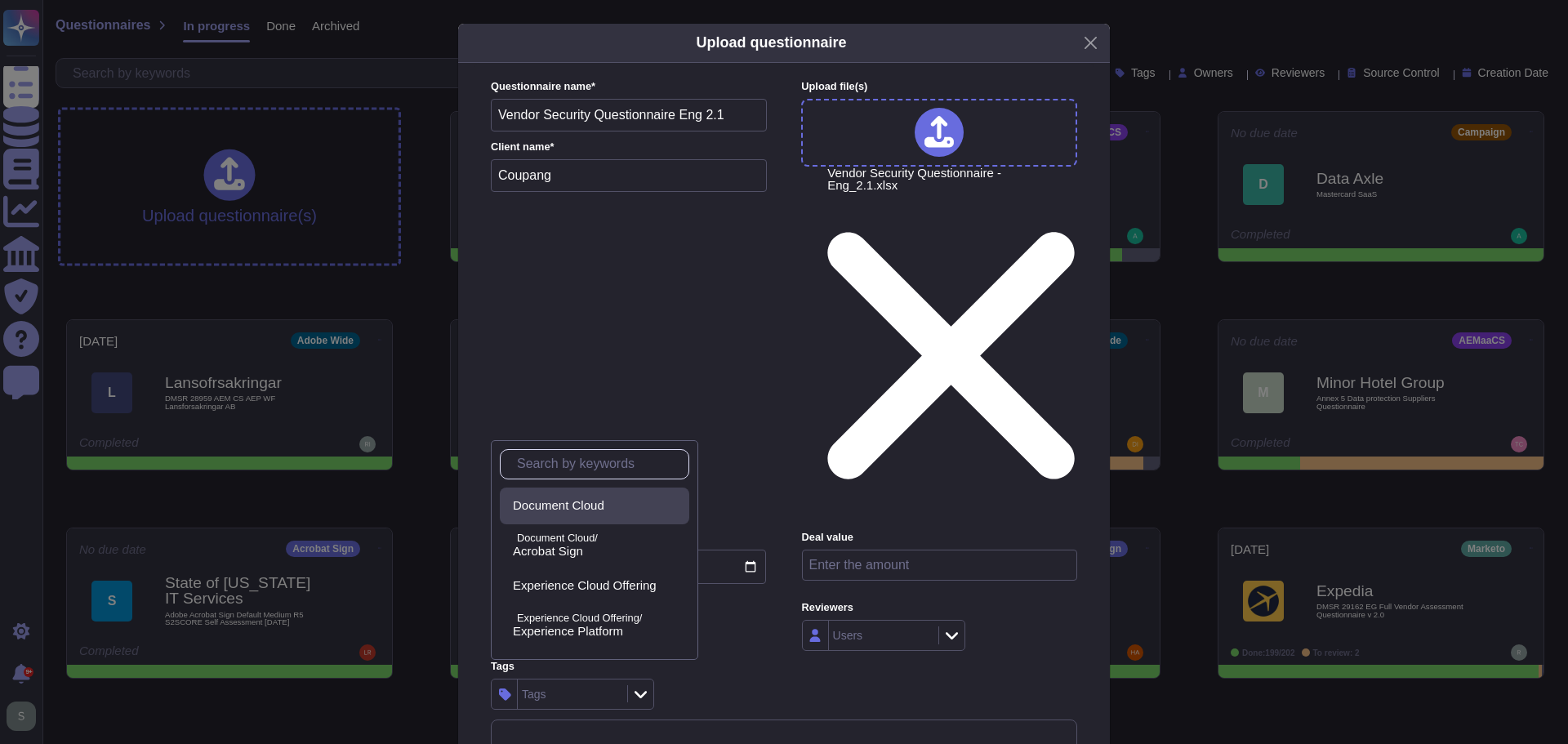
click at [595, 494] on div "Document Cloud" at bounding box center [595, 507] width 189 height 37
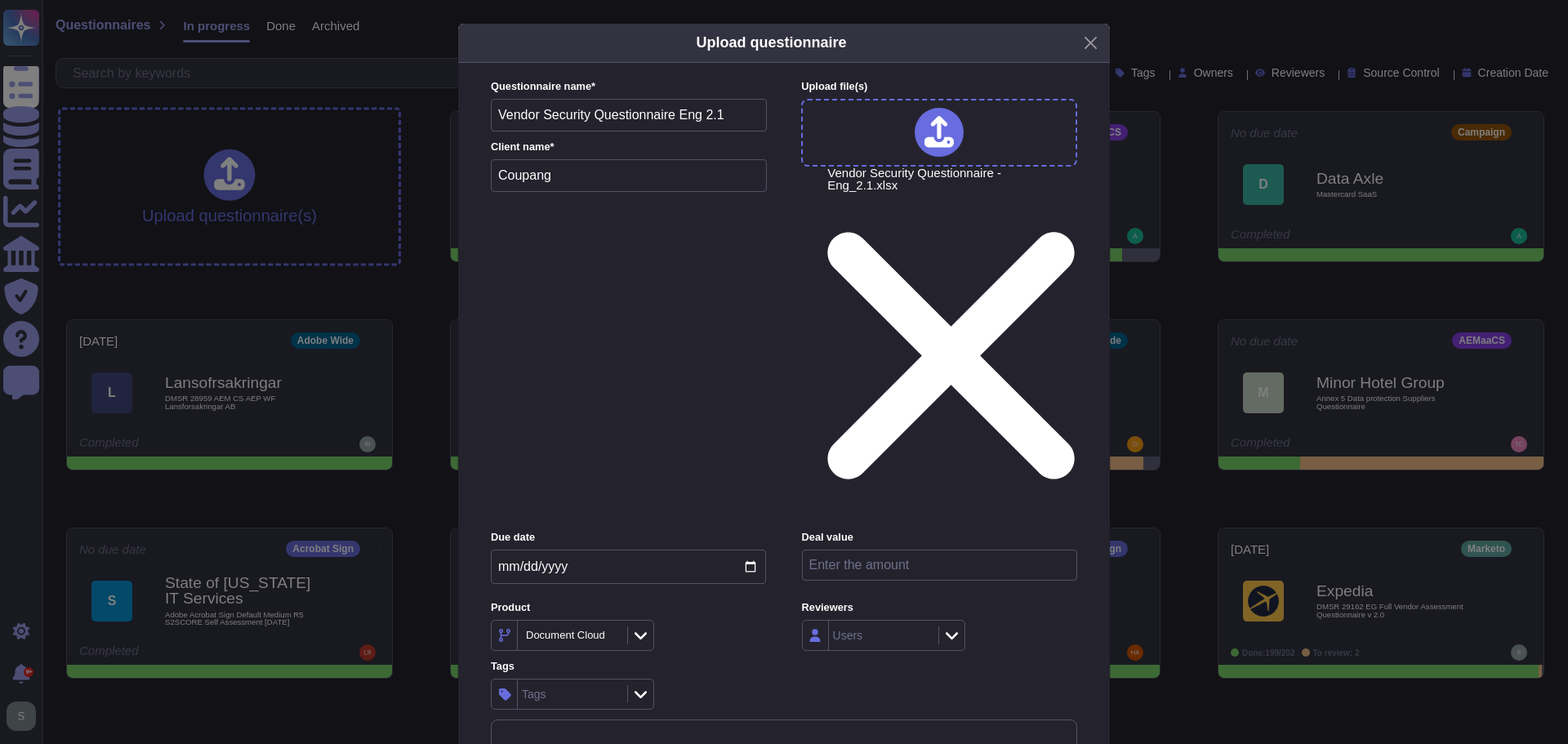
click at [840, 549] on input "number" at bounding box center [939, 564] width 276 height 31
paste input "300000"
type input "300000"
click at [756, 661] on label "Tags" at bounding box center [628, 666] width 276 height 10
click at [525, 192] on input "Coupang" at bounding box center [629, 175] width 276 height 32
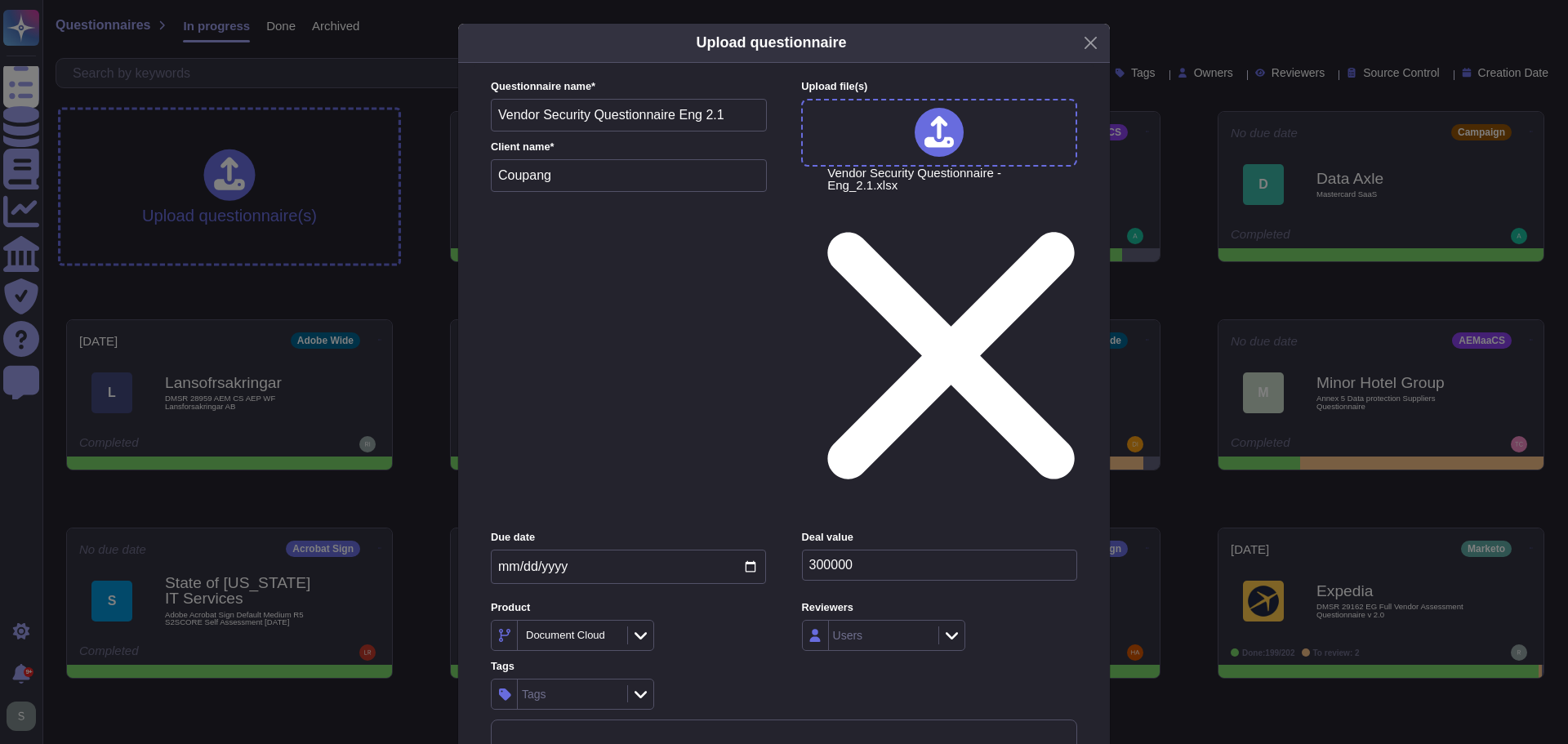
click at [525, 192] on input "Coupang" at bounding box center [629, 175] width 276 height 32
click at [502, 132] on input "Vendor Security Questionnaire Eng 2.1" at bounding box center [629, 115] width 276 height 32
paste input "Coupang"
type input "Coupang Vendor Security Questionnaire Eng 2.1"
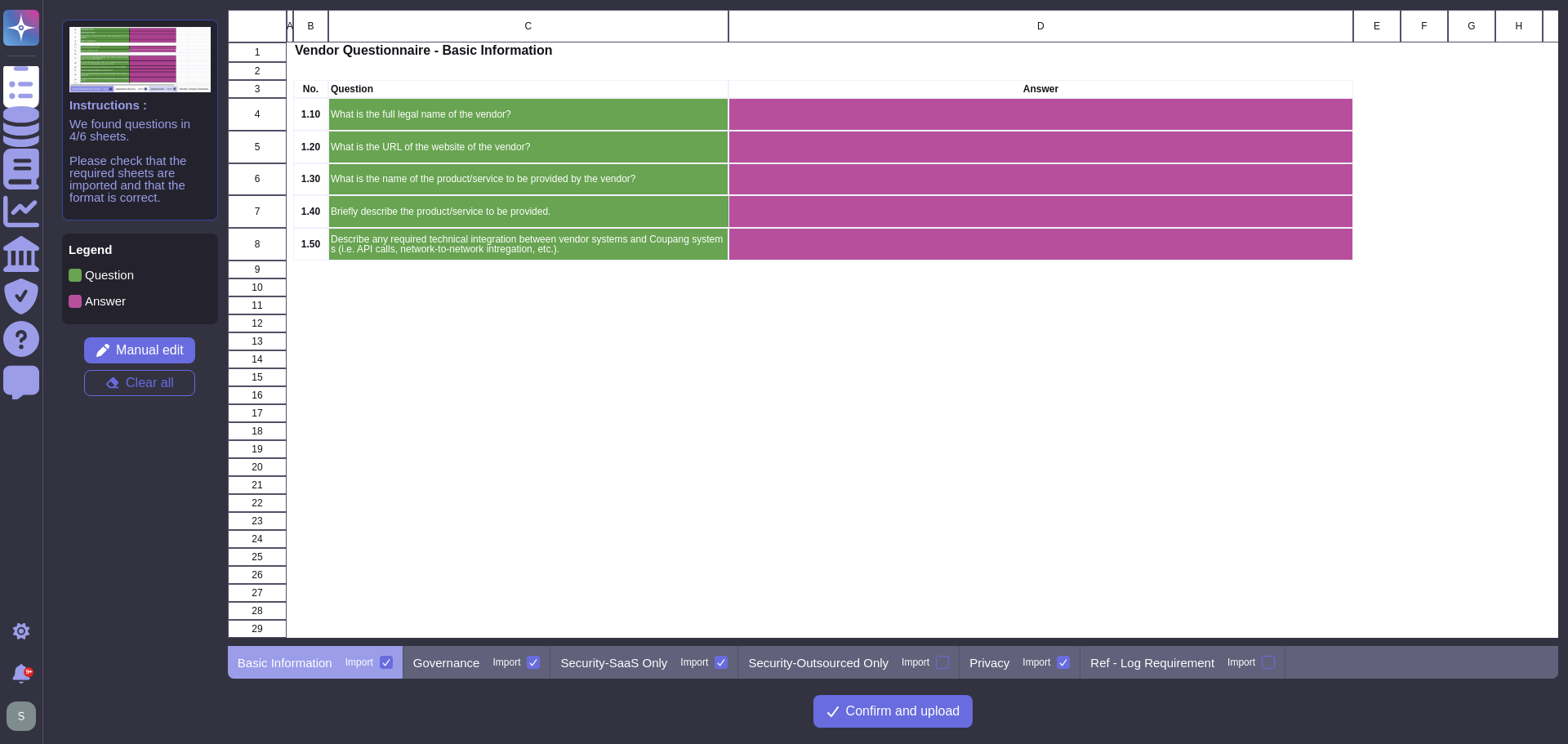
scroll to position [624, 1318]
click at [437, 665] on p "Governance" at bounding box center [446, 662] width 67 height 12
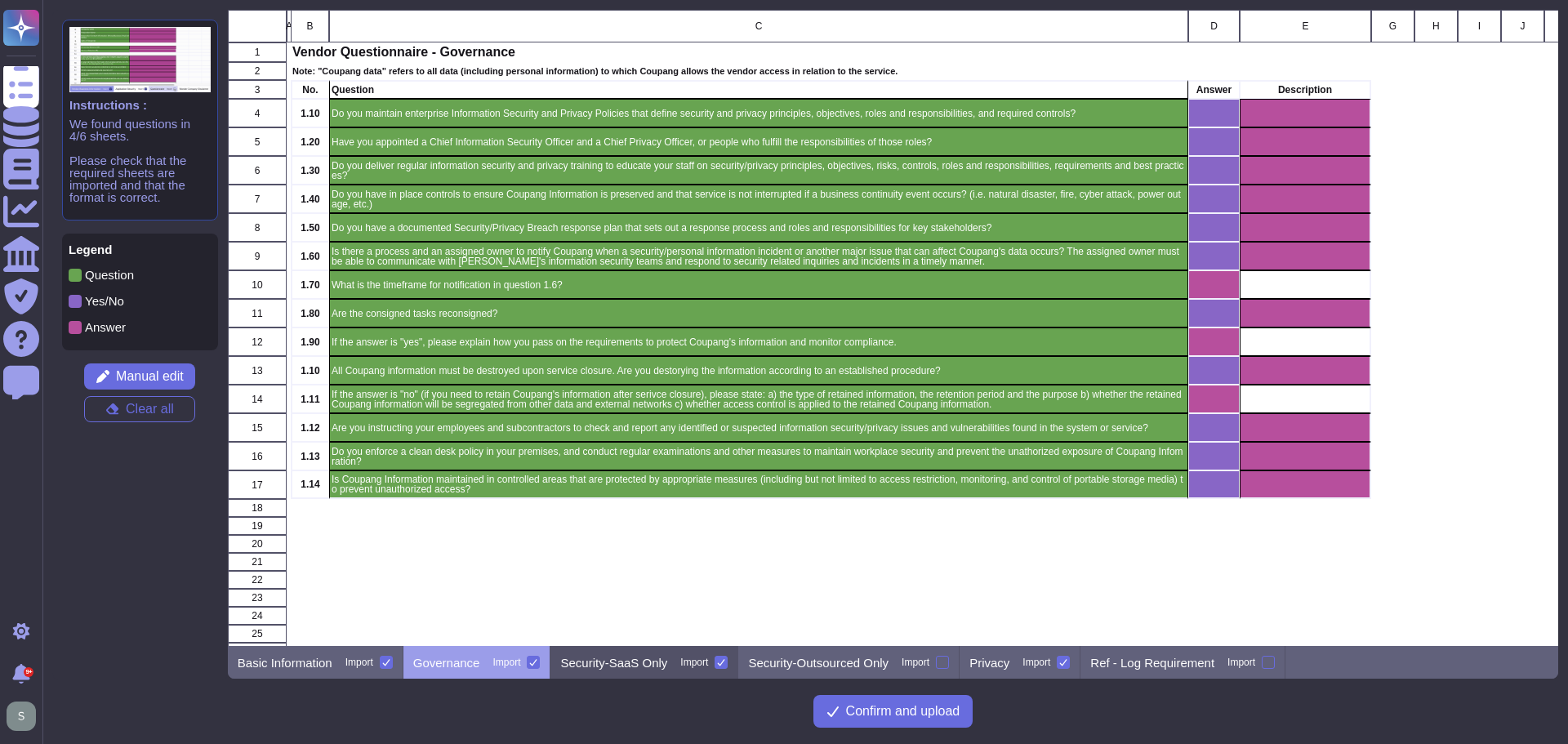
click at [618, 657] on p "Security-SaaS Only" at bounding box center [613, 662] width 107 height 12
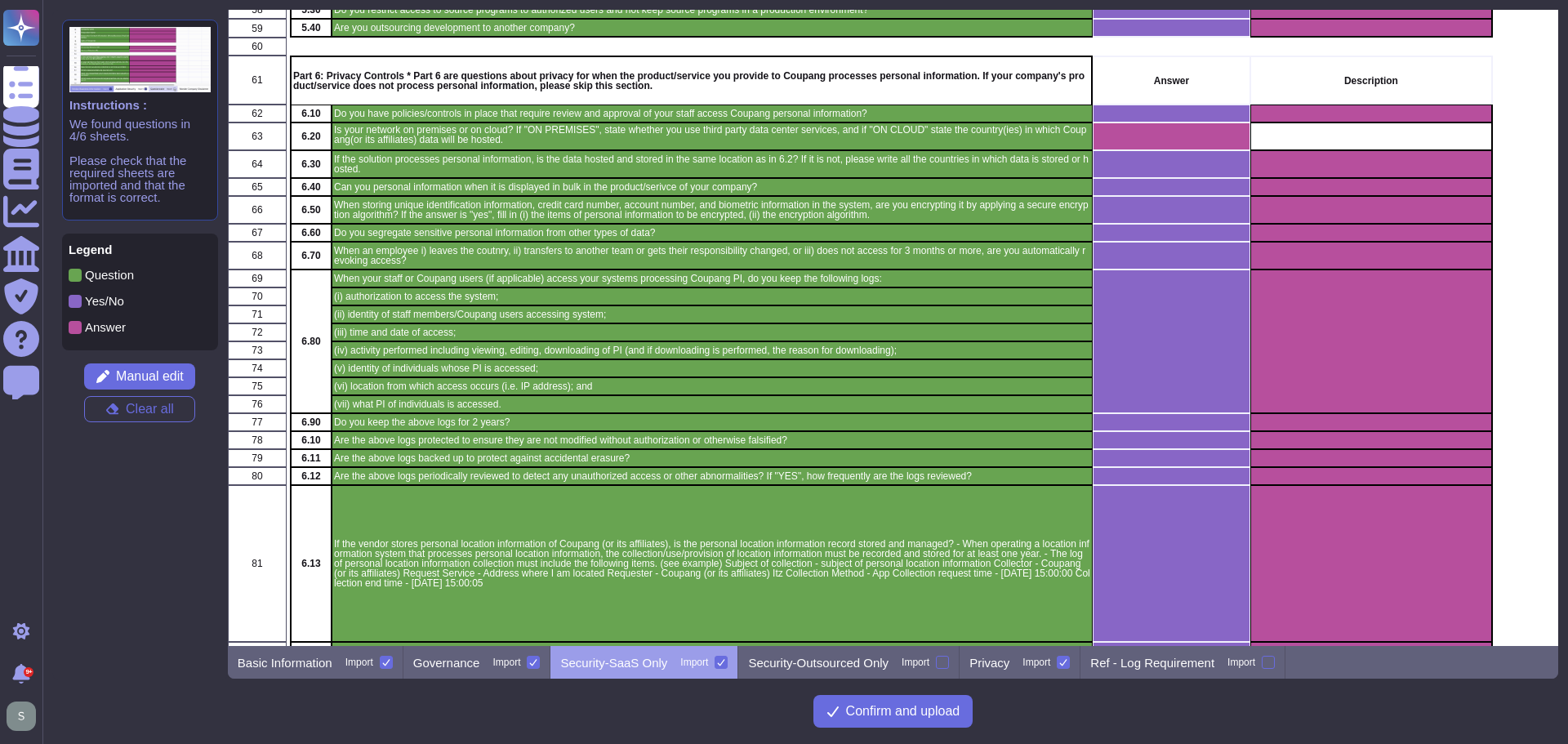
scroll to position [1497, 0]
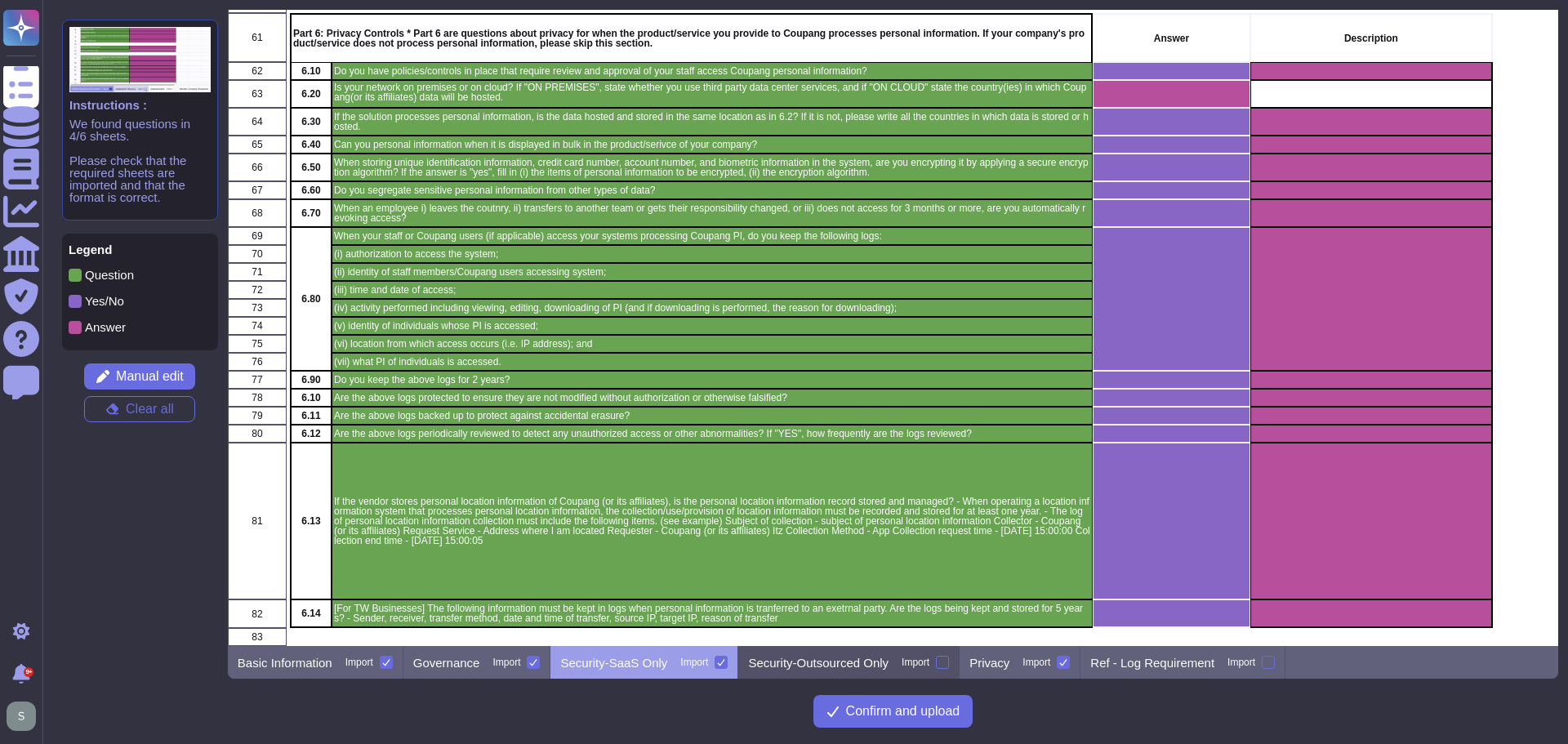
click at [816, 660] on p "Security-Outsourced Only" at bounding box center [817, 662] width 140 height 12
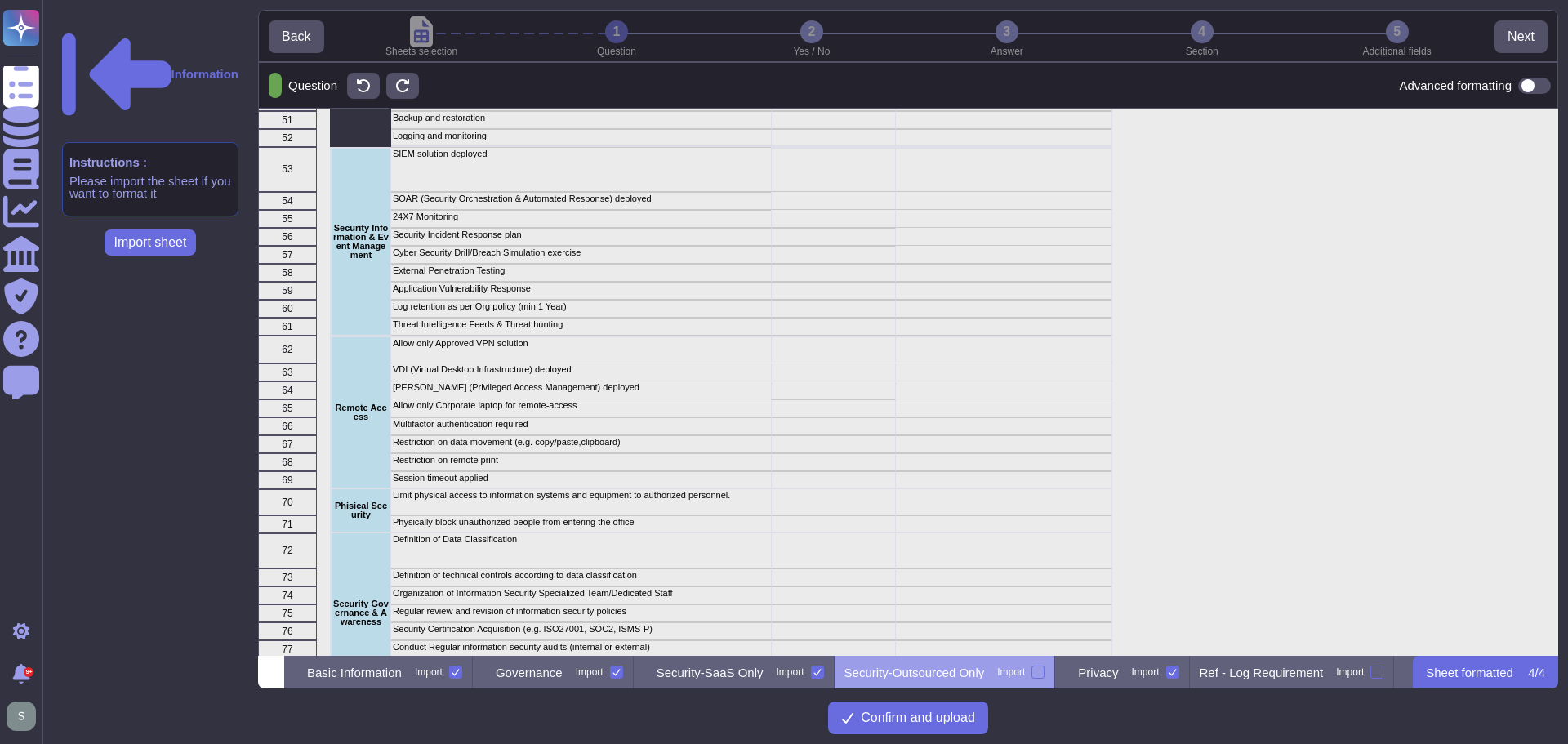
scroll to position [1199, 0]
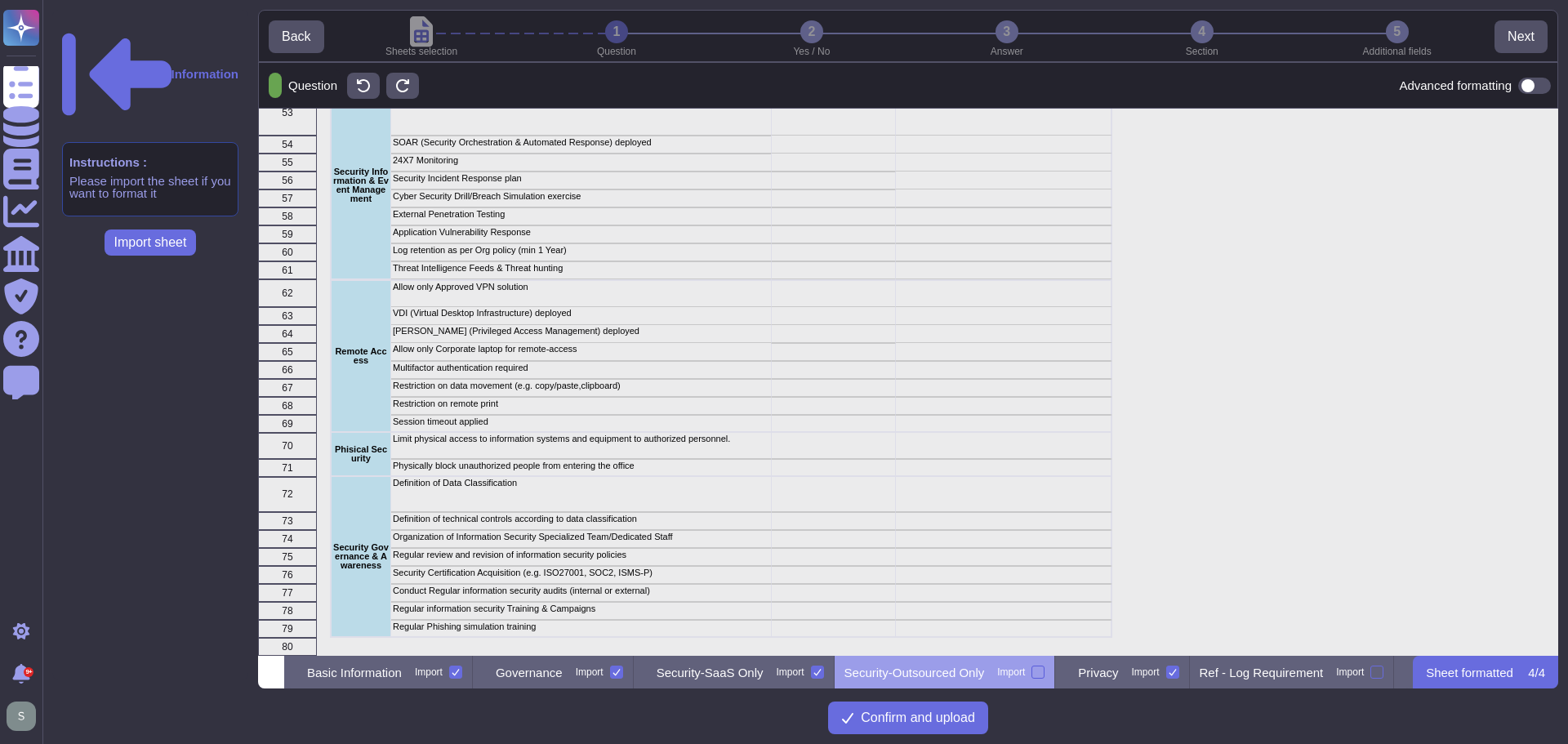
click at [1045, 672] on div at bounding box center [1038, 672] width 13 height 13
click at [0, 0] on input "Import" at bounding box center [0, 0] width 0 height 0
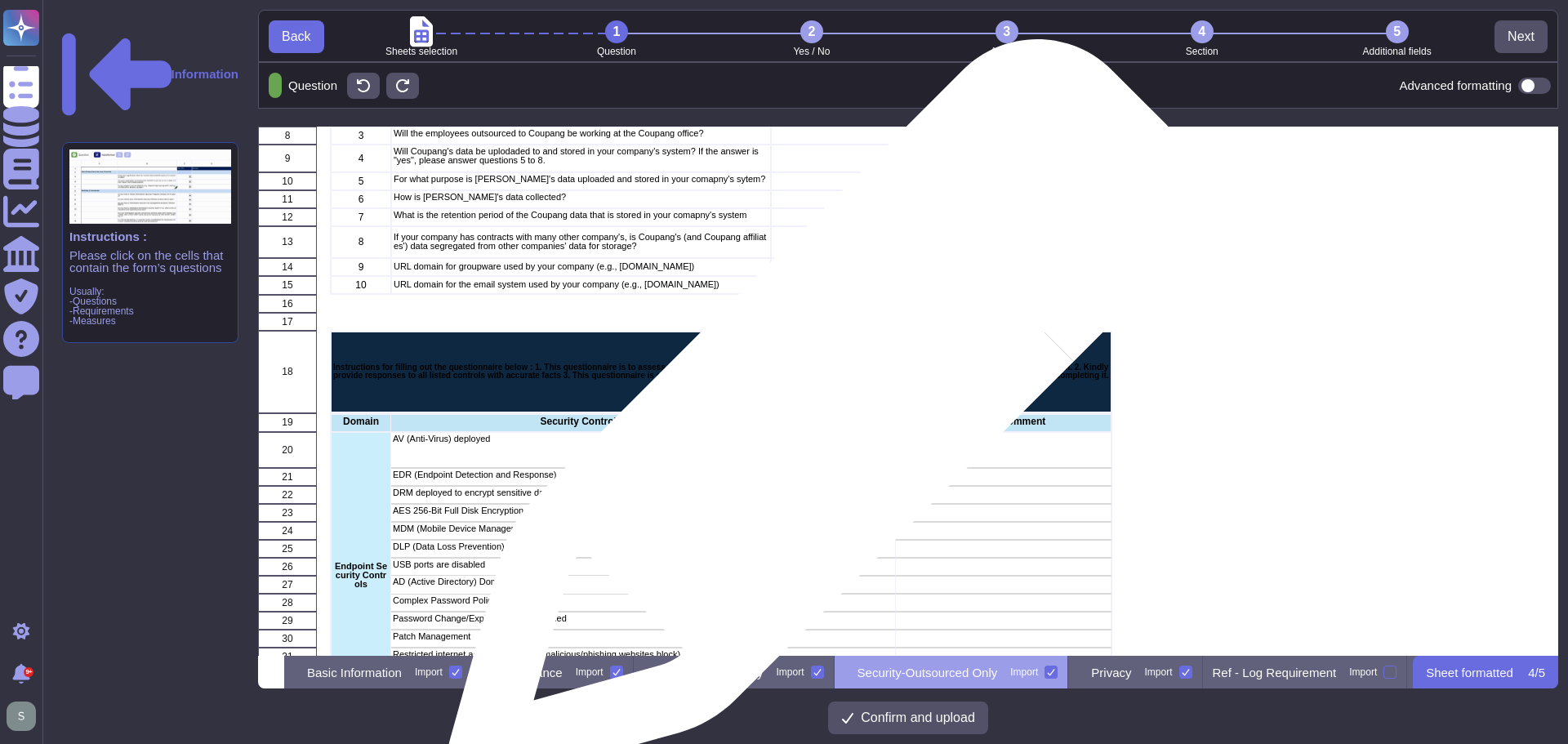
scroll to position [57, 0]
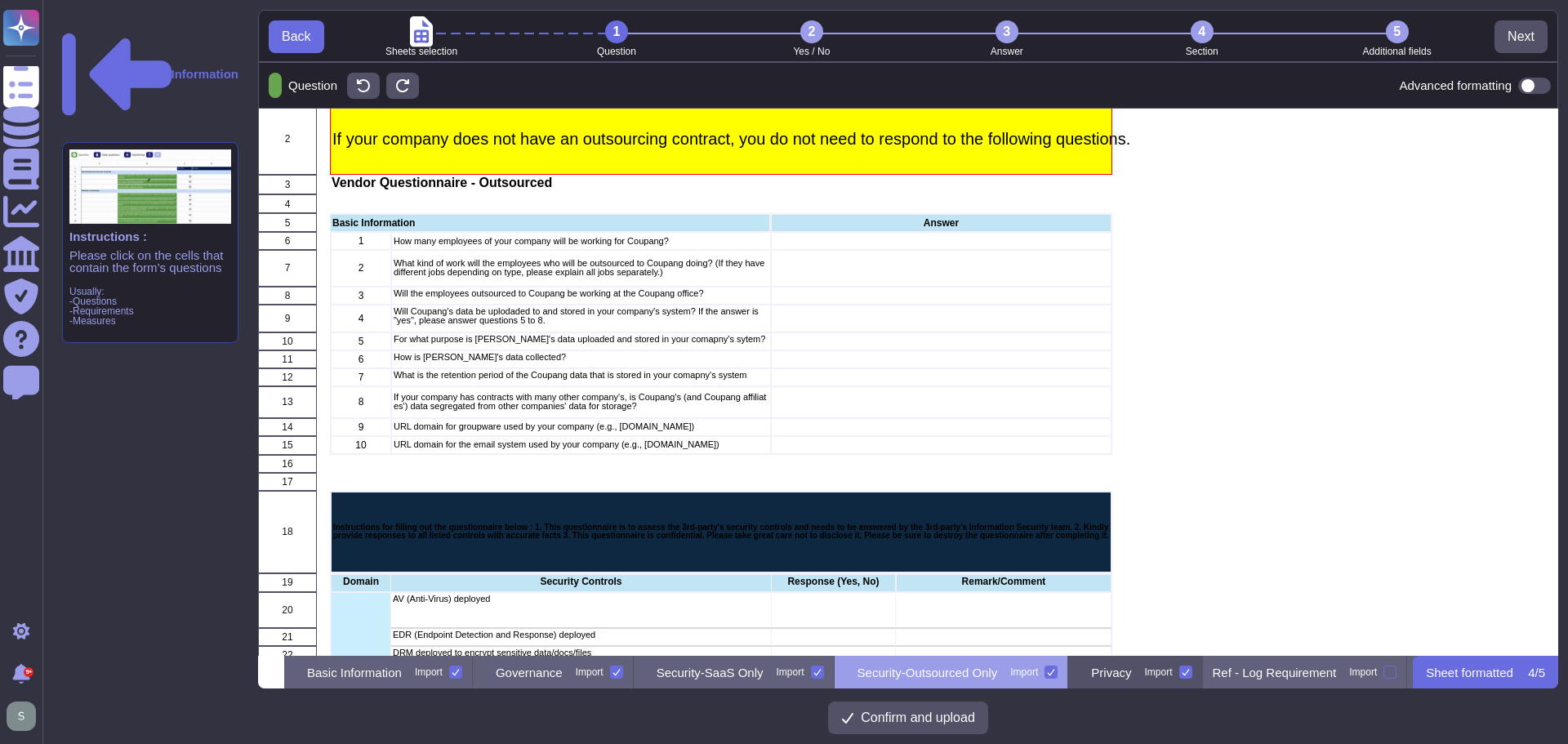
click at [1202, 670] on div "Privacy Import" at bounding box center [1135, 672] width 134 height 32
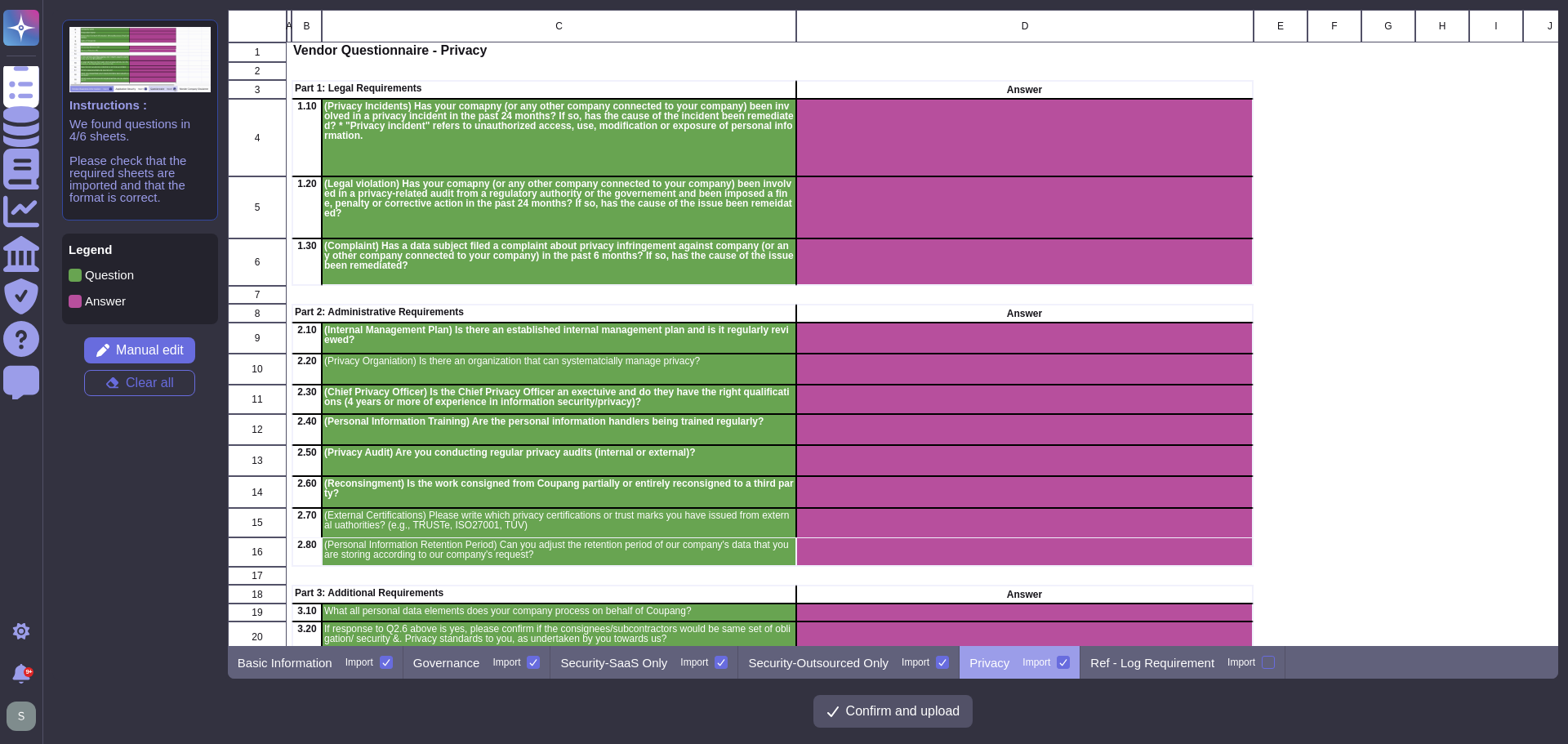
scroll to position [624, 1318]
click at [1147, 660] on p "Ref - Log Requirement" at bounding box center [1152, 662] width 124 height 12
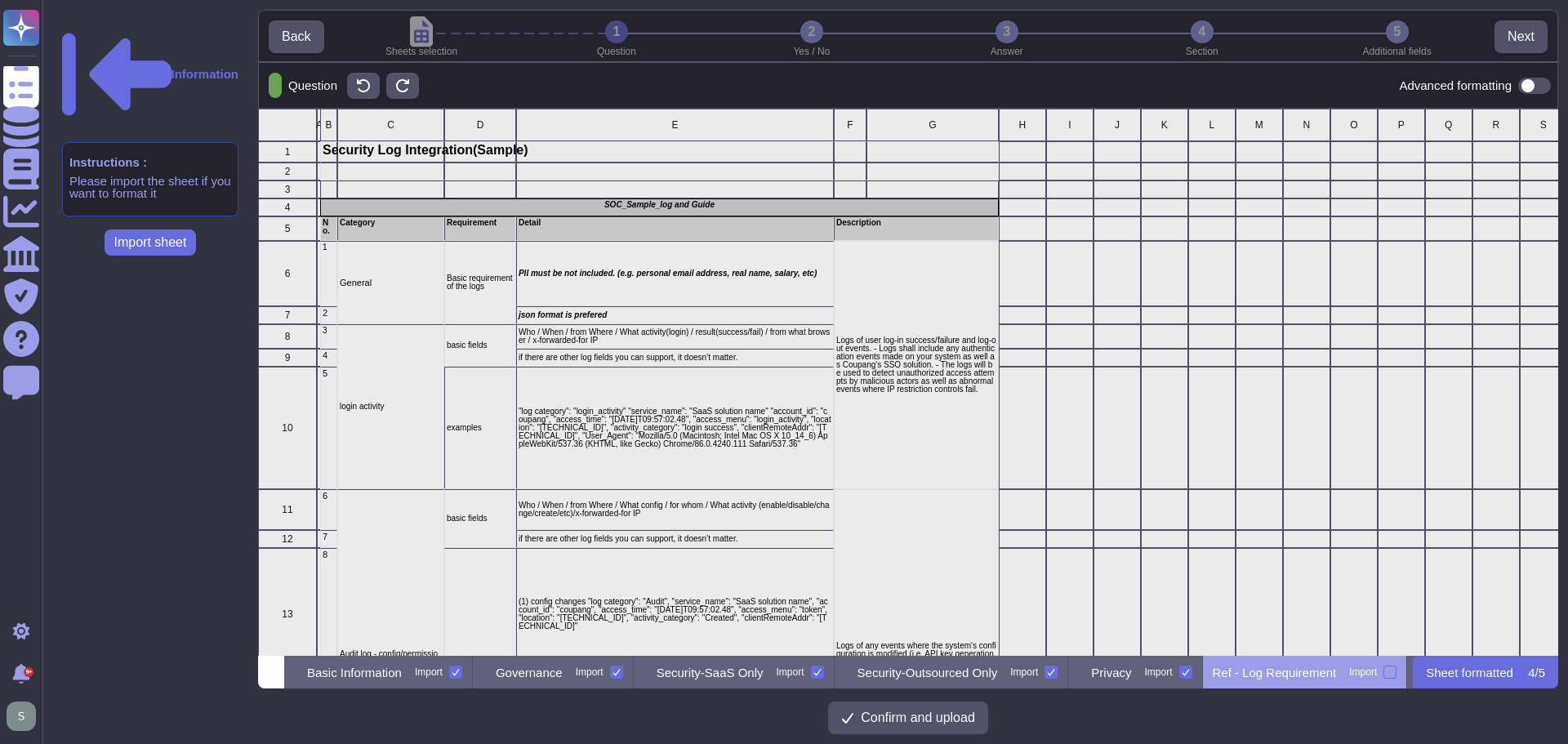
scroll to position [535, 1288]
click at [1459, 672] on p "Sheet formatted" at bounding box center [1470, 672] width 87 height 12
click at [983, 666] on p "Security-Outsourced Only" at bounding box center [927, 672] width 140 height 12
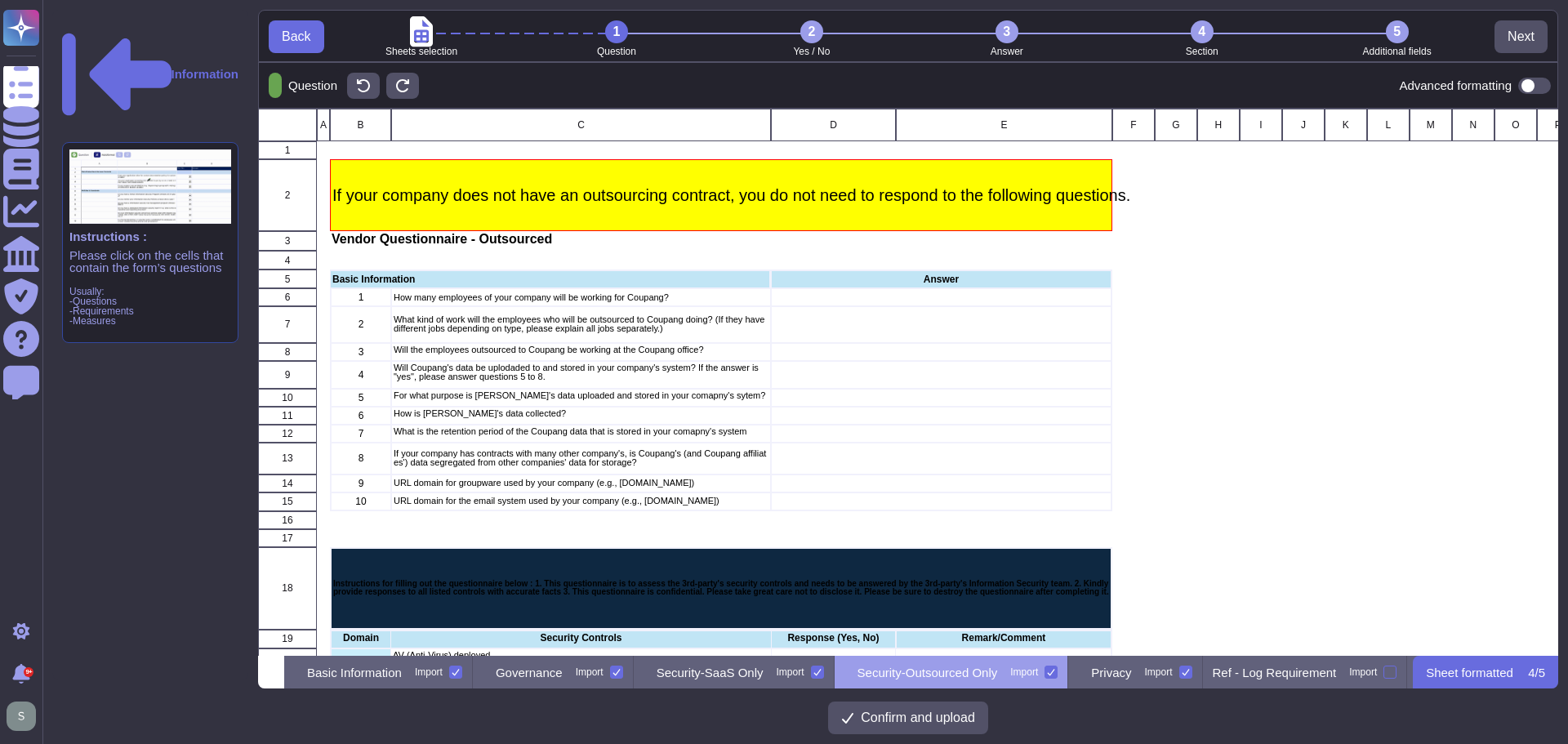
scroll to position [0, 103]
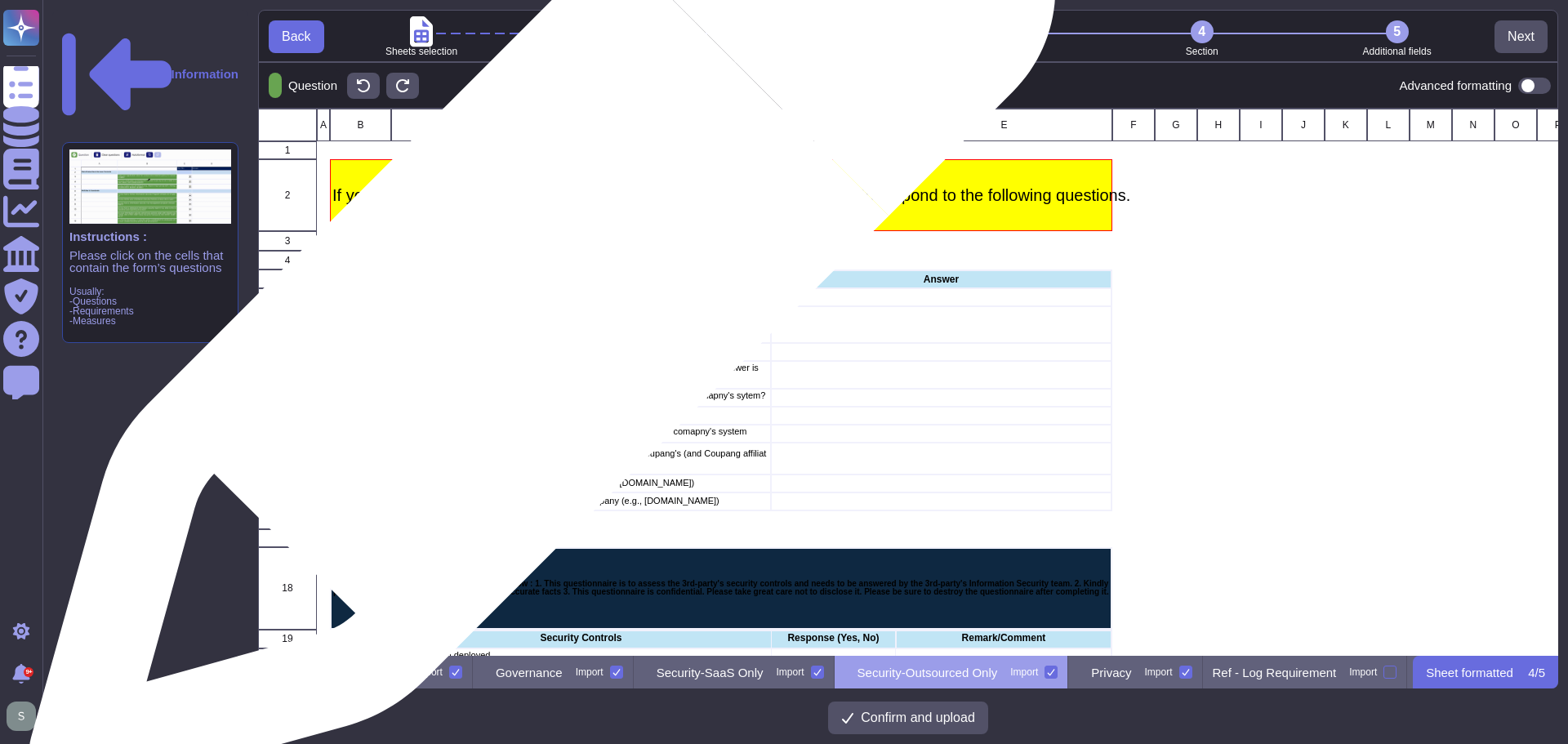
click at [535, 294] on p "How many employees of your company will be working for Coupang?" at bounding box center [581, 298] width 375 height 9
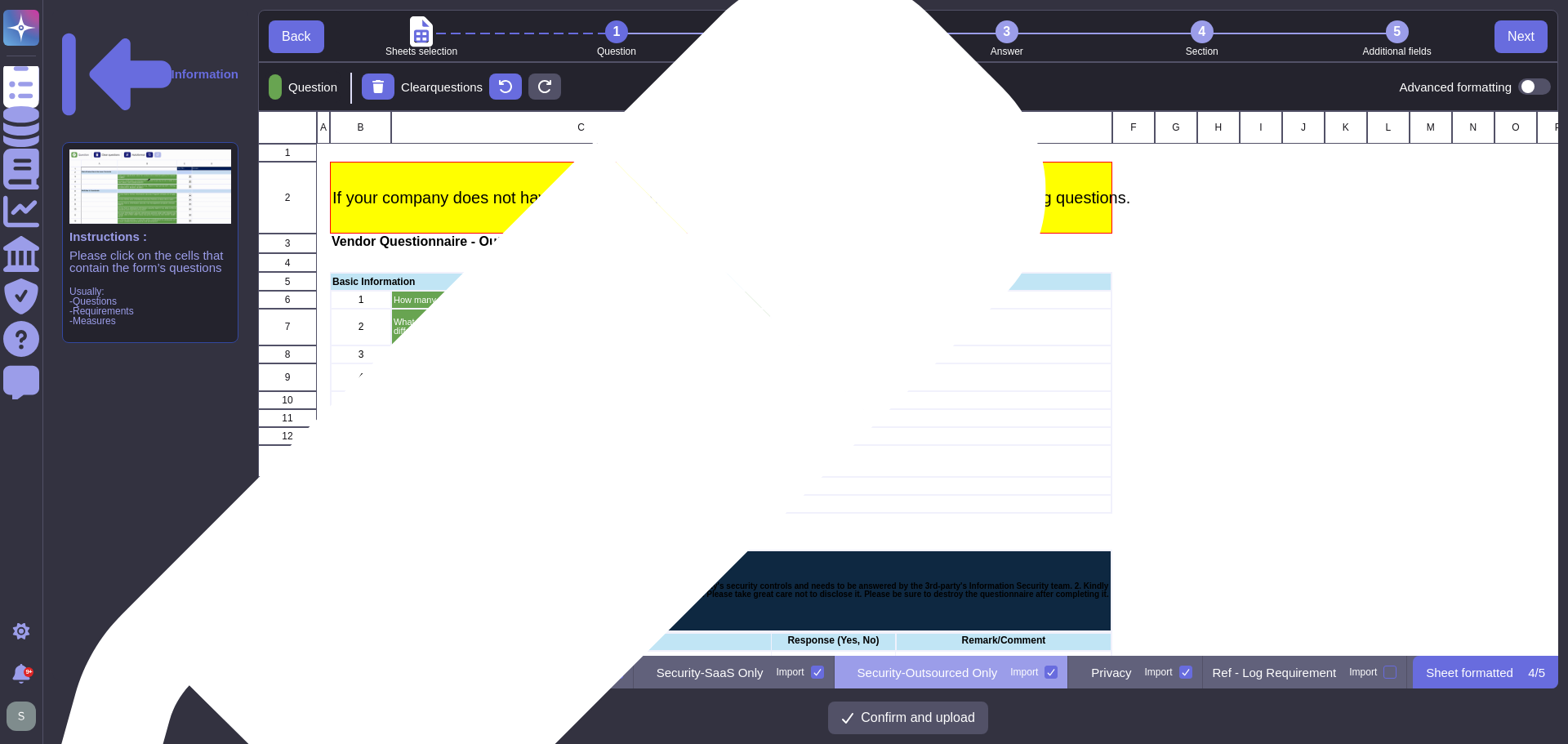
click at [517, 502] on p "URL domain for the email system used by your company (e.g., [DOMAIN_NAME])" at bounding box center [581, 504] width 375 height 9
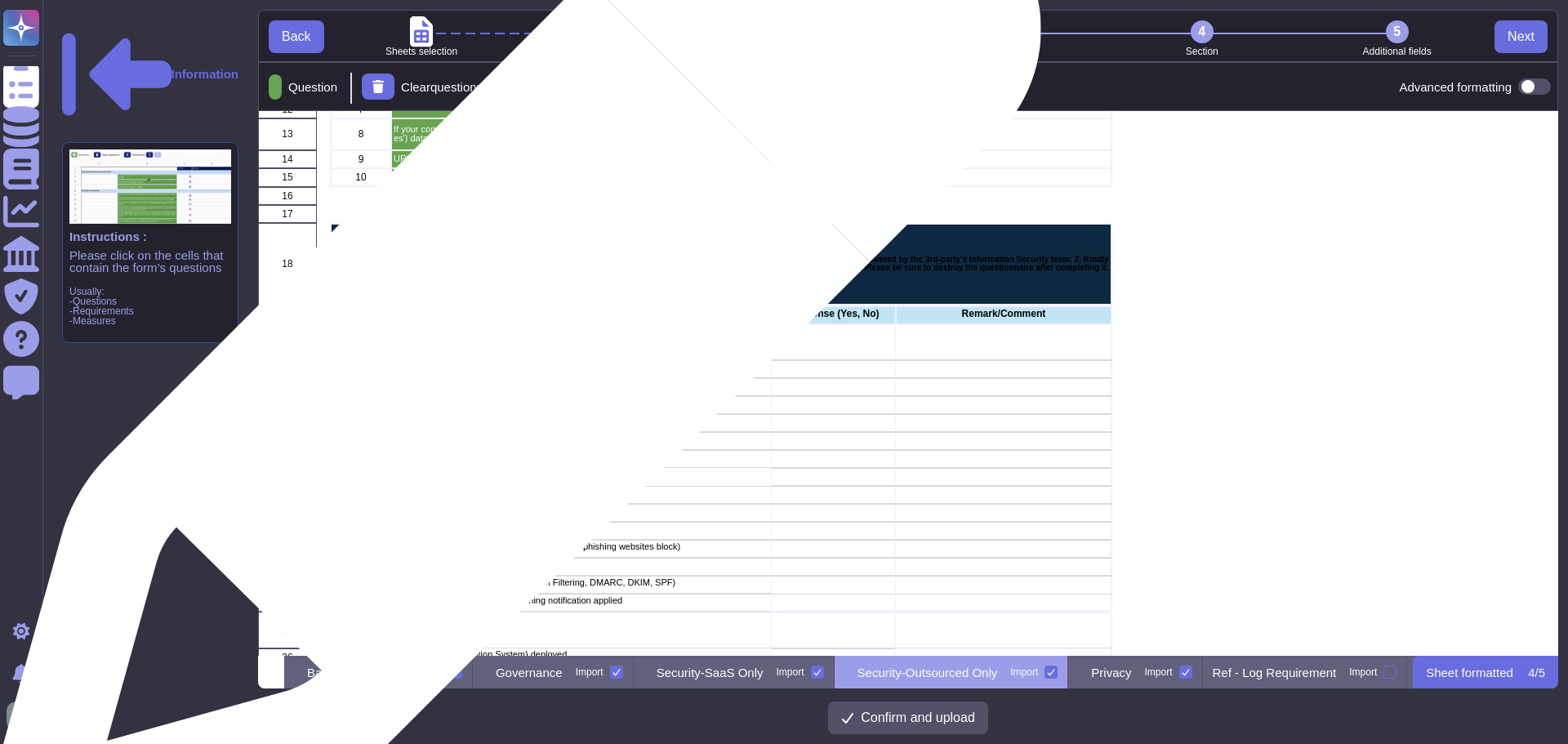
click at [508, 341] on div "AV (Anti-Virus) deployed" at bounding box center [581, 341] width 379 height 36
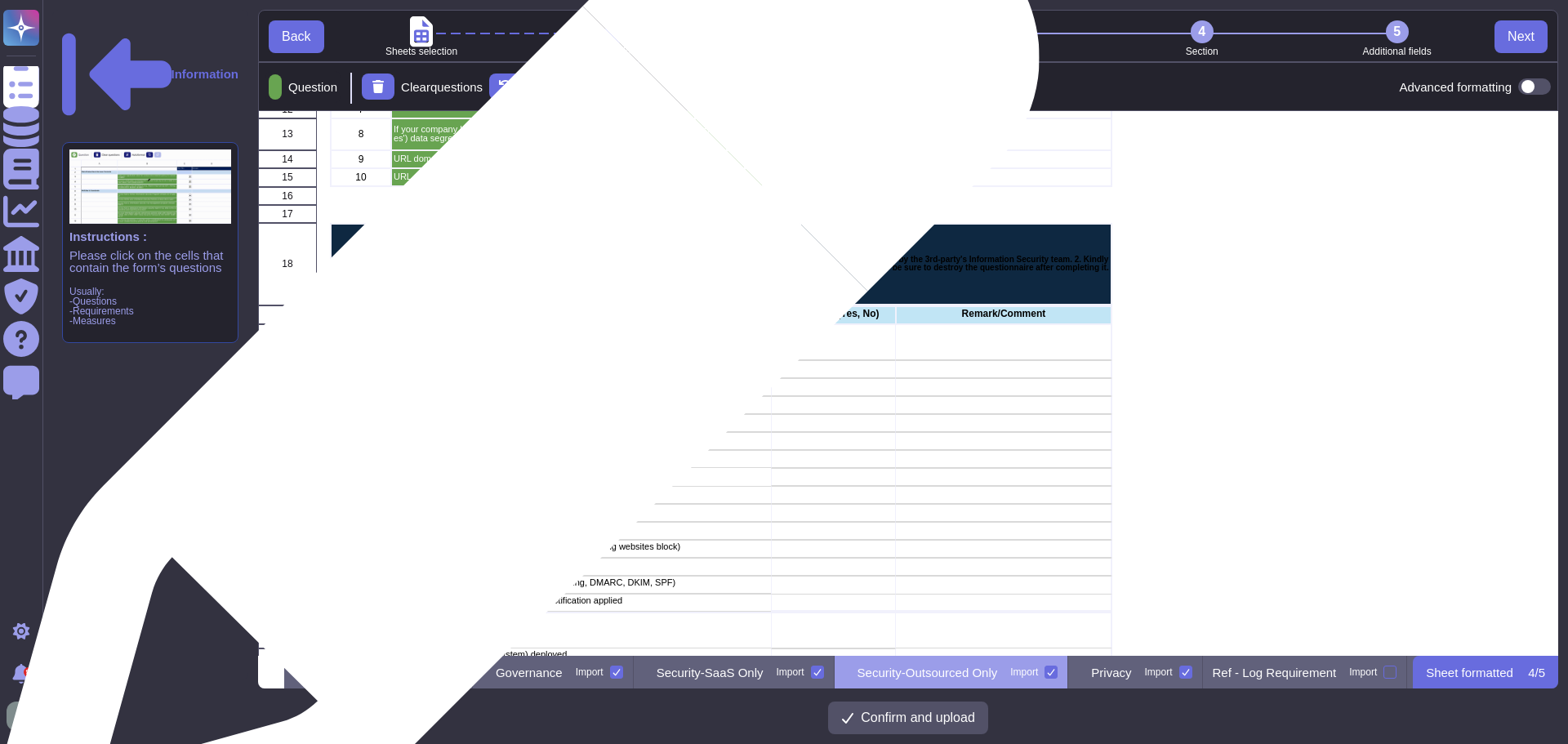
click at [504, 372] on p "EDR (Endpoint Detection and Response) deployed" at bounding box center [581, 367] width 377 height 9
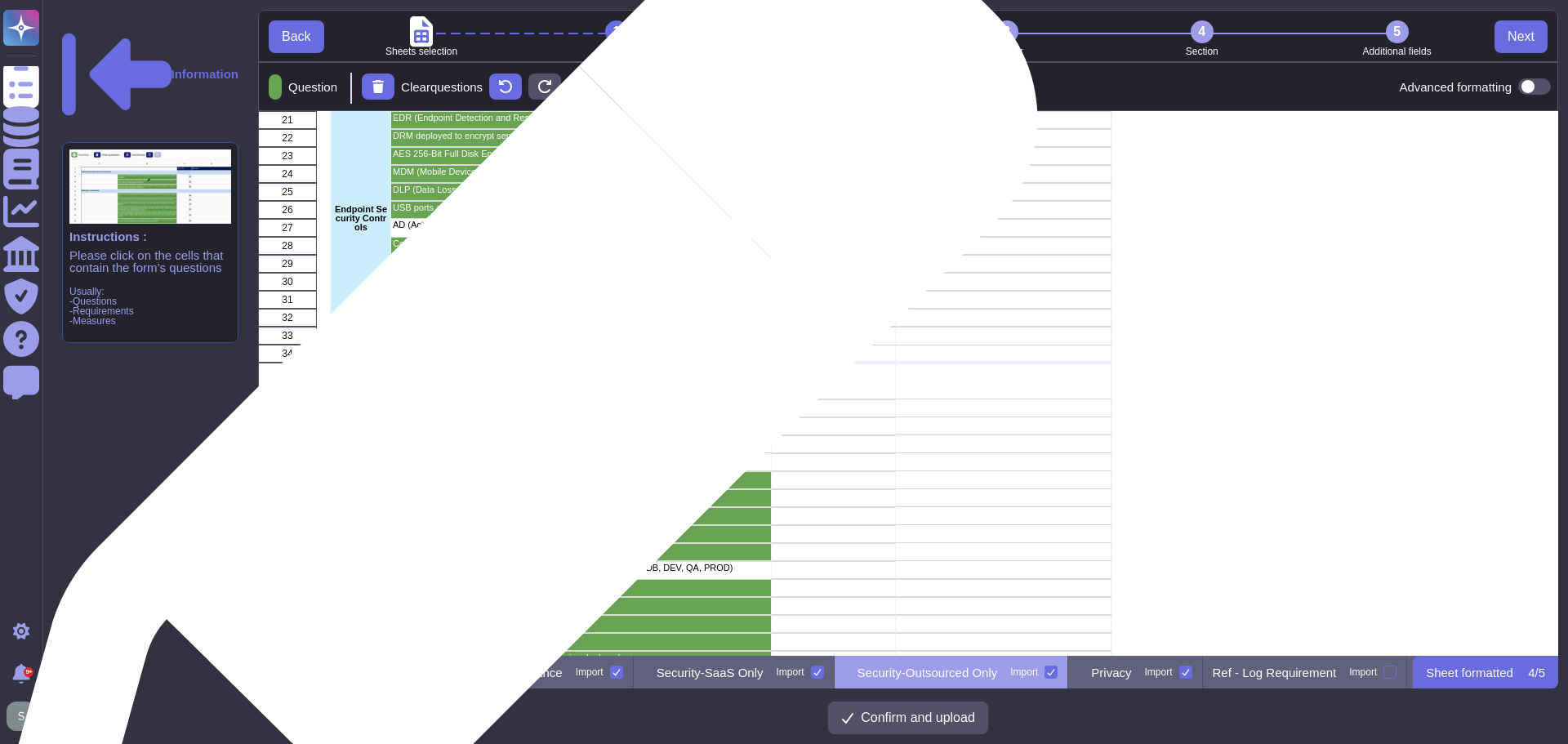
scroll to position [571, 0]
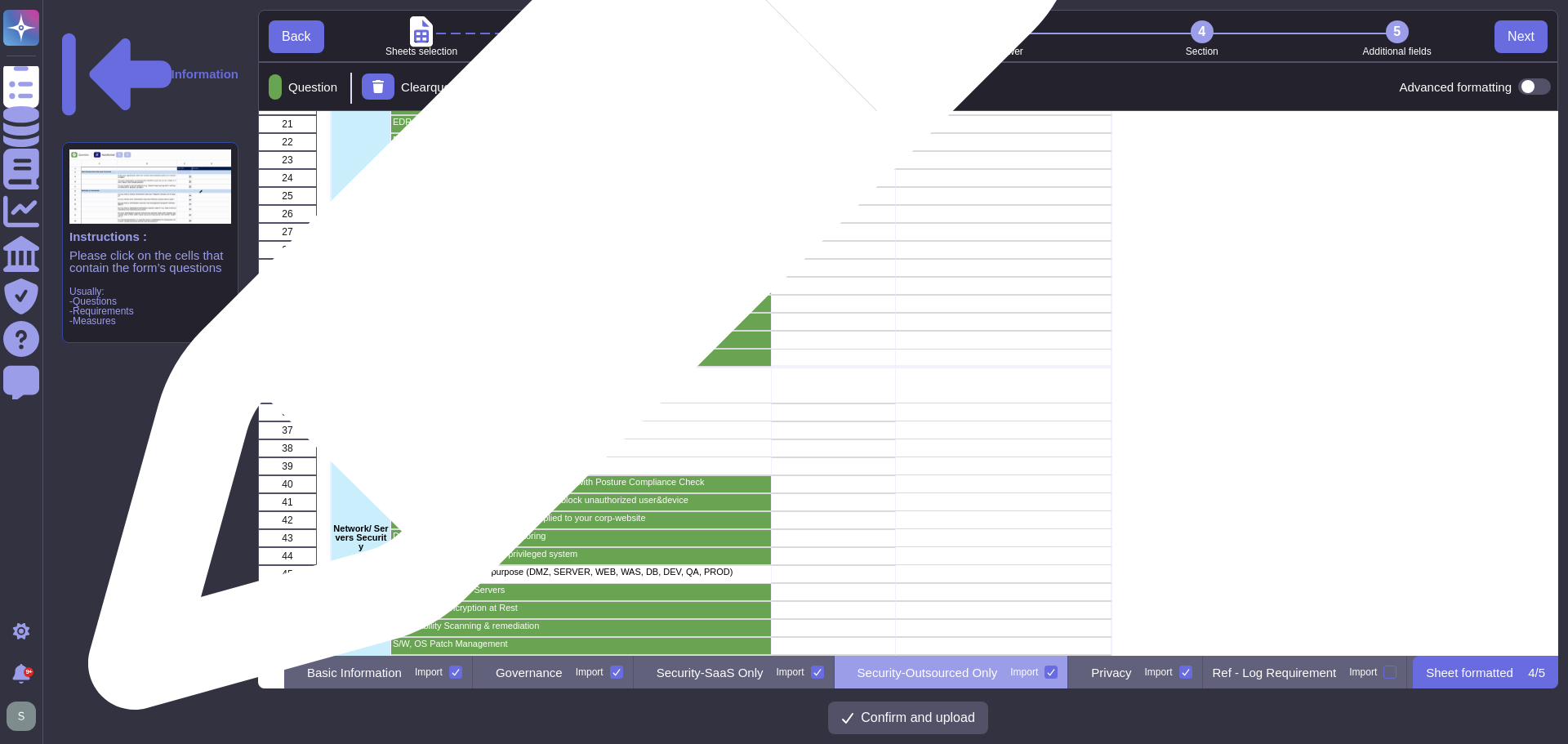
click at [575, 224] on p "AD (Active Directory) Domain joined" at bounding box center [581, 229] width 377 height 9
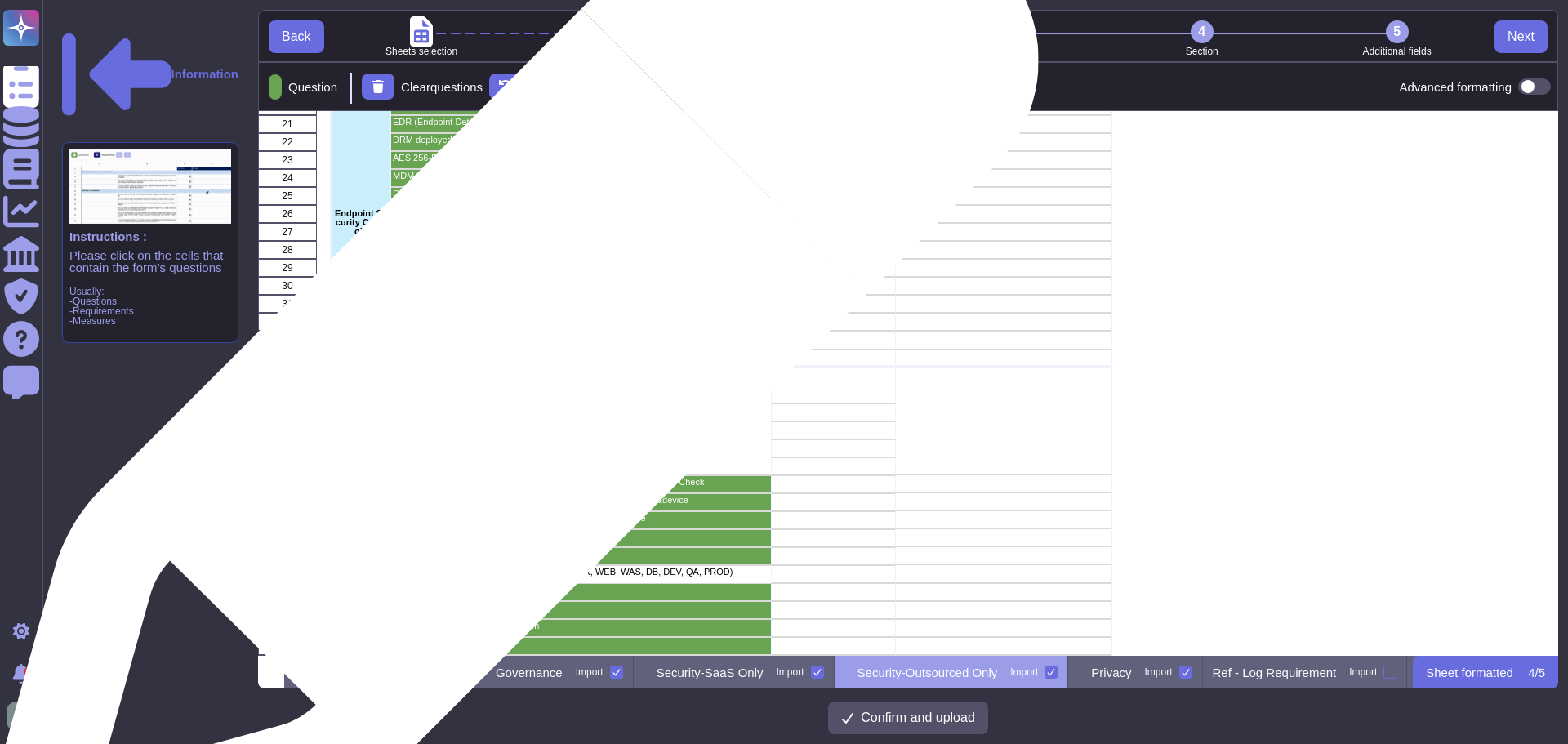
click at [502, 375] on p "Enterprise Firewall deployed" at bounding box center [581, 375] width 377 height 9
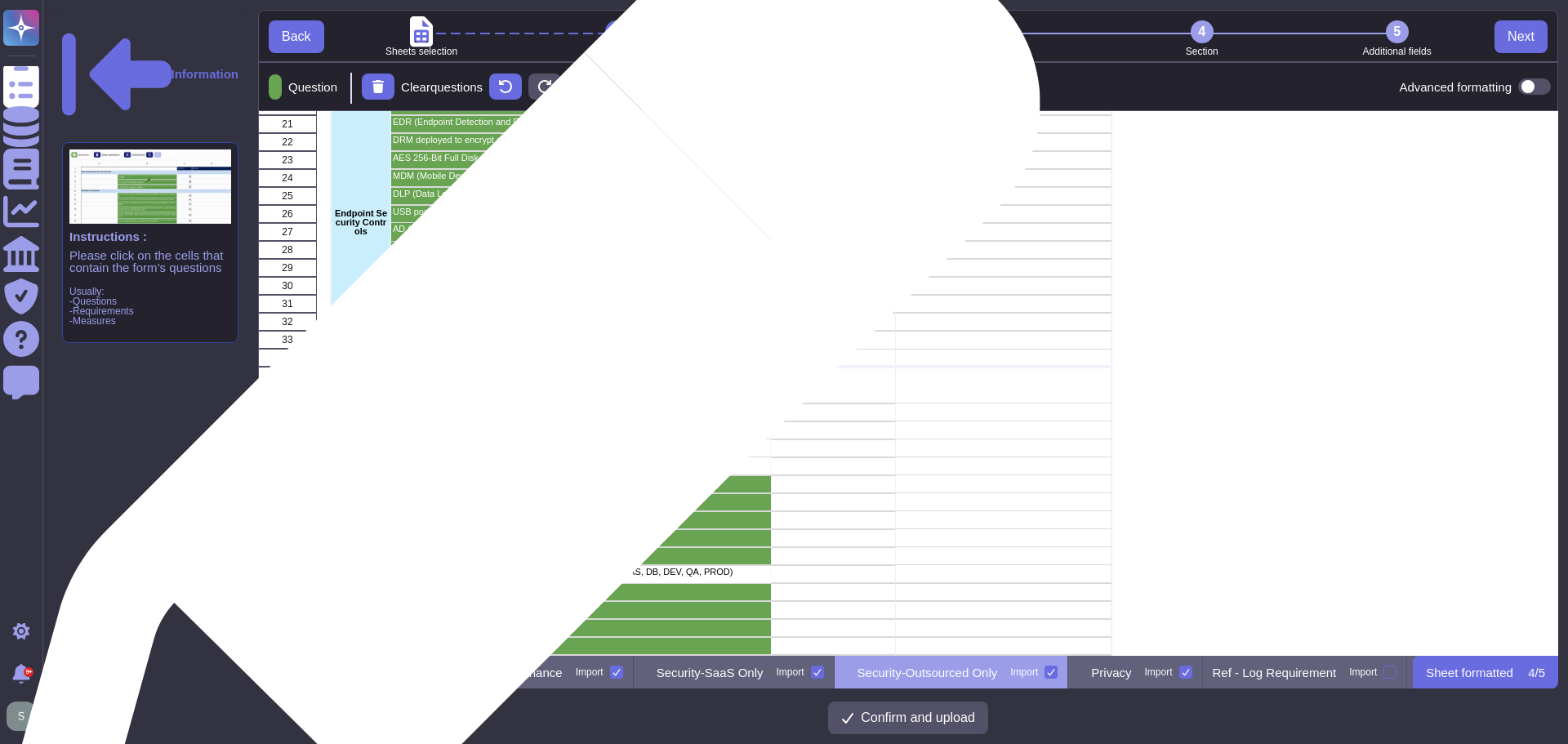
click at [506, 421] on div "IDS (Intrusion Detection System) deployed" at bounding box center [581, 430] width 379 height 18
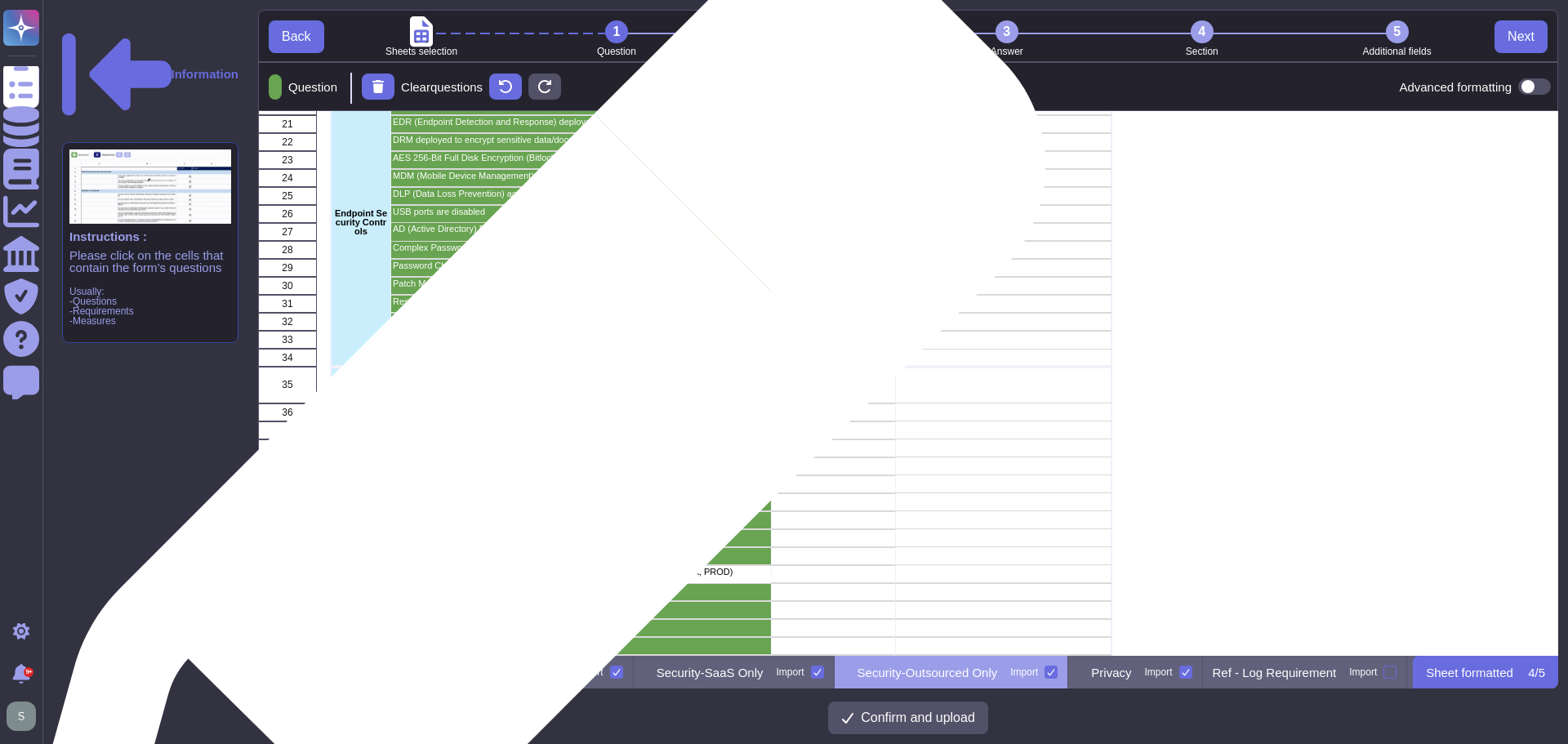
scroll to position [653, 0]
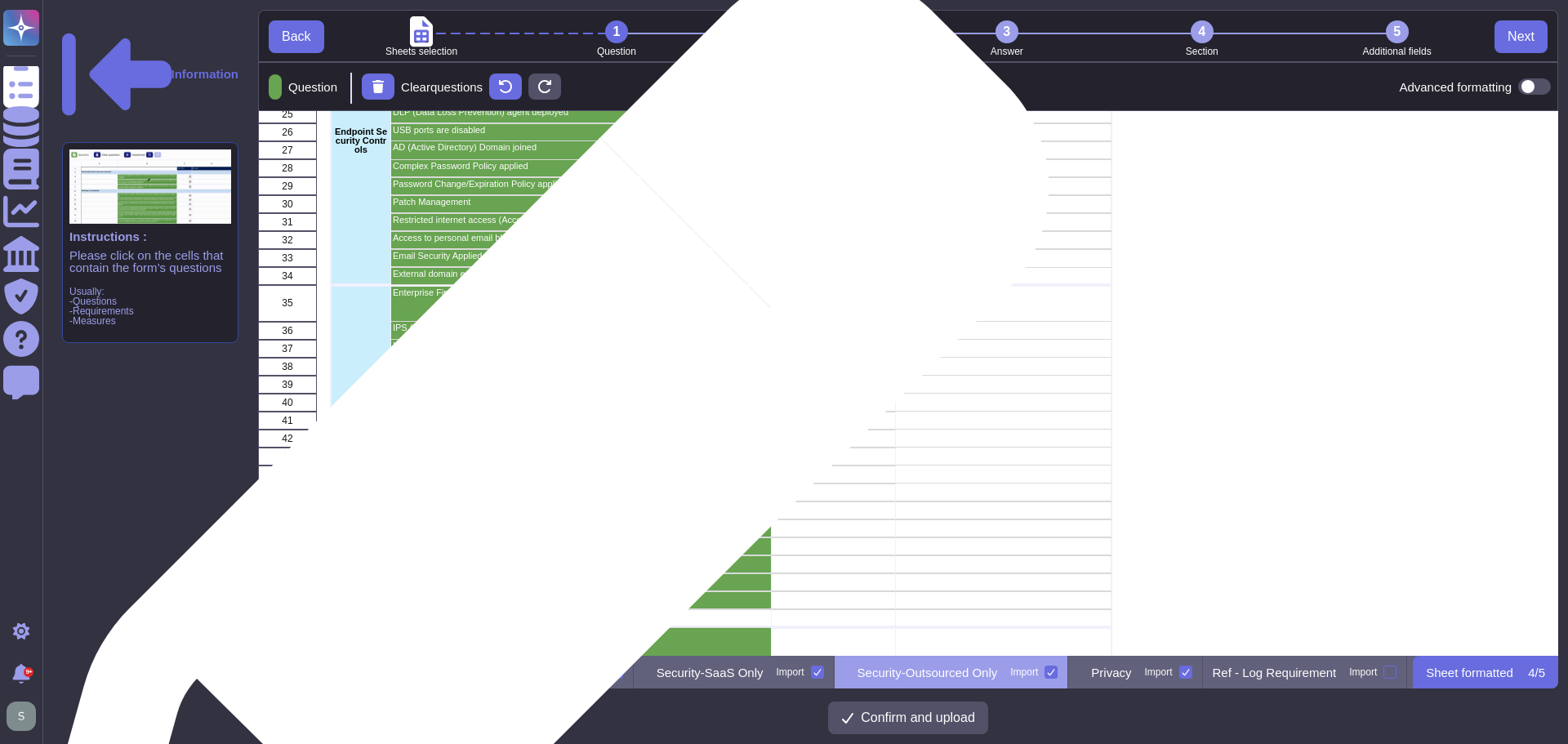
click at [522, 496] on div "Network Segregation by purpose (DMZ, SERVER, WEB, WAS, DB, DEV, QA, PROD)" at bounding box center [581, 492] width 379 height 18
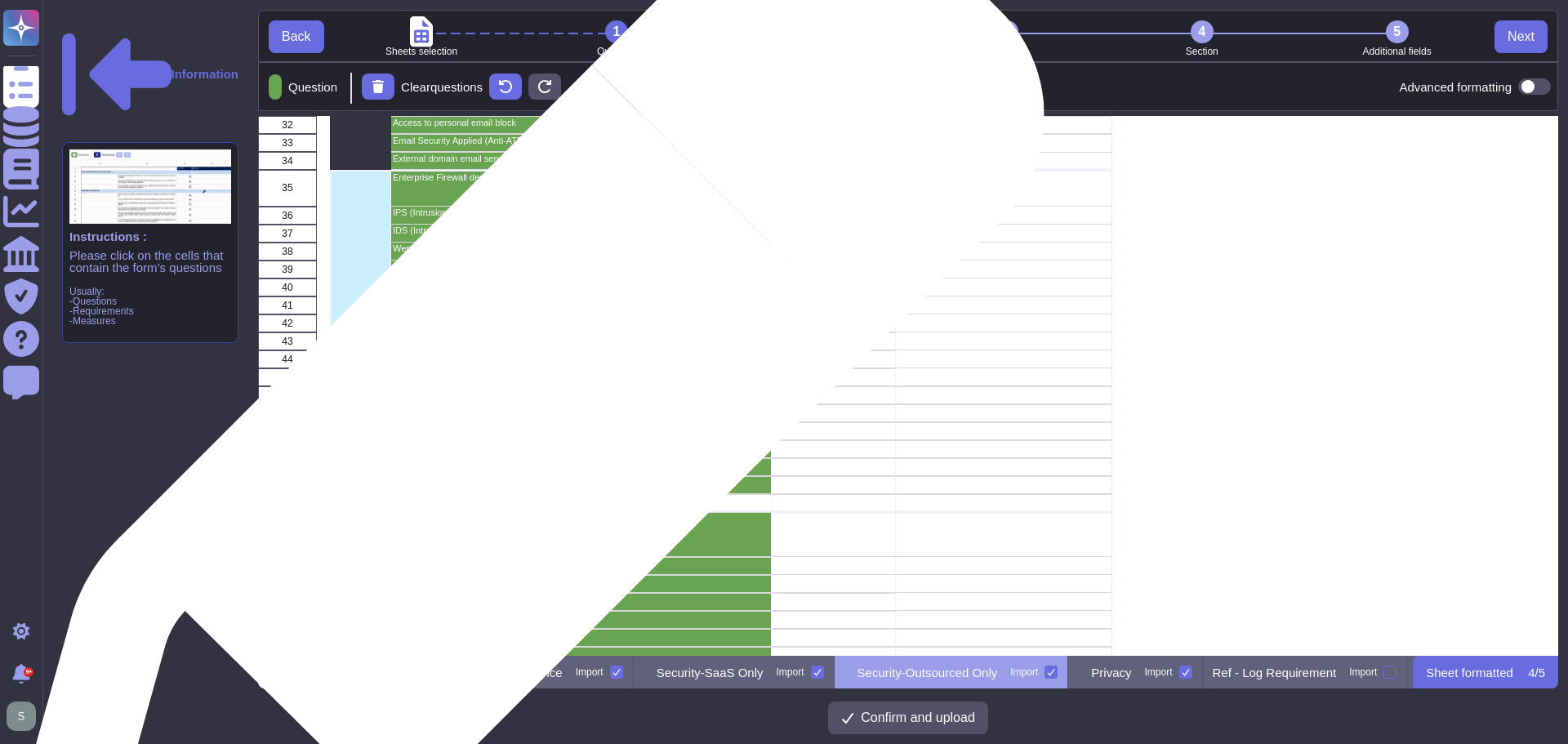
scroll to position [980, 0]
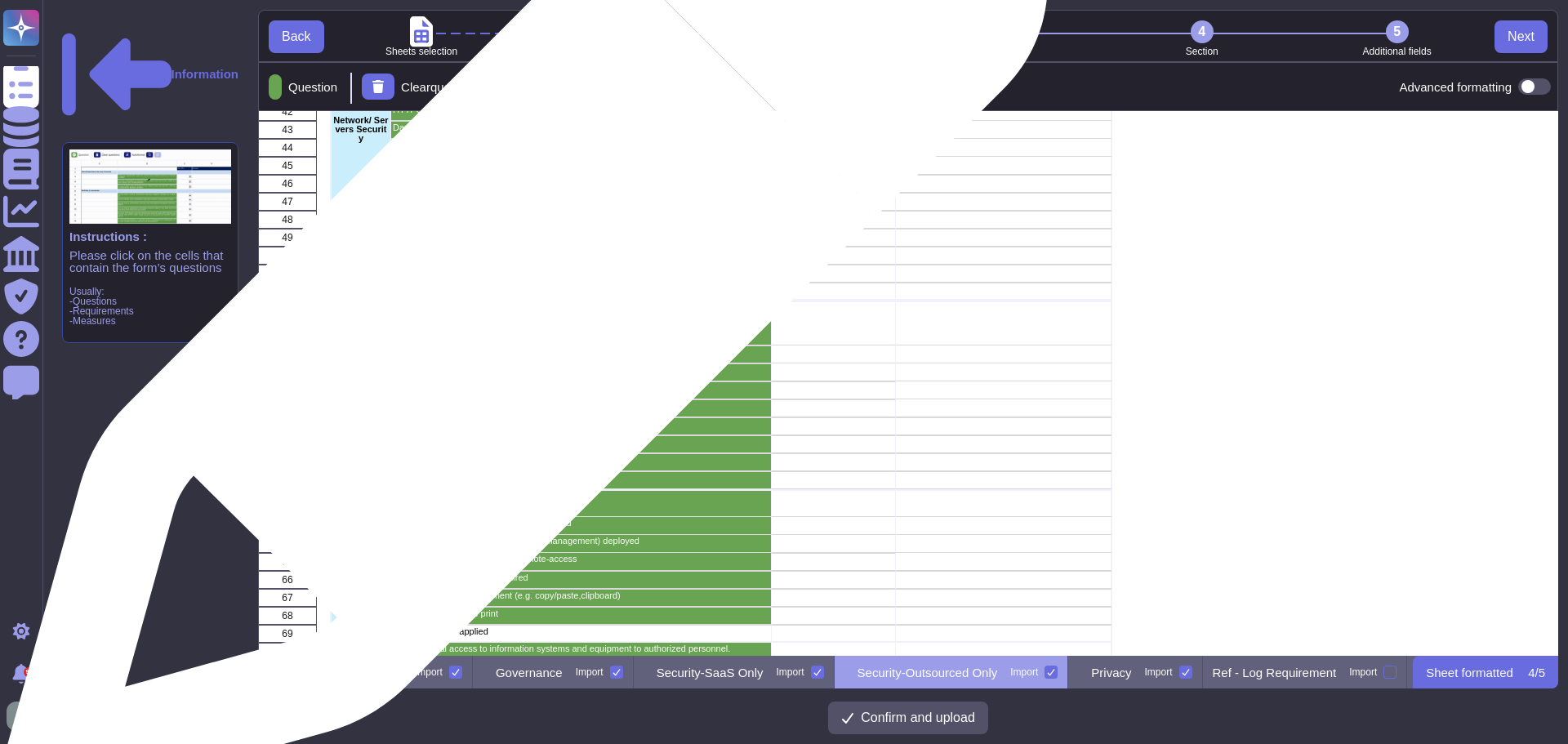
click at [521, 294] on div "Logging and monitoring" at bounding box center [581, 291] width 379 height 18
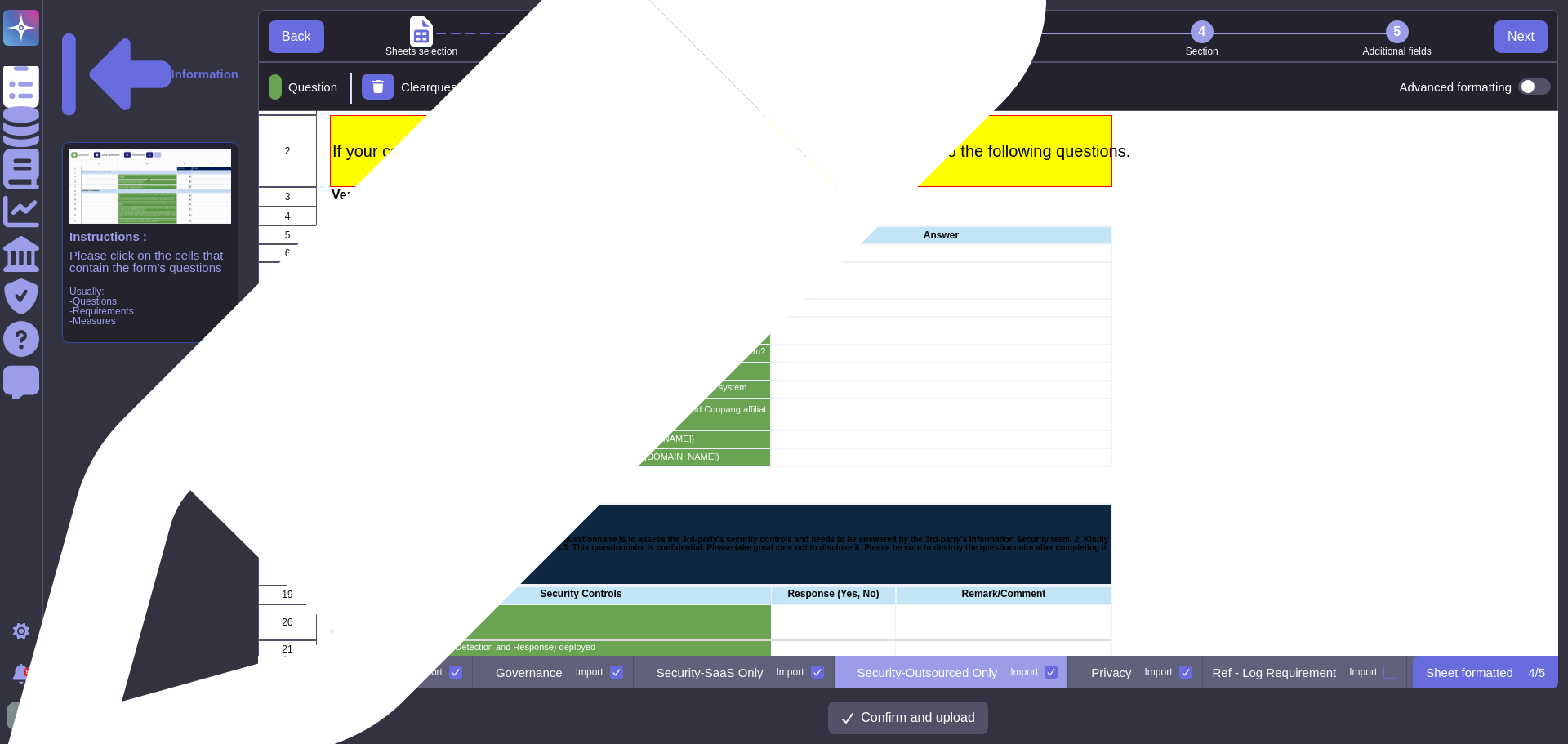
scroll to position [0, 0]
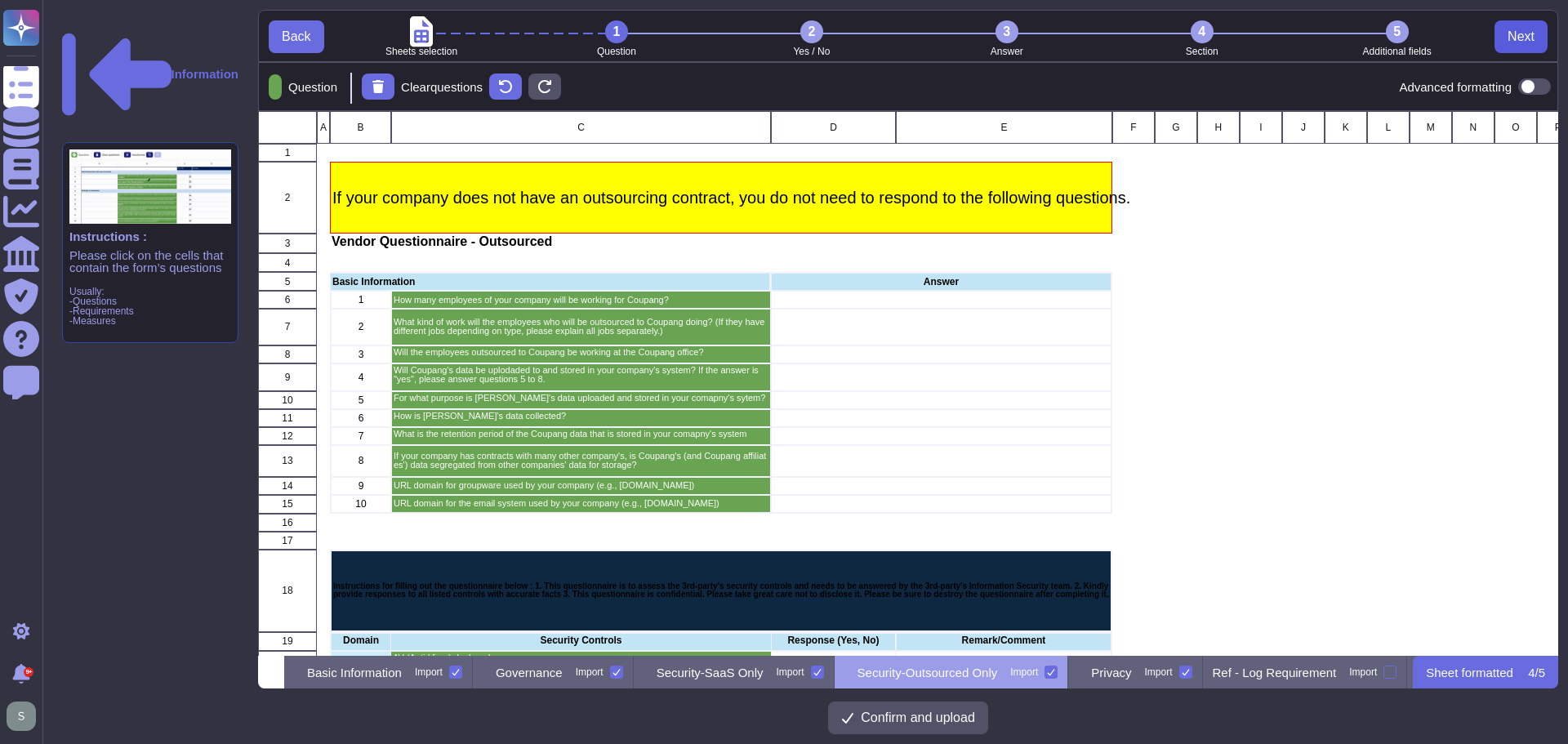
click at [1522, 37] on span "Next" at bounding box center [1521, 37] width 27 height 13
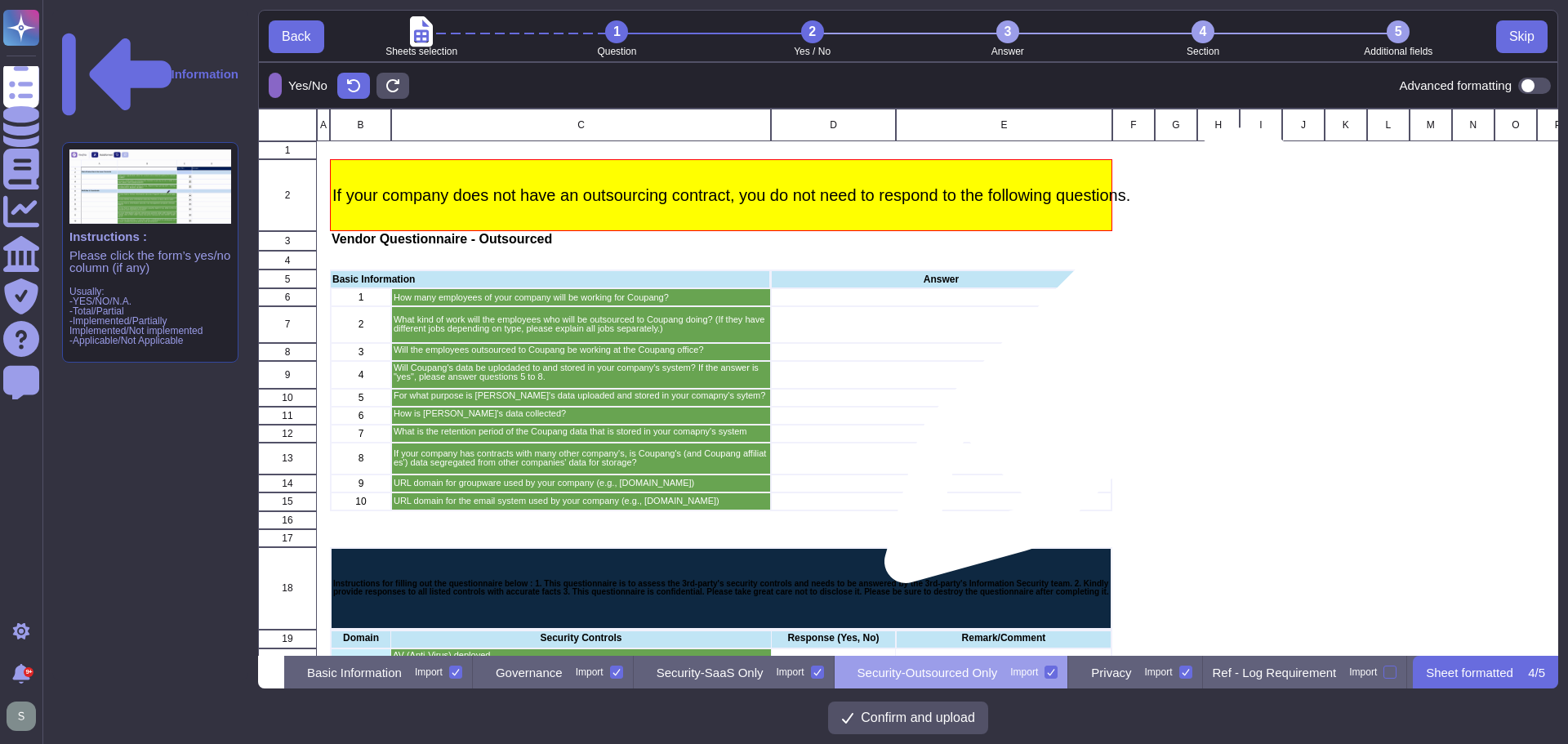
scroll to position [327, 0]
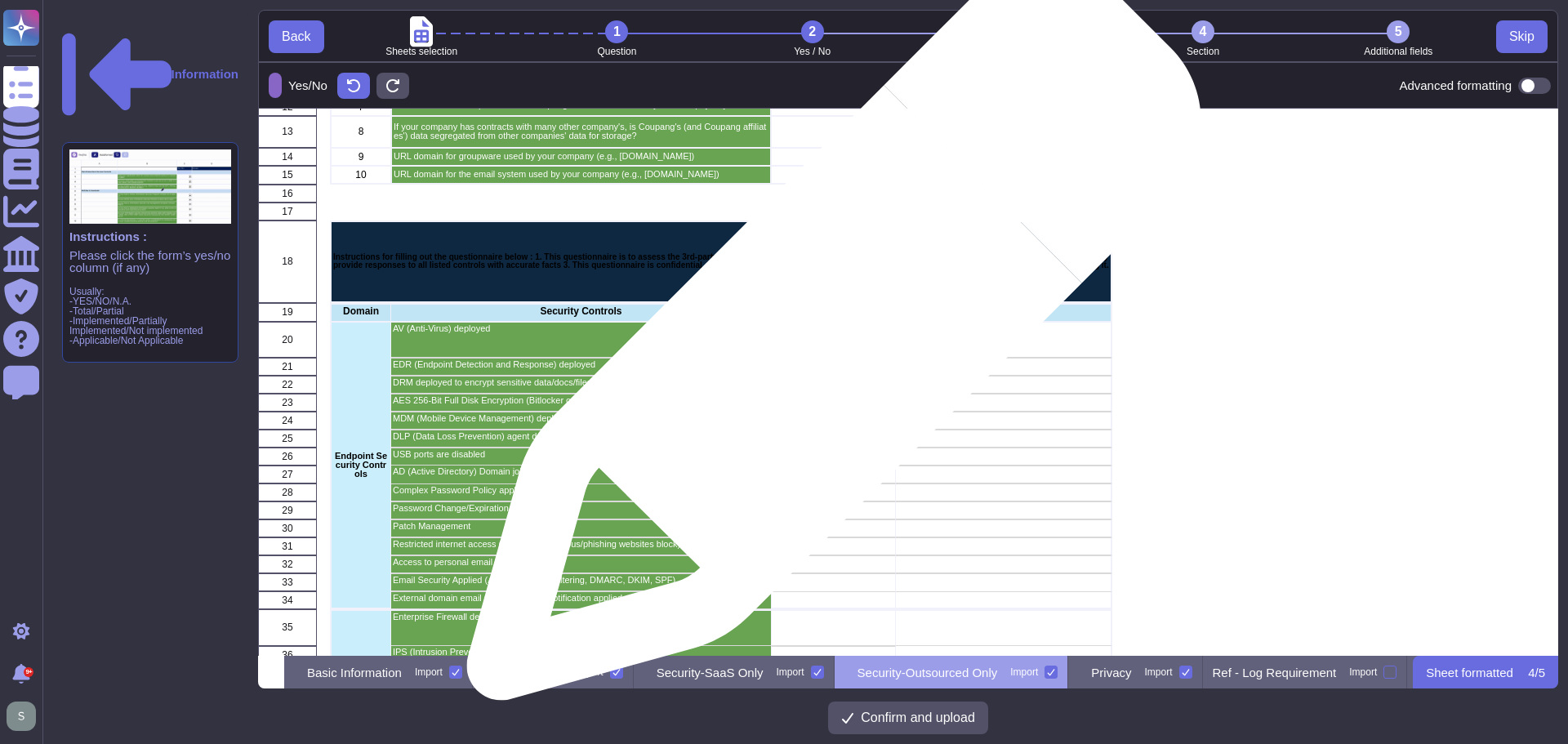
click at [828, 341] on div "grid" at bounding box center [833, 340] width 125 height 36
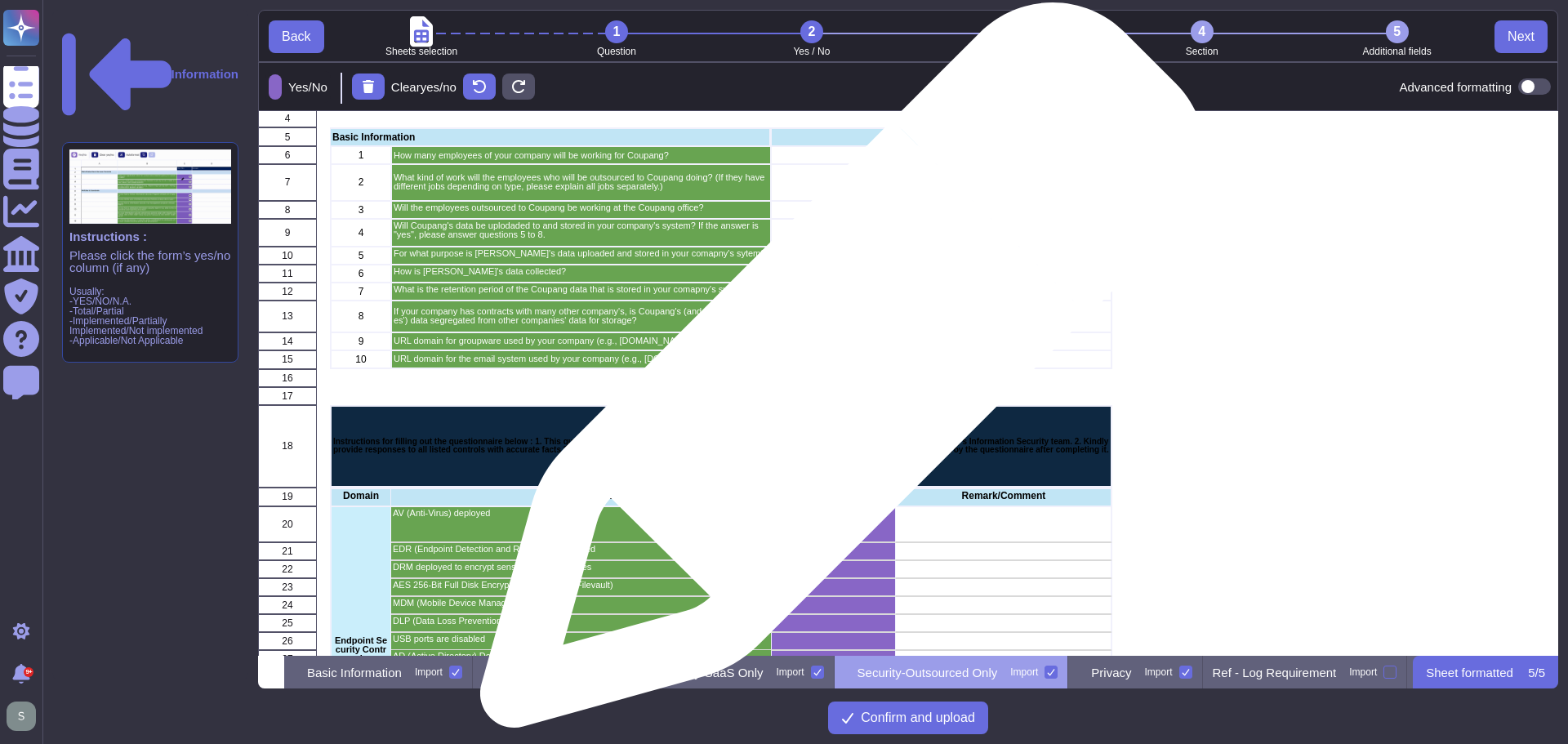
scroll to position [140, 0]
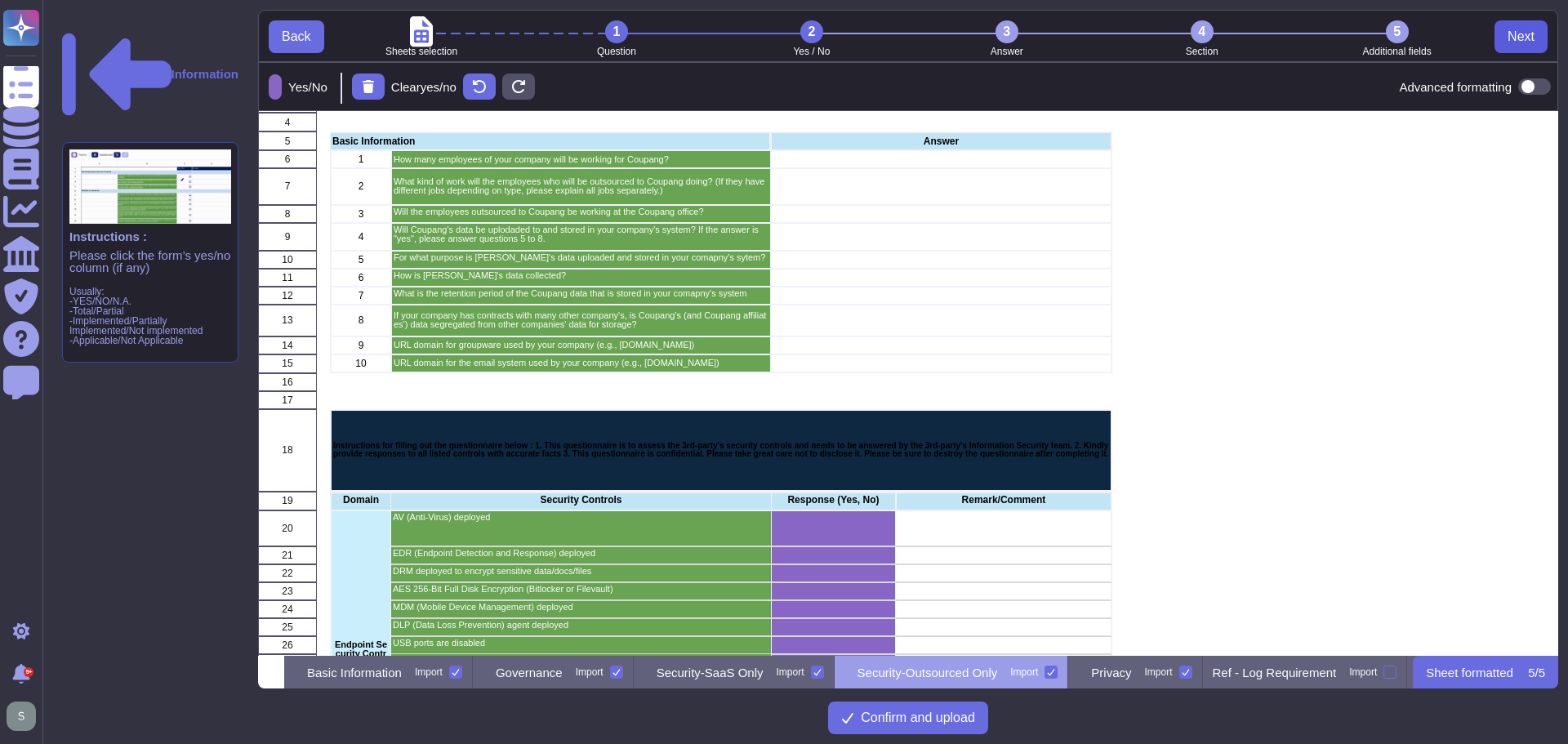
click at [1525, 32] on span "Next" at bounding box center [1521, 37] width 27 height 13
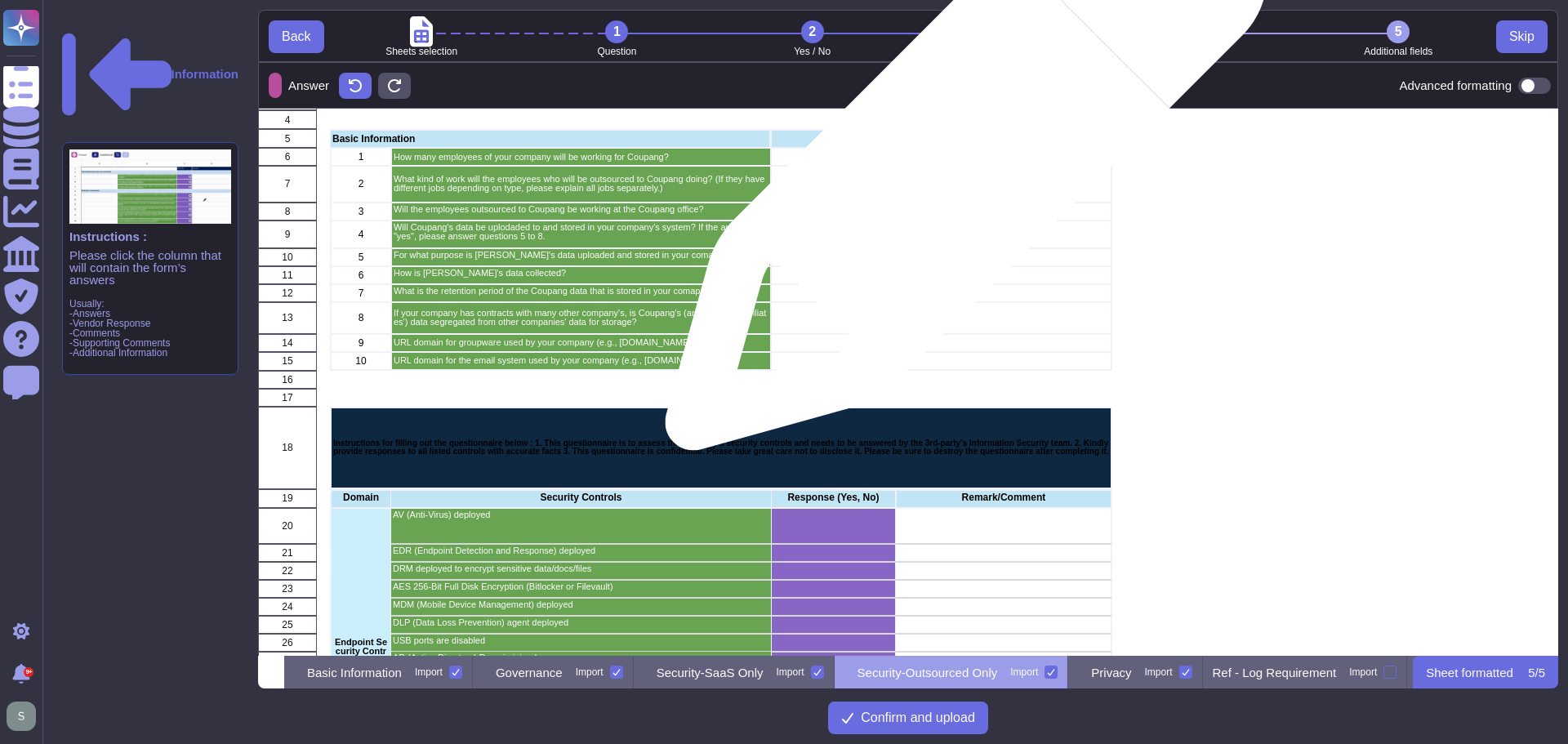
click at [959, 158] on div "grid" at bounding box center [942, 156] width 341 height 18
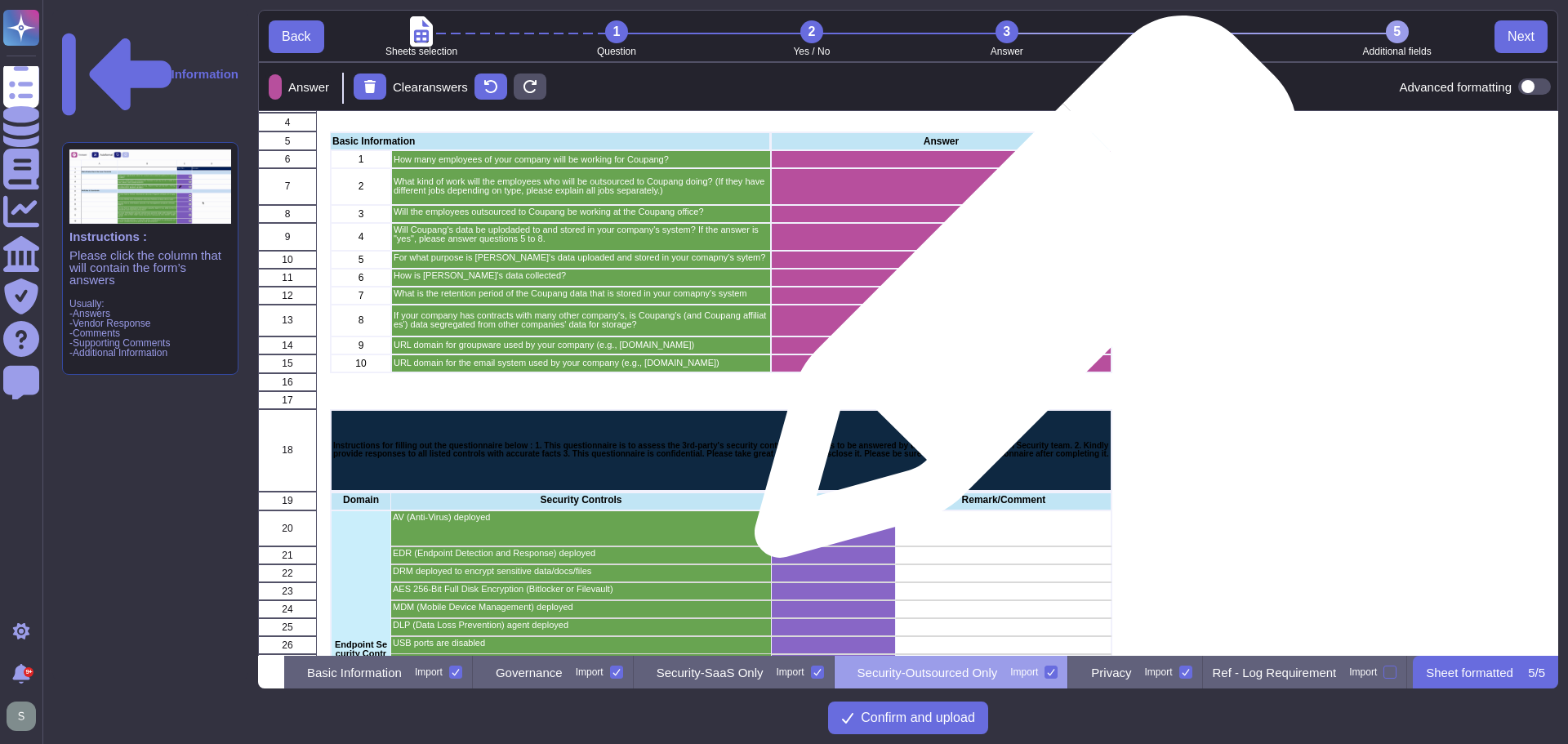
scroll to position [468, 0]
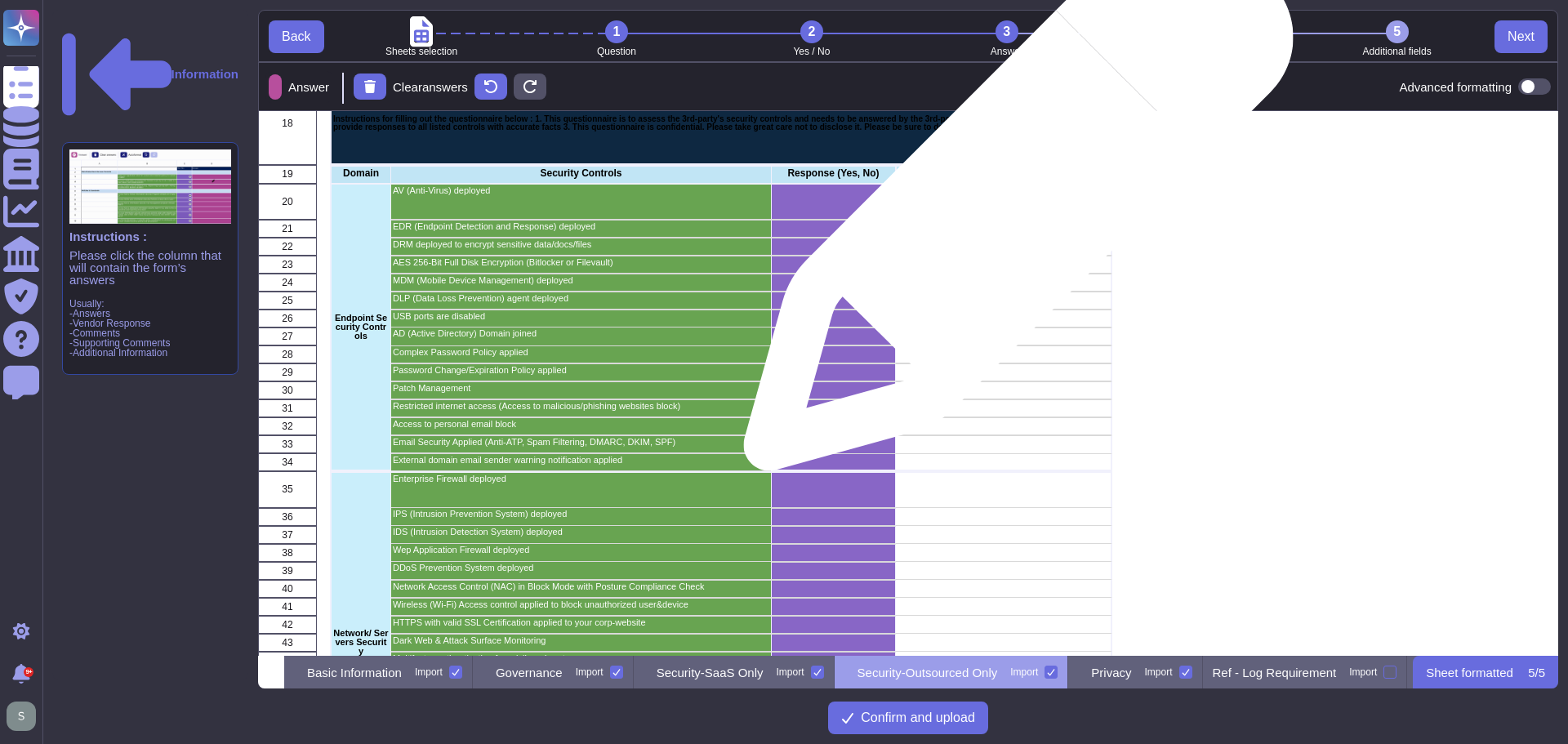
click at [1012, 192] on div "grid" at bounding box center [1004, 201] width 216 height 36
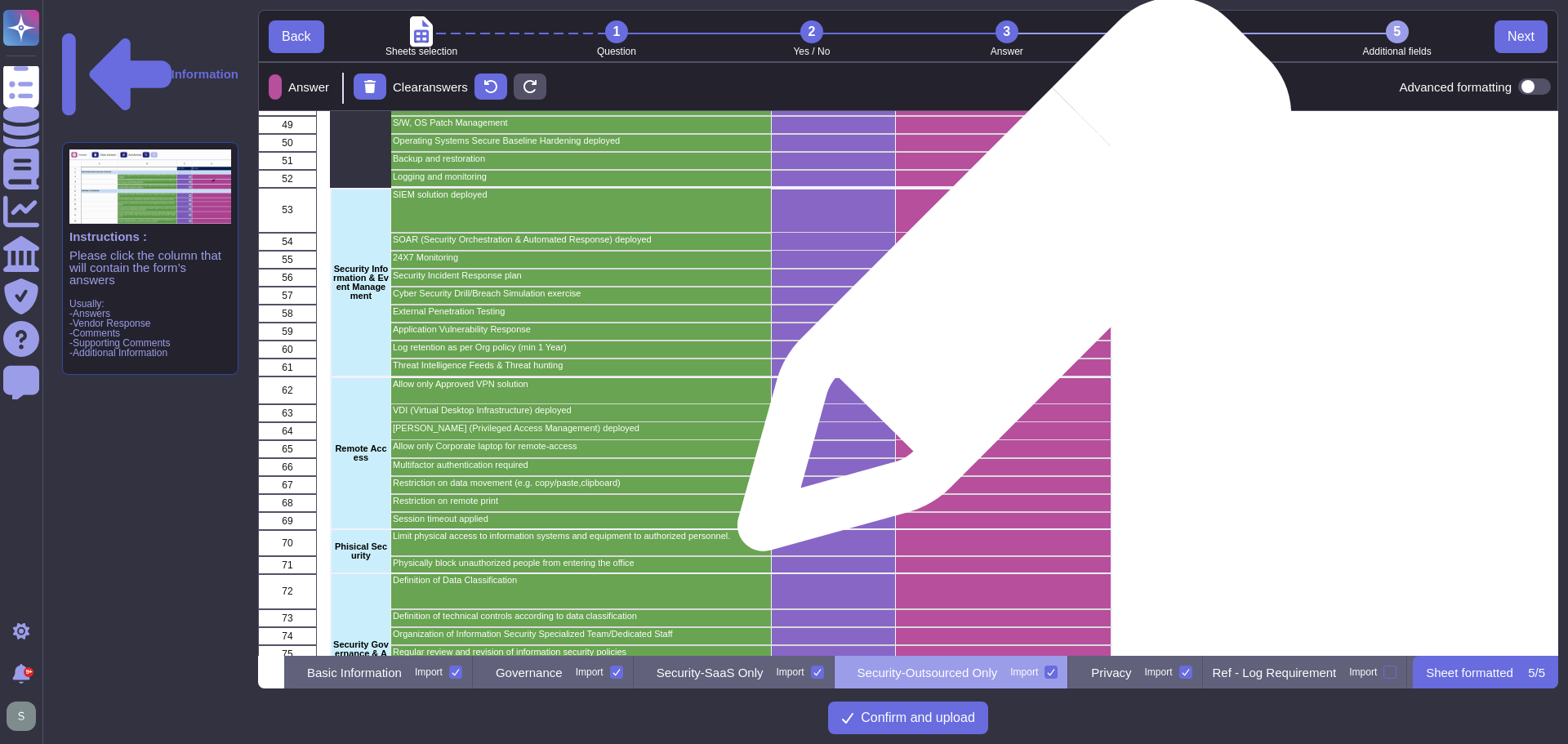
scroll to position [1202, 0]
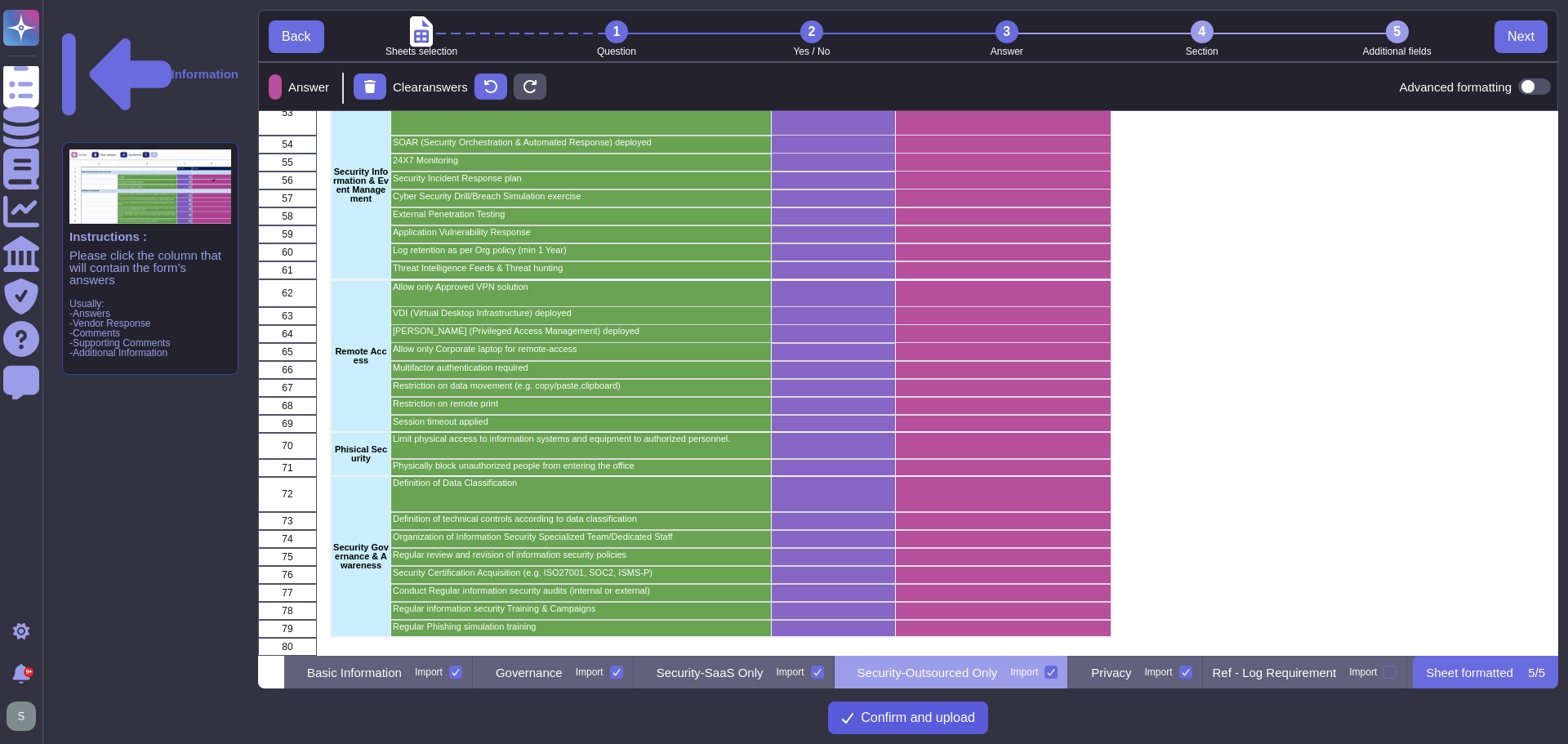
click at [910, 715] on span "Confirm and upload" at bounding box center [918, 718] width 114 height 13
